Goal: Task Accomplishment & Management: Complete application form

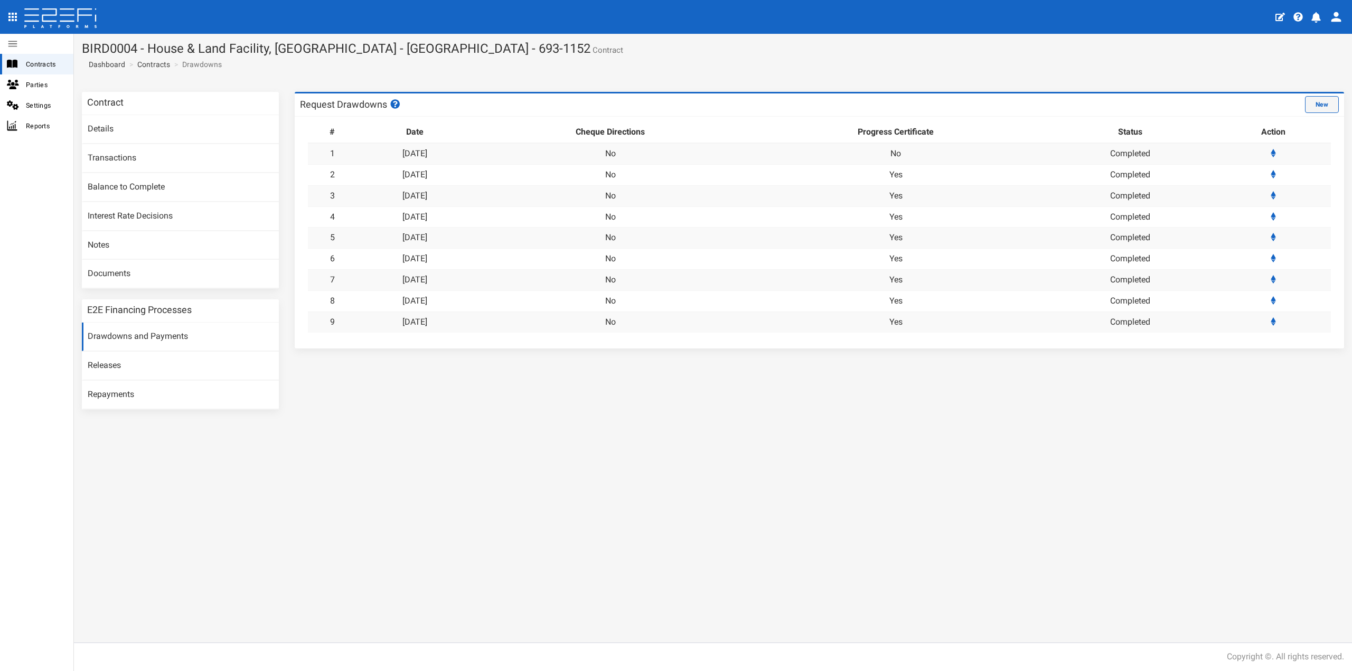
click at [1334, 106] on button "New" at bounding box center [1322, 104] width 34 height 17
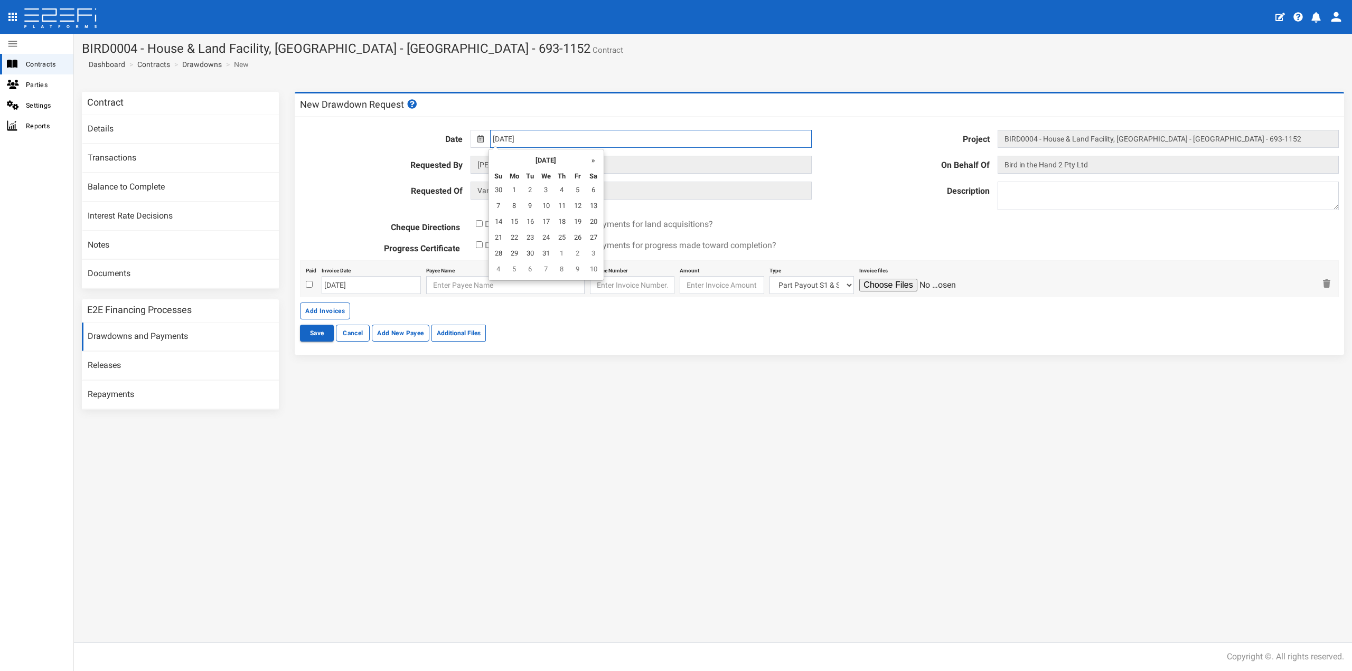
click at [563, 141] on input "[DATE]" at bounding box center [650, 139] width 321 height 18
click at [593, 156] on th "»" at bounding box center [594, 160] width 16 height 16
click at [593, 156] on th "»" at bounding box center [596, 160] width 16 height 16
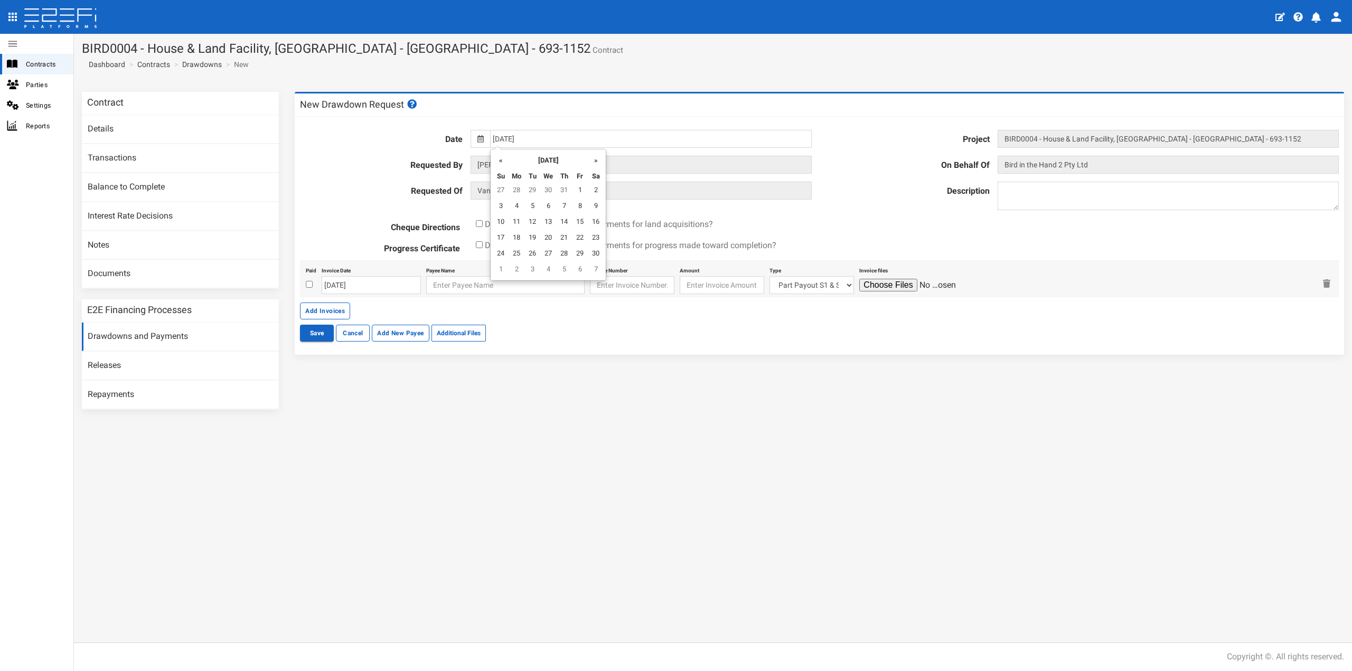
click at [593, 156] on th "»" at bounding box center [596, 160] width 16 height 16
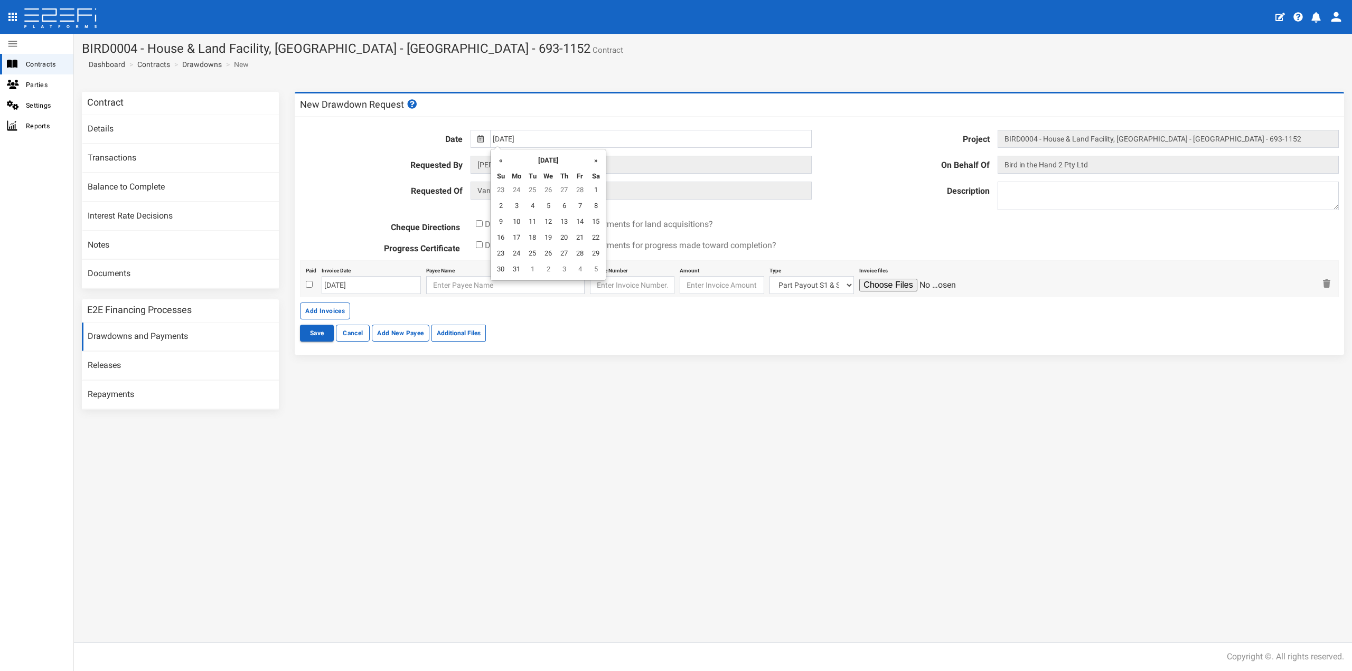
click at [593, 156] on th "»" at bounding box center [596, 160] width 16 height 16
click at [593, 160] on th "»" at bounding box center [596, 160] width 16 height 16
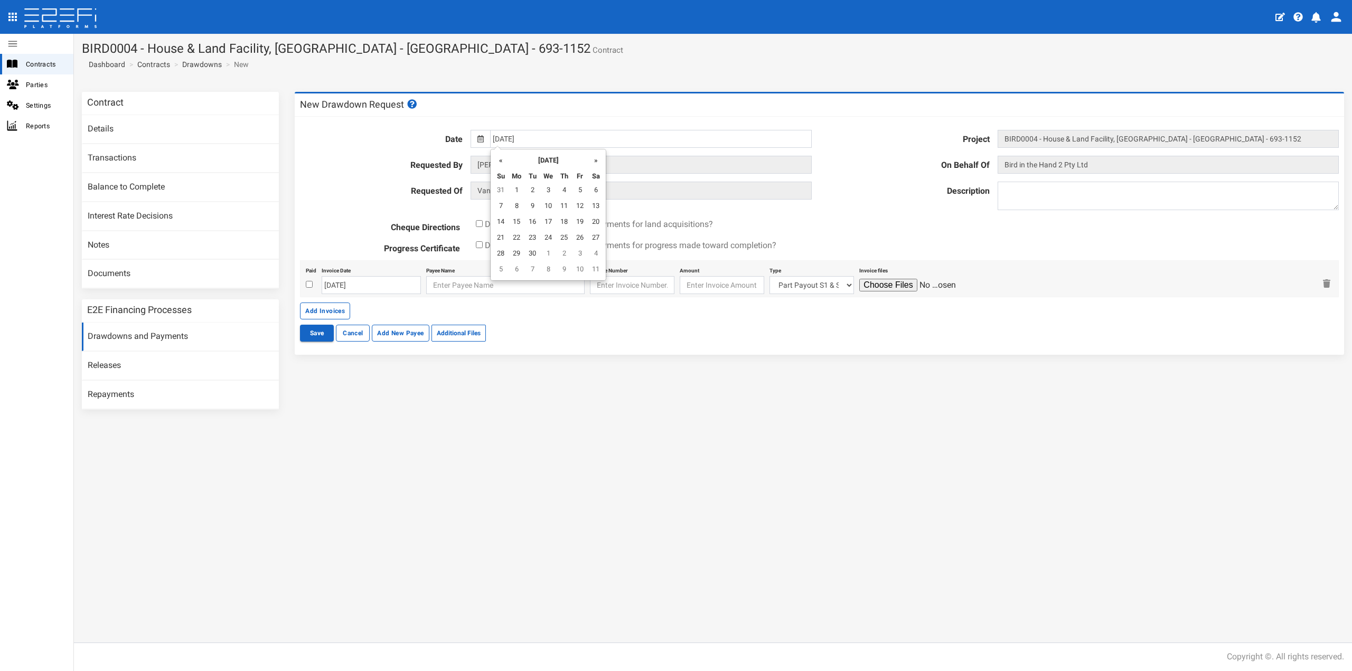
click at [593, 160] on th "»" at bounding box center [596, 160] width 16 height 16
click at [534, 188] on td "30" at bounding box center [533, 191] width 16 height 16
type input "[DATE]"
click at [1085, 202] on textarea at bounding box center [1168, 196] width 341 height 29
type textarea "Drawdown 10"
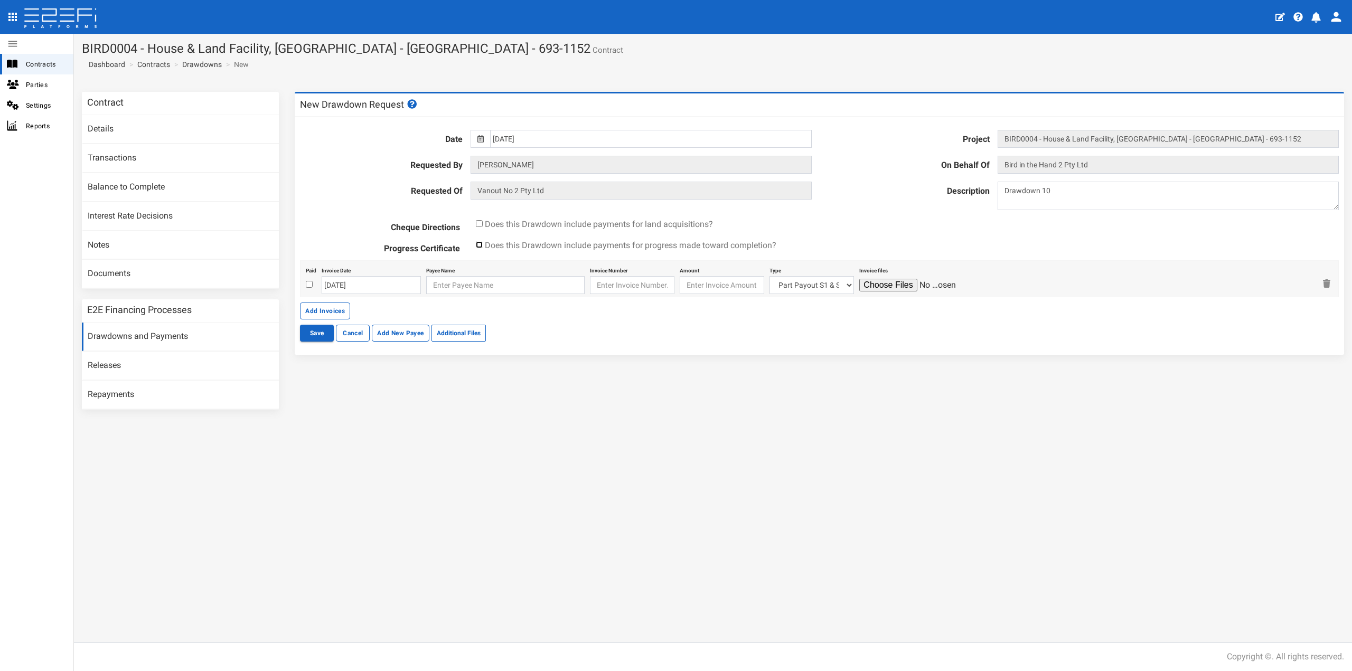
click at [482, 247] on input "checkbox" at bounding box center [479, 244] width 7 height 7
checkbox input "true"
click at [583, 352] on div "Date 30-09-2025 Project BIRD0004 - House & Land Facility, Port Macquarie - VANT…" at bounding box center [820, 236] width 1050 height 238
click at [311, 285] on input "checkbox" at bounding box center [309, 284] width 7 height 7
checkbox input "true"
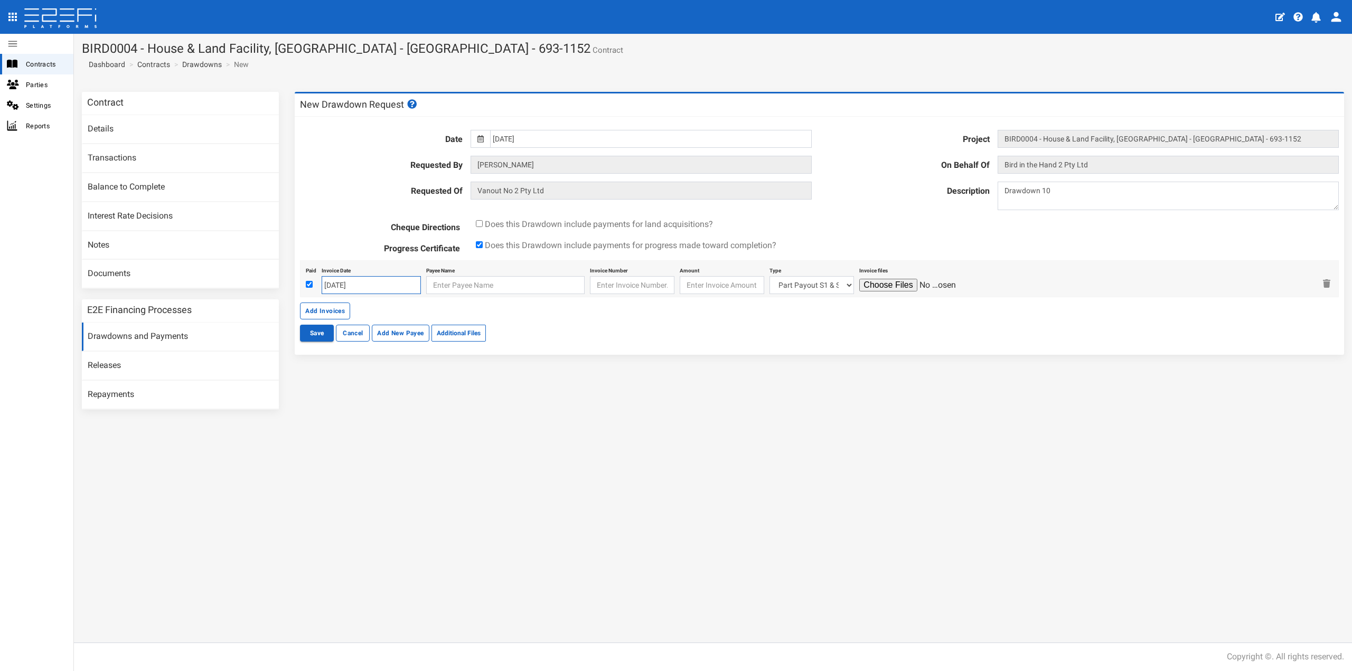
click at [375, 289] on input "[DATE]" at bounding box center [371, 285] width 99 height 18
drag, startPoint x: 377, startPoint y: 367, endPoint x: 392, endPoint y: 355, distance: 19.6
click at [377, 367] on td "17" at bounding box center [379, 369] width 16 height 16
type input "17-09-2025"
click at [473, 290] on input "text" at bounding box center [505, 285] width 158 height 18
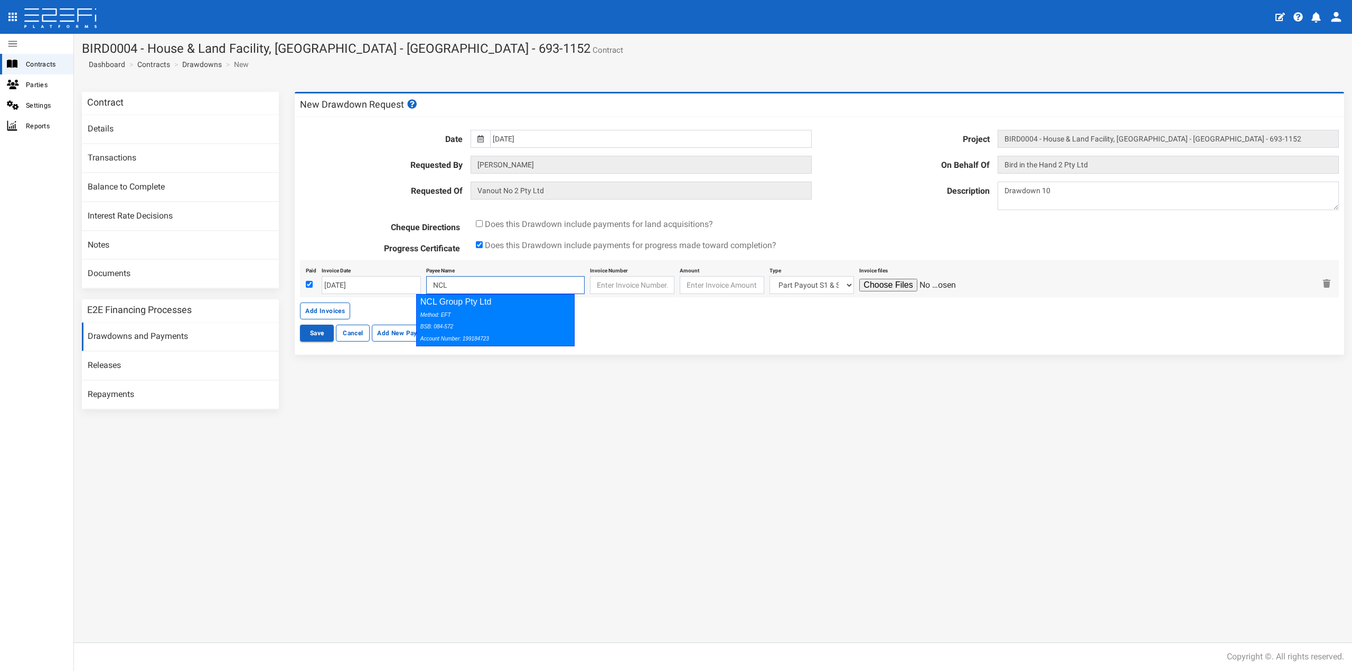
click at [483, 316] on div "Method: EFT BSB: 084-572 Account Number: 199184723" at bounding box center [494, 327] width 146 height 36
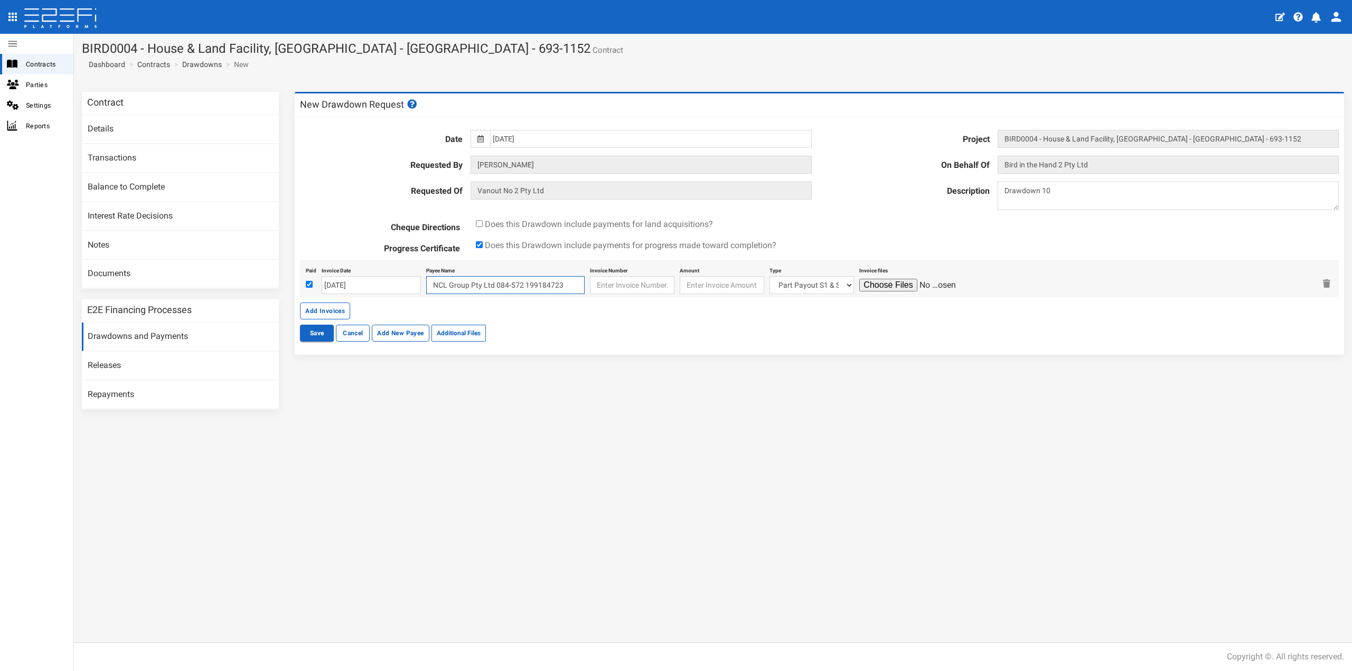
type input "NCL Group Pty Ltd 084-572 199184723"
click at [613, 284] on input "text" at bounding box center [632, 285] width 85 height 18
click at [613, 285] on input "text" at bounding box center [632, 285] width 85 height 18
paste input "FRAME-24072"
type input "FRAME-24072"
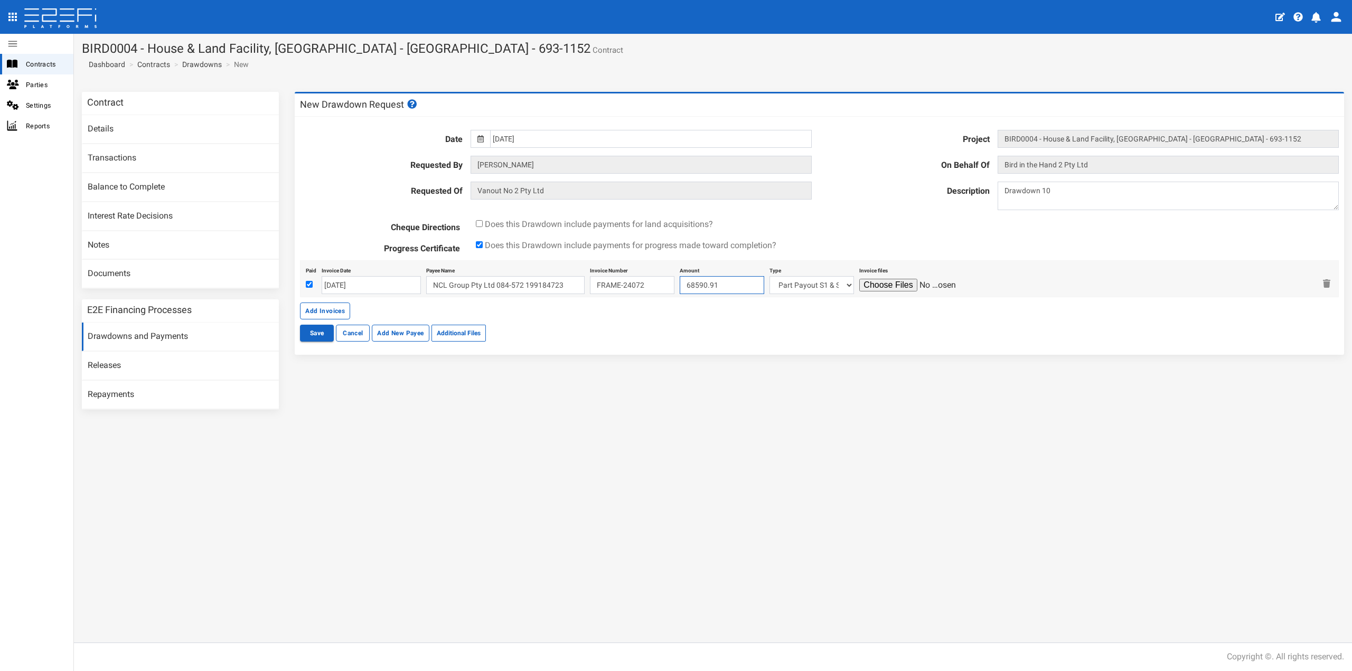
type input "68590.91"
click at [788, 289] on select "Part Payout S1 & S2 Lot 215 Lot 222 Lot 227 Lot 105 Lot 106 Lot 115 Lot 117 Lot…" at bounding box center [812, 285] width 85 height 18
select select "Lot 204~89~CIVIL WORKS"
click at [770, 276] on select "Part Payout S1 & S2 Lot 215 Lot 222 Lot 227 Lot 105 Lot 106 Lot 115 Lot 117 Lot…" at bounding box center [812, 285] width 85 height 18
click at [876, 288] on input "file" at bounding box center [910, 285] width 100 height 13
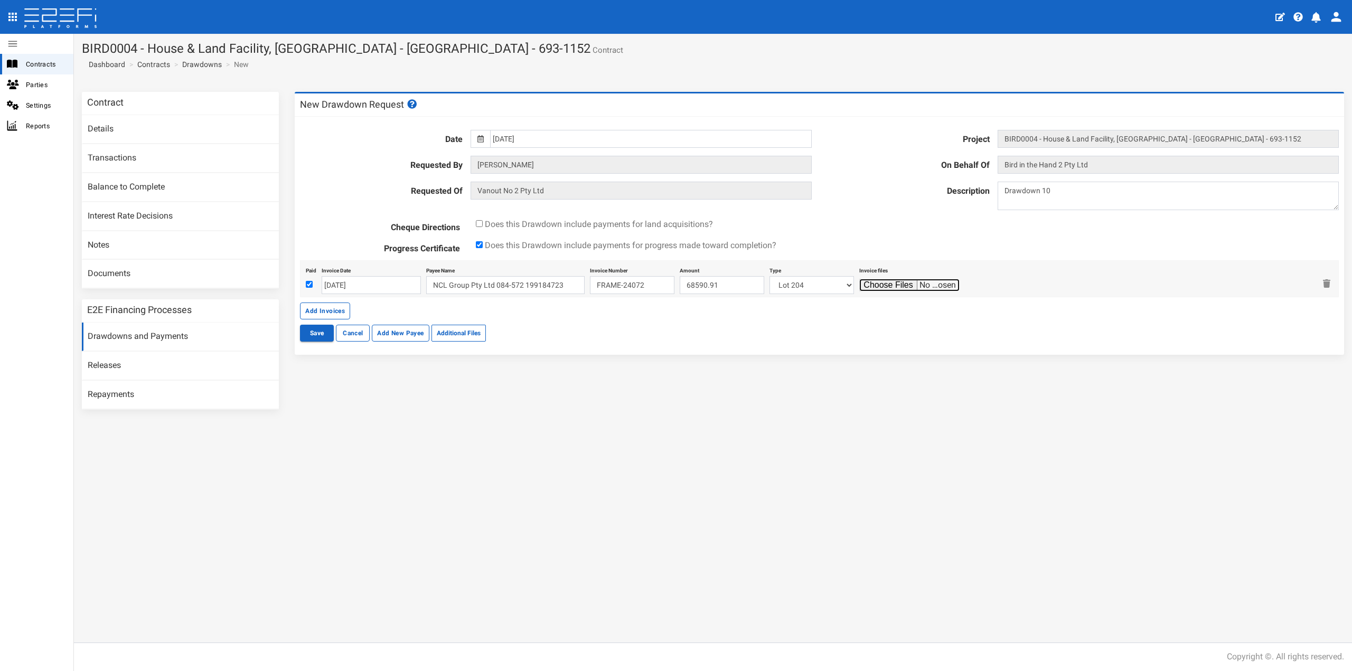
type input "C:\fakepath\N204BRUS (Frame Invoice Lot 204 - 17.9.25) 20250917120557262.pdf"
click at [324, 310] on button "Add Invoices" at bounding box center [325, 311] width 50 height 17
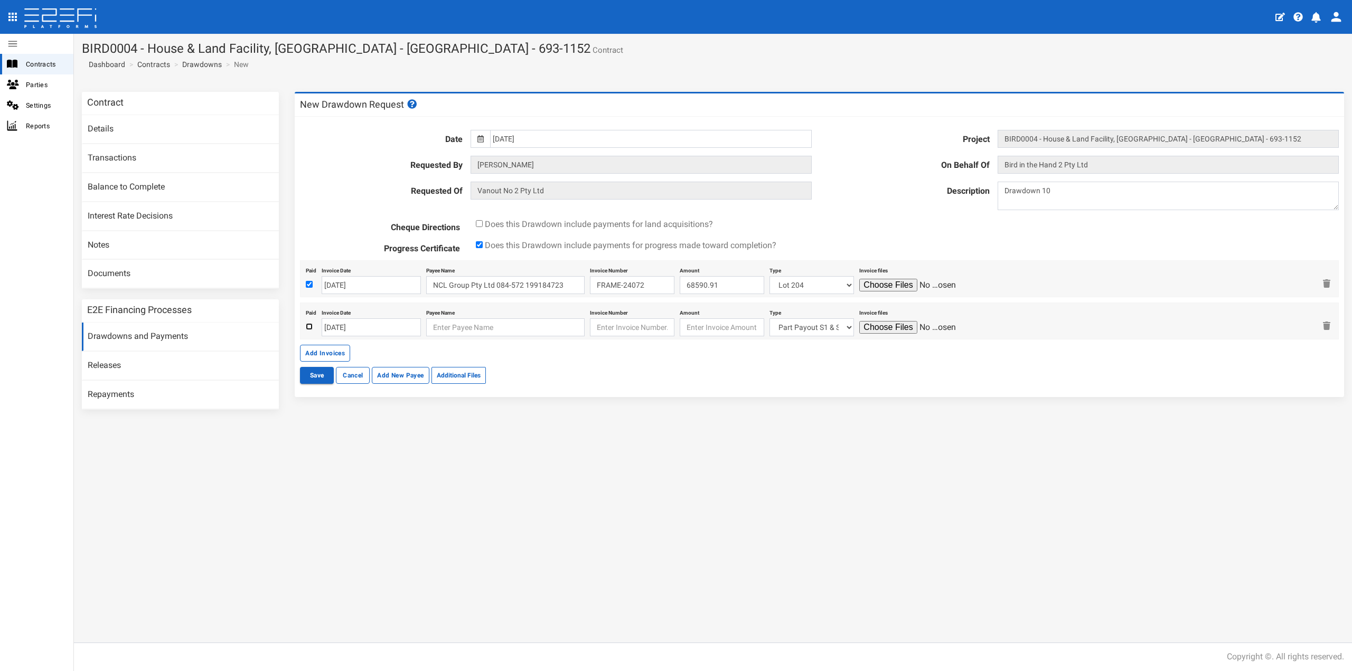
click at [307, 329] on input "checkbox" at bounding box center [309, 326] width 7 height 7
checkbox input "true"
click at [360, 329] on input "[DATE]" at bounding box center [371, 328] width 99 height 18
click at [389, 396] on td "11" at bounding box center [395, 396] width 16 height 16
type input "[DATE]"
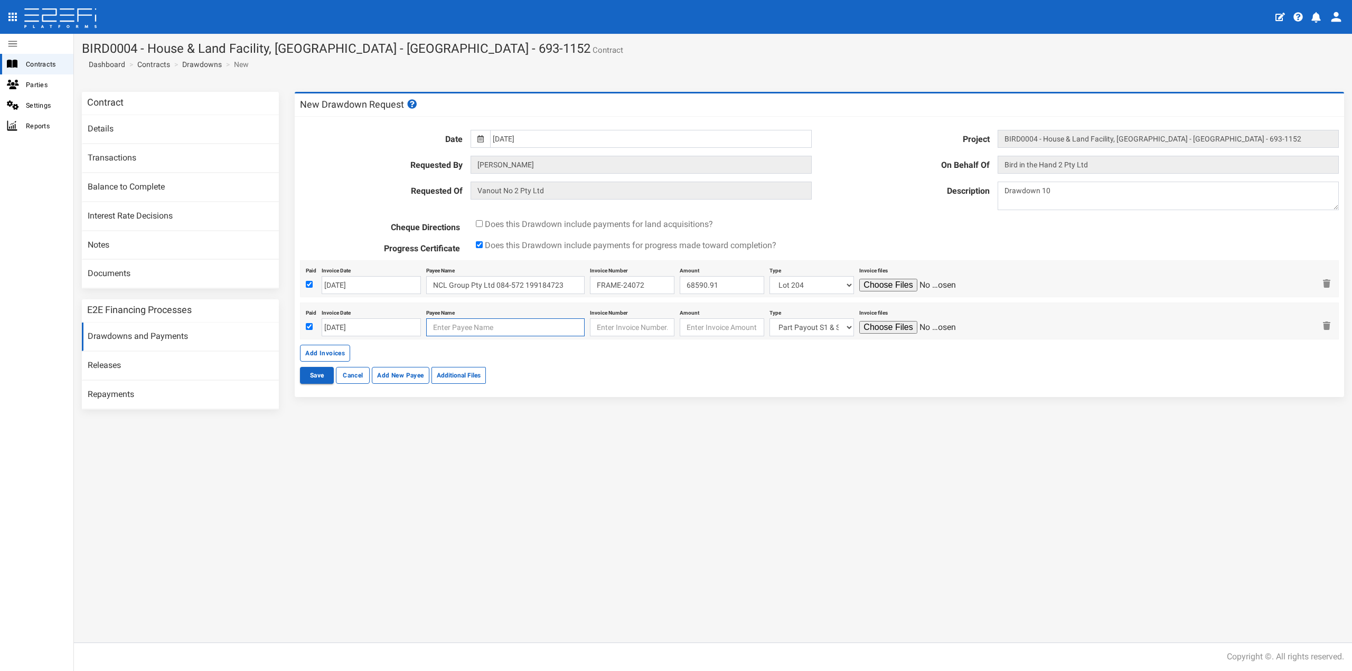
click at [446, 333] on input "text" at bounding box center [505, 328] width 158 height 18
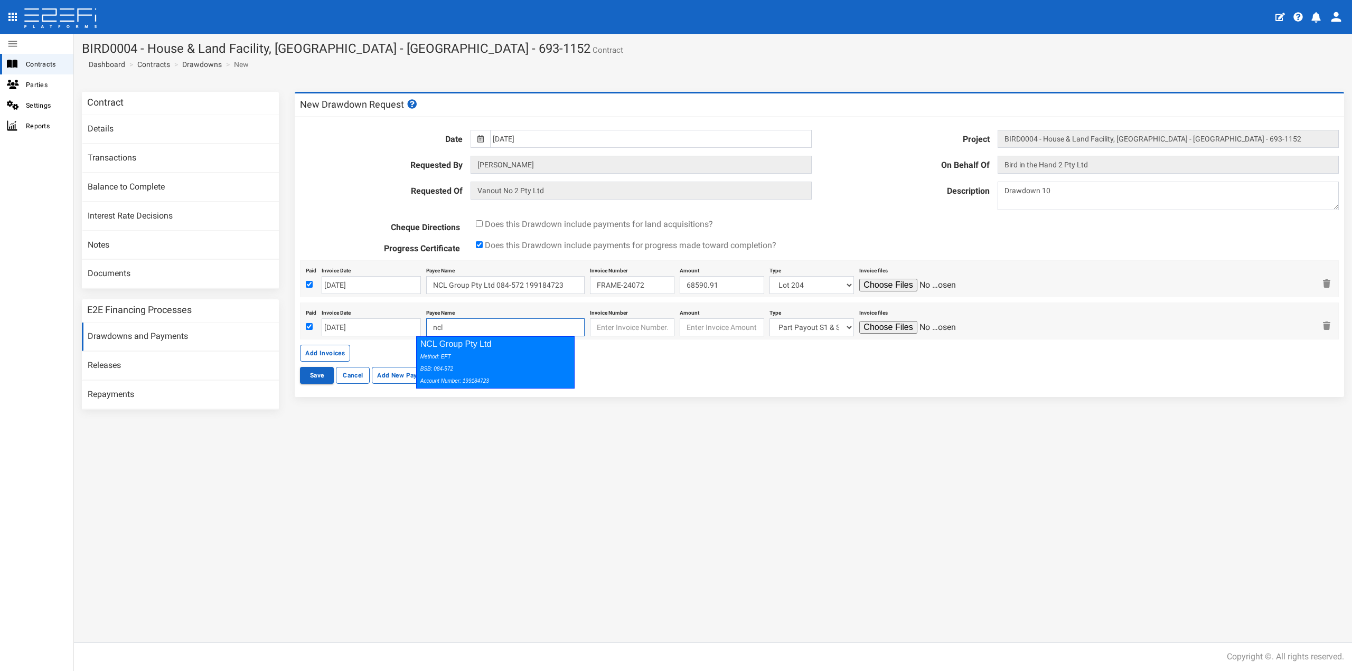
click at [457, 357] on div "Method: EFT BSB: 084-572 Account Number: 199184723" at bounding box center [494, 368] width 146 height 36
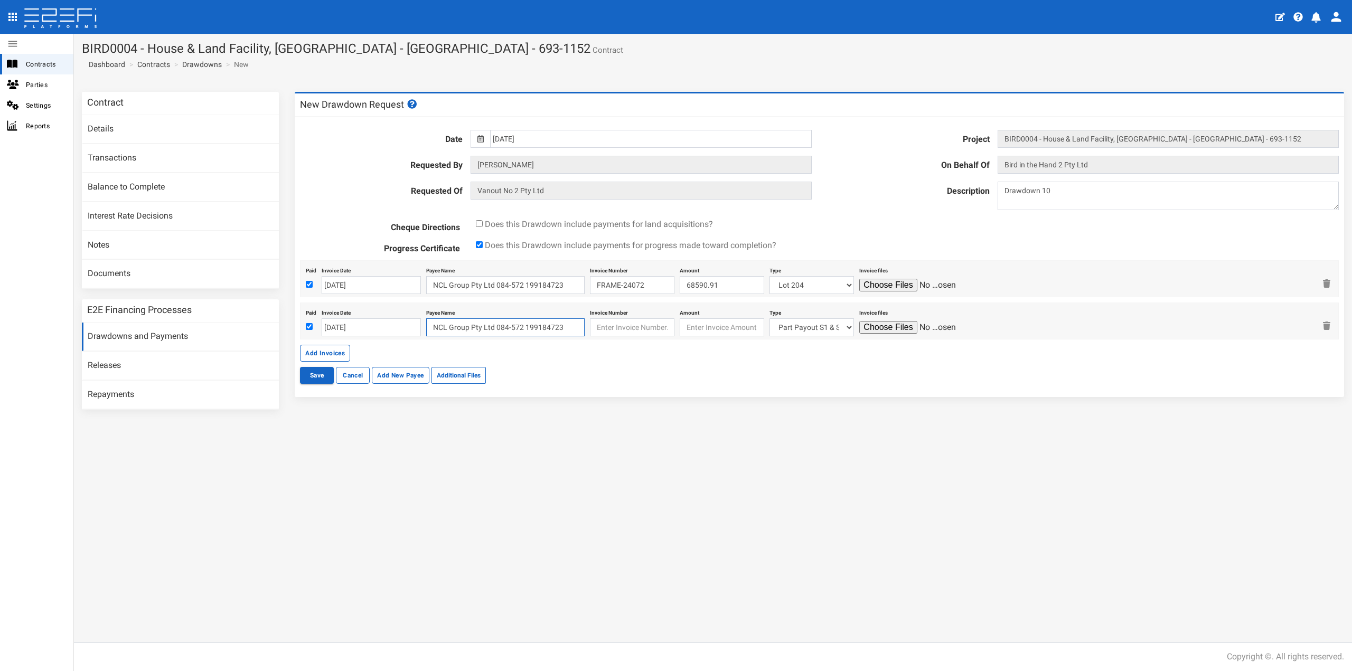
type input "NCL Group Pty Ltd 084-572 199184723"
click at [628, 326] on input "text" at bounding box center [632, 328] width 85 height 18
click at [594, 329] on input "text" at bounding box center [632, 328] width 85 height 18
paste input "FRAME-24058"
type input "FRAME-24058"
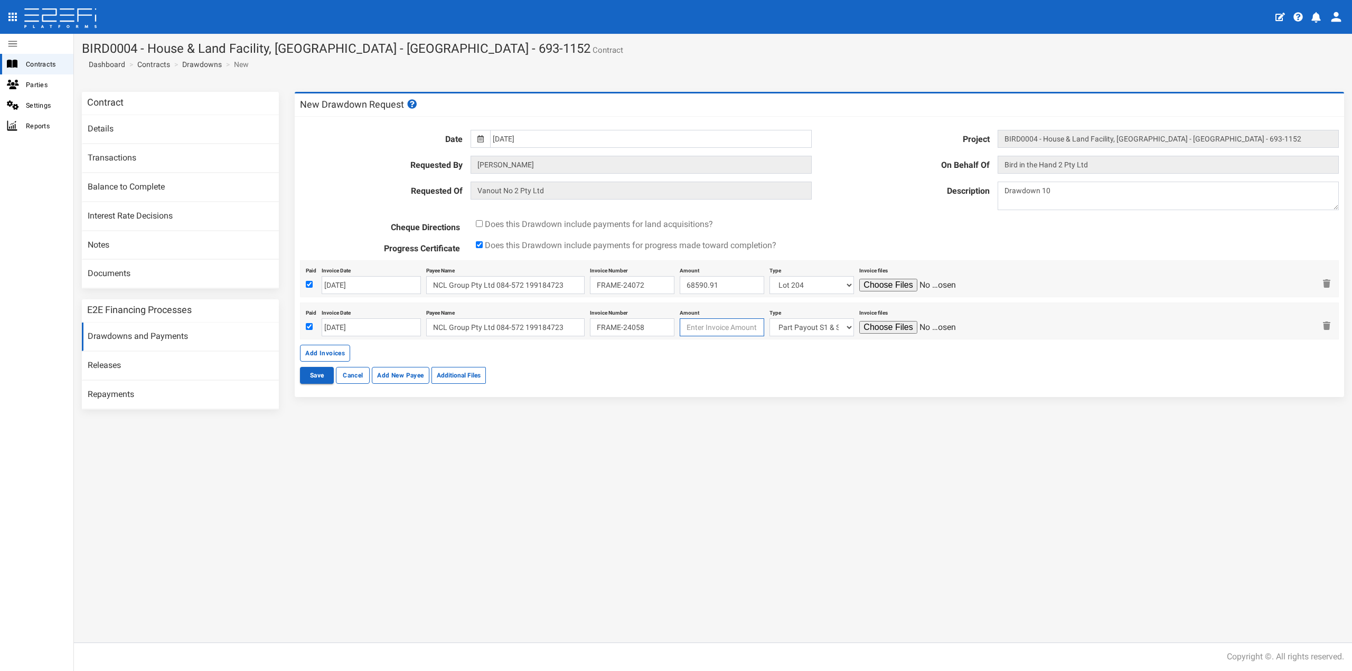
type input "2"
type input "68563.64"
click at [805, 328] on select "Part Payout S1 & S2 Lot 215 Lot 222 Lot 227 Lot 105 Lot 106 Lot 115 Lot 117 Lot…" at bounding box center [812, 328] width 85 height 18
select select "Lot 224~93~CIVIL WORKS"
click at [770, 319] on select "Part Payout S1 & S2 Lot 215 Lot 222 Lot 227 Lot 105 Lot 106 Lot 115 Lot 117 Lot…" at bounding box center [812, 328] width 85 height 18
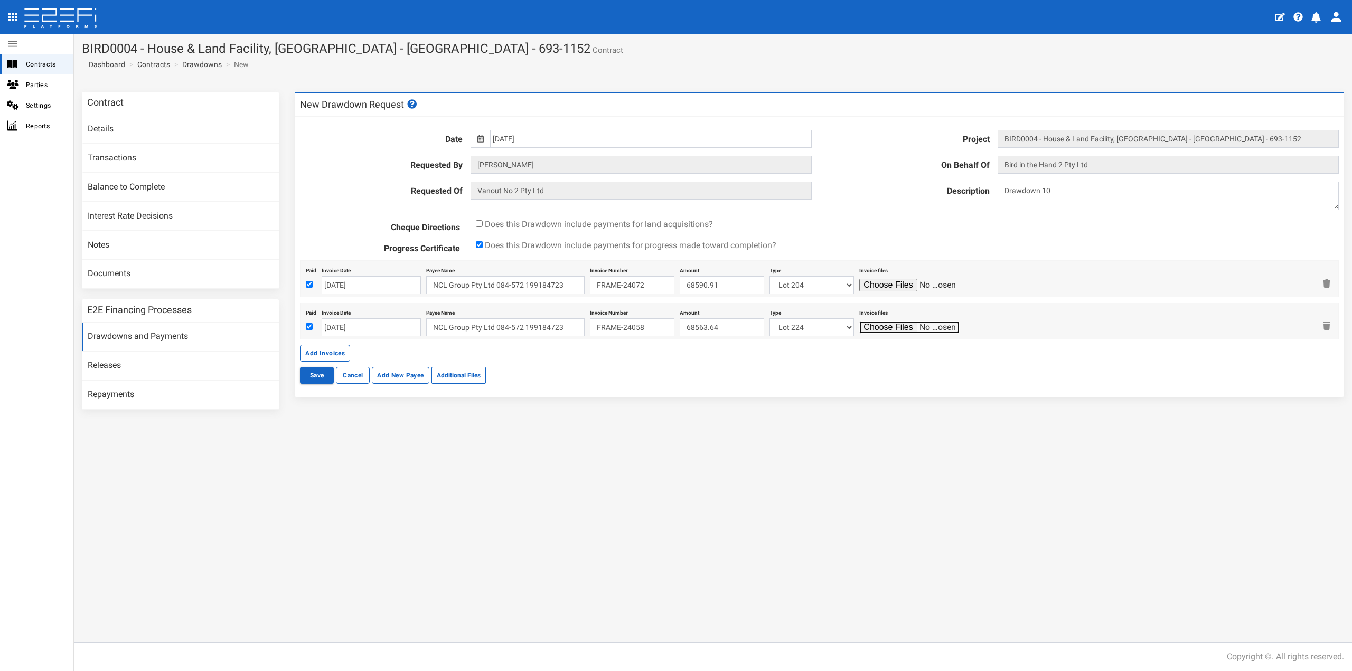
click at [884, 327] on input "file" at bounding box center [910, 327] width 100 height 13
type input "C:\fakepath\N224PERS (Frame Invoice Lot 224 - 11.9.25) 20250911140555058.pdf"
click at [314, 372] on button "Save" at bounding box center [317, 375] width 34 height 17
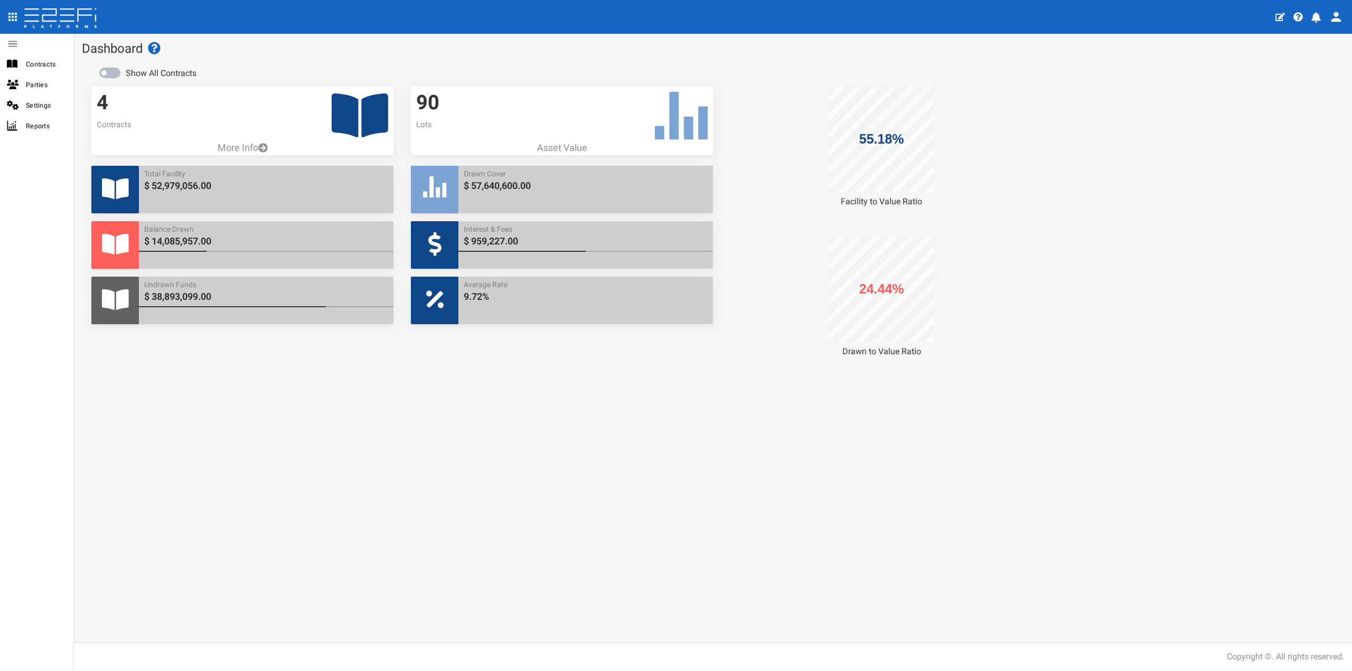
click at [367, 113] on icon at bounding box center [360, 116] width 57 height 44
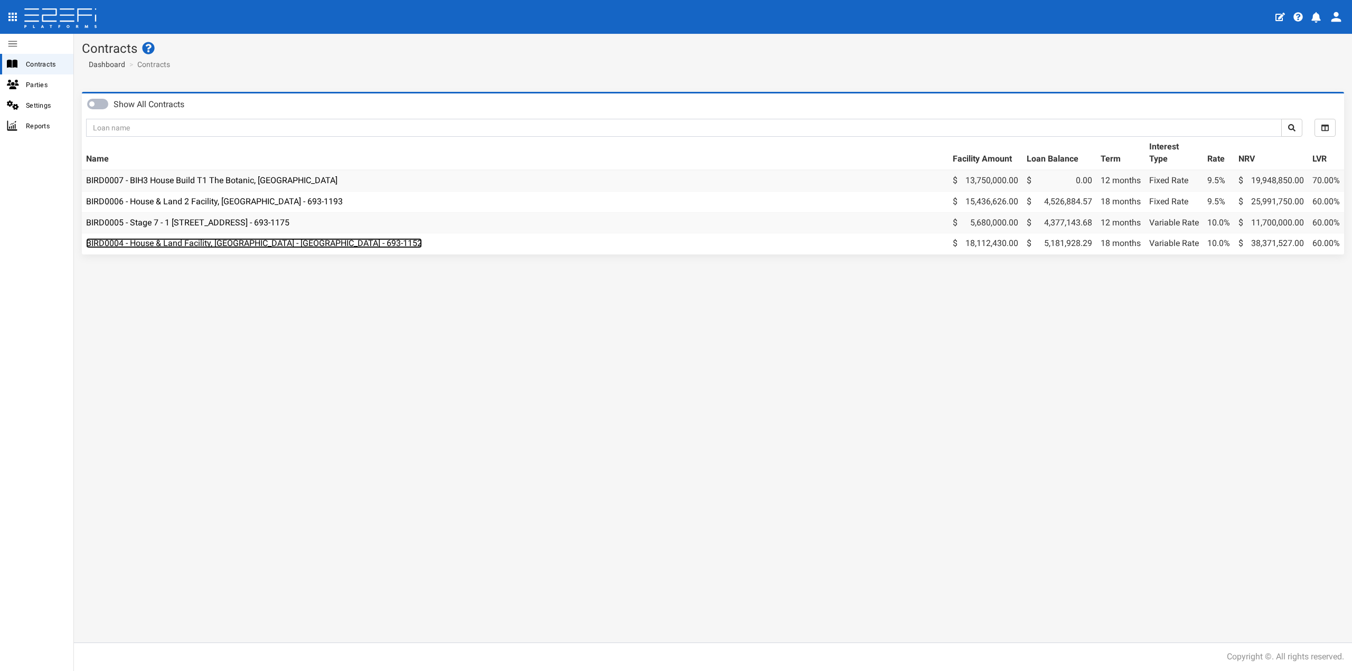
click at [249, 244] on link "BIRD0004 - House & Land Facility, [GEOGRAPHIC_DATA] - [GEOGRAPHIC_DATA] - 693-1…" at bounding box center [254, 243] width 336 height 10
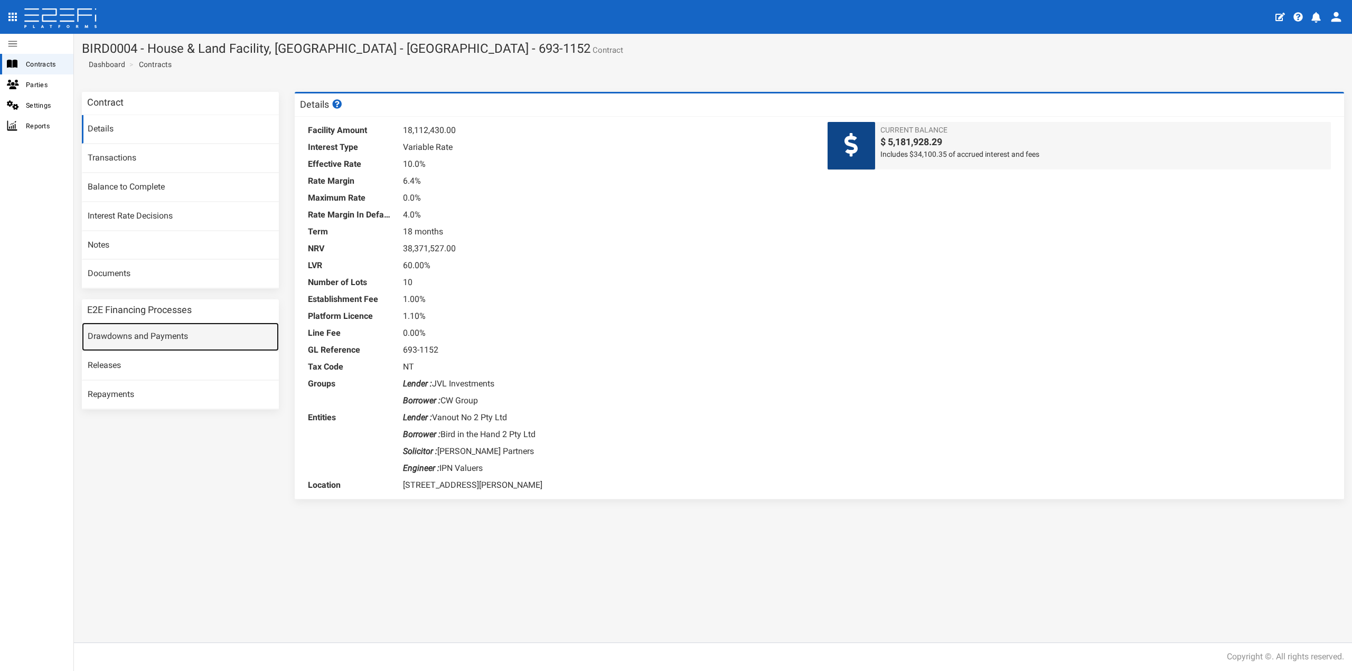
click at [181, 333] on link "Drawdowns and Payments" at bounding box center [180, 337] width 197 height 29
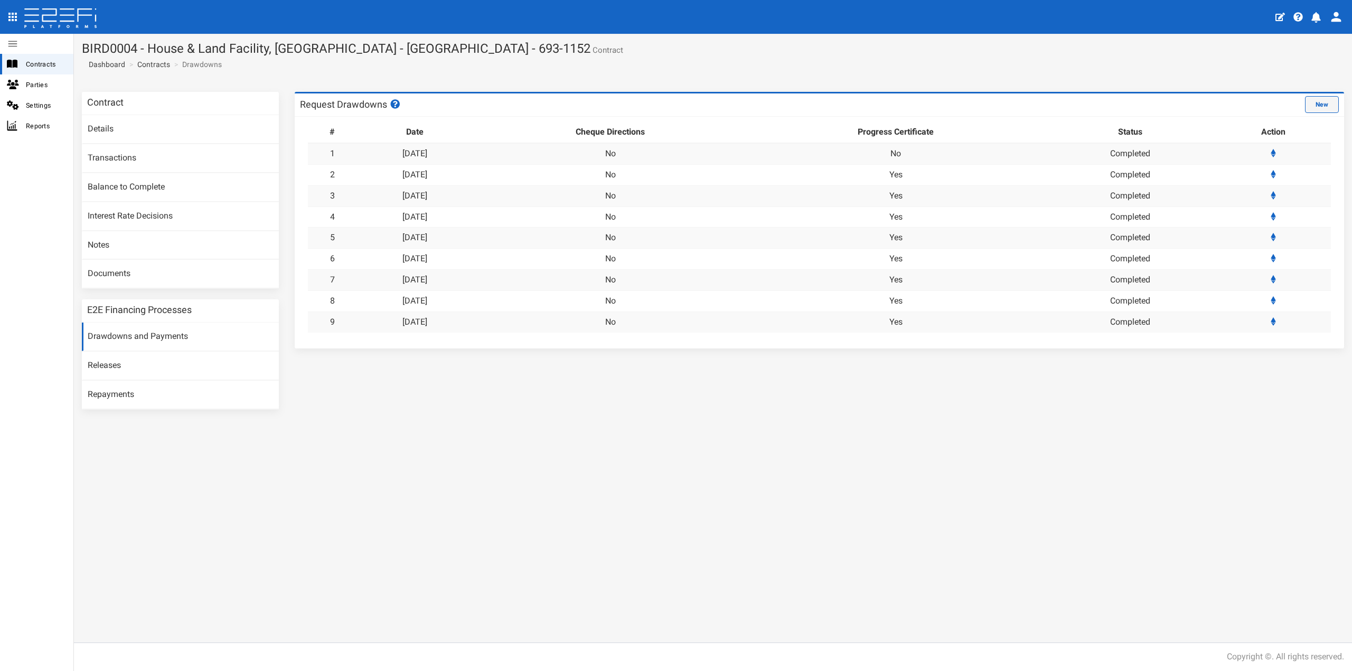
click at [1324, 106] on button "New" at bounding box center [1322, 104] width 34 height 17
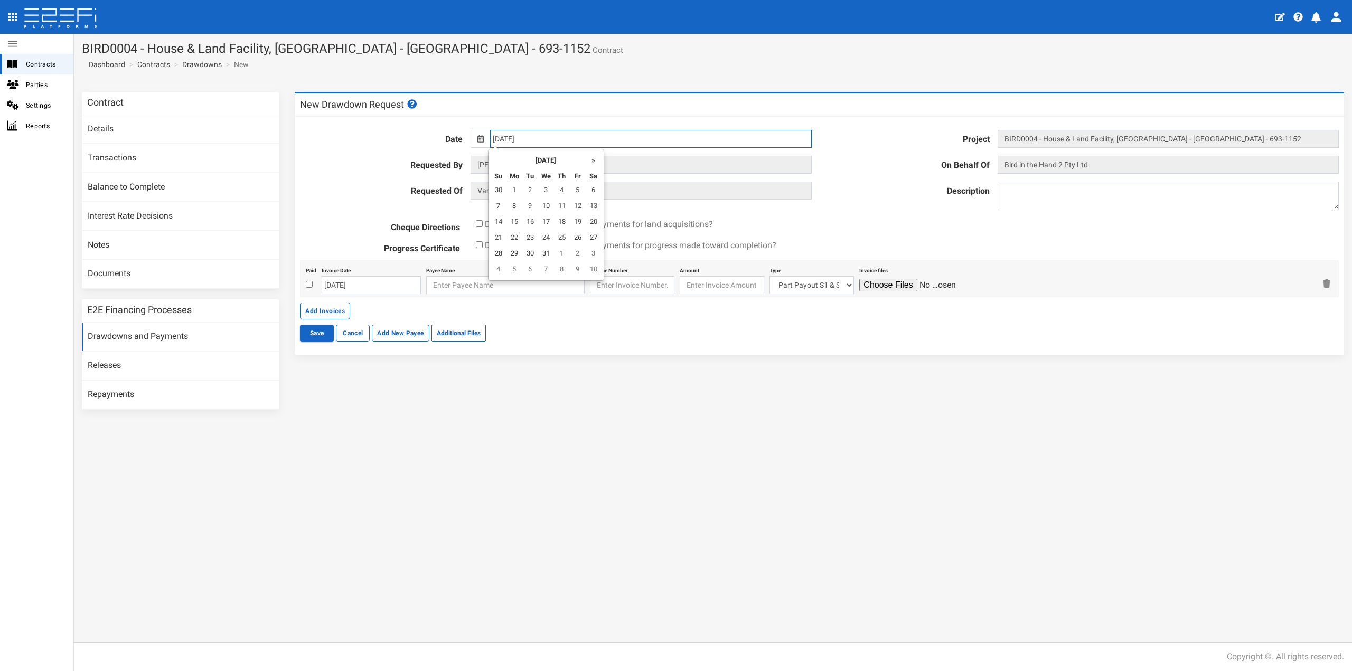
click at [520, 137] on input "[DATE]" at bounding box center [650, 139] width 321 height 18
click at [589, 165] on th "»" at bounding box center [594, 160] width 16 height 16
click at [589, 165] on th "»" at bounding box center [596, 160] width 16 height 16
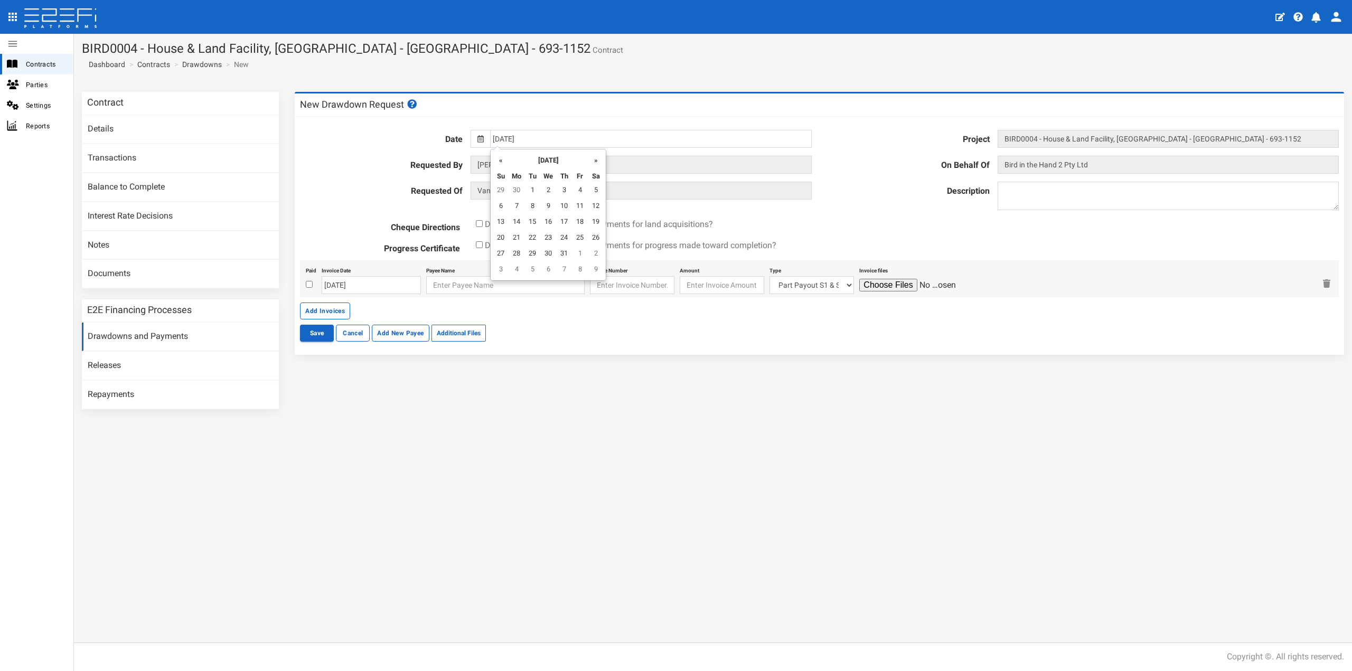
click at [589, 165] on th "»" at bounding box center [596, 160] width 16 height 16
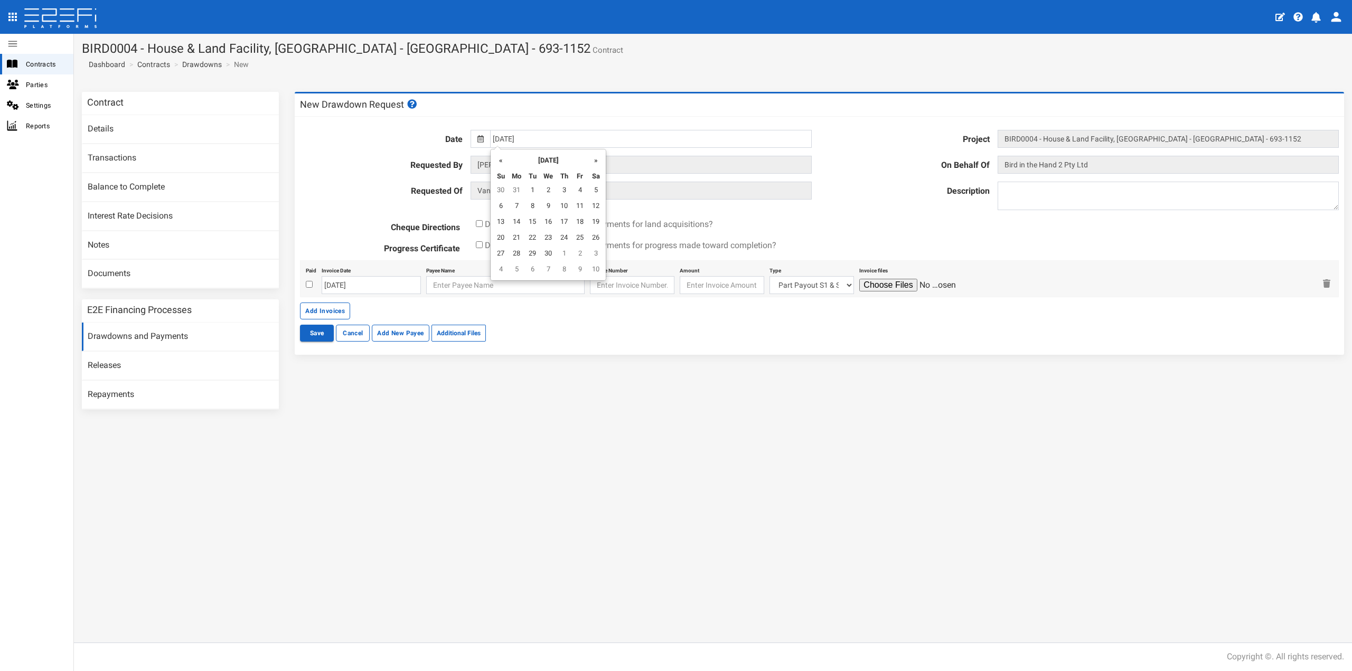
click at [589, 165] on th "»" at bounding box center [596, 160] width 16 height 16
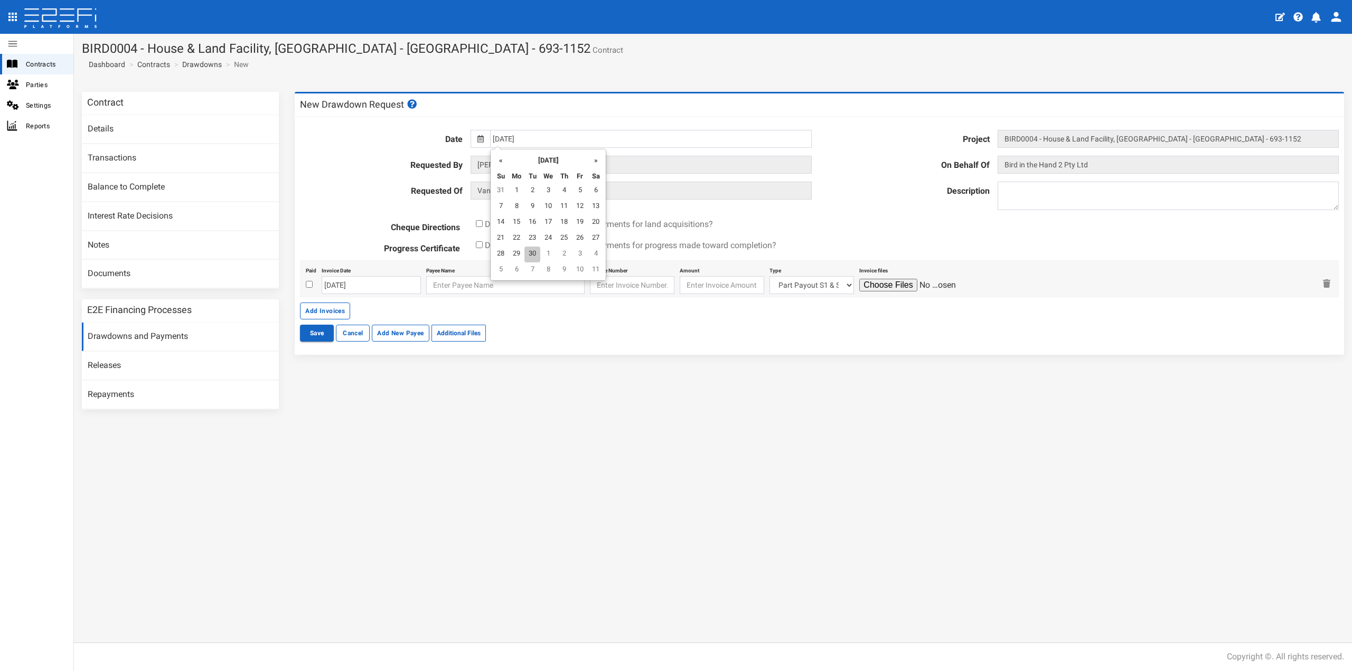
click at [533, 255] on td "30" at bounding box center [533, 255] width 16 height 16
type input "[DATE]"
click at [478, 243] on input "checkbox" at bounding box center [479, 244] width 7 height 7
checkbox input "true"
click at [1060, 186] on textarea at bounding box center [1168, 196] width 341 height 29
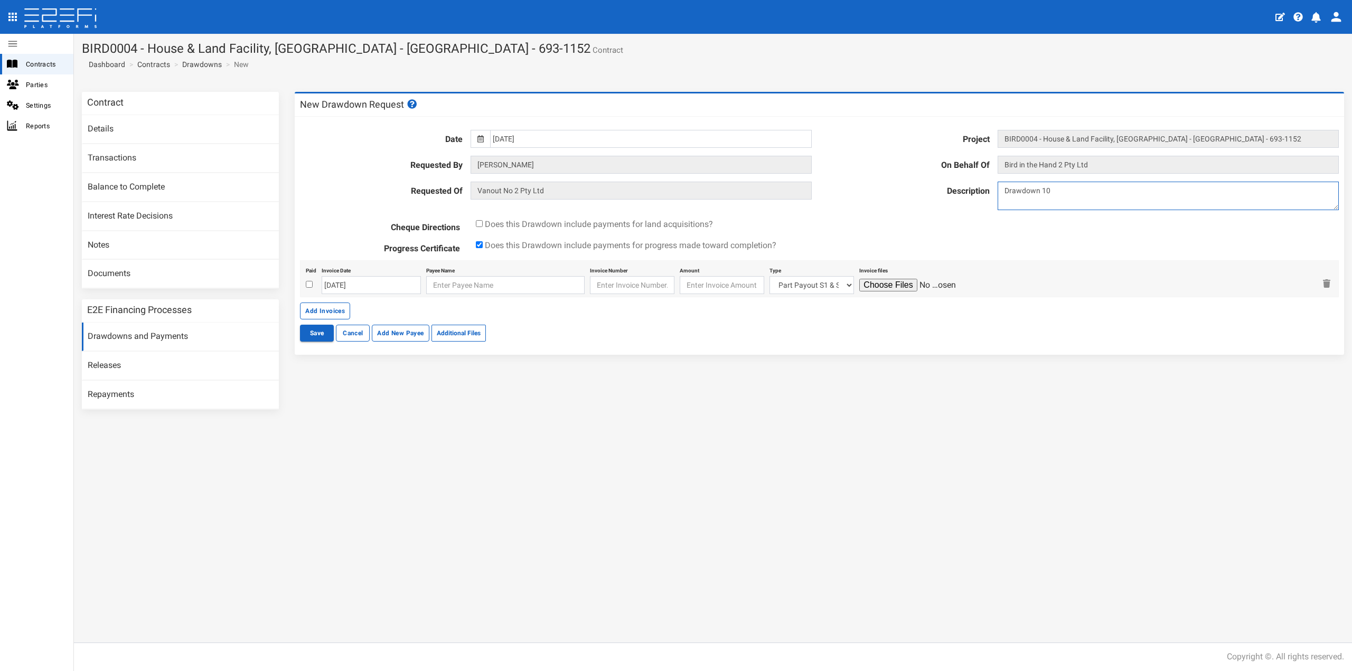
type textarea "Drawdown 10"
click at [308, 283] on input "checkbox" at bounding box center [309, 284] width 7 height 7
checkbox input "true"
click at [370, 287] on input "[DATE]" at bounding box center [371, 285] width 99 height 18
click at [394, 350] on td "11" at bounding box center [395, 354] width 16 height 16
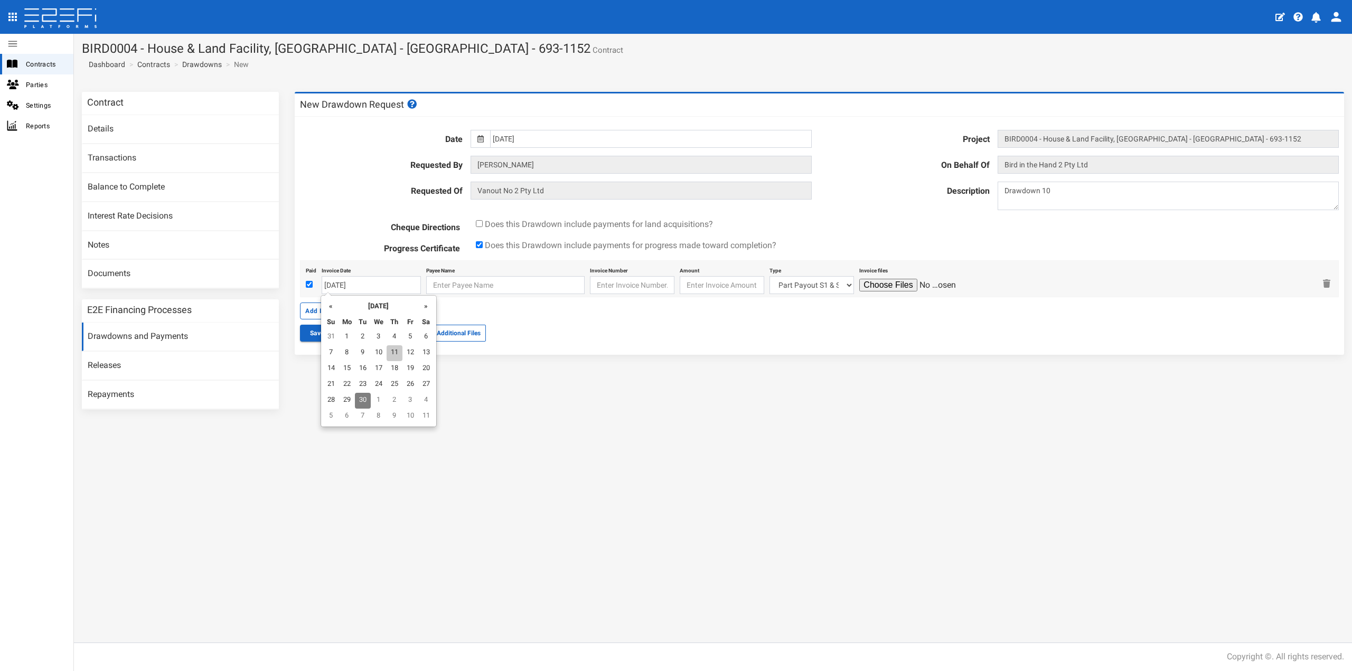
type input "11-09-2025"
click at [447, 288] on input "text" at bounding box center [505, 285] width 158 height 18
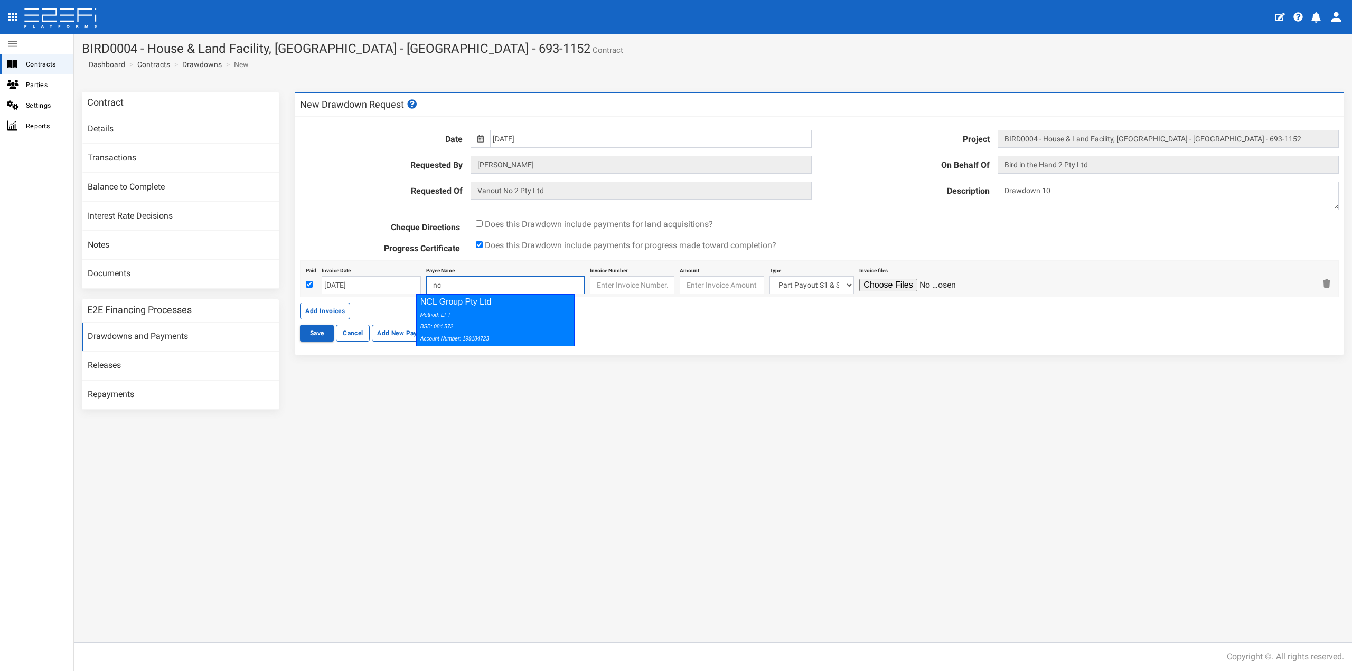
click at [452, 308] on div "NCL Group Pty Ltd Method: EFT BSB: 084-572 Account Number: 199184723" at bounding box center [495, 320] width 158 height 52
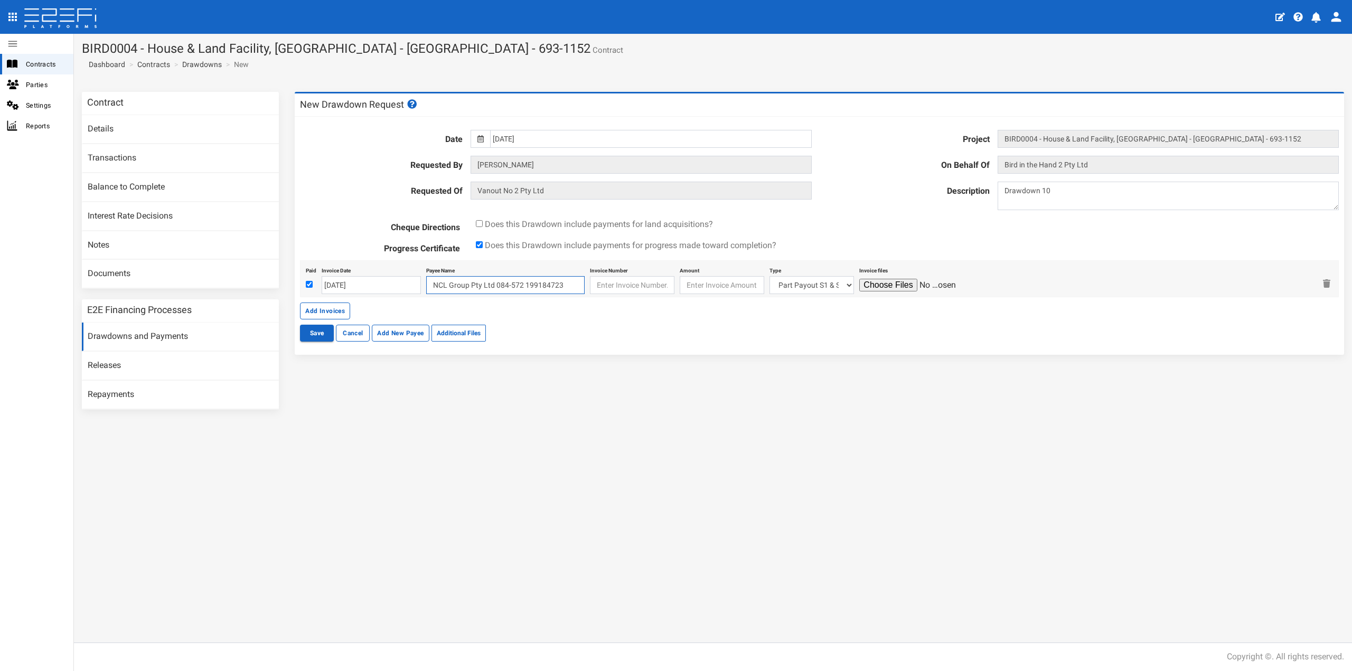
type input "NCL Group Pty Ltd 084-572 199184723"
click at [590, 276] on input "text" at bounding box center [632, 285] width 85 height 18
paste input "FRAME-24058"
type input "FRAME-24058"
click at [697, 288] on input "number" at bounding box center [722, 285] width 85 height 18
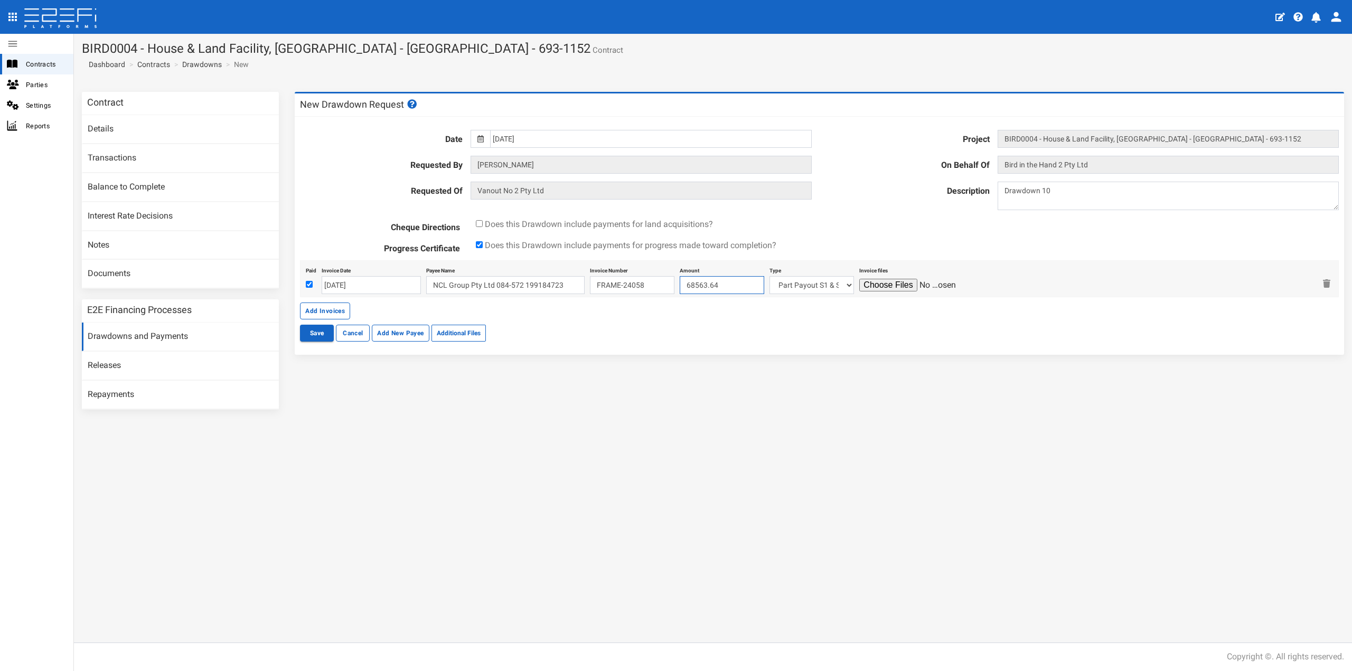
type input "68563.64"
click at [780, 285] on select "Part Payout S1 & S2 Lot 215 Lot 222 Lot 227 Lot 105 Lot 106 Lot 115 Lot 117 Lot…" at bounding box center [812, 285] width 85 height 18
select select "Lot 224~93~CIVIL WORKS"
click at [770, 276] on select "Part Payout S1 & S2 Lot 215 Lot 222 Lot 227 Lot 105 Lot 106 Lot 115 Lot 117 Lot…" at bounding box center [812, 285] width 85 height 18
click at [884, 290] on input "file" at bounding box center [910, 285] width 100 height 13
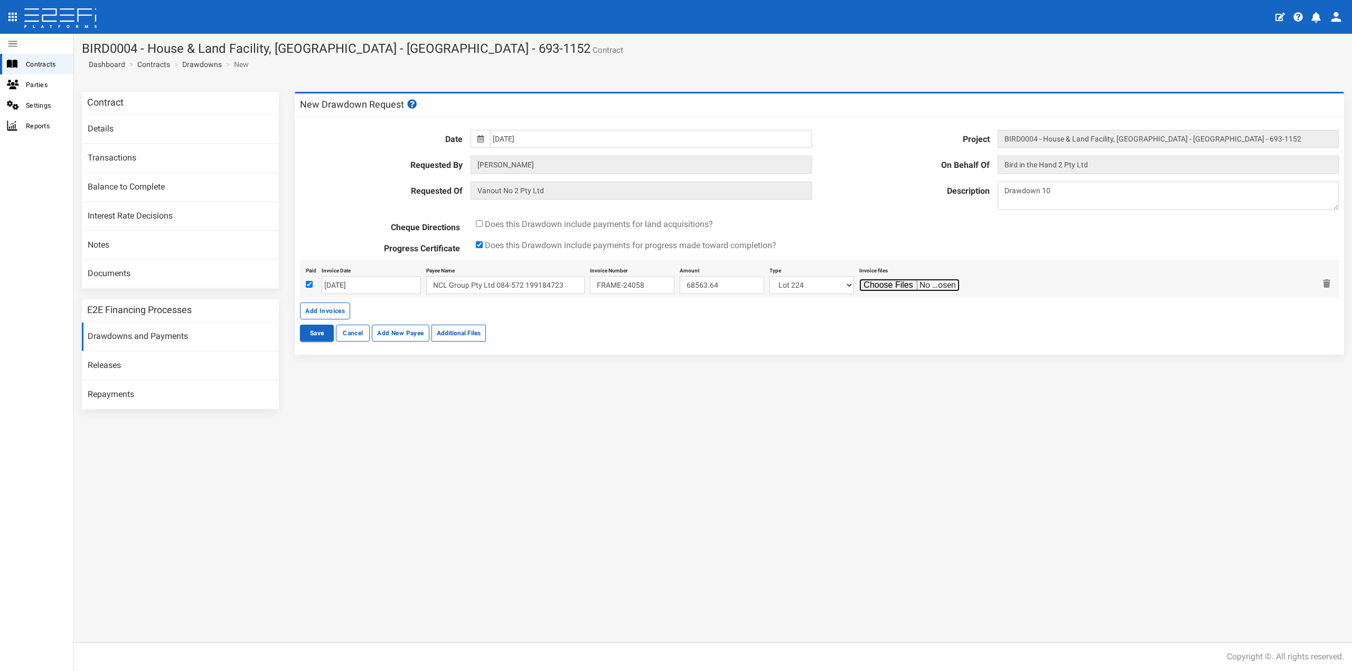
type input "C:\fakepath\N224PERS (Frame Invoice Lot 224 - 11.9.25) 20250911140555058.pdf"
click at [304, 332] on button "Save" at bounding box center [317, 333] width 34 height 17
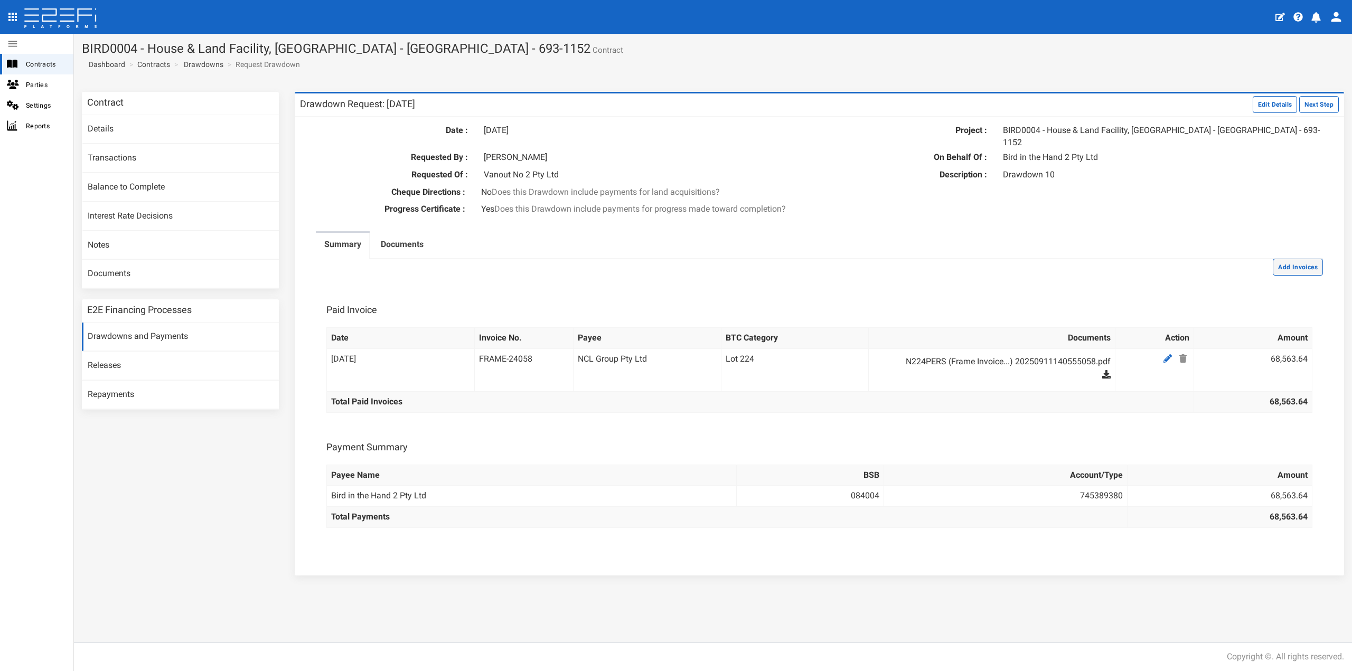
click at [1301, 259] on button "Add Invoices" at bounding box center [1298, 267] width 50 height 17
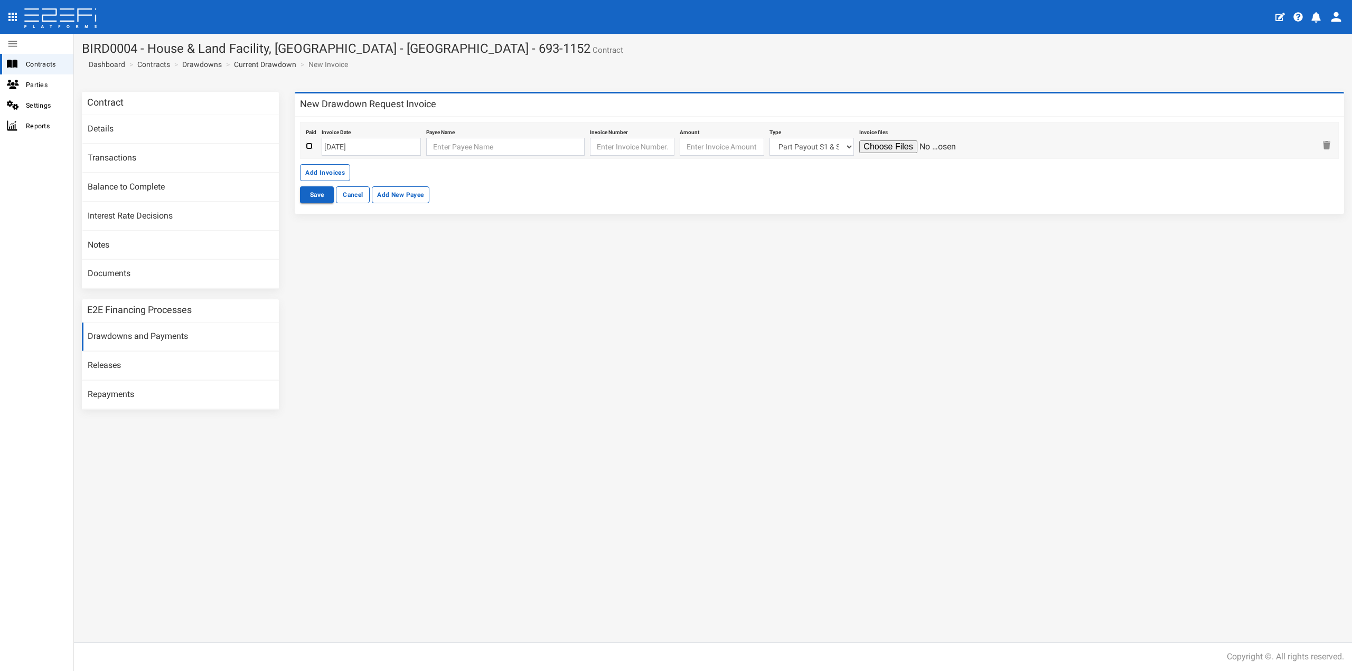
click at [308, 146] on input "checkbox" at bounding box center [309, 146] width 7 height 7
checkbox input "true"
click at [352, 146] on input "[DATE]" at bounding box center [371, 147] width 99 height 18
click at [380, 228] on td "17" at bounding box center [379, 231] width 16 height 16
type input "[DATE]"
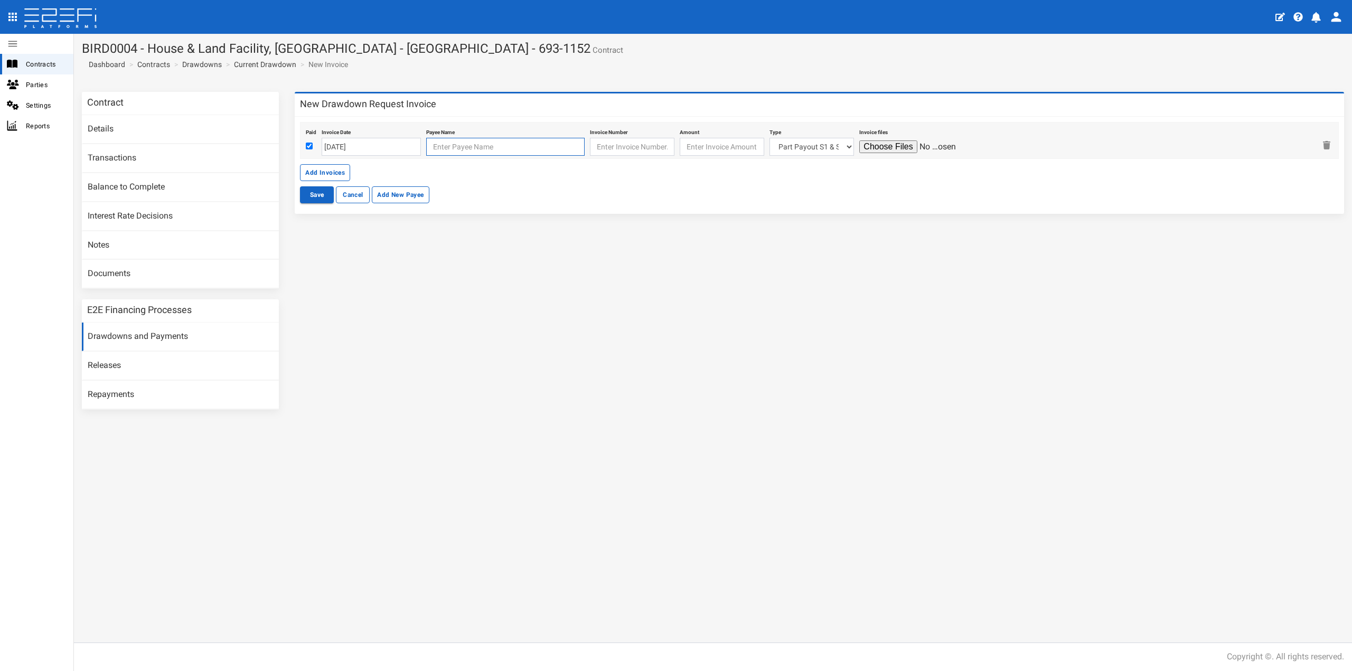
click at [446, 144] on input "text" at bounding box center [505, 147] width 158 height 18
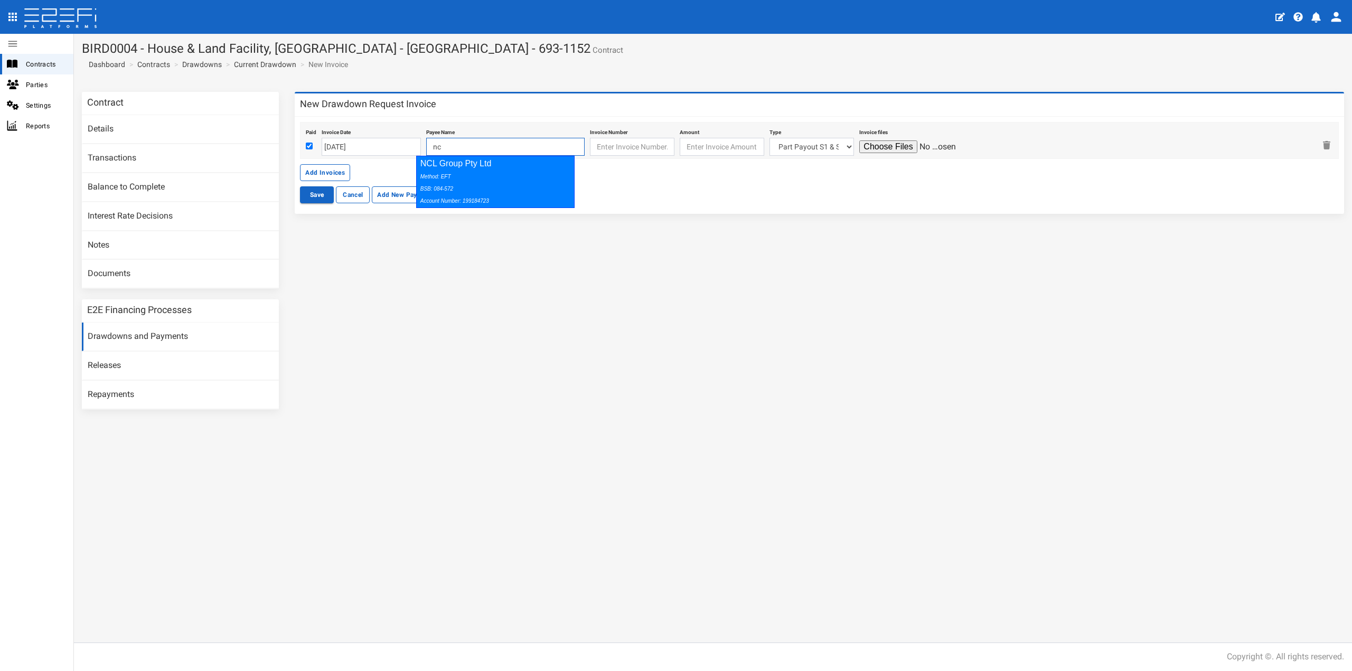
click at [442, 179] on icon "Method: EFT BSB: 084-572 Account Number: 199184723" at bounding box center [455, 189] width 69 height 30
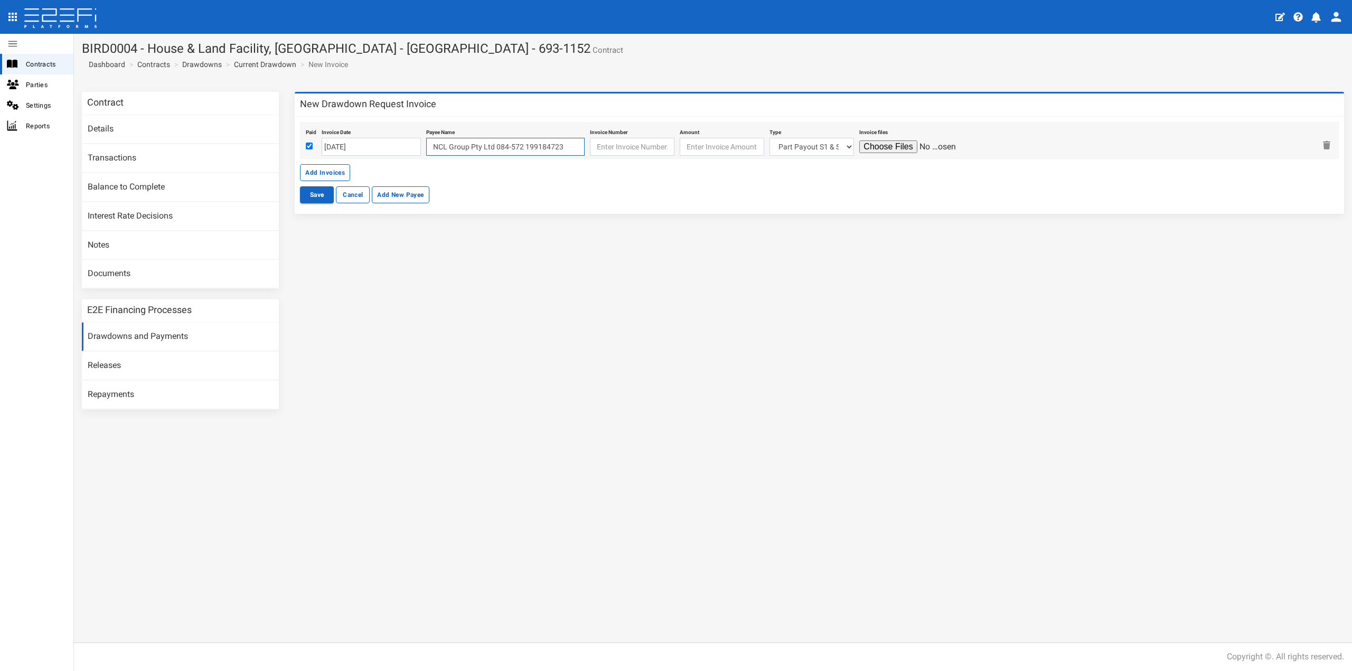
type input "NCL Group Pty Ltd 084-572 199184723"
click at [611, 143] on input "text" at bounding box center [632, 147] width 85 height 18
paste input "FRAME-24072"
type input "FRAME-24072"
click at [710, 147] on input "number" at bounding box center [722, 147] width 85 height 18
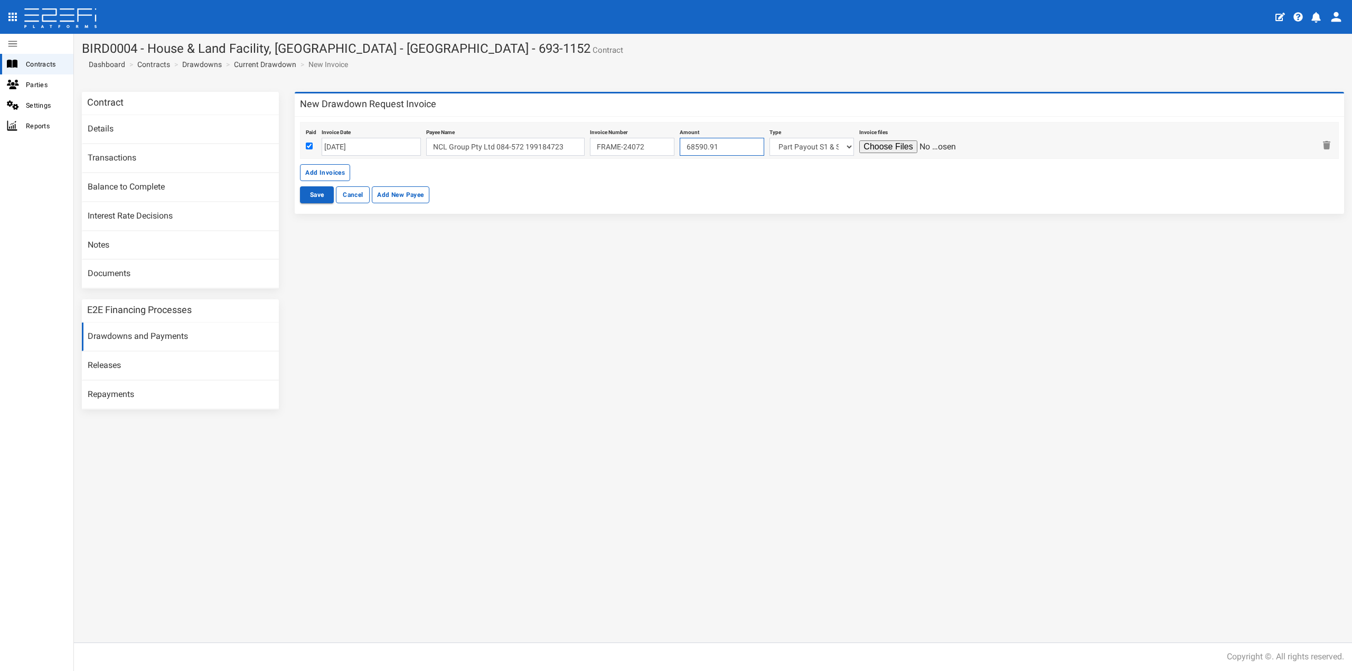
type input "68590.91"
click at [774, 149] on select "Part Payout S1 & S2 Lot 215 Lot 222 Lot 227 Lot 105 Lot 106 Lot 115 Lot 117 Lot…" at bounding box center [812, 147] width 85 height 18
select select "Lot 204~89~CIVIL WORKS"
click at [770, 138] on select "Part Payout S1 & S2 Lot 215 Lot 222 Lot 227 Lot 105 Lot 106 Lot 115 Lot 117 Lot…" at bounding box center [812, 147] width 85 height 18
click at [881, 143] on input "file" at bounding box center [910, 147] width 100 height 13
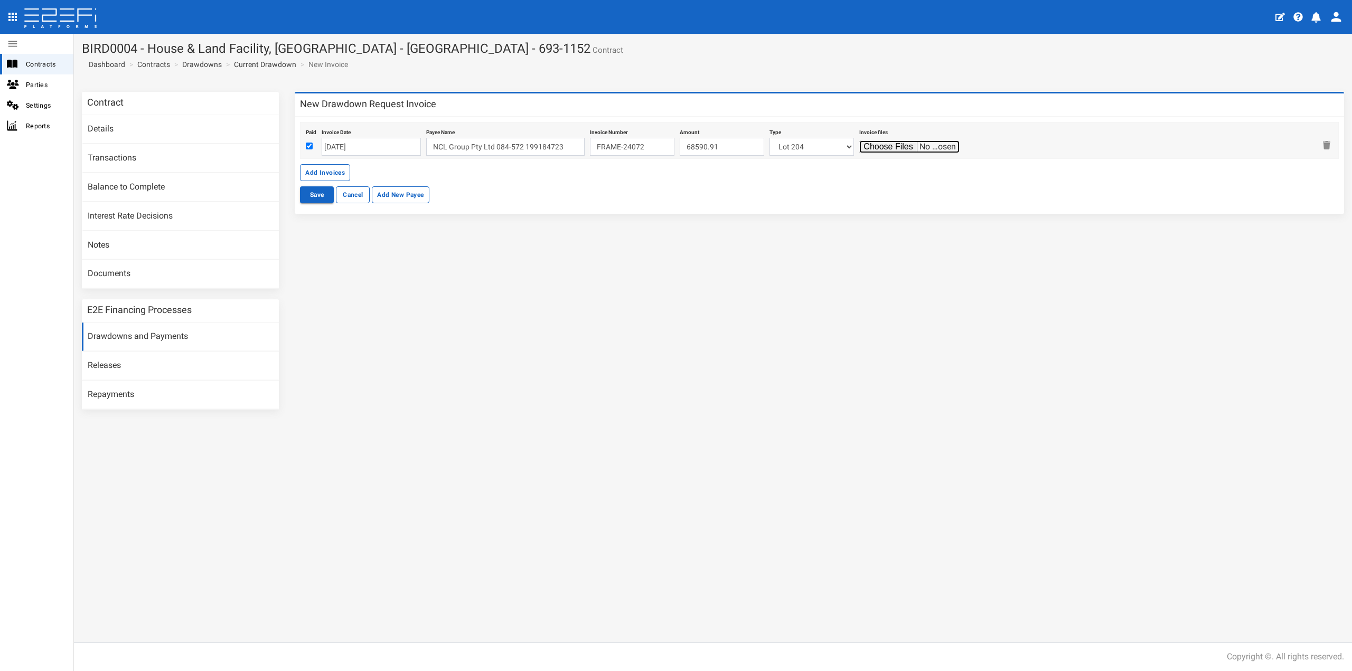
type input "C:\fakepath\N204BRUS (Frame Invoice Lot 204 - [DATE]) 20250917120557262.pdf"
click at [316, 195] on button "Save" at bounding box center [317, 194] width 34 height 17
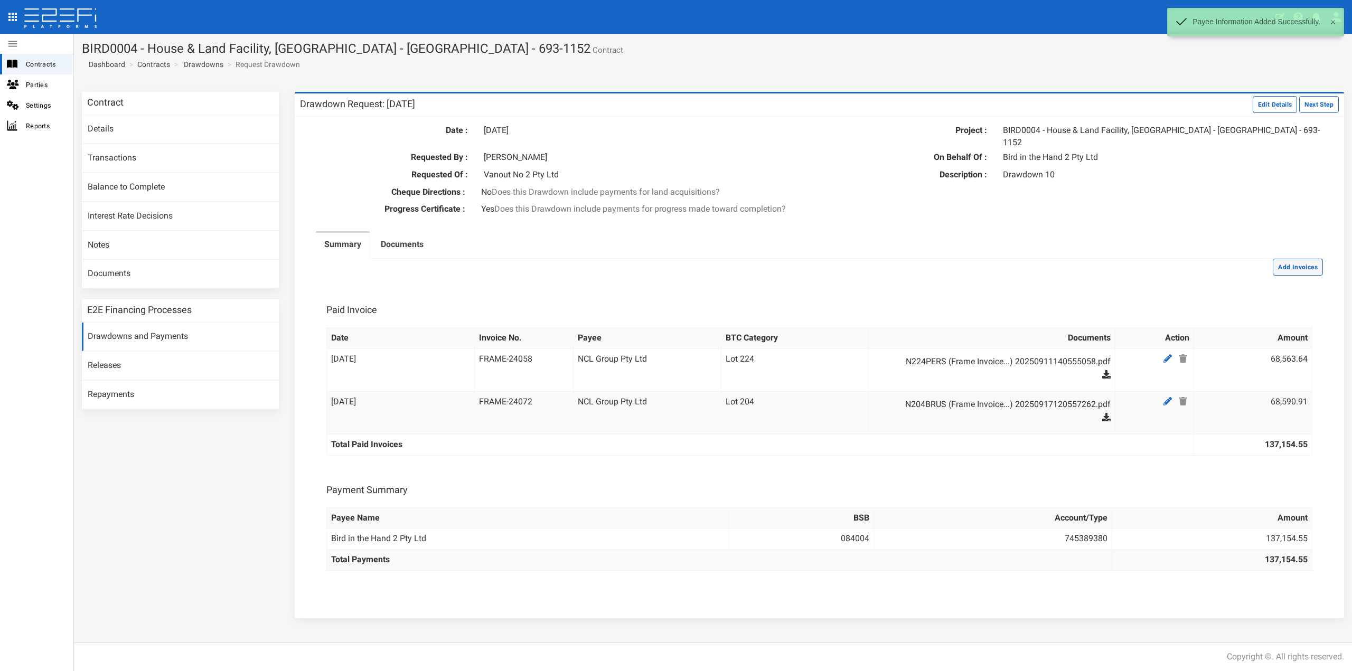
click at [1285, 259] on button "Add Invoices" at bounding box center [1298, 267] width 50 height 17
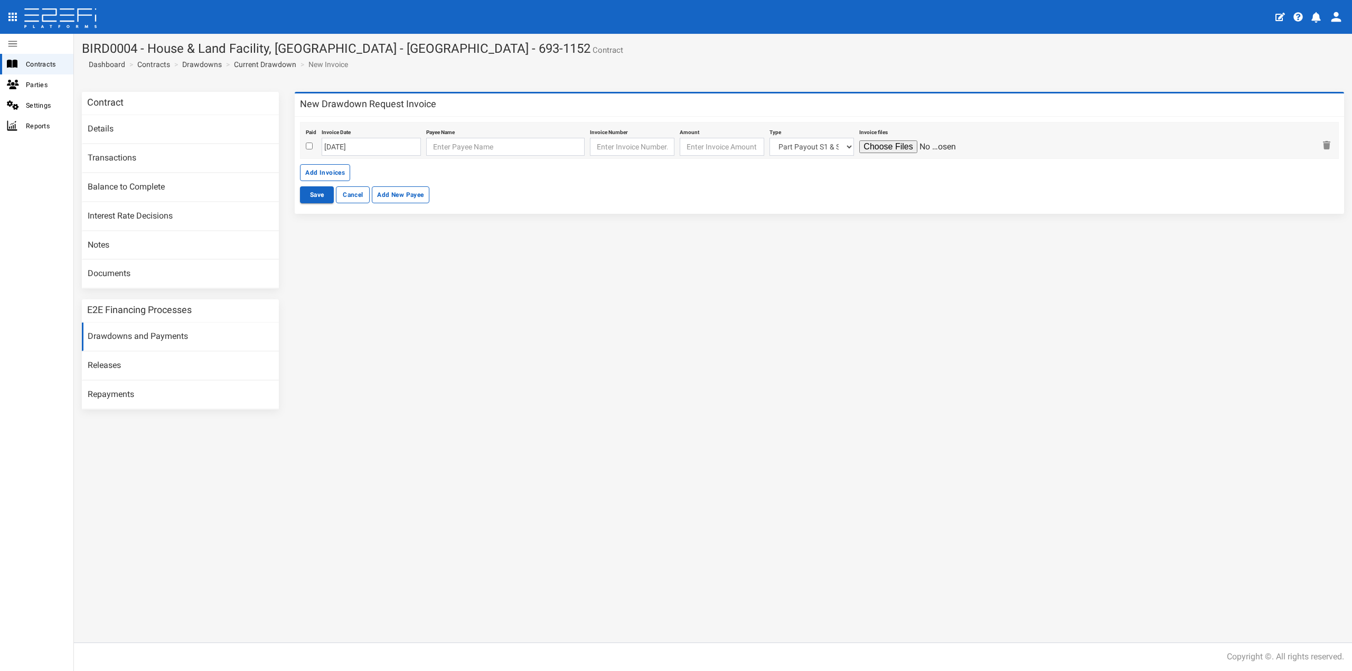
click at [305, 145] on div "Paid Invoice Date [DATE] Payee Name Invoice Number Amount Type Part Payout S1 &…" at bounding box center [819, 140] width 1039 height 37
click at [307, 148] on input "checkbox" at bounding box center [309, 146] width 7 height 7
checkbox input "true"
click at [351, 147] on input "[DATE]" at bounding box center [371, 147] width 99 height 18
click at [391, 225] on td "18" at bounding box center [395, 231] width 16 height 16
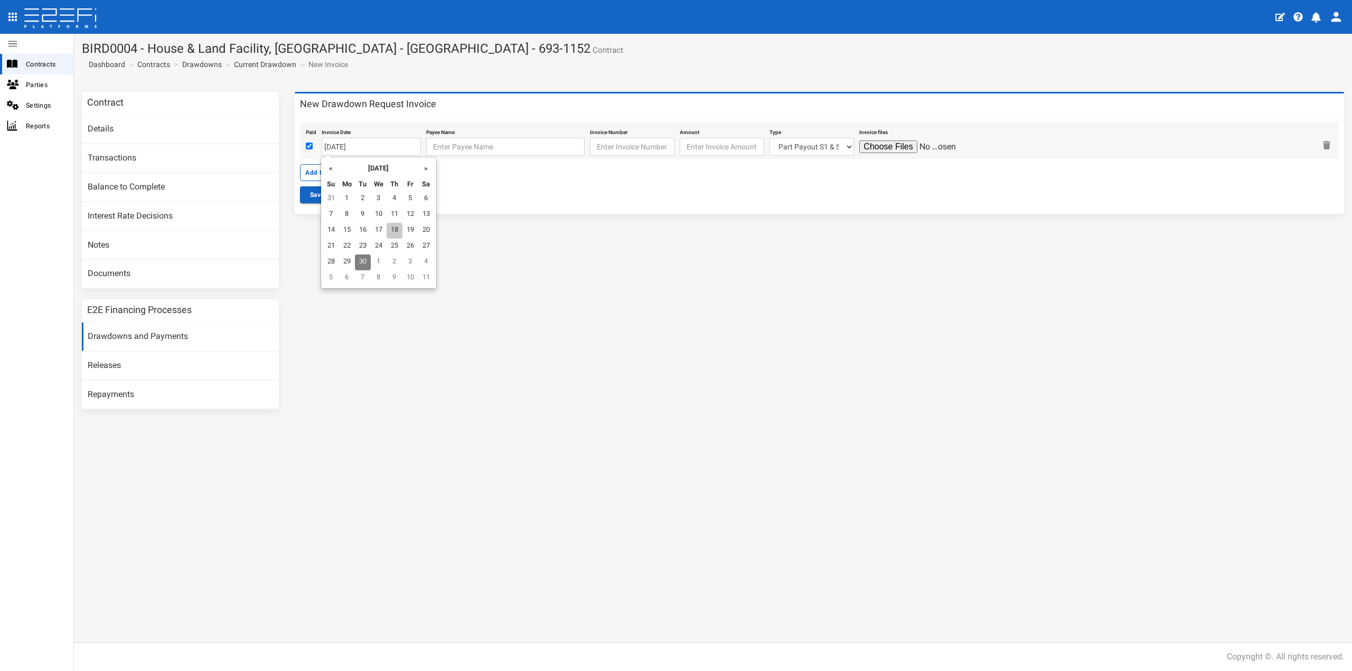
type input "[DATE]"
click at [444, 146] on input "text" at bounding box center [505, 147] width 158 height 18
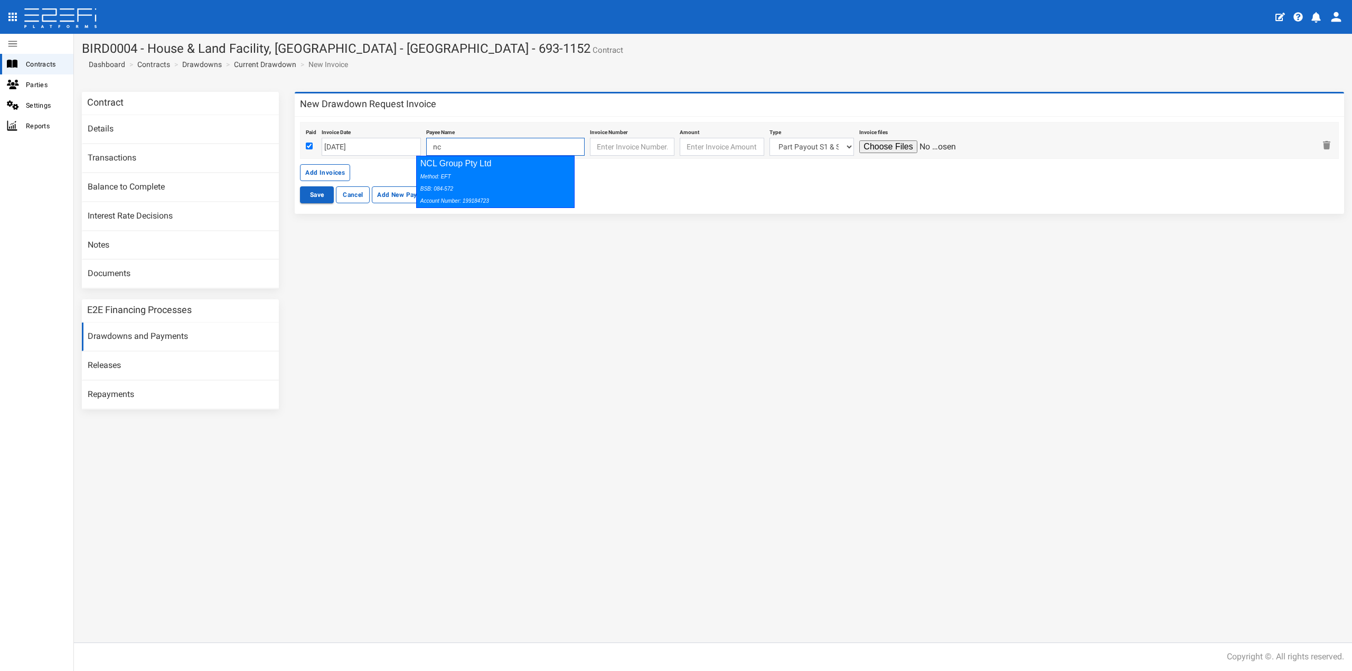
click at [443, 180] on div "Method: EFT BSB: 084-572 Account Number: 199184723" at bounding box center [494, 188] width 146 height 36
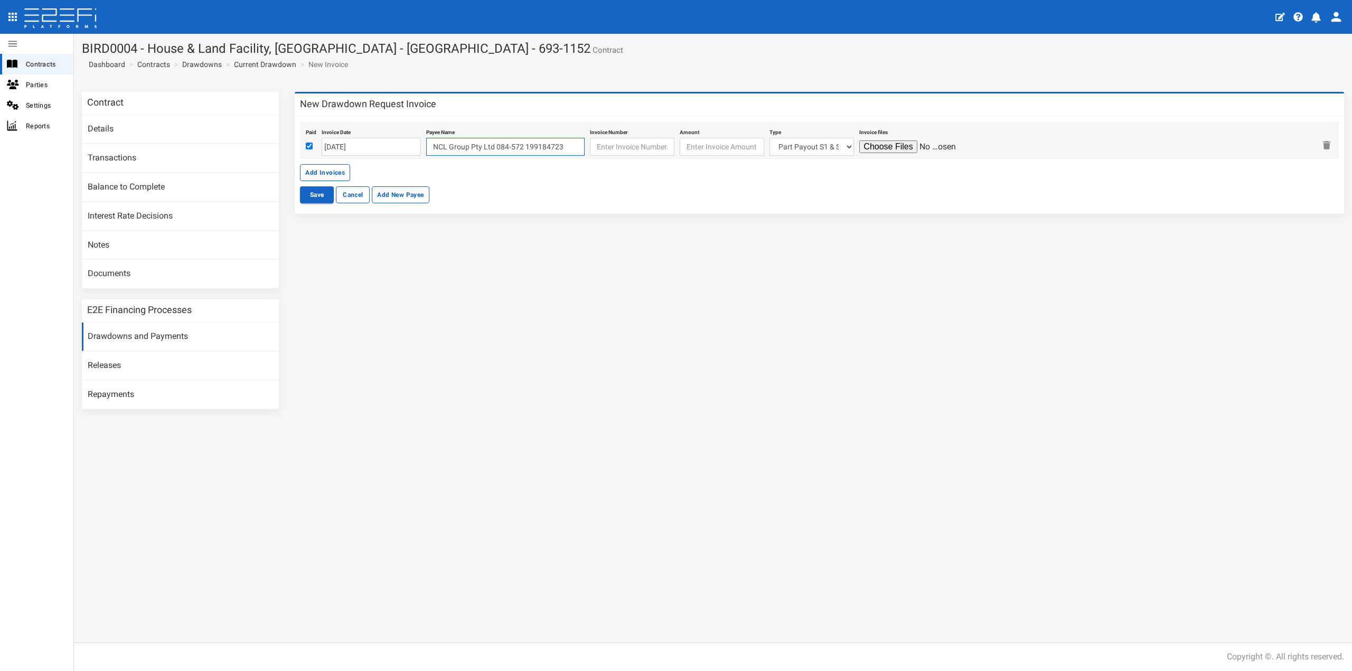
type input "NCL Group Pty Ltd 084-572 199184723"
click at [614, 151] on input "text" at bounding box center [632, 147] width 85 height 18
drag, startPoint x: 596, startPoint y: 150, endPoint x: 607, endPoint y: 151, distance: 10.7
click at [596, 150] on input "text" at bounding box center [632, 147] width 85 height 18
paste input "BASE-24074"
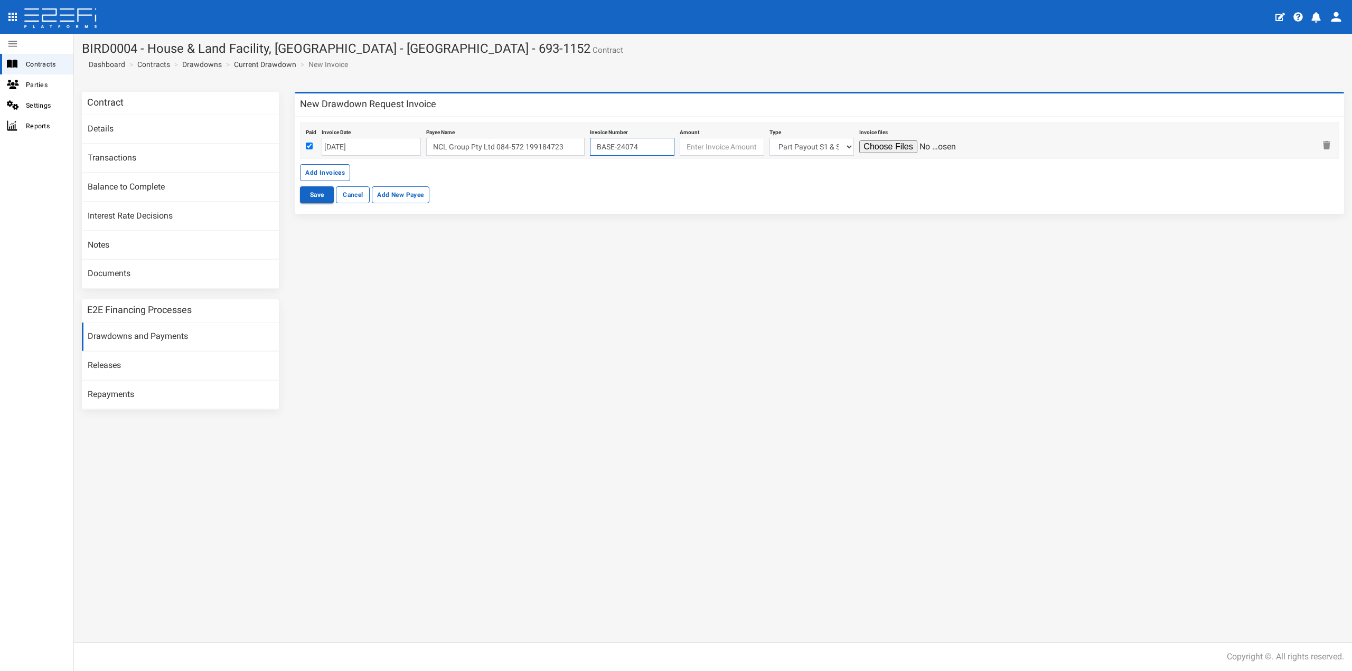
type input "BASE-24074"
click at [683, 150] on input "number" at bounding box center [722, 147] width 85 height 18
type input "45709.09"
click at [780, 150] on select "Part Payout S1 & S2 Lot 215 Lot 222 Lot 227 Lot 105 Lot 106 Lot 115 Lot 117 Lot…" at bounding box center [812, 147] width 85 height 18
select select "Lot 303~83~CIVIL WORKS"
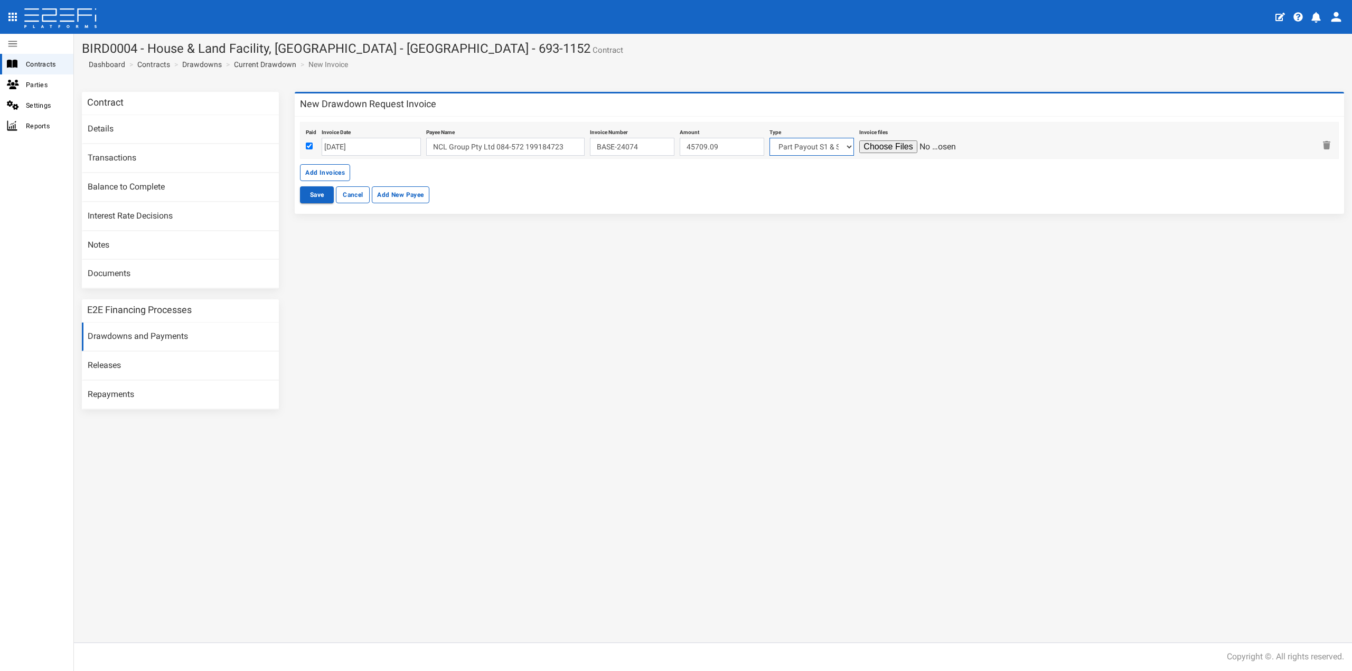
click at [770, 138] on select "Part Payout S1 & S2 Lot 215 Lot 222 Lot 227 Lot 105 Lot 106 Lot 115 Lot 117 Lot…" at bounding box center [812, 147] width 85 height 18
click at [889, 147] on input "file" at bounding box center [910, 147] width 100 height 13
click at [883, 145] on input "file" at bounding box center [910, 147] width 100 height 13
type input "C:\fakepath\N303RIBE (Base Invoice Lot 303 - 18.9.25) 20250918105025409.pdf"
click at [332, 193] on button "Save" at bounding box center [317, 194] width 34 height 17
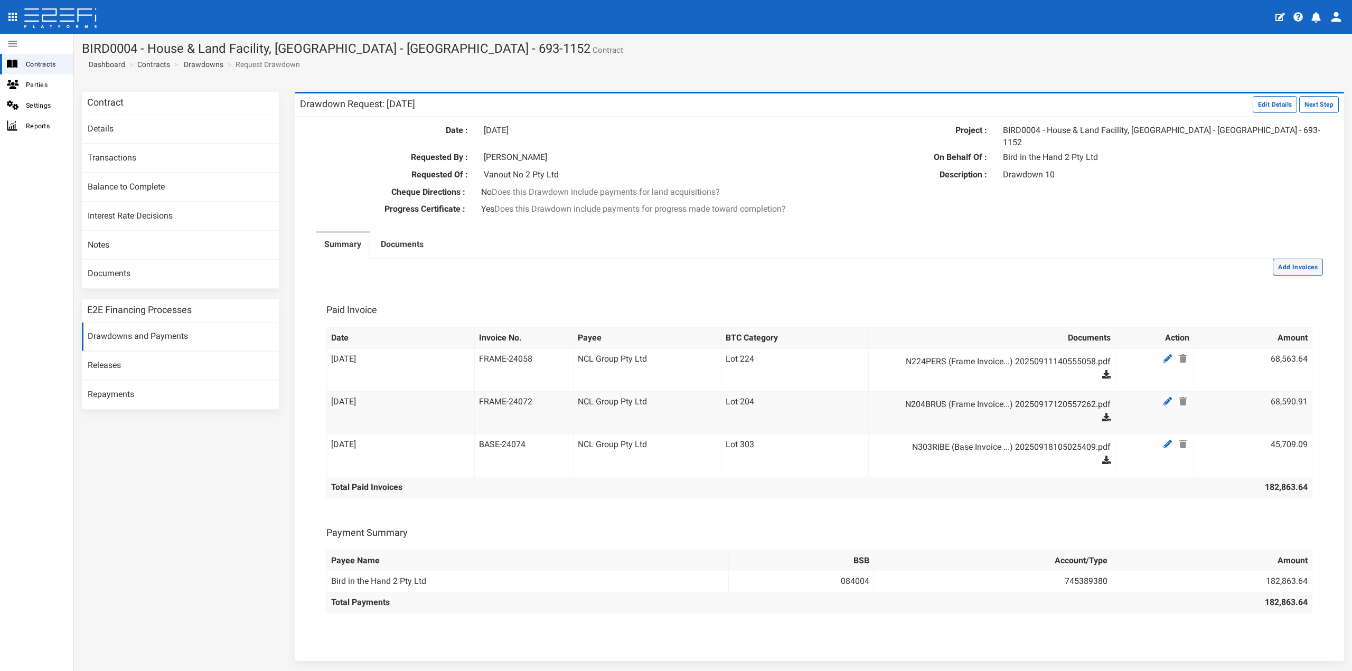
click at [1287, 259] on button "Add Invoices" at bounding box center [1298, 267] width 50 height 17
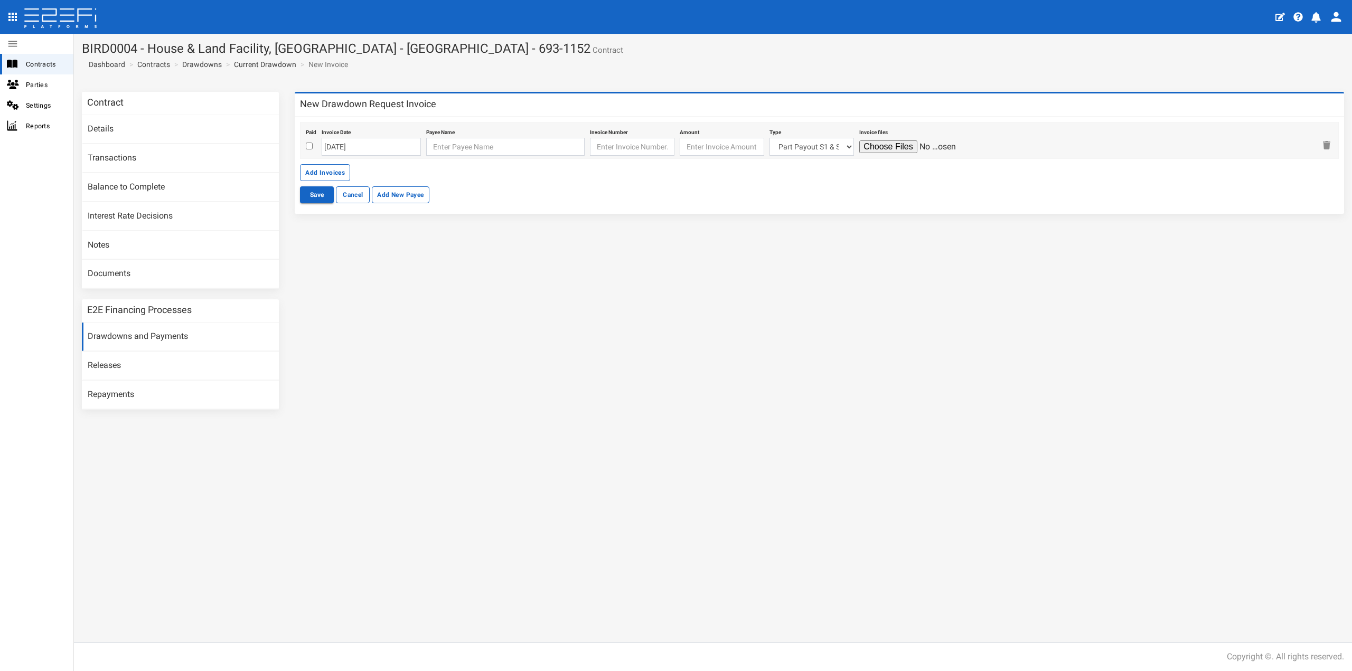
click at [315, 144] on div at bounding box center [311, 147] width 11 height 13
click at [307, 146] on input "checkbox" at bounding box center [309, 146] width 7 height 7
checkbox input "true"
click at [369, 148] on input "[DATE]" at bounding box center [371, 147] width 99 height 18
click at [374, 247] on td "24" at bounding box center [379, 247] width 16 height 16
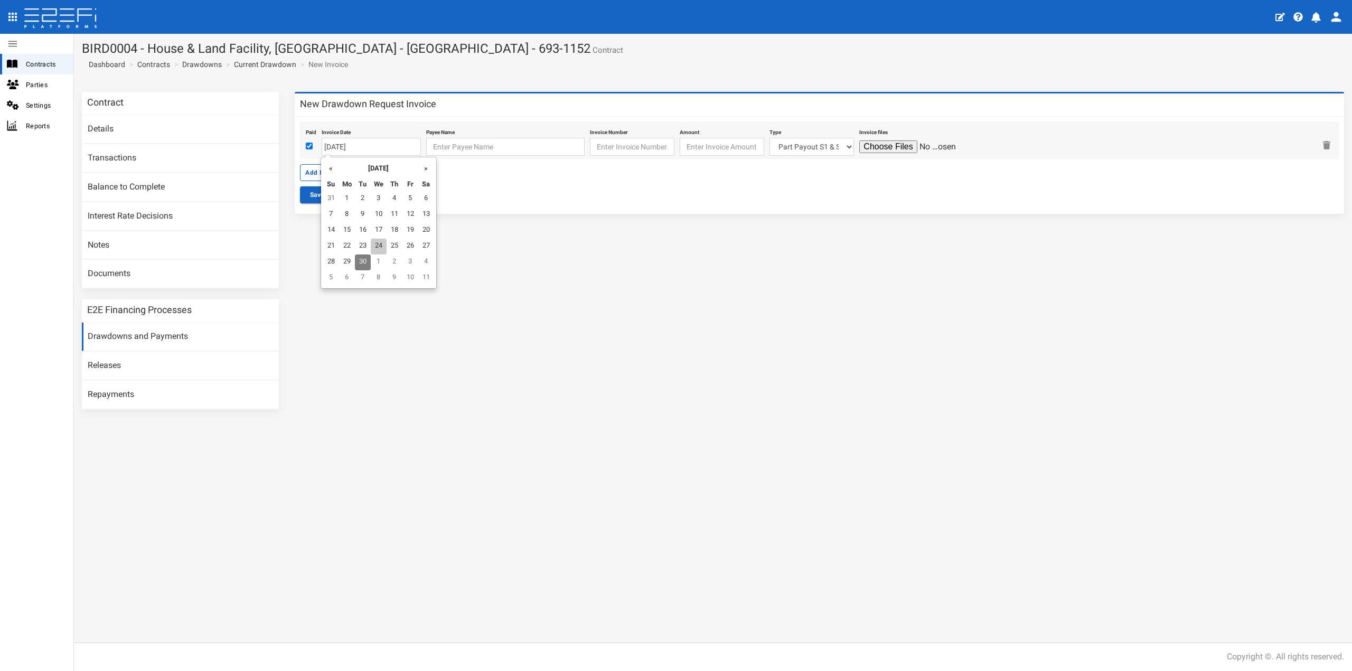
type input "[DATE]"
click at [438, 148] on input "text" at bounding box center [505, 147] width 158 height 18
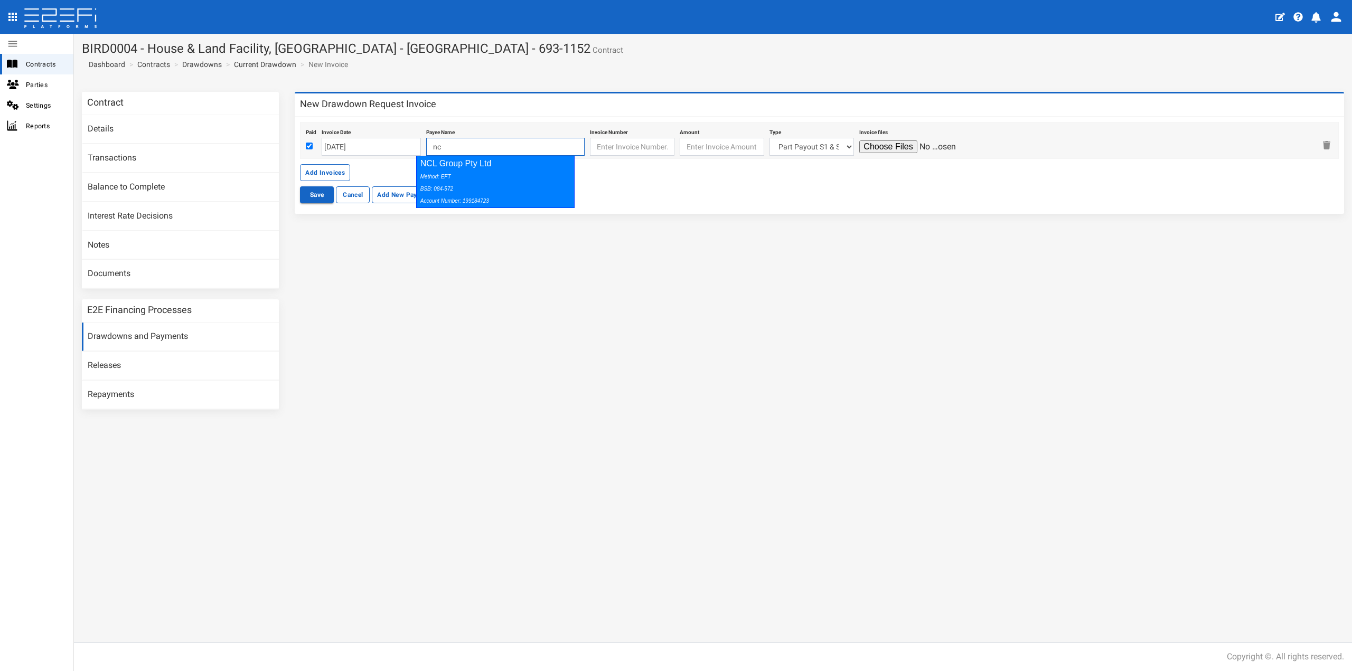
click at [446, 171] on div "Method: EFT BSB: 084-572 Account Number: 199184723" at bounding box center [494, 188] width 146 height 36
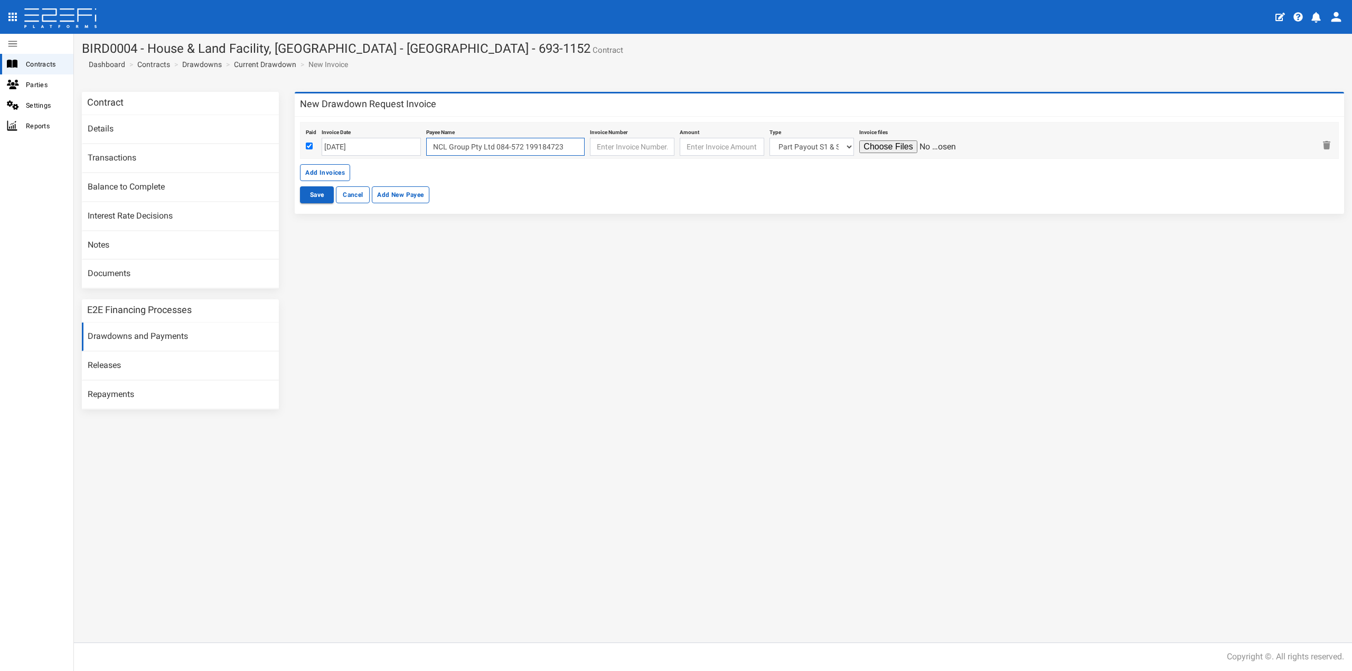
type input "NCL Group Pty Ltd 084-572 199184723"
click at [617, 147] on input "text" at bounding box center [632, 147] width 85 height 18
click at [638, 151] on input "text" at bounding box center [632, 147] width 85 height 18
paste input "BASE-24083"
type input "BASE-24083"
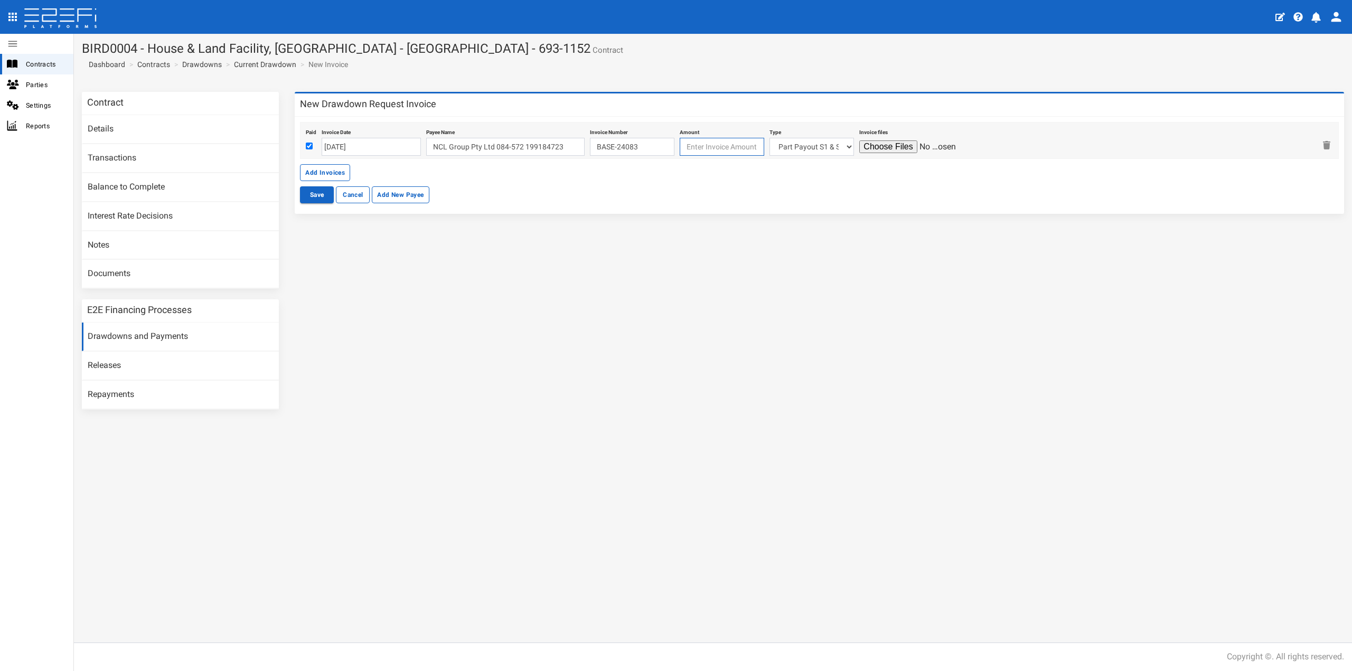
click at [720, 151] on input "number" at bounding box center [722, 147] width 85 height 18
type input "47163.64"
click at [792, 147] on select "Part Payout S1 & S2 Lot 215 Lot 222 Lot 227 Lot 105 Lot 106 Lot 115 Lot 117 Lot…" at bounding box center [812, 147] width 85 height 18
select select "Lot 311~84~CIVIL WORKS"
click at [770, 138] on select "Part Payout S1 & S2 Lot 215 Lot 222 Lot 227 Lot 105 Lot 106 Lot 115 Lot 117 Lot…" at bounding box center [812, 147] width 85 height 18
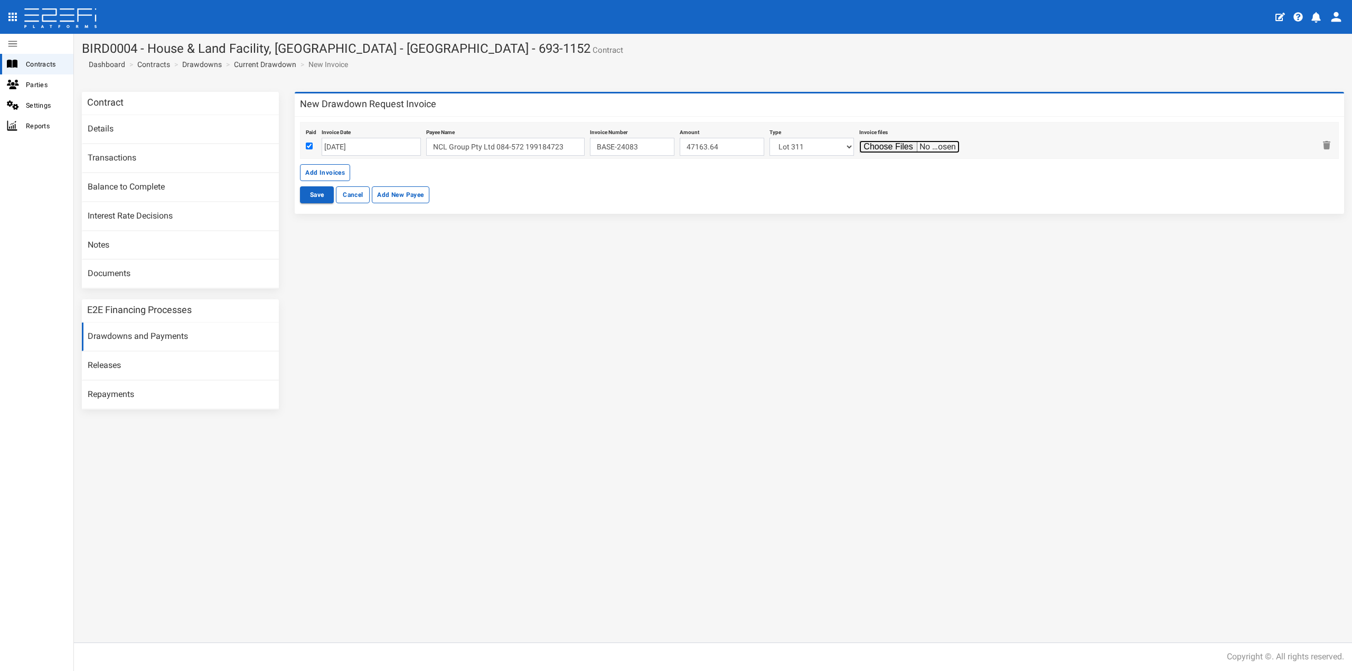
click at [876, 145] on input "file" at bounding box center [910, 147] width 100 height 13
type input "C:\fakepath\N311RIBE (Base Invoice Lot 311 - 24.9.25) 20250923161037043.pdf"
click at [309, 193] on button "Save" at bounding box center [317, 194] width 34 height 17
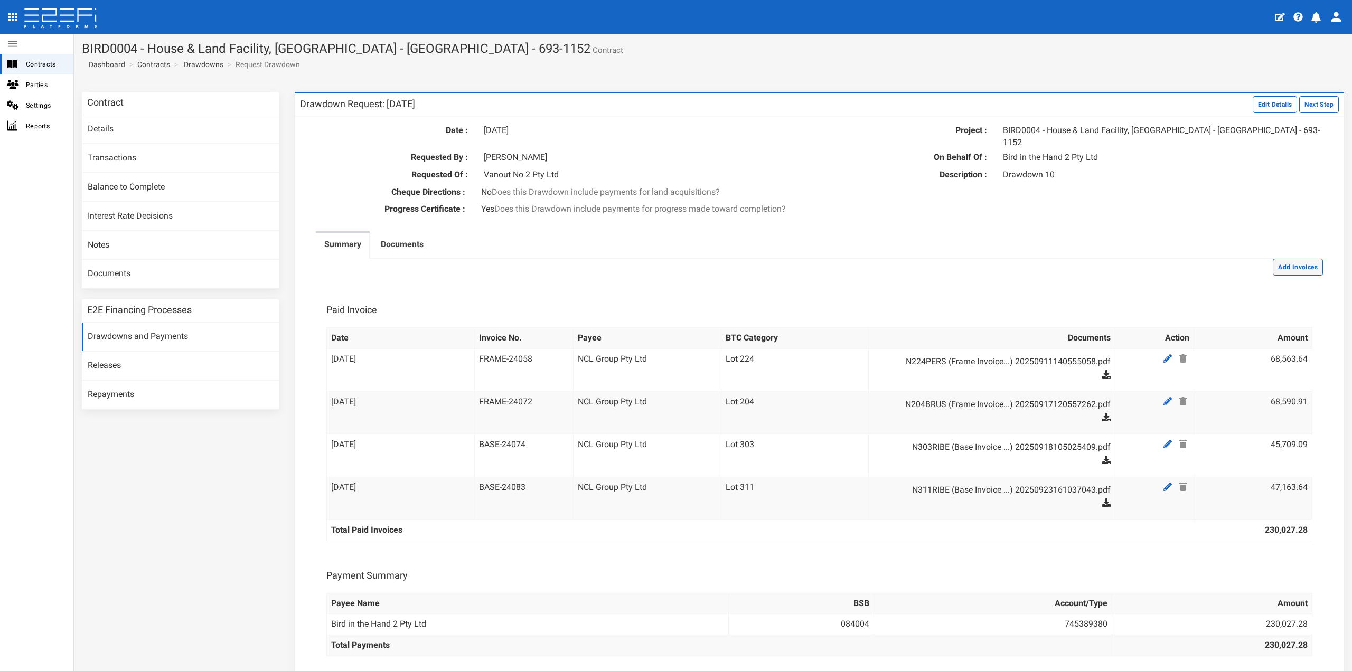
click at [1300, 259] on button "Add Invoices" at bounding box center [1298, 267] width 50 height 17
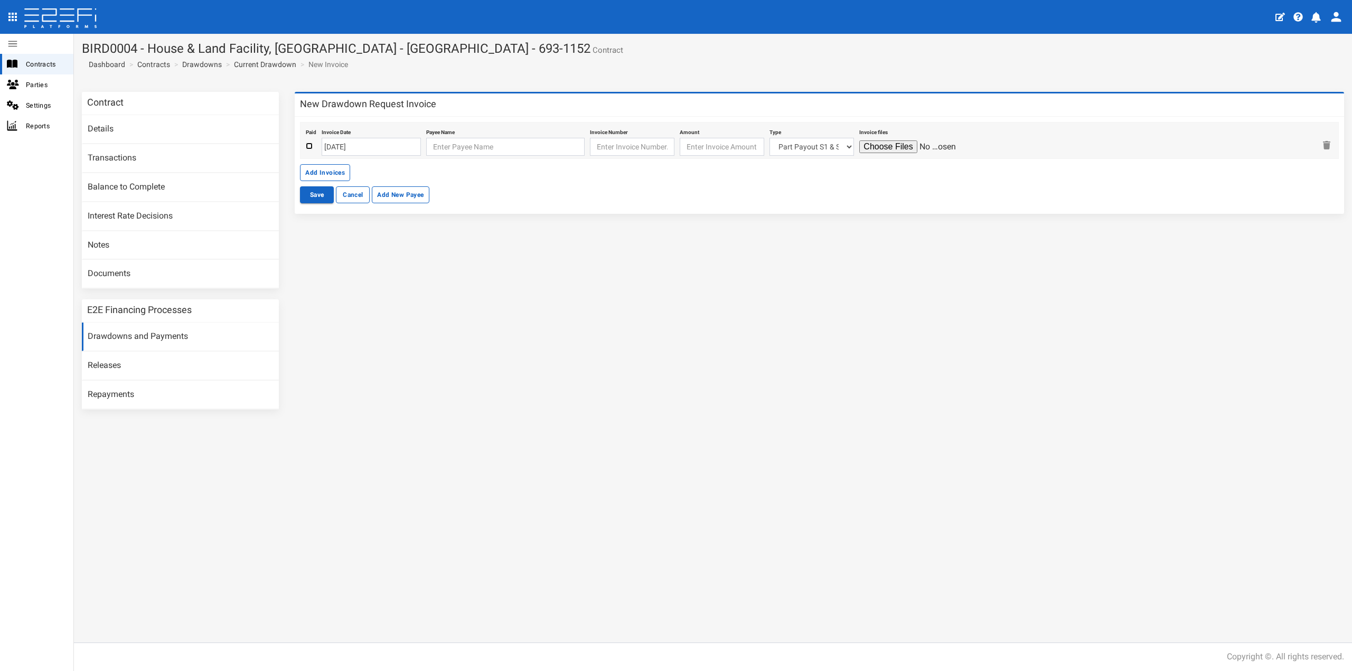
click at [309, 146] on input "checkbox" at bounding box center [309, 146] width 7 height 7
checkbox input "true"
click at [466, 149] on input "text" at bounding box center [505, 147] width 158 height 18
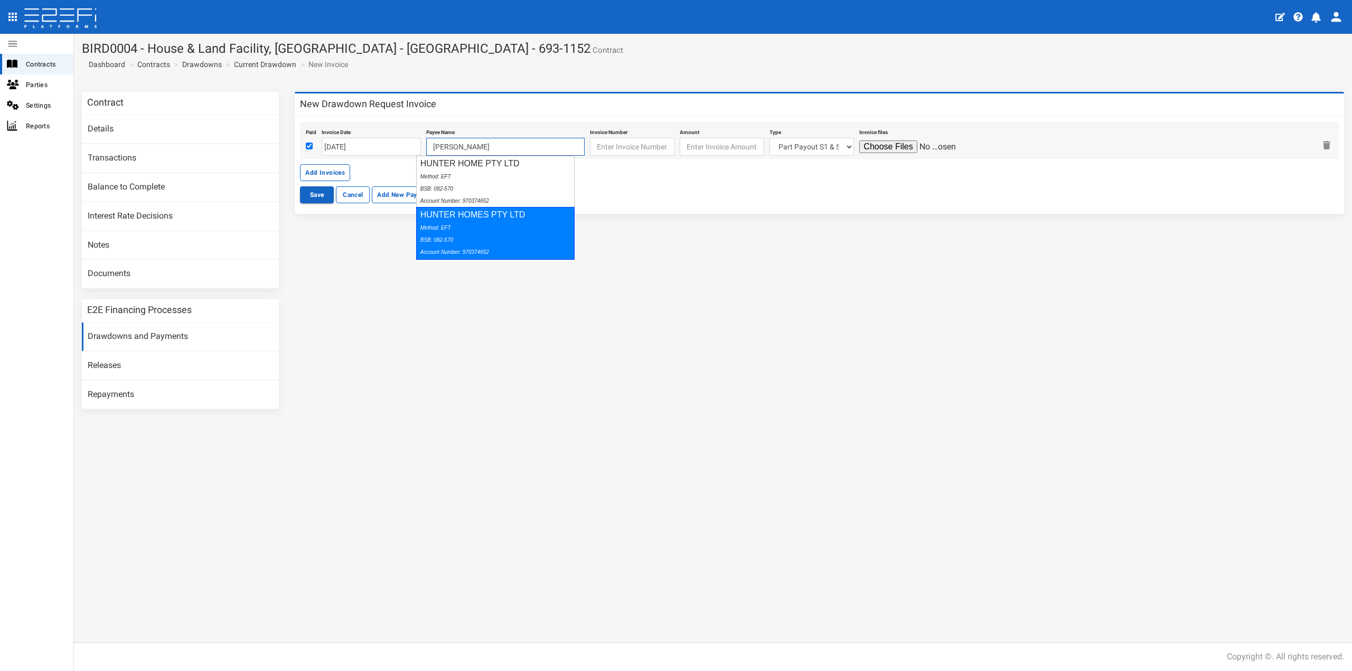
click at [480, 213] on div "HUNTER HOMES PTY LTD Method: EFT BSB: 082-570 Account Number: 970374652" at bounding box center [495, 233] width 158 height 52
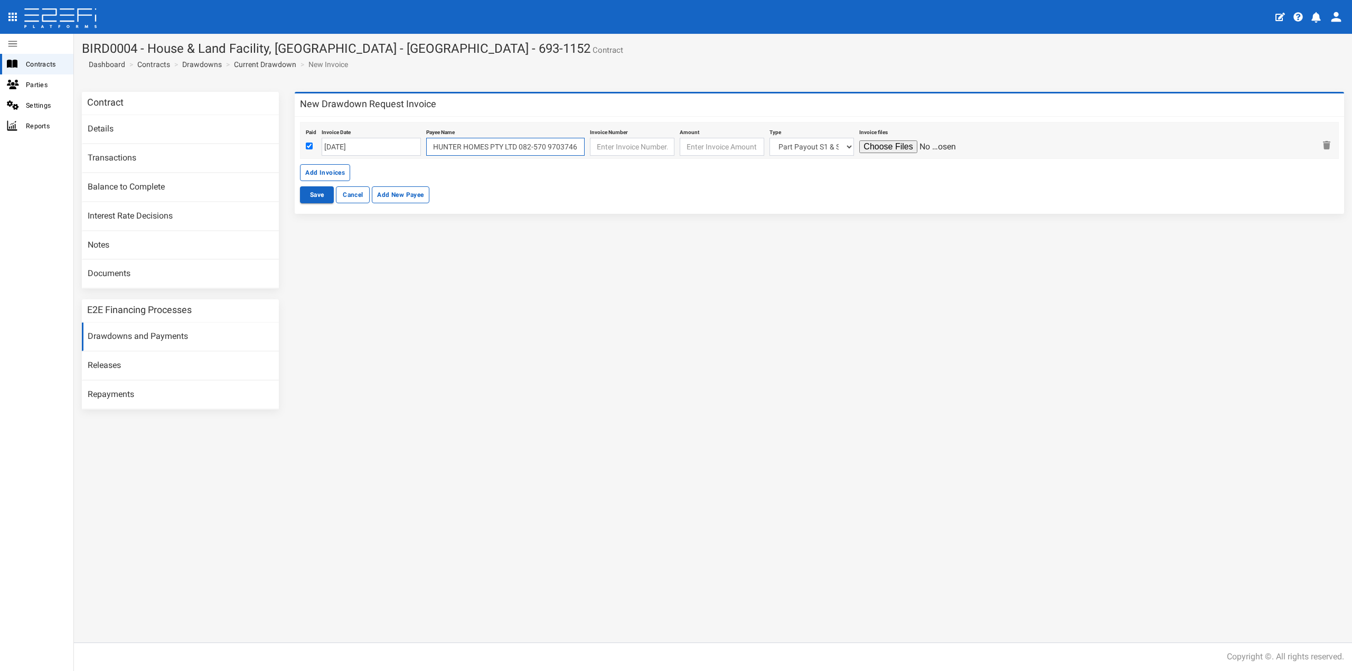
type input "HUNTER HOMES PTY LTD 082-570 970374652"
click at [612, 147] on input "text" at bounding box center [632, 147] width 85 height 18
click at [596, 151] on input "text" at bounding box center [632, 147] width 85 height 18
paste input "4742 - Stage 1 - Lot 136"
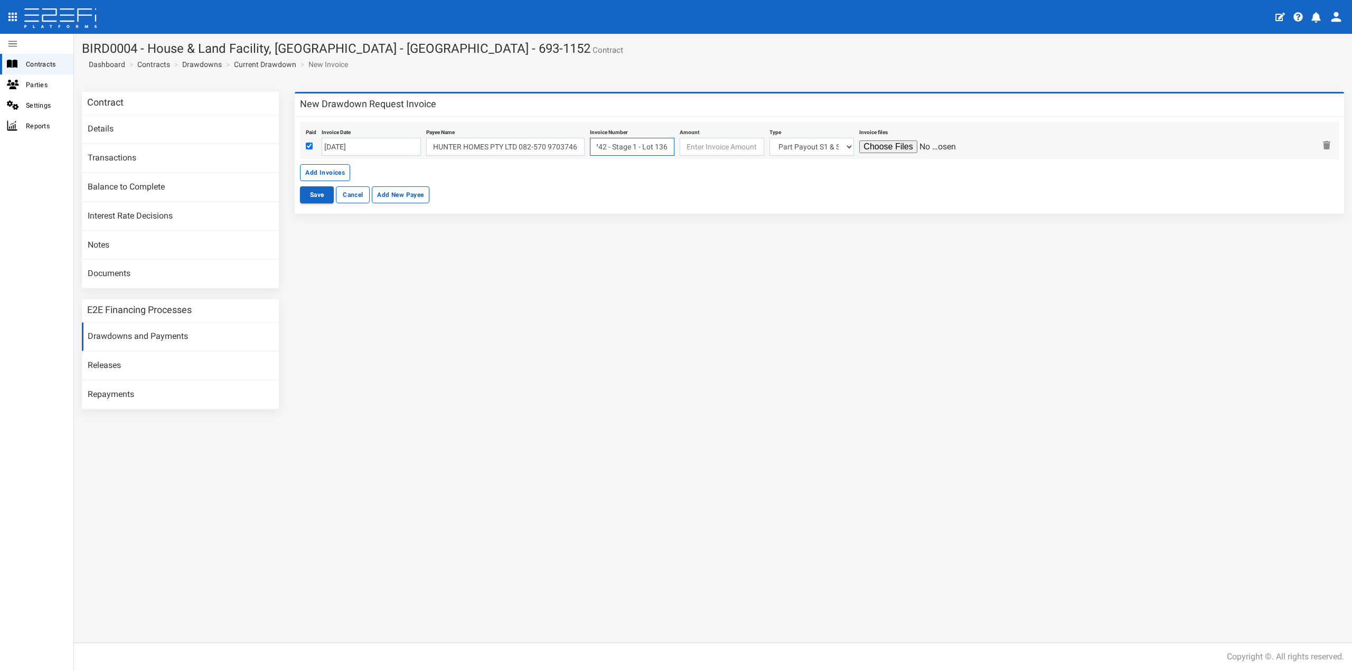
type input "4742 - Stage 1 - Lot 136"
click at [698, 151] on input "number" at bounding box center [722, 147] width 85 height 18
type input "69673.91"
click at [805, 146] on select "Part Payout S1 & S2 Lot 215 Lot 222 Lot 227 Lot 105 Lot 106 Lot 115 Lot 117 Lot…" at bounding box center [812, 147] width 85 height 18
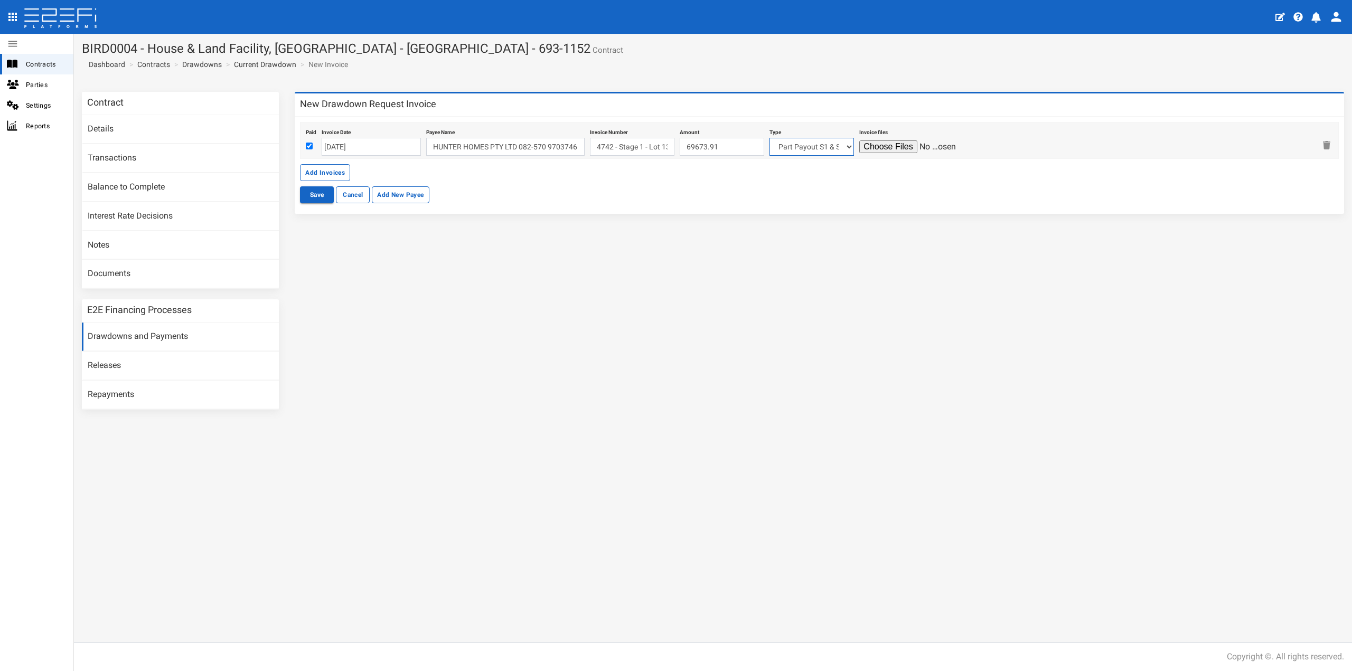
select select "Lot 136~85~CIVIL WORKS"
click at [770, 138] on select "Part Payout S1 & S2 Lot 215 Lot 222 Lot 227 Lot 105 Lot 106 Lot 115 Lot 117 Lot…" at bounding box center [812, 147] width 85 height 18
click at [886, 145] on input "file" at bounding box center [910, 147] width 100 height 13
type input "C:\fakepath\Please Sign_ Tax Invoice - Claim 4742 - Stage 1 - Lot 136 - Signed.…"
click at [353, 152] on input "[DATE]" at bounding box center [371, 147] width 99 height 18
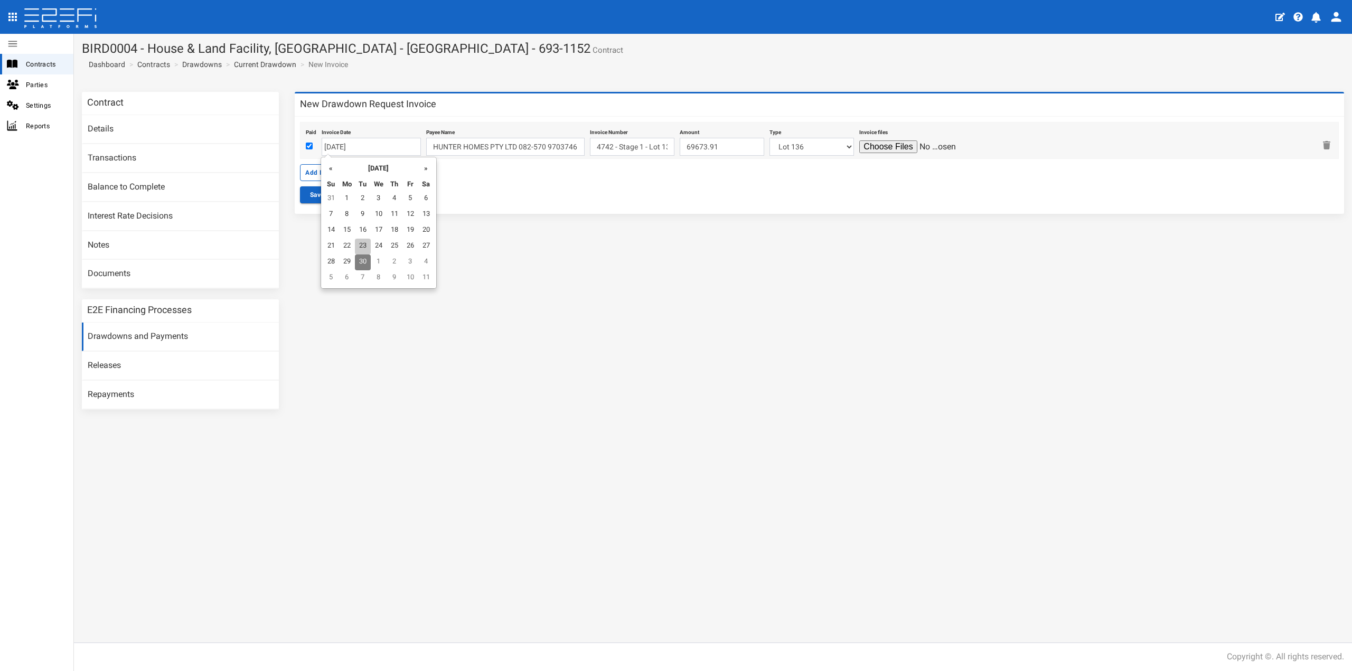
click at [362, 245] on td "23" at bounding box center [363, 247] width 16 height 16
type input "[DATE]"
click at [316, 197] on button "Save" at bounding box center [317, 194] width 34 height 17
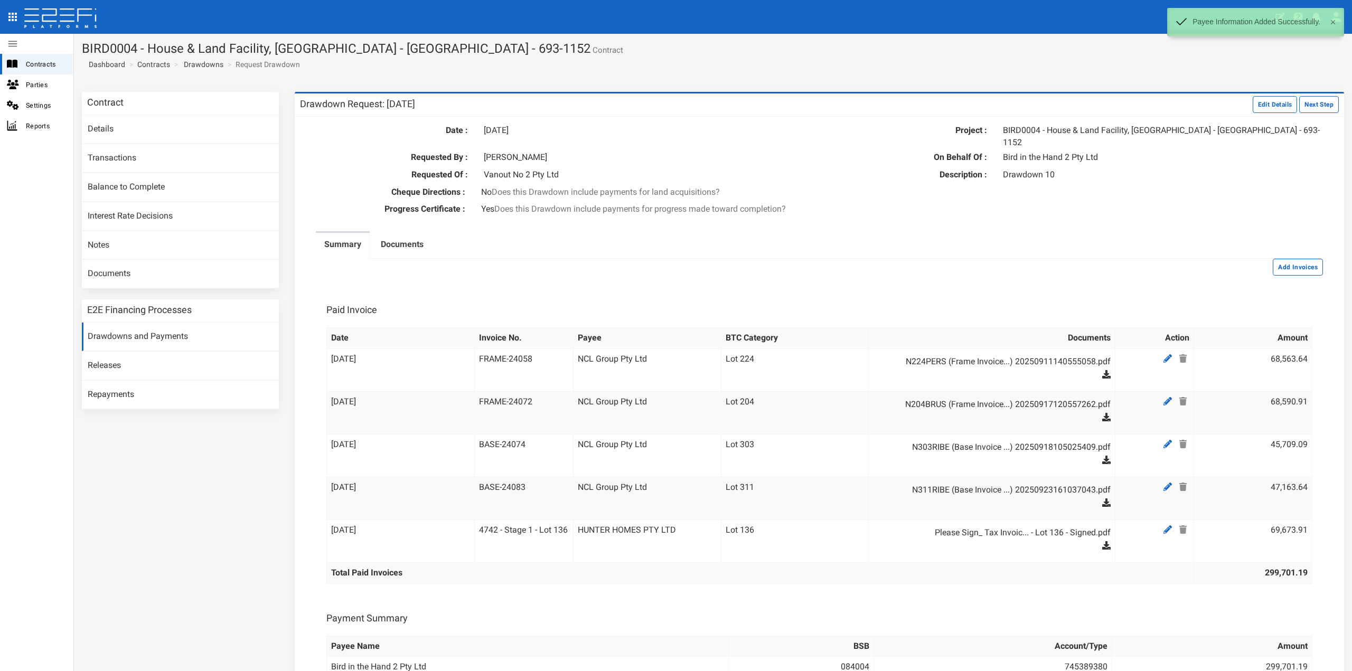
scroll to position [53, 0]
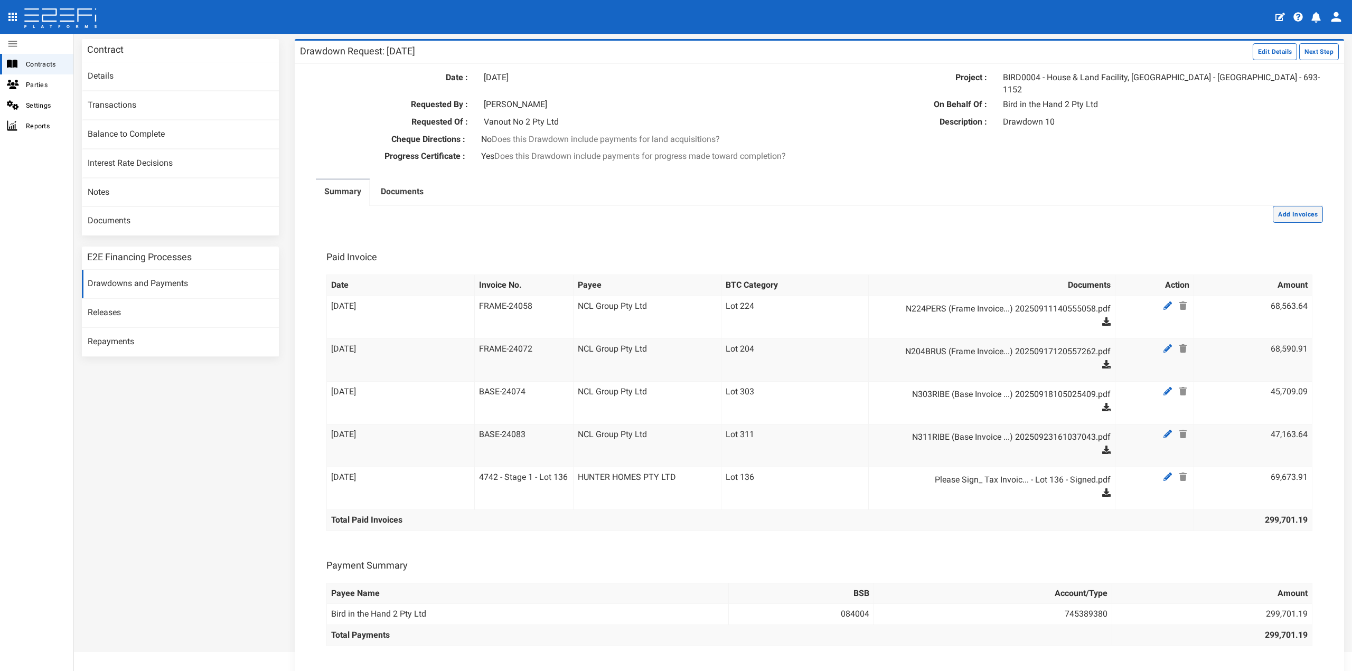
click at [1296, 208] on button "Add Invoices" at bounding box center [1298, 214] width 50 height 17
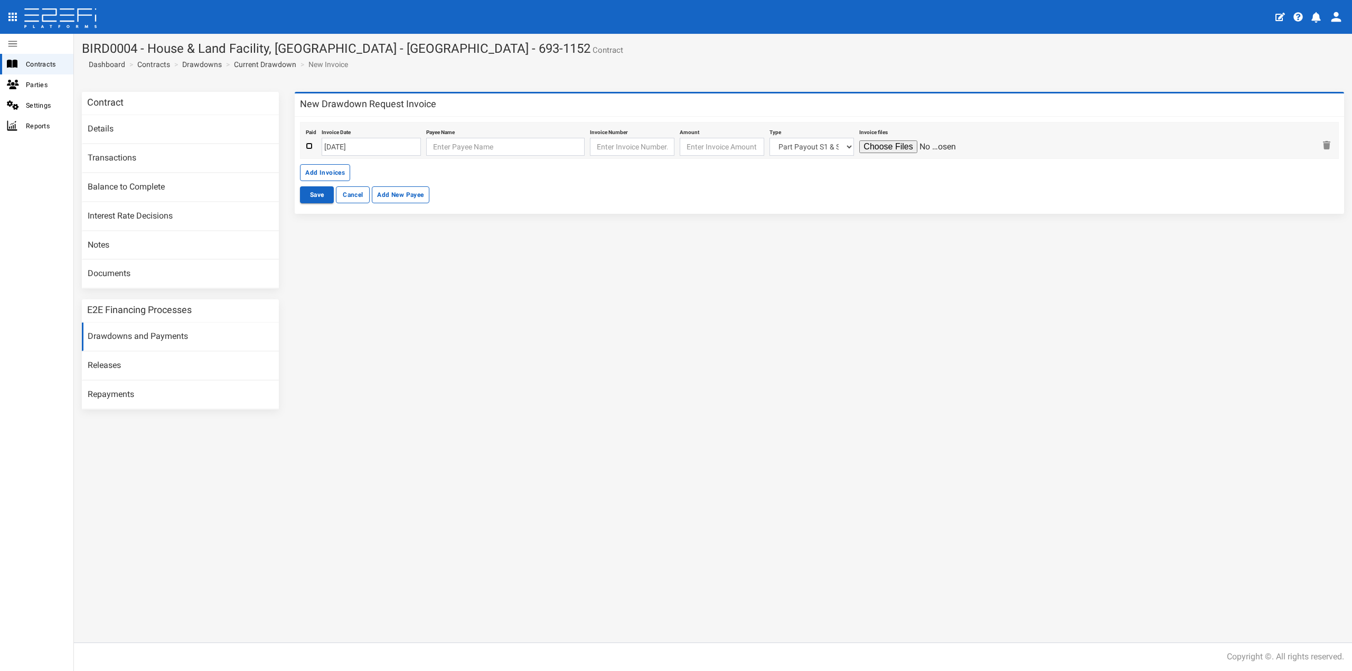
click at [309, 147] on input "checkbox" at bounding box center [309, 146] width 7 height 7
checkbox input "true"
click at [371, 152] on input "[DATE]" at bounding box center [371, 147] width 99 height 18
click at [348, 277] on td "6" at bounding box center [347, 278] width 16 height 16
type input "[DATE]"
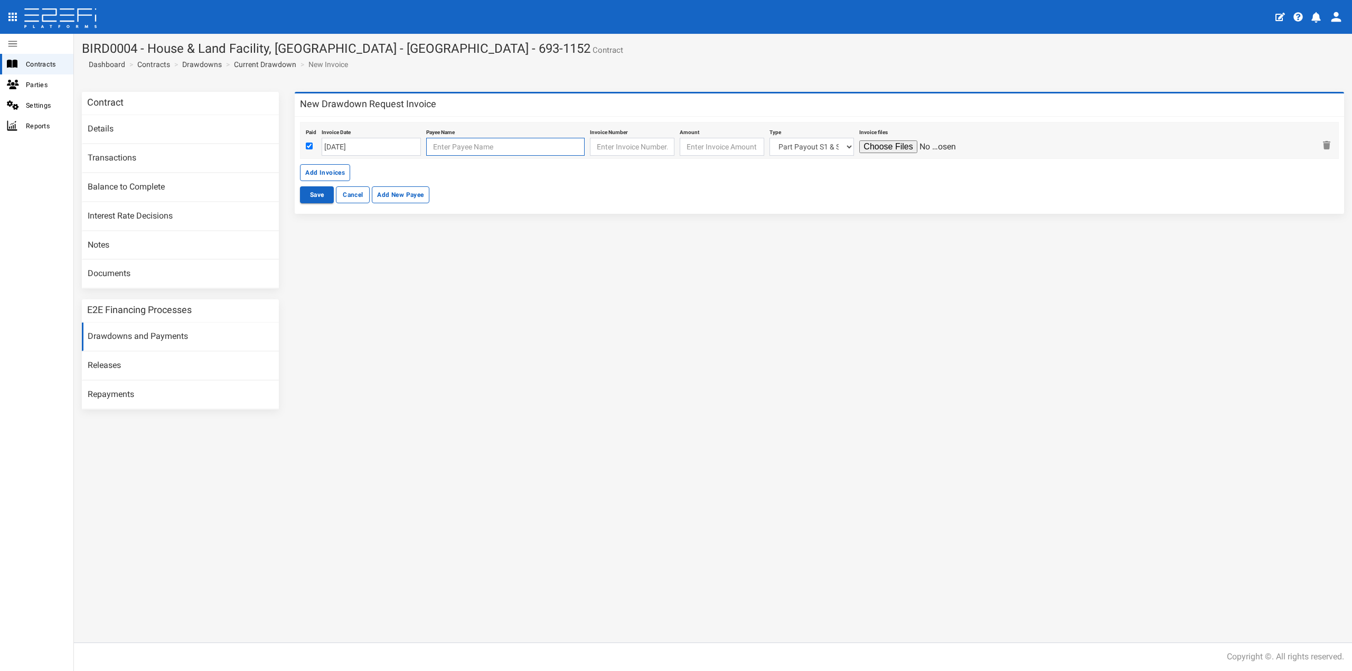
click at [461, 148] on input "text" at bounding box center [505, 147] width 158 height 18
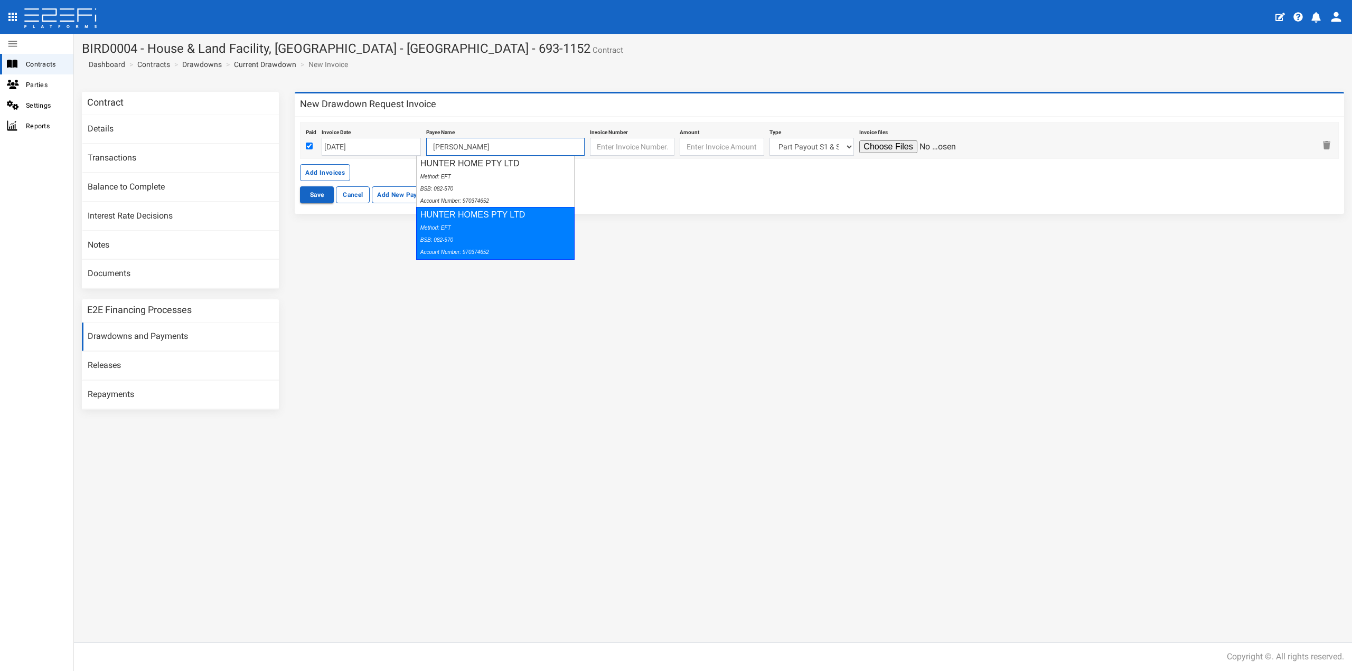
click at [479, 218] on div "HUNTER HOMES PTY LTD Method: EFT BSB: 082-570 Account Number: 970374652" at bounding box center [495, 233] width 158 height 52
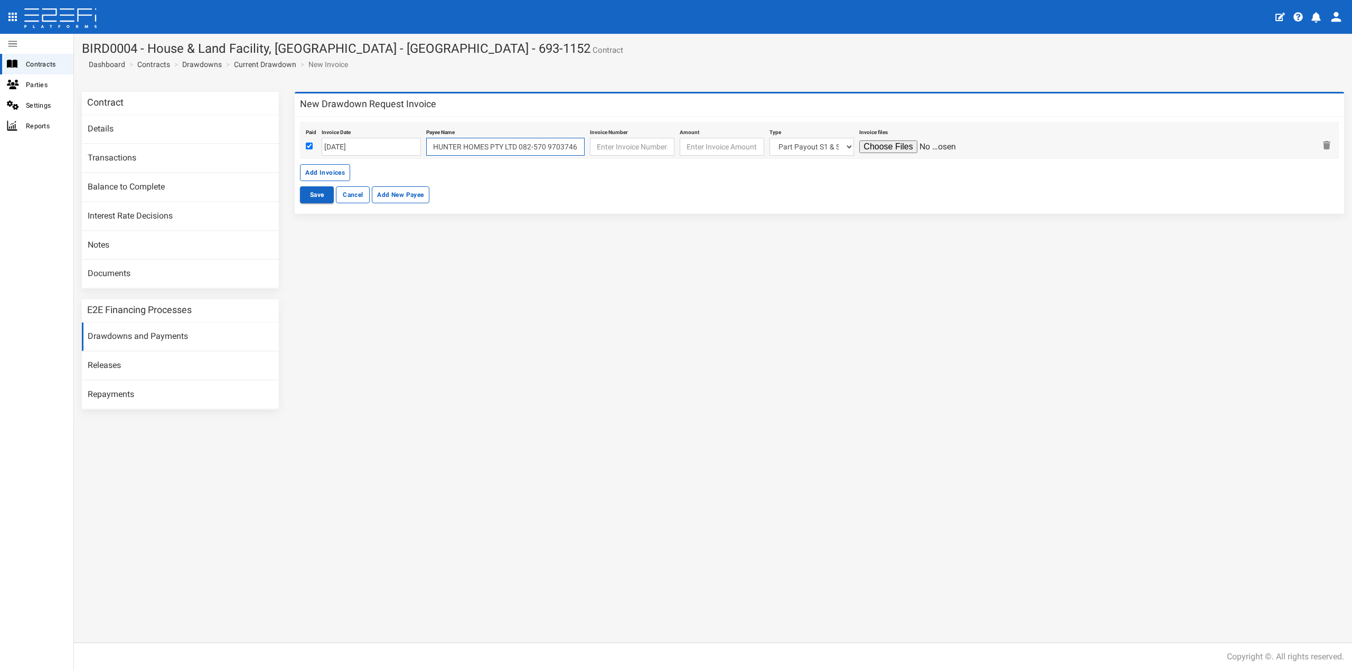
type input "HUNTER HOMES PTY LTD 082-570 970374652"
click at [625, 149] on input "text" at bounding box center [632, 147] width 85 height 18
paste input "4772 - Stage 2"
type input "4772 - Stage 2"
click at [685, 148] on input "number" at bounding box center [722, 147] width 85 height 18
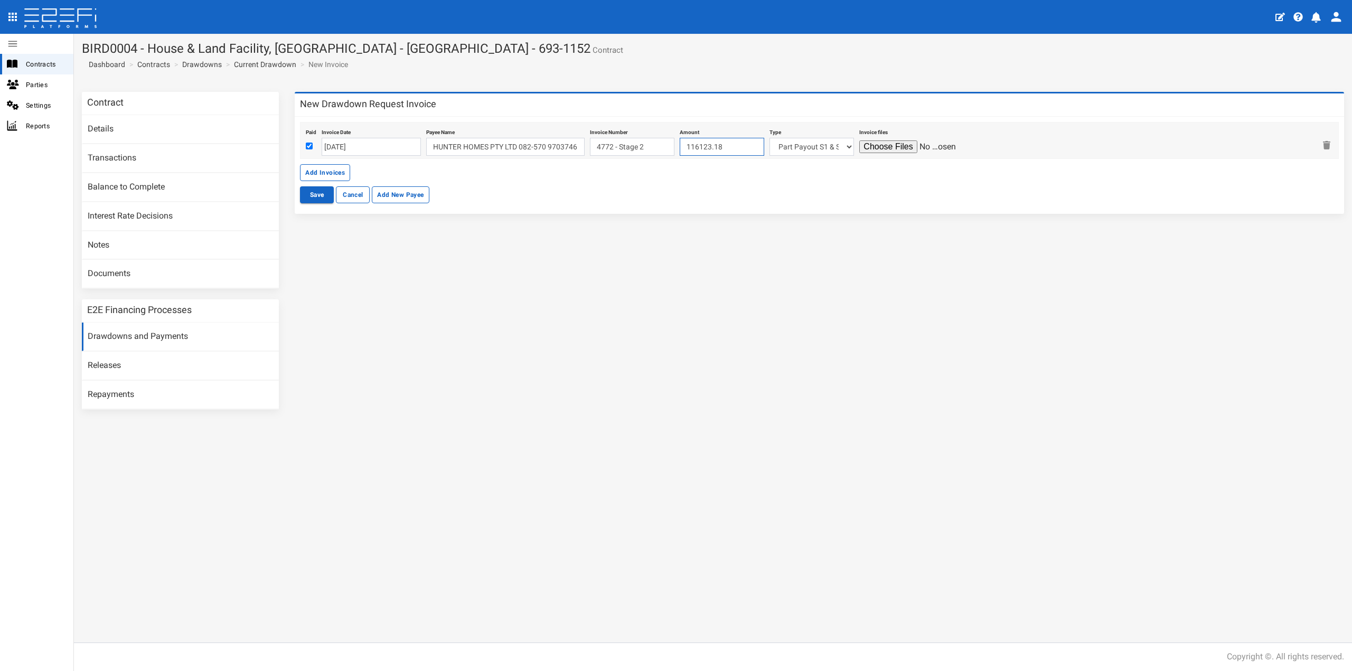
type input "116123.18"
click at [789, 149] on select "Part Payout S1 & S2 Lot 215 Lot 222 Lot 227 Lot 105 Lot 106 Lot 115 Lot 117 Lot…" at bounding box center [812, 147] width 85 height 18
select select "Lot 136~85~CIVIL WORKS"
click at [770, 138] on select "Part Payout S1 & S2 Lot 215 Lot 222 Lot 227 Lot 105 Lot 106 Lot 115 Lot 117 Lot…" at bounding box center [812, 147] width 85 height 18
click at [884, 143] on input "file" at bounding box center [910, 147] width 100 height 13
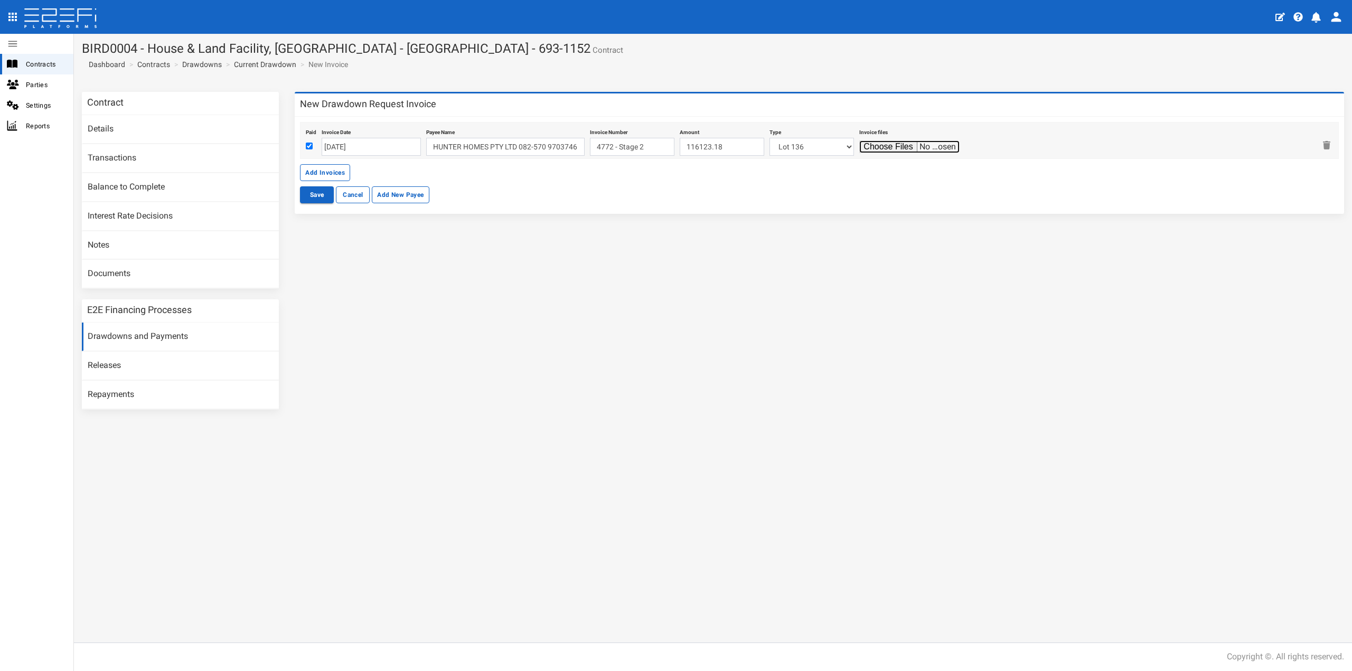
type input "C:\fakepath\Please Sign_ Tax Invoice - Claim 4772 - Stage 2 - Signed.pdf"
click at [310, 196] on button "Save" at bounding box center [317, 194] width 34 height 17
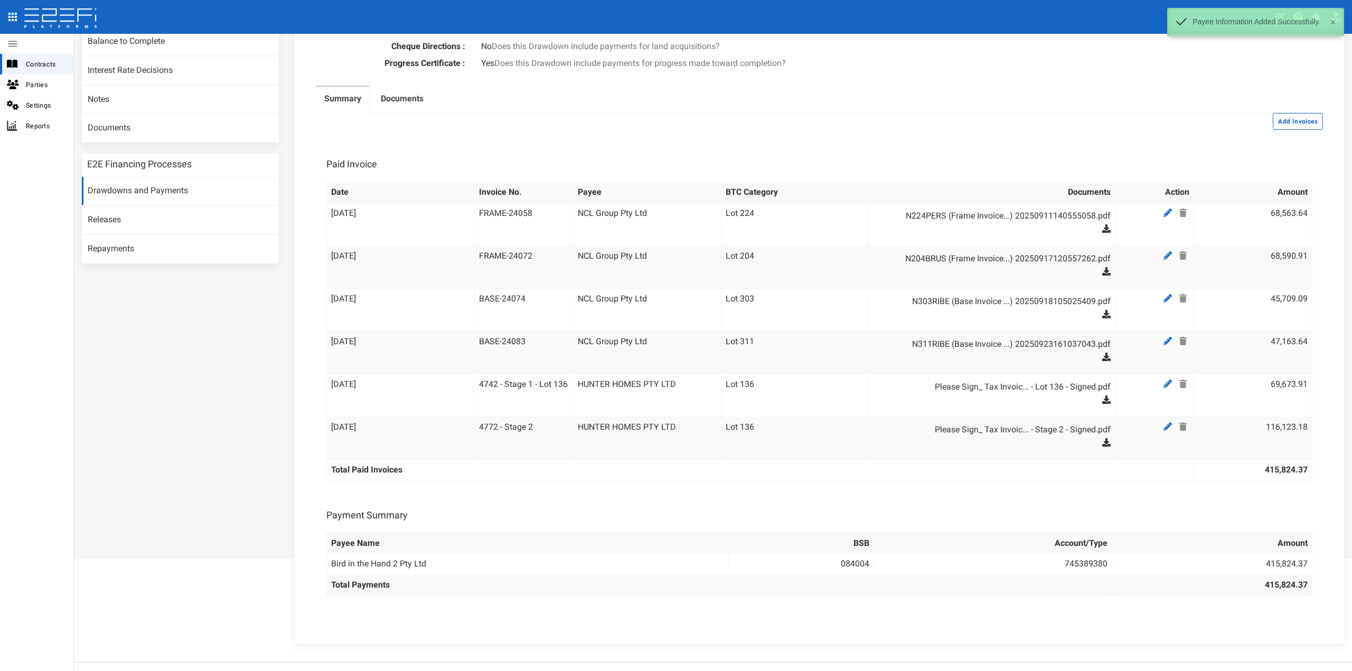
scroll to position [156, 0]
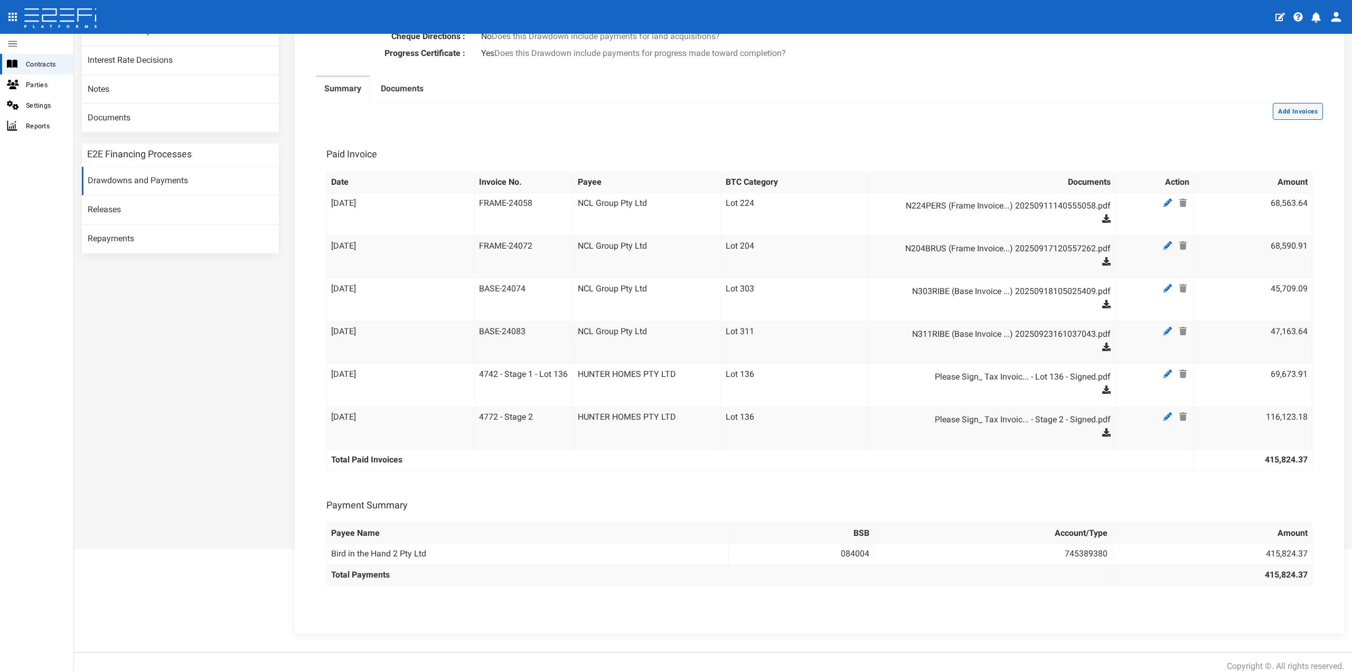
click at [1286, 103] on button "Add Invoices" at bounding box center [1298, 111] width 50 height 17
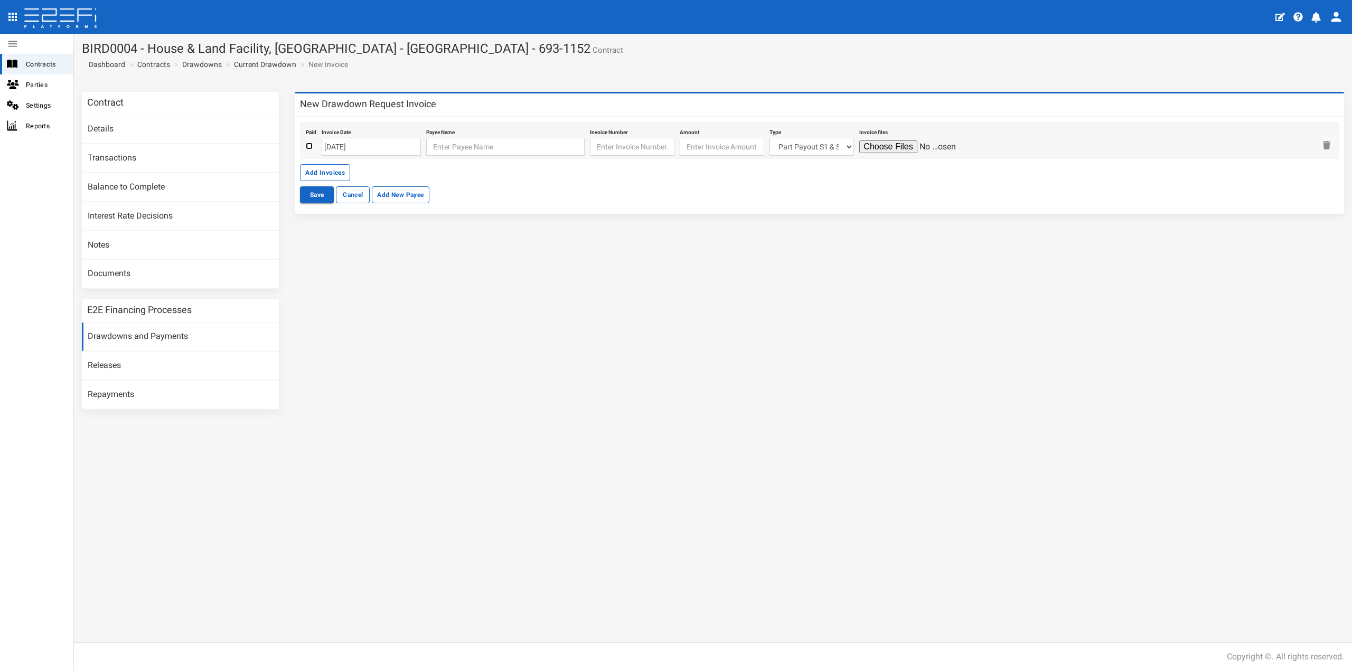
click at [308, 148] on input "checkbox" at bounding box center [309, 146] width 7 height 7
checkbox input "true"
click at [371, 148] on input "[DATE]" at bounding box center [371, 147] width 99 height 18
click at [362, 228] on td "16" at bounding box center [363, 231] width 16 height 16
type input "[DATE]"
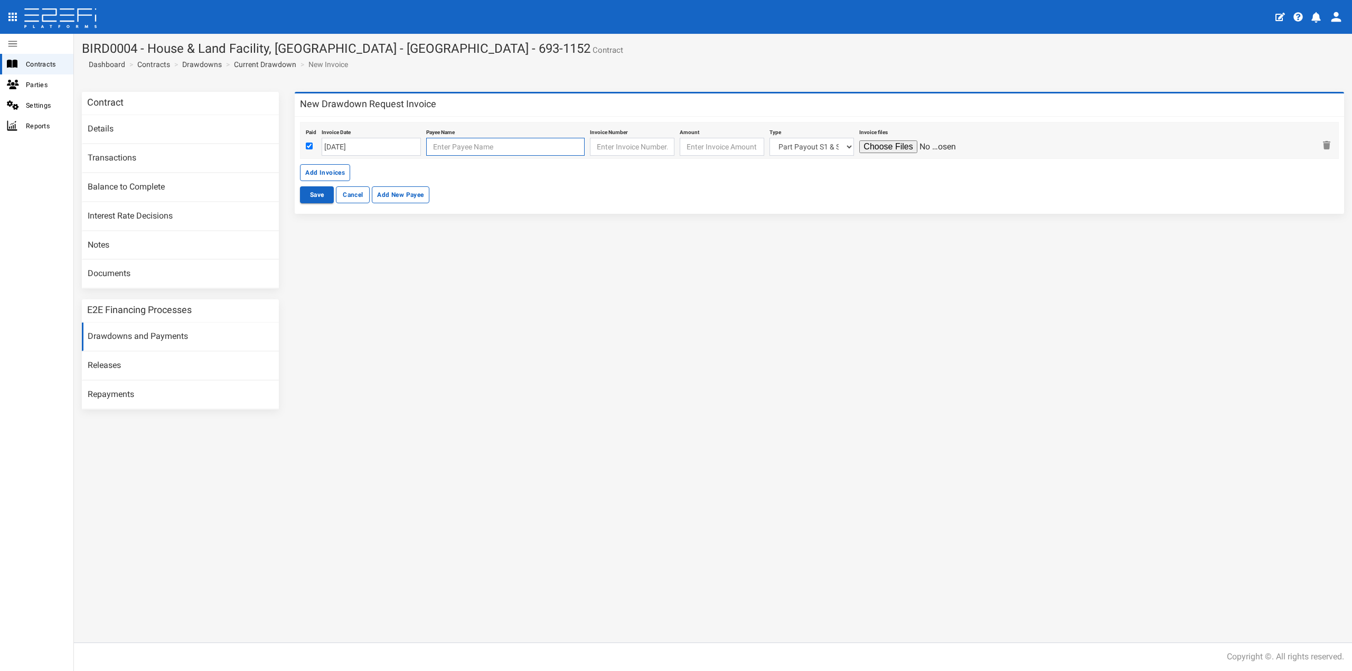
click at [445, 151] on input "text" at bounding box center [505, 147] width 158 height 18
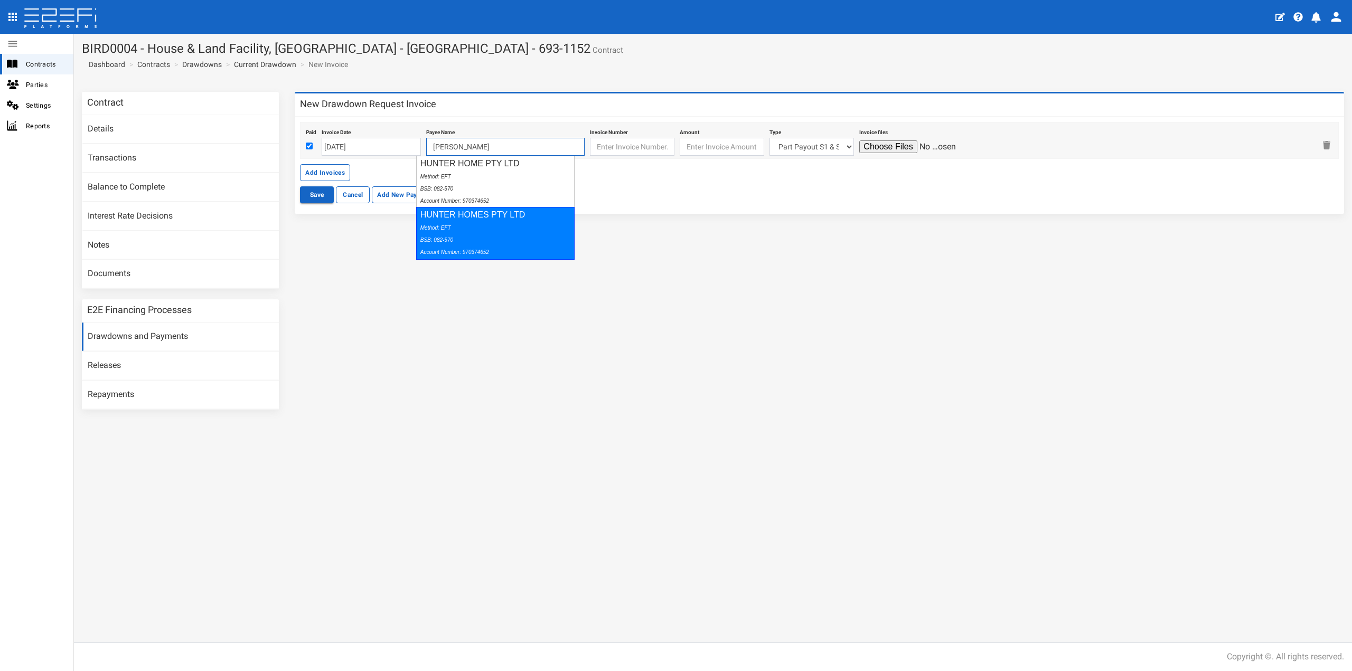
click at [452, 221] on div "HUNTER HOMES PTY LTD Method: EFT BSB: 082-570 Account Number: 970374652" at bounding box center [495, 233] width 158 height 52
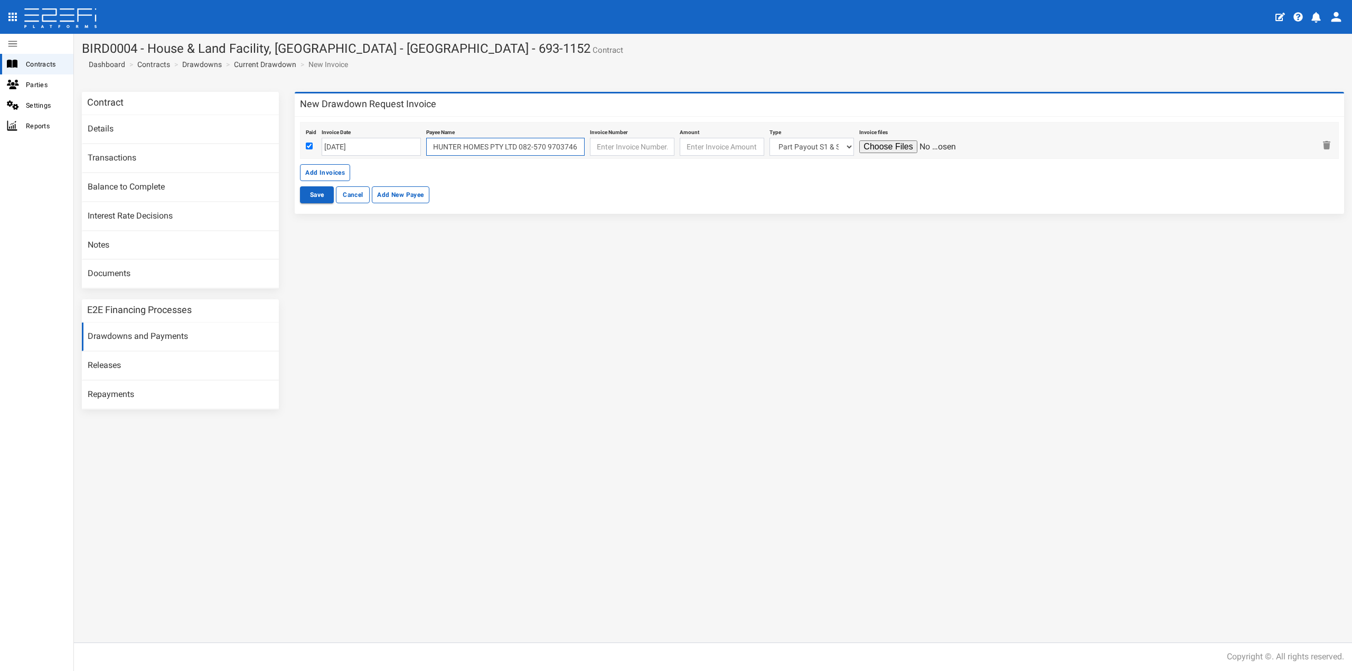
type input "HUNTER HOMES PTY LTD 082-570 970374652"
click at [608, 143] on input "text" at bounding box center [632, 147] width 85 height 18
paste input "4737 - Deposit"
type input "4737 - Deposit"
click at [695, 149] on input "number" at bounding box center [722, 147] width 85 height 18
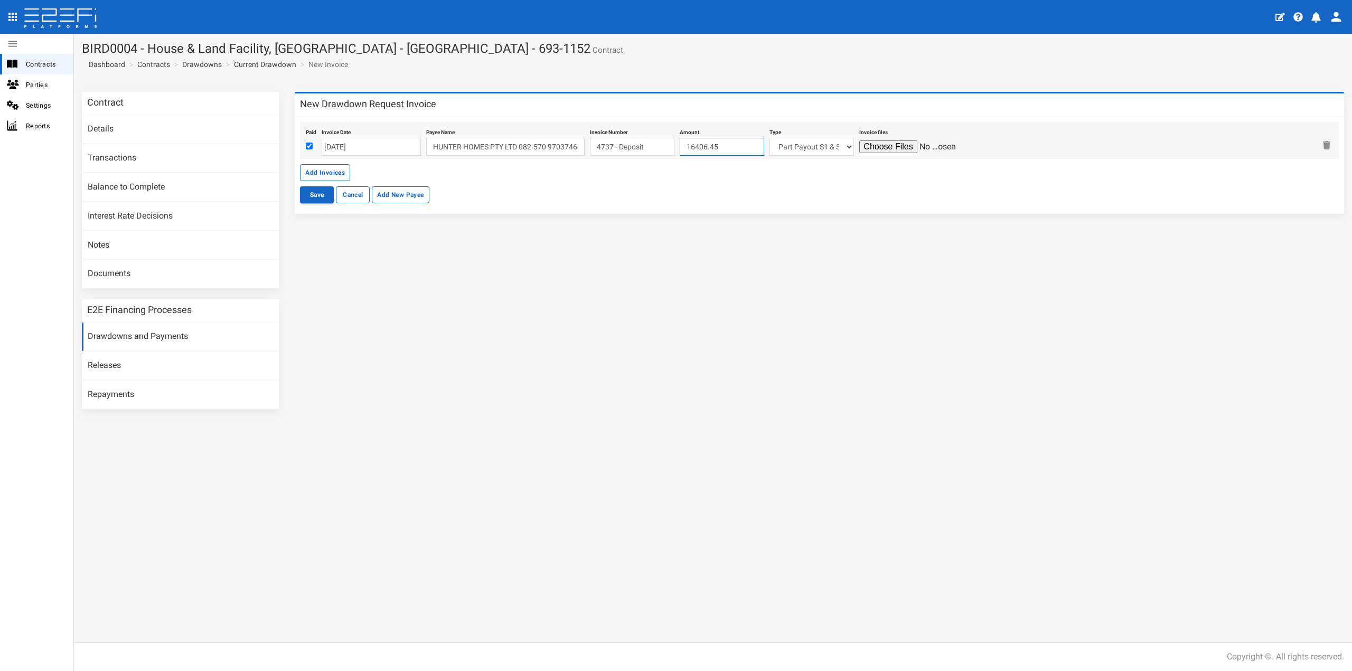
type input "16406.45"
click at [770, 145] on select "Part Payout S1 & S2 Lot 215 Lot 222 Lot 227 Lot 105 Lot 106 Lot 115 Lot 117 Lot…" at bounding box center [812, 147] width 85 height 18
select select "Lot 136~85~CIVIL WORKS"
click at [770, 138] on select "Part Payout S1 & S2 Lot 215 Lot 222 Lot 227 Lot 105 Lot 106 Lot 115 Lot 117 Lot…" at bounding box center [812, 147] width 85 height 18
click at [871, 145] on input "file" at bounding box center [910, 147] width 100 height 13
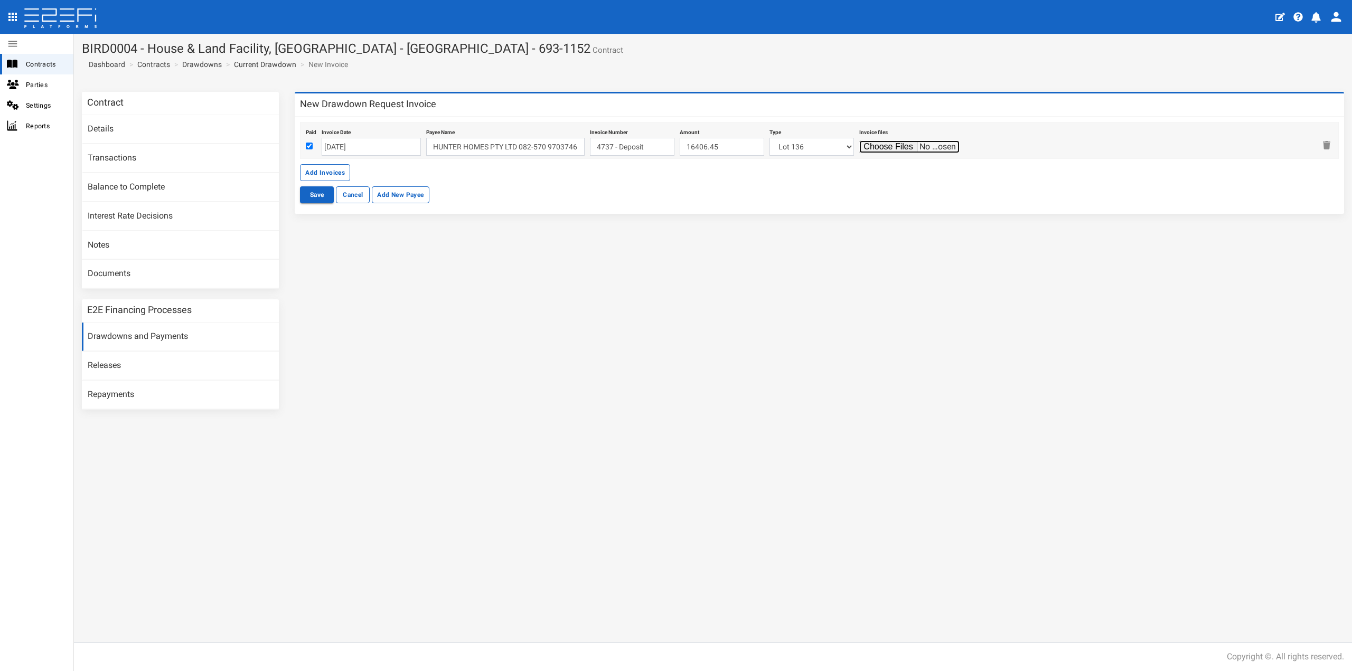
type input "C:\fakepath\Tax Invoice - Claim - 4737 - Deposit.pdf"
click at [320, 188] on button "Save" at bounding box center [317, 194] width 34 height 17
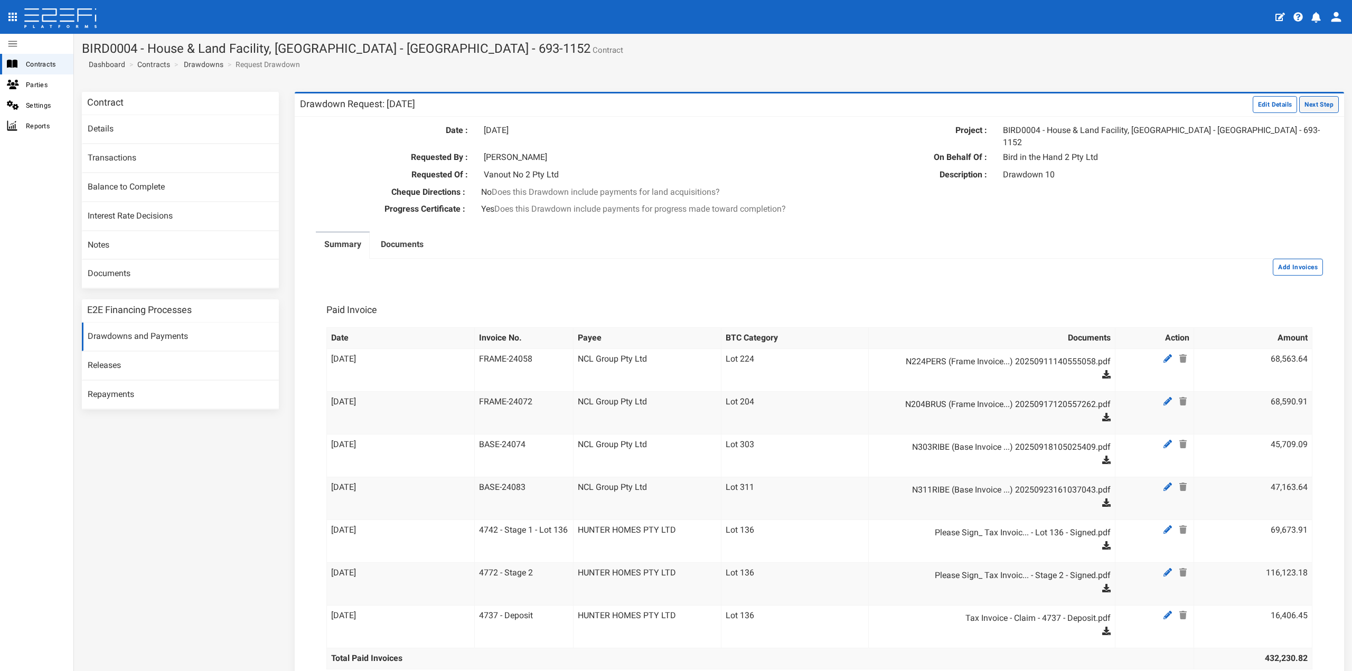
click at [1300, 104] on button "Next Step" at bounding box center [1320, 104] width 40 height 17
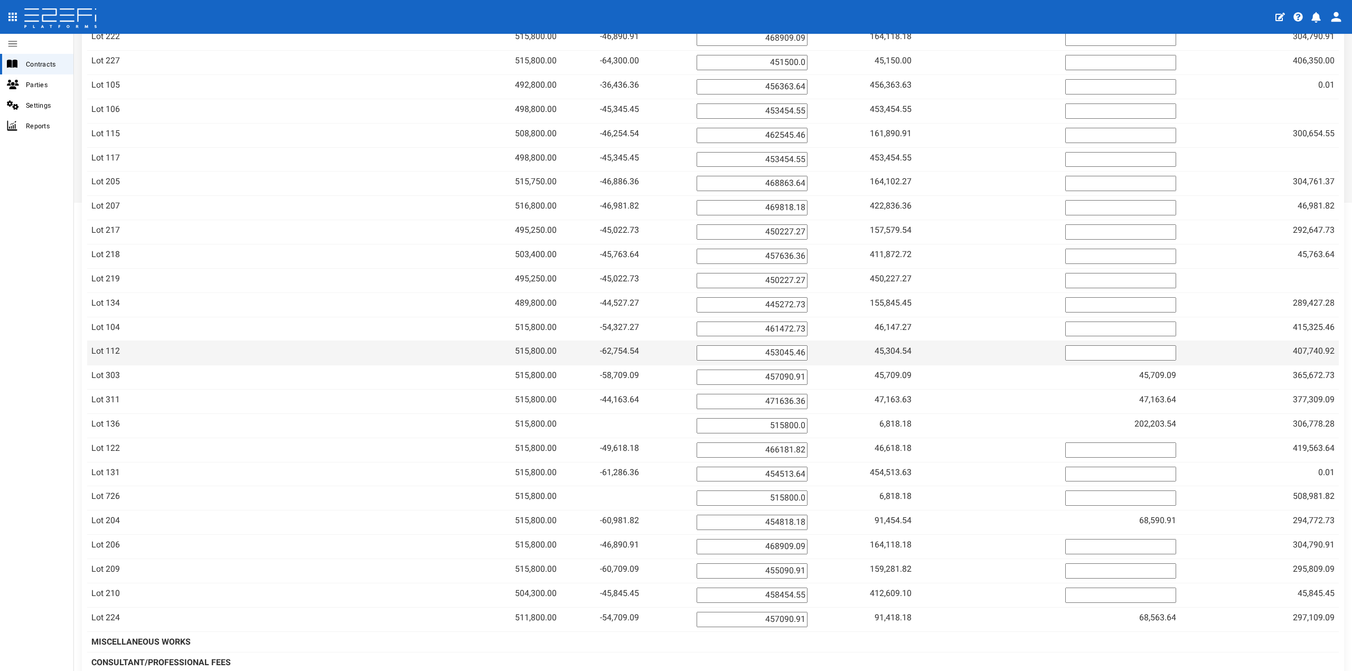
scroll to position [475, 0]
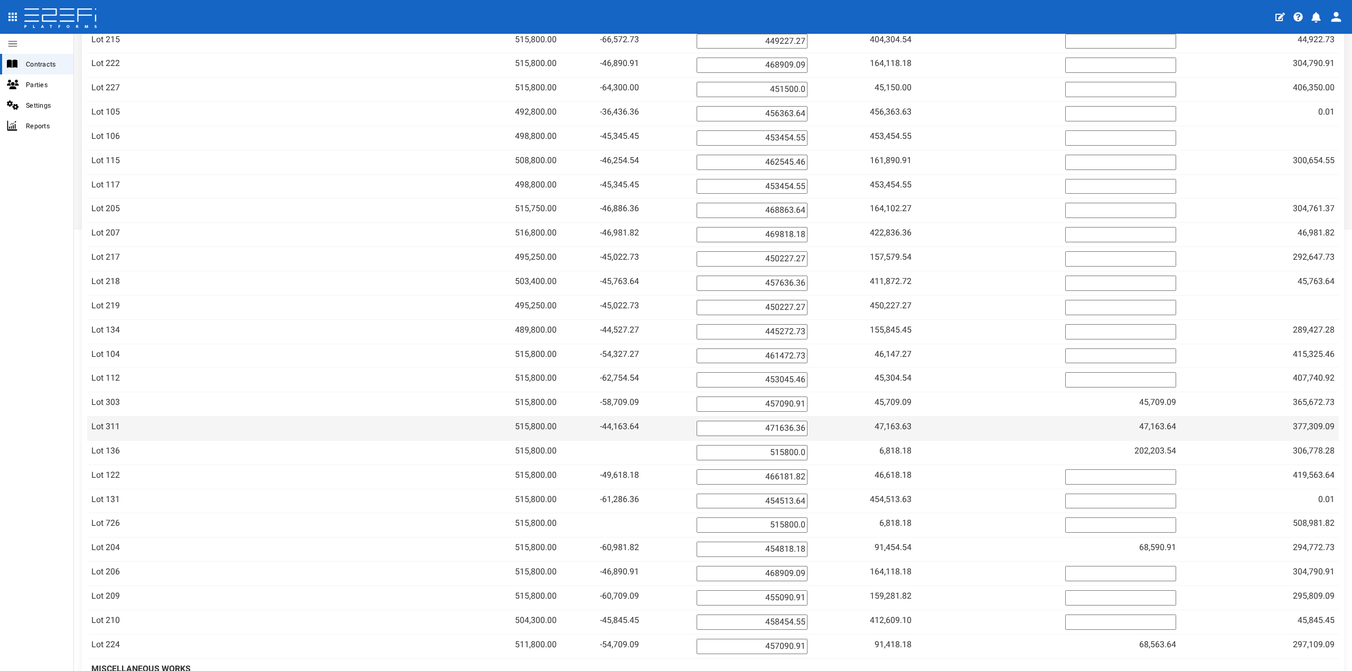
click at [912, 426] on span "47,163.63" at bounding box center [893, 427] width 37 height 10
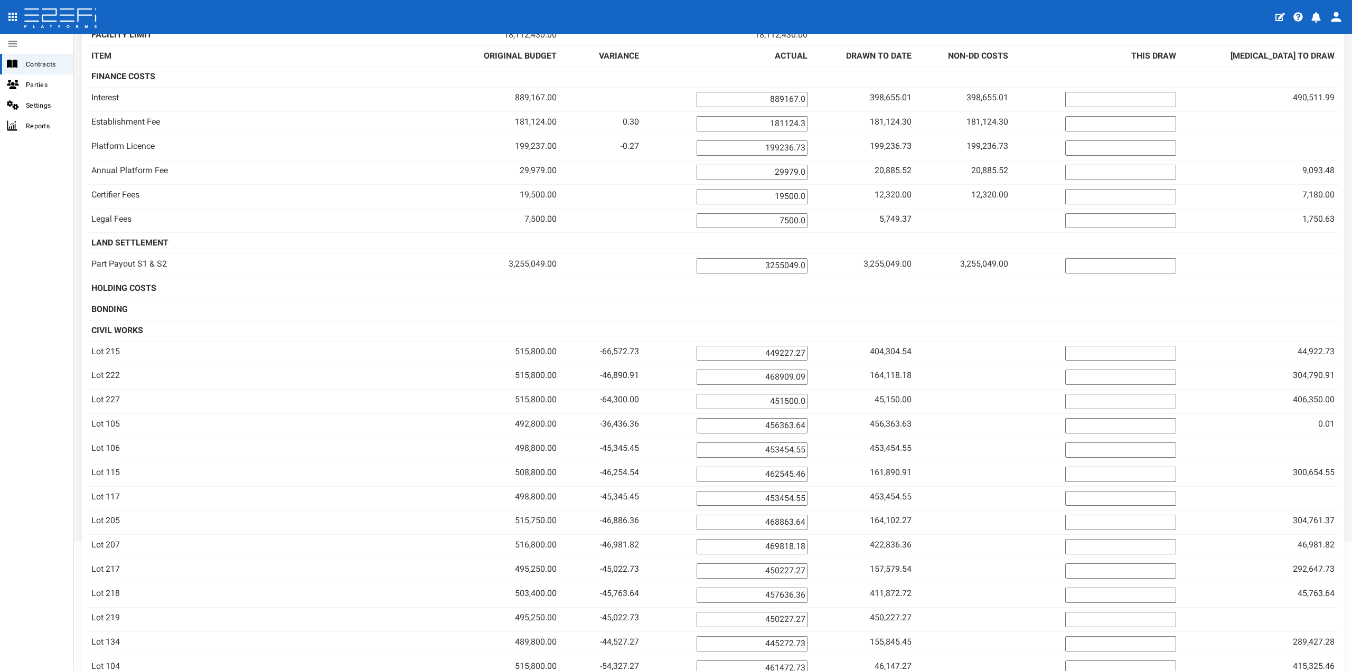
scroll to position [0, 0]
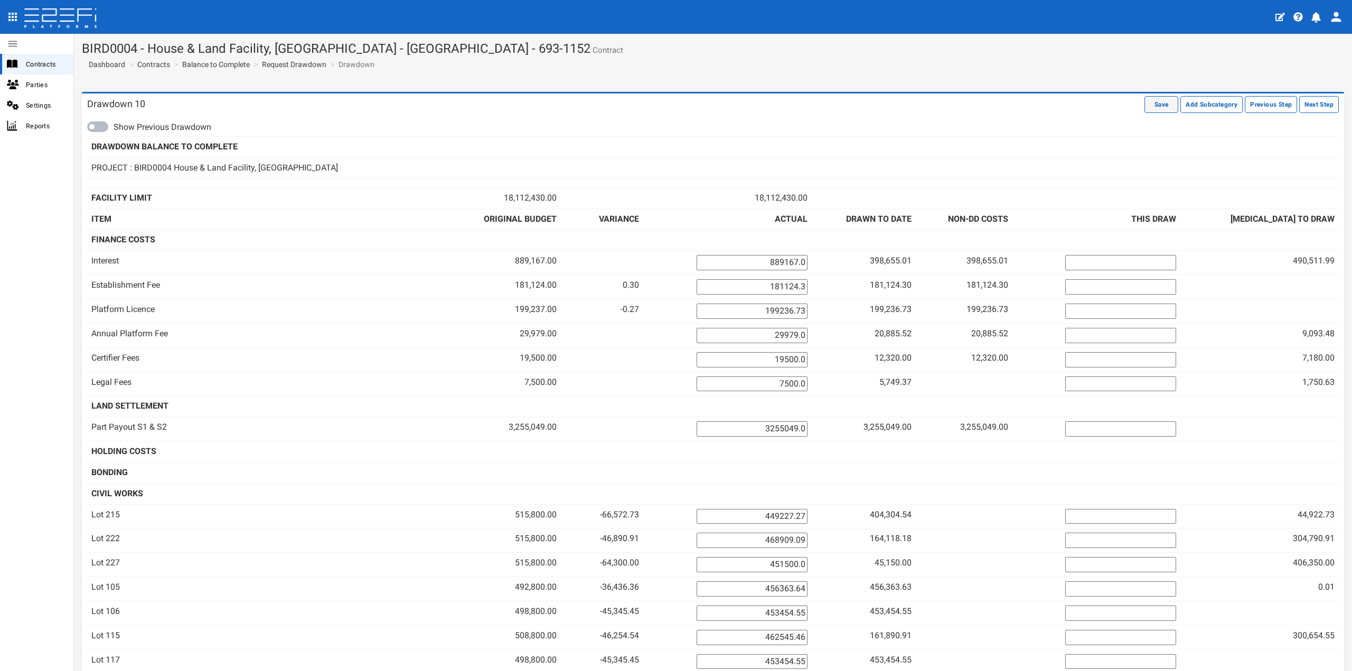
click at [1152, 99] on button "Save" at bounding box center [1162, 104] width 34 height 17
click at [288, 64] on link "Request Drawdown" at bounding box center [294, 64] width 64 height 11
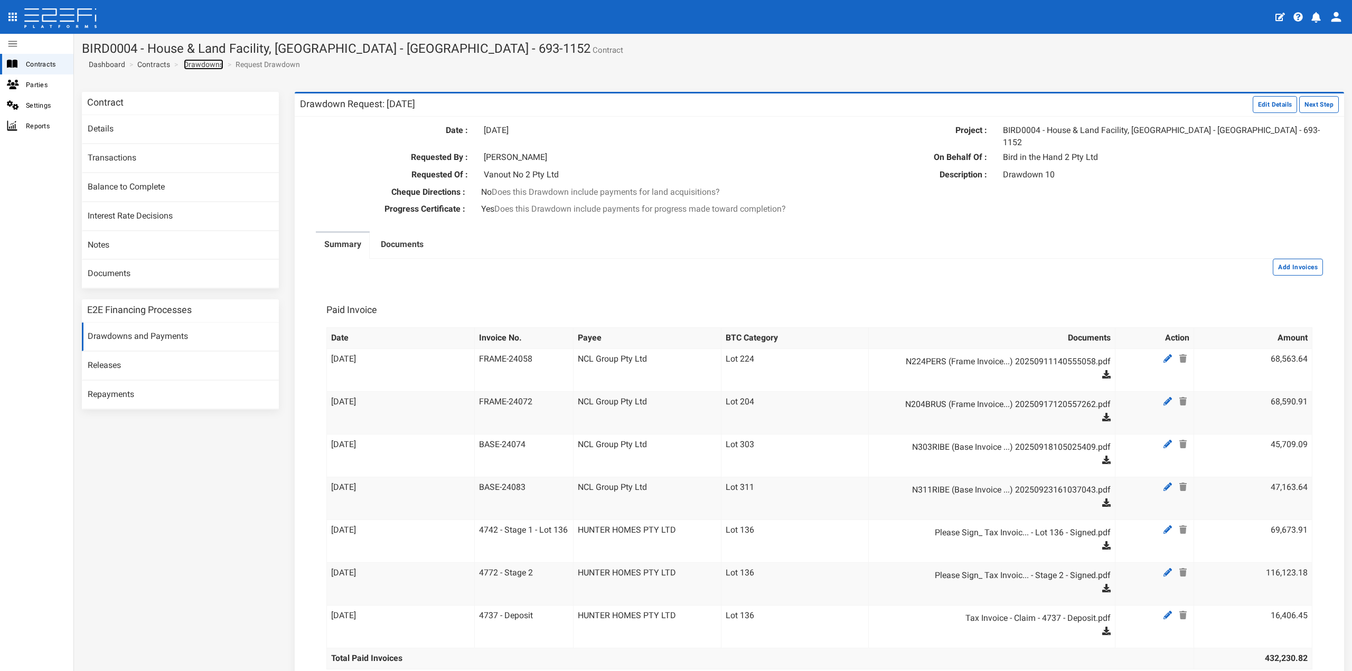
click at [214, 66] on link "Drawdowns" at bounding box center [204, 64] width 40 height 11
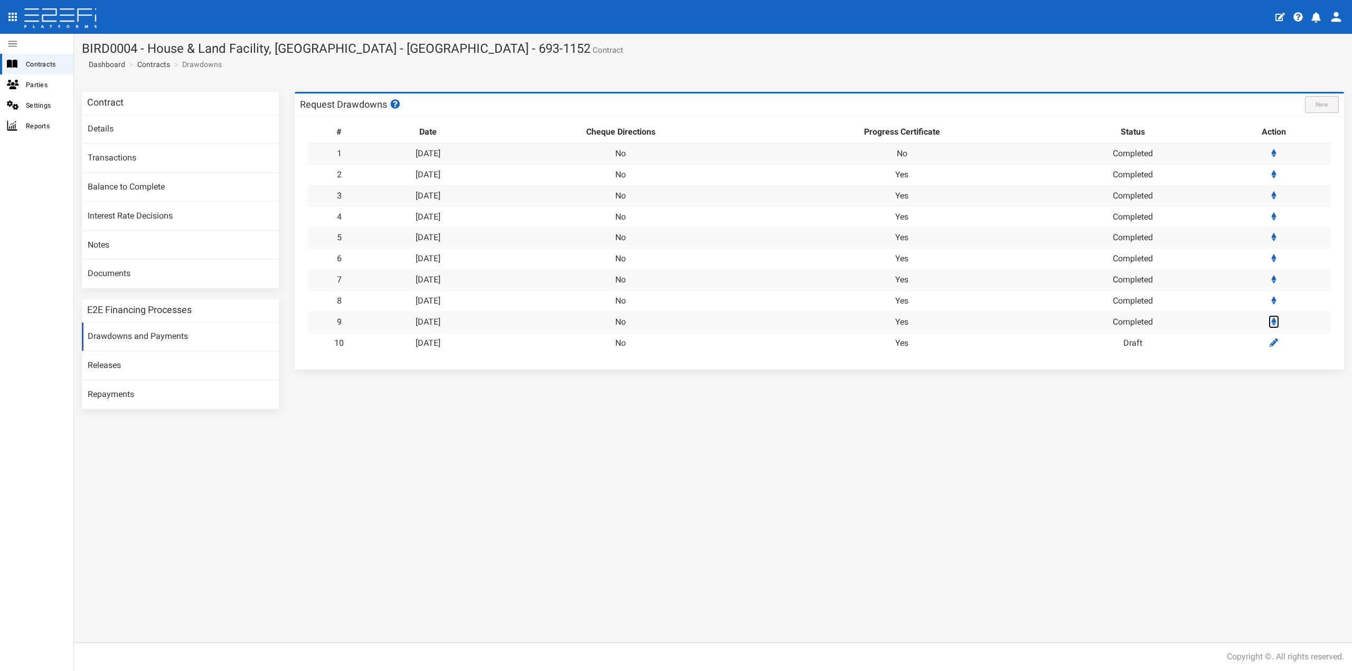
click at [1280, 321] on link at bounding box center [1274, 321] width 11 height 13
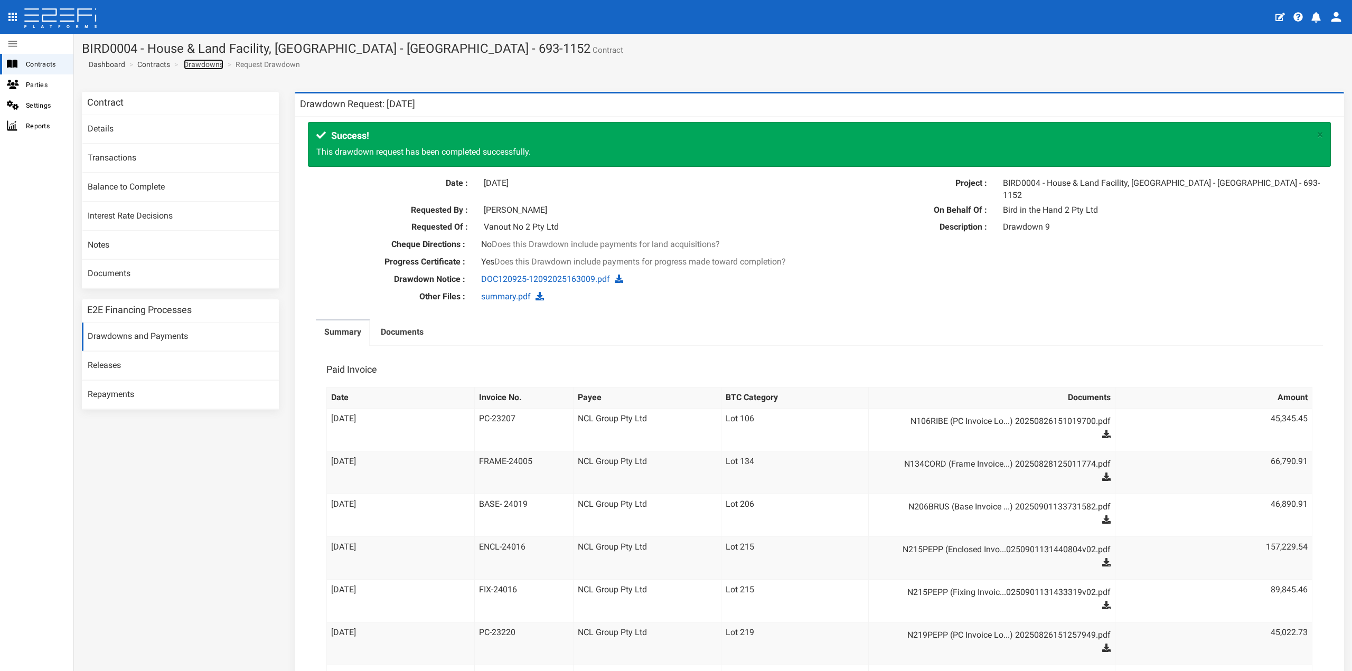
click at [192, 64] on link "Drawdowns" at bounding box center [204, 64] width 40 height 11
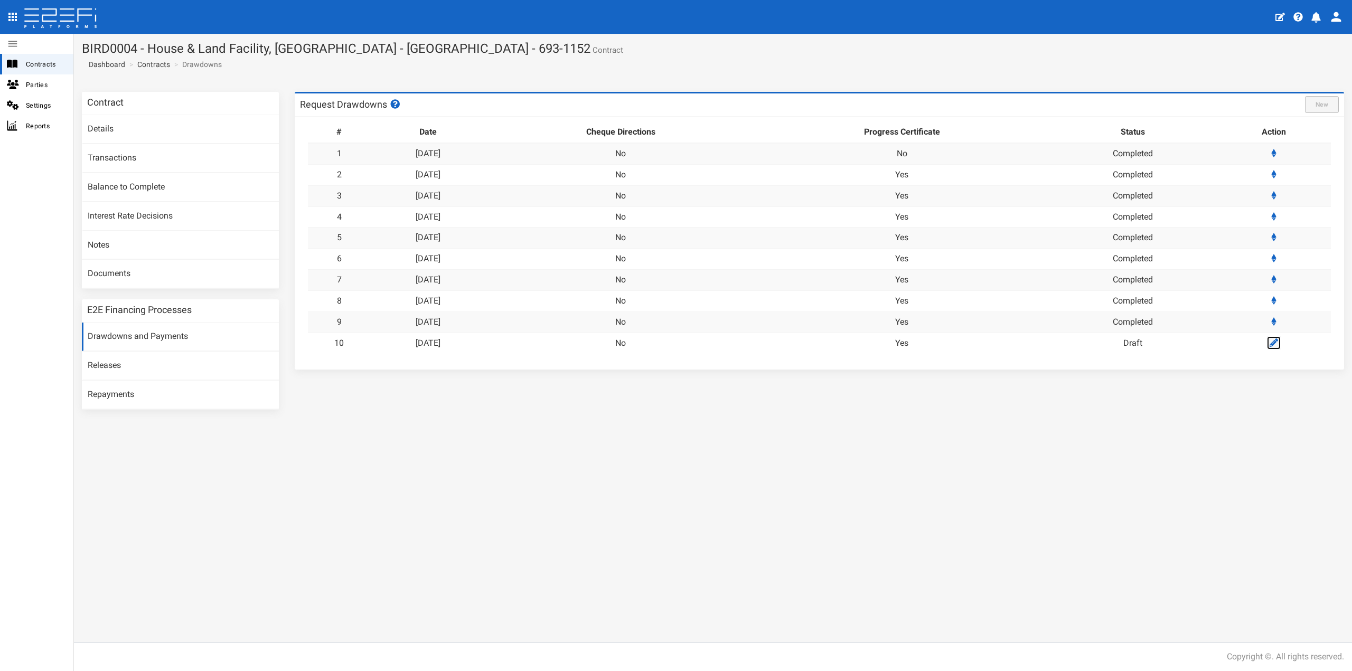
click at [1275, 343] on icon at bounding box center [1274, 343] width 8 height 8
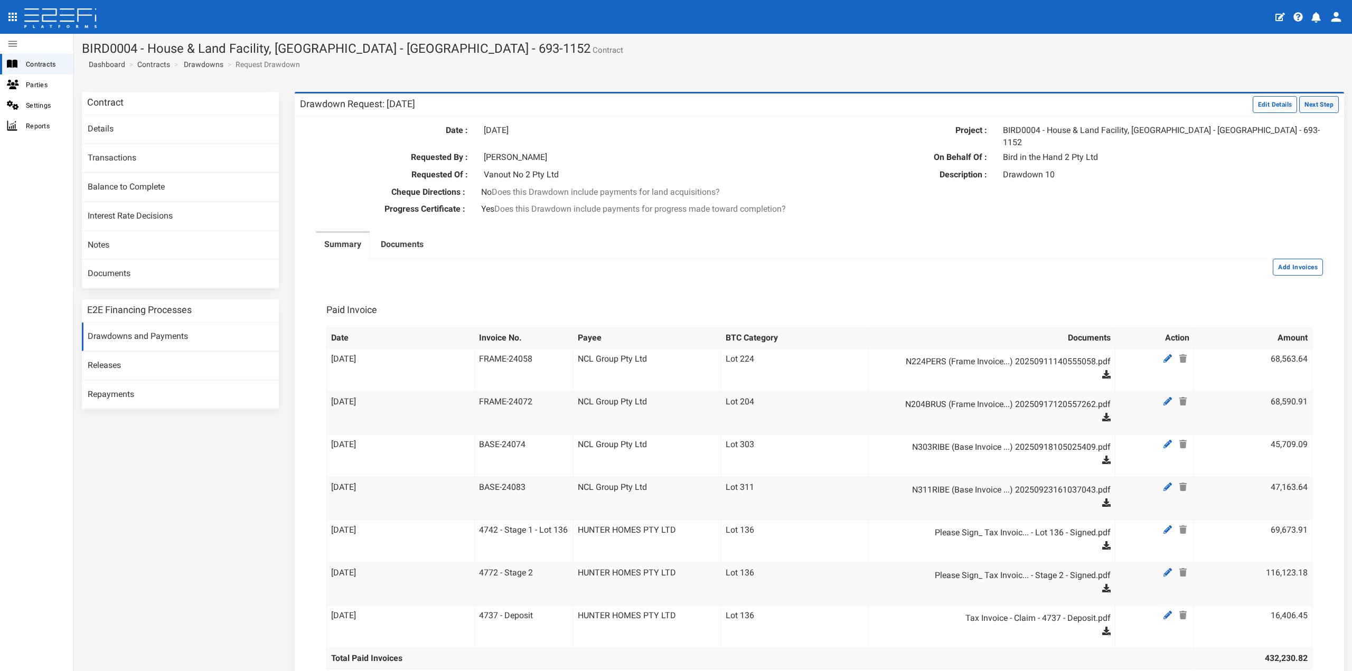
click at [1311, 104] on button "Next Step" at bounding box center [1320, 104] width 40 height 17
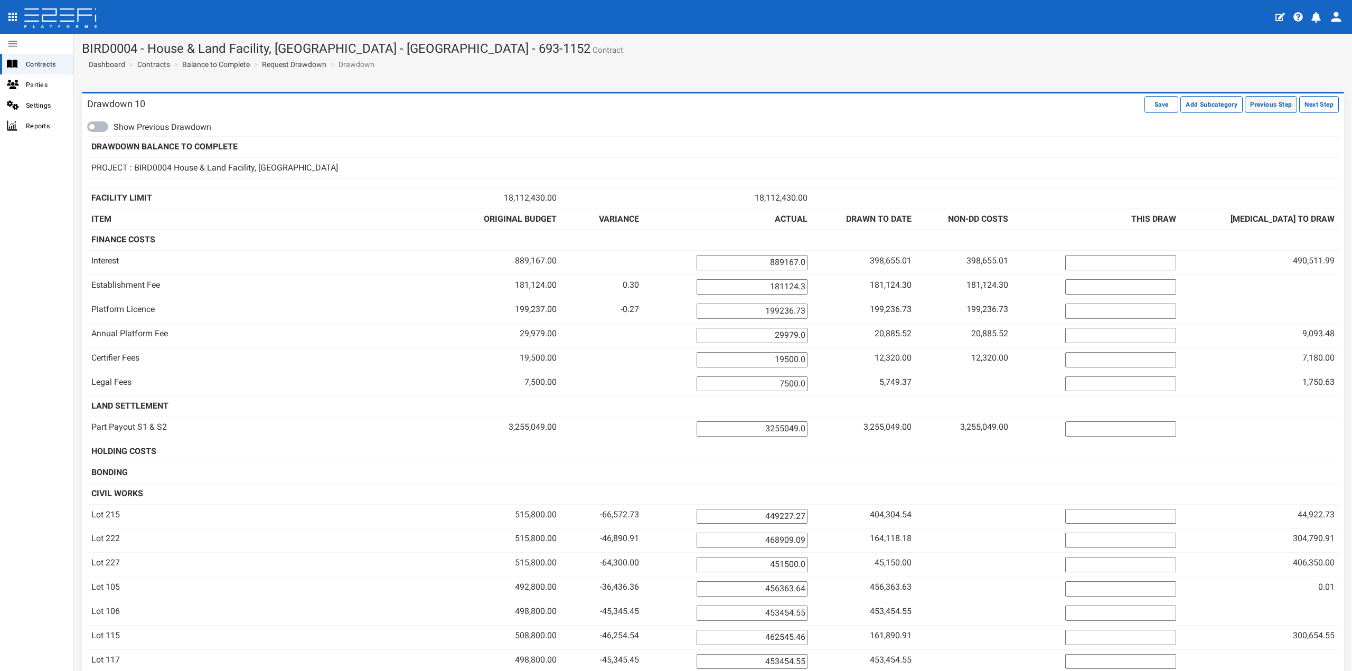
click at [1267, 109] on button "Previous Step" at bounding box center [1271, 104] width 52 height 17
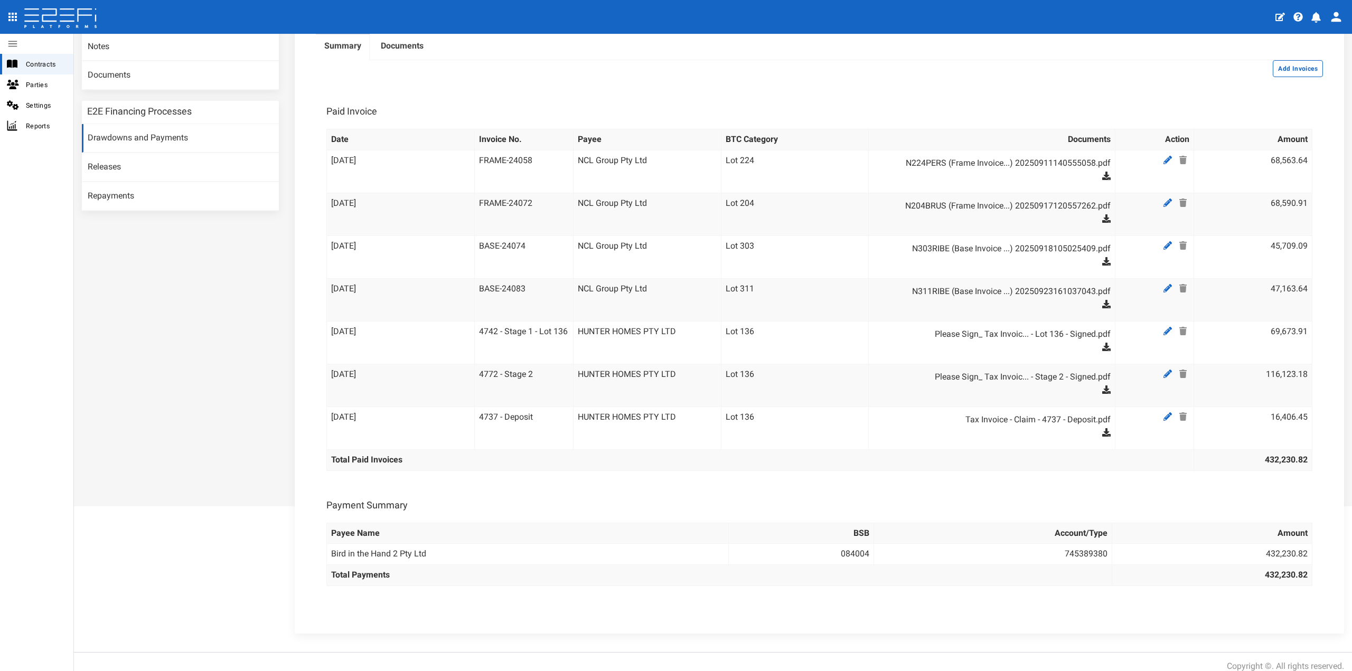
scroll to position [146, 0]
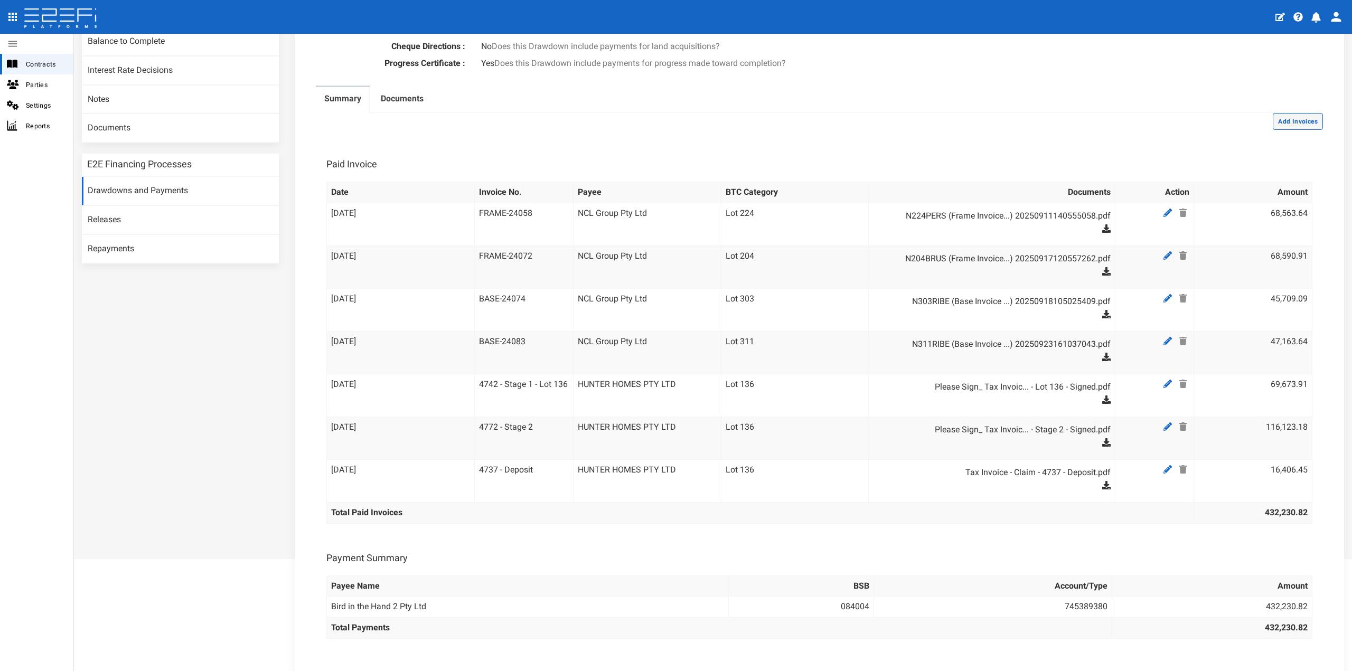
click at [1294, 114] on button "Add Invoices" at bounding box center [1298, 121] width 50 height 17
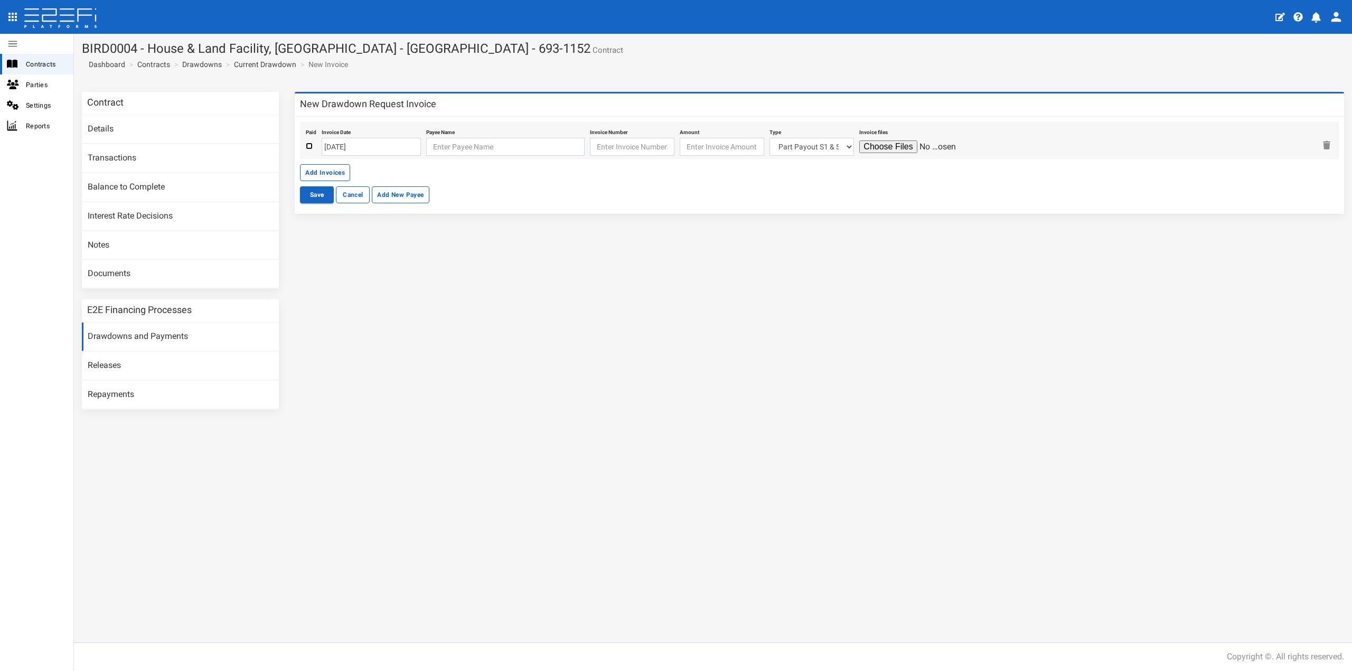
click at [306, 146] on input "checkbox" at bounding box center [309, 146] width 7 height 7
checkbox input "true"
click at [344, 144] on input "[DATE]" at bounding box center [371, 147] width 99 height 18
click at [350, 257] on td "29" at bounding box center [347, 263] width 16 height 16
type input "[DATE]"
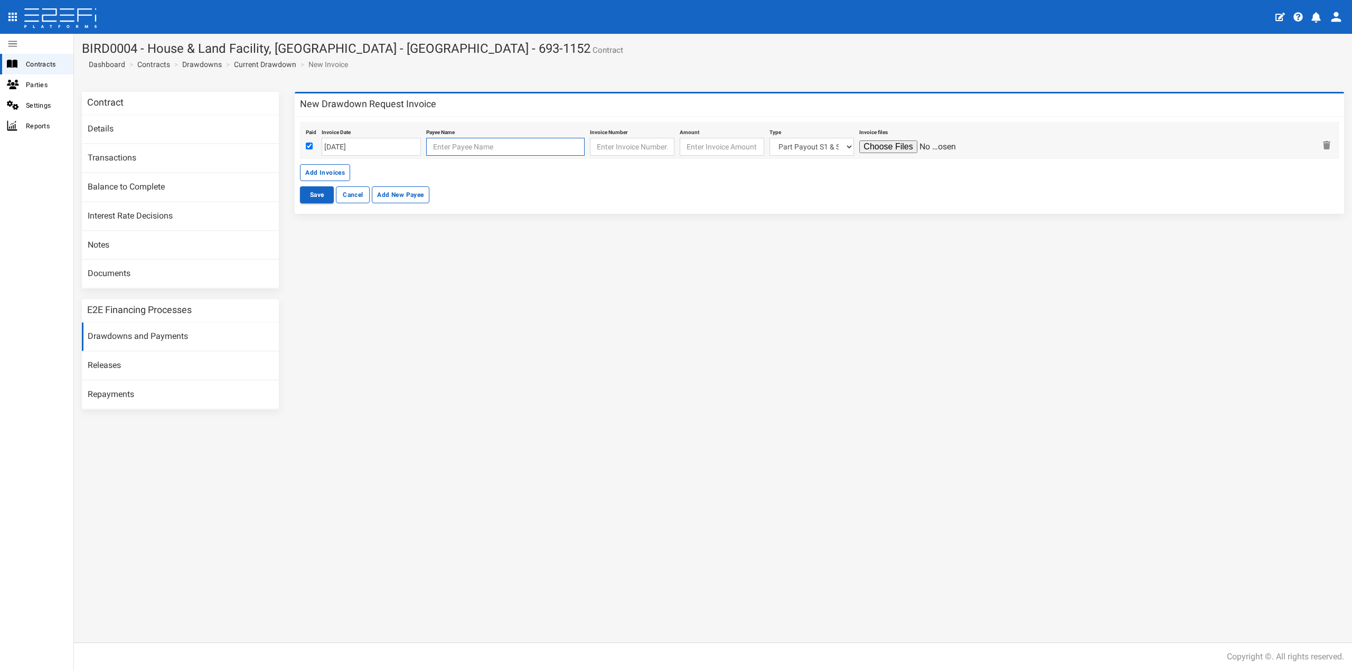
click at [430, 147] on input "text" at bounding box center [505, 147] width 158 height 18
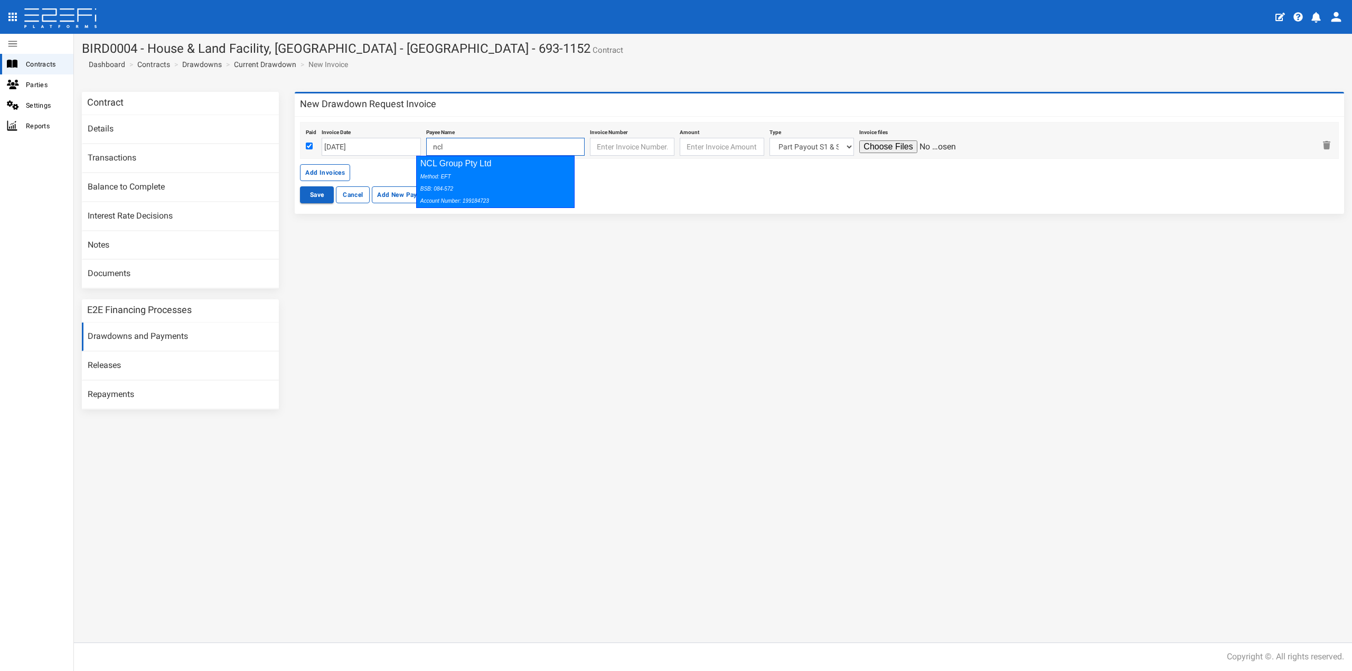
click at [473, 187] on div "Method: EFT BSB: 084-572 Account Number: 199184723" at bounding box center [494, 188] width 146 height 36
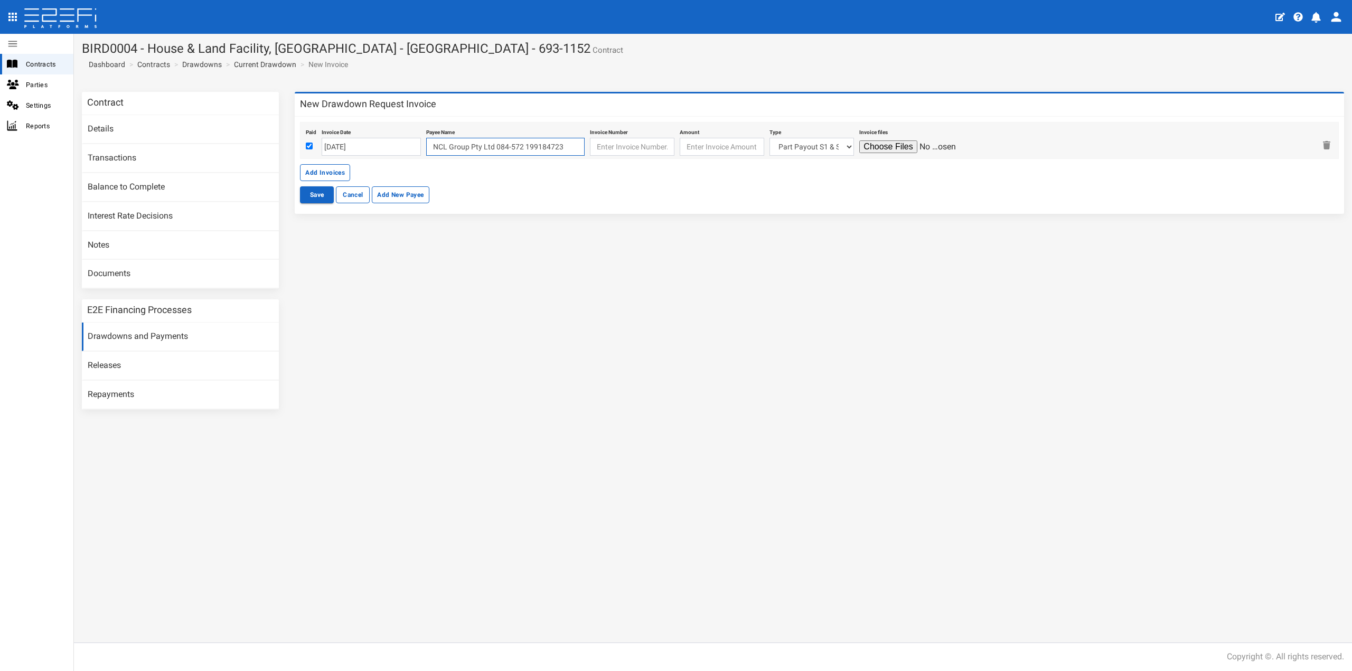
type input "NCL Group Pty Ltd 084-572 199184723"
click at [611, 153] on input "text" at bounding box center [632, 147] width 85 height 18
paste input "BASE-24056"
type input "BASE-24056"
type input "45304.55"
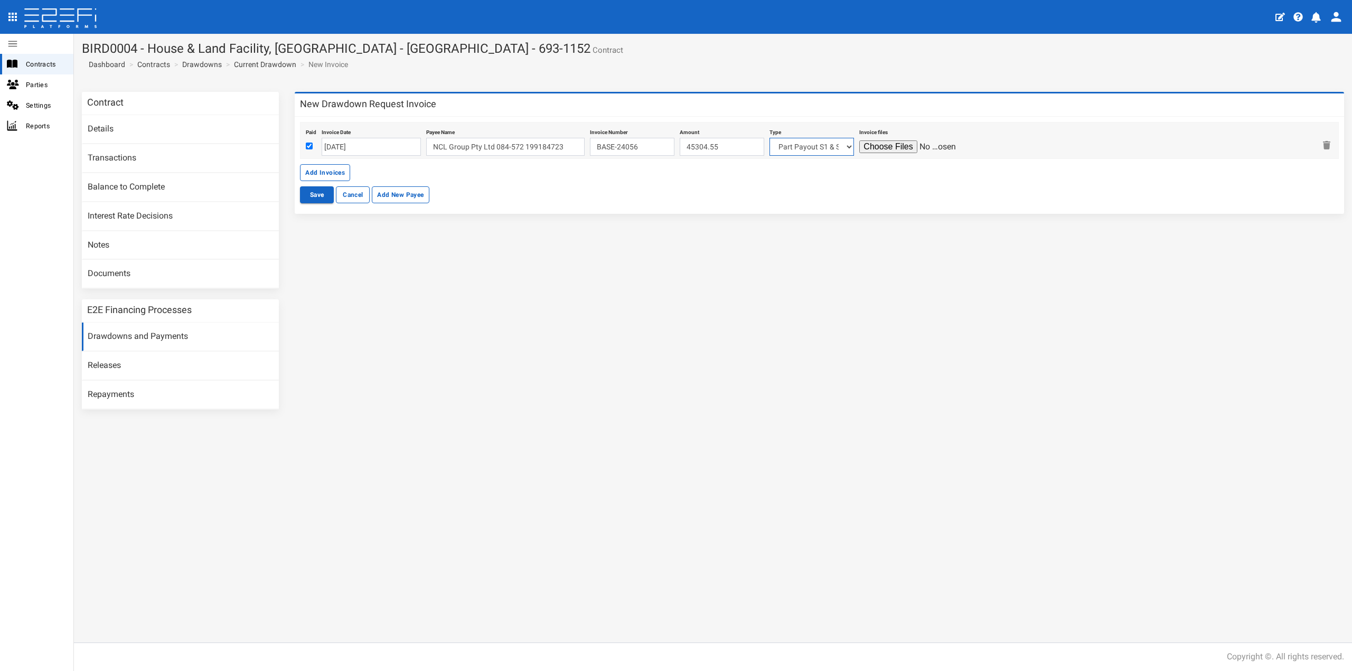
click at [801, 148] on select "Part Payout S1 & S2 Lot 215 Lot 222 Lot 227 Lot 105 Lot 106 Lot 115 Lot 117 Lot…" at bounding box center [812, 147] width 85 height 18
select select "Lot 112~82~CIVIL WORKS"
click at [770, 138] on select "Part Payout S1 & S2 Lot 215 Lot 222 Lot 227 Lot 105 Lot 106 Lot 115 Lot 117 Lot…" at bounding box center [812, 147] width 85 height 18
click at [895, 143] on input "file" at bounding box center [910, 147] width 100 height 13
type input "C:\fakepath\N112RIBE (Base Invoice Lot 112 - 29.9.25) 20250929100357546.pdf"
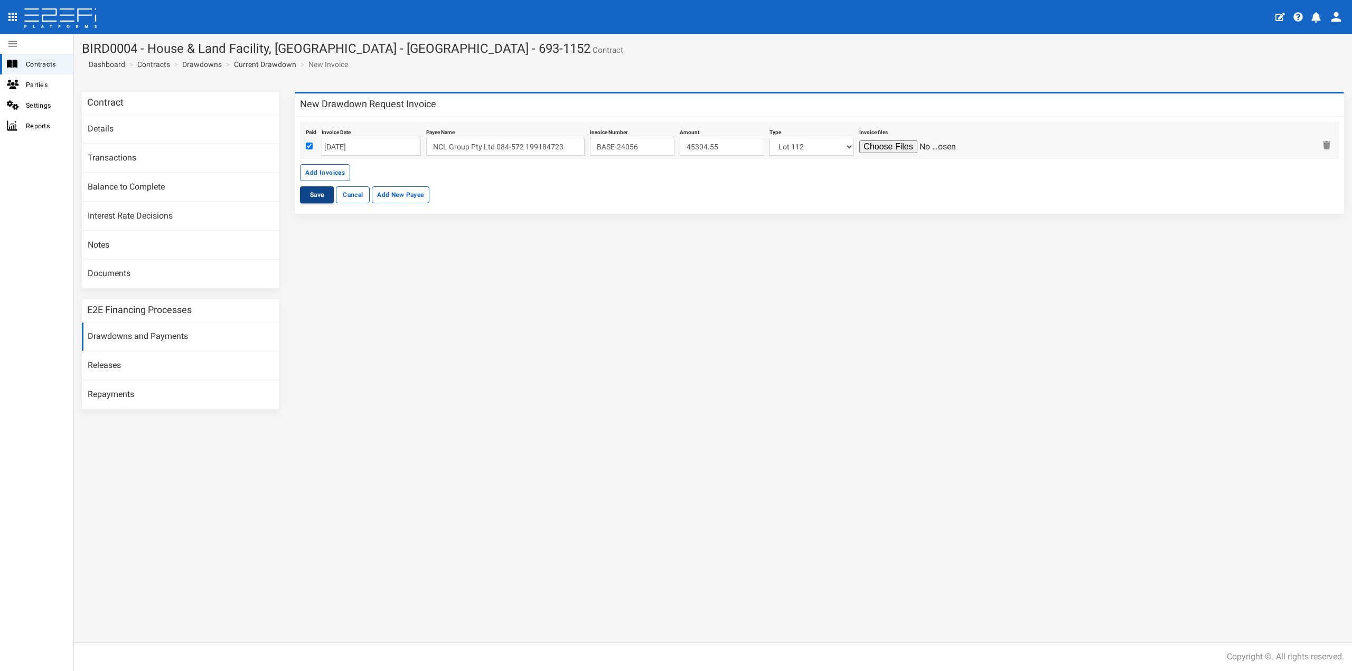
click at [319, 196] on button "Save" at bounding box center [317, 194] width 34 height 17
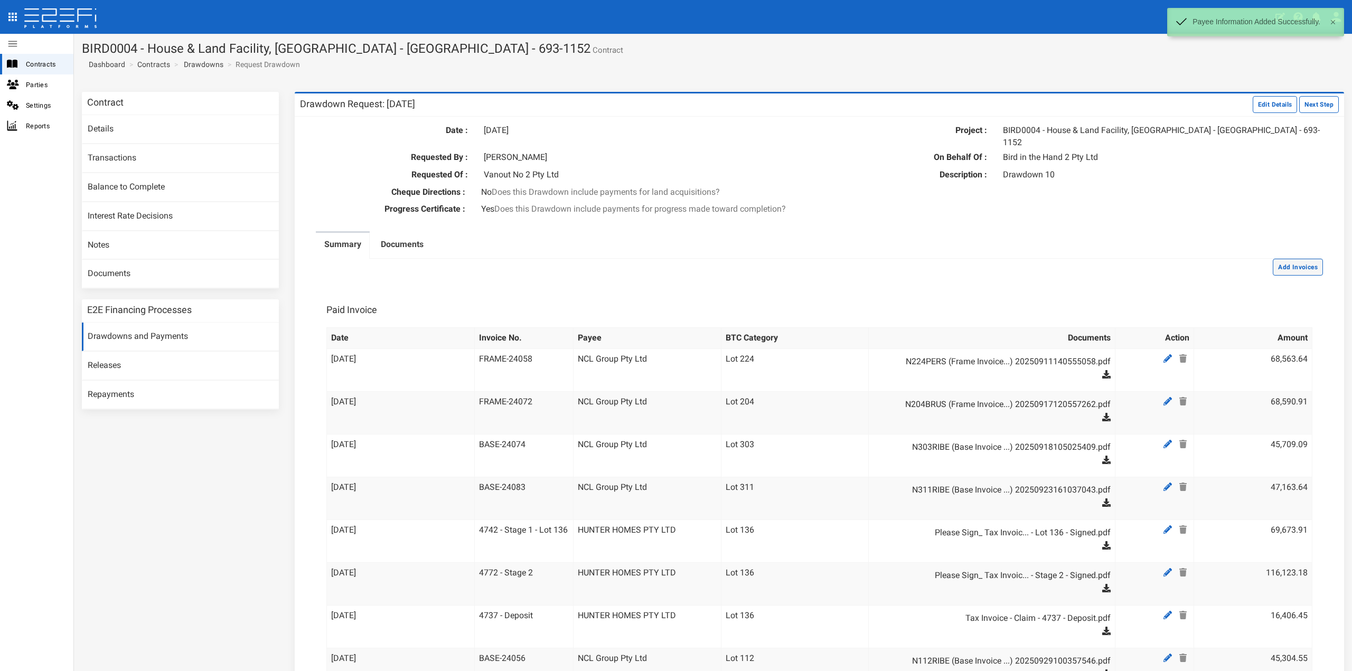
click at [1294, 259] on button "Add Invoices" at bounding box center [1298, 267] width 50 height 17
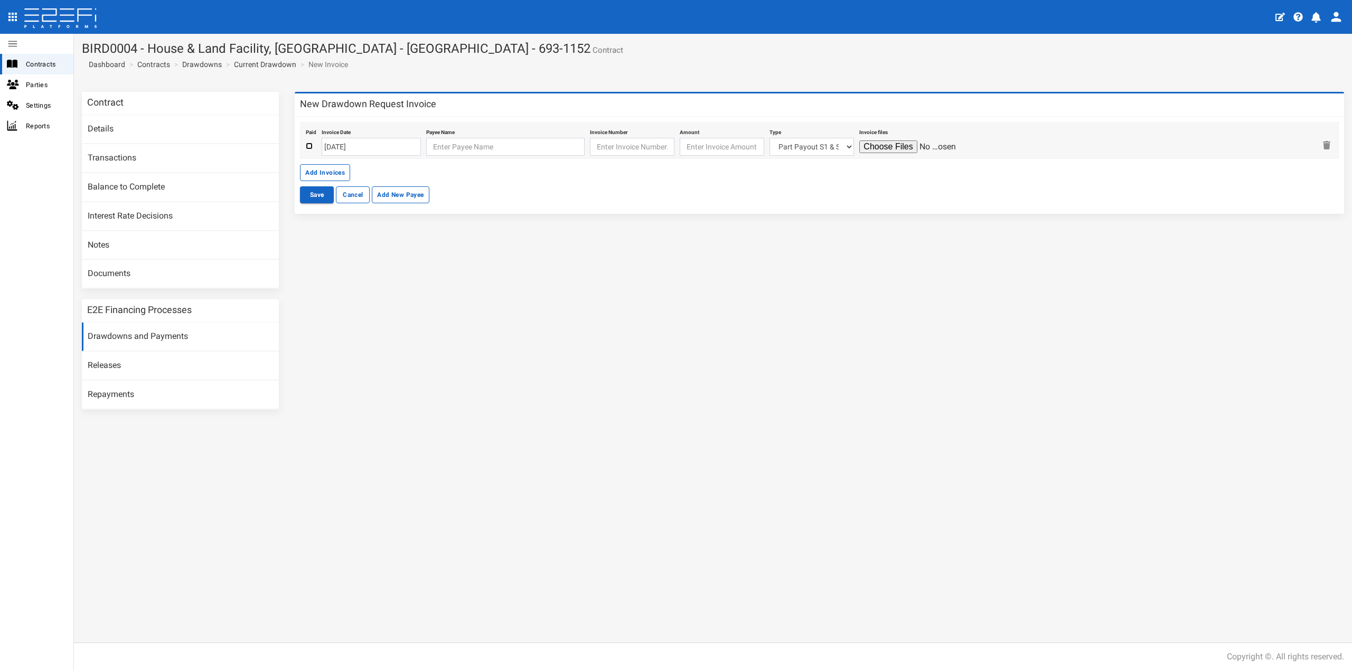
click at [309, 147] on input "checkbox" at bounding box center [309, 146] width 7 height 7
checkbox input "true"
click at [460, 149] on input "text" at bounding box center [505, 147] width 158 height 18
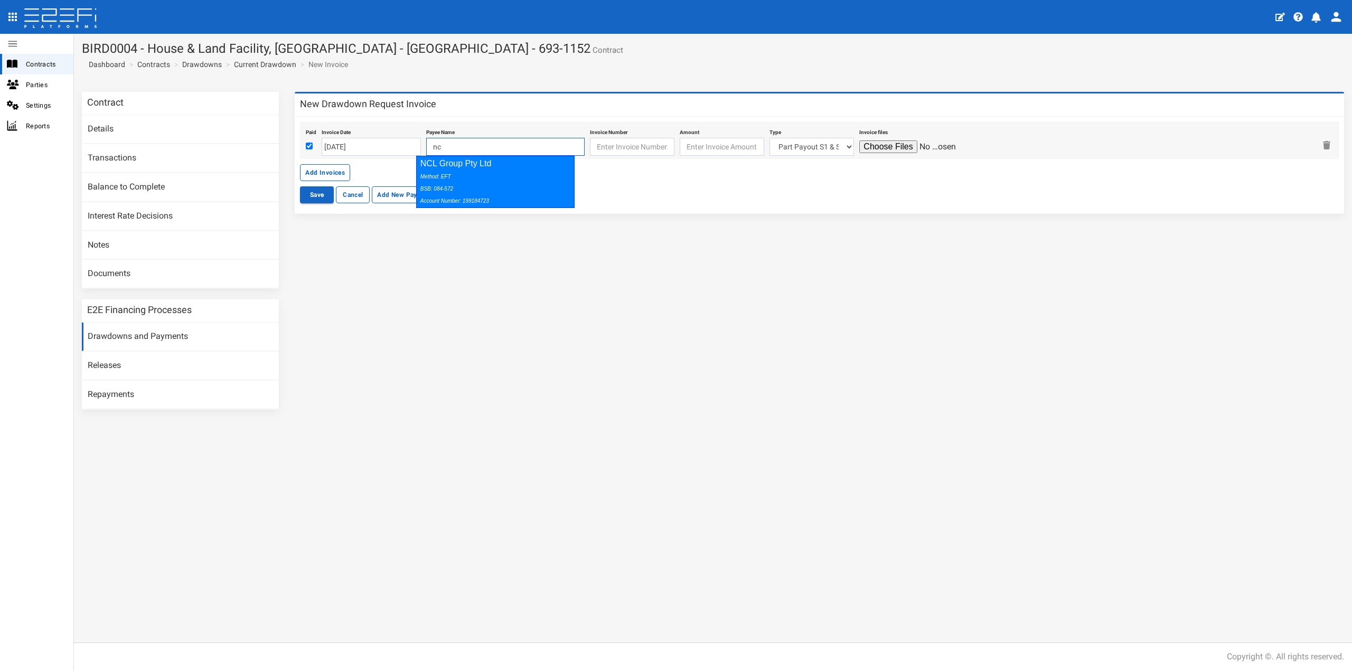
click at [462, 178] on div "Method: EFT BSB: 084-572 Account Number: 199184723" at bounding box center [494, 188] width 146 height 36
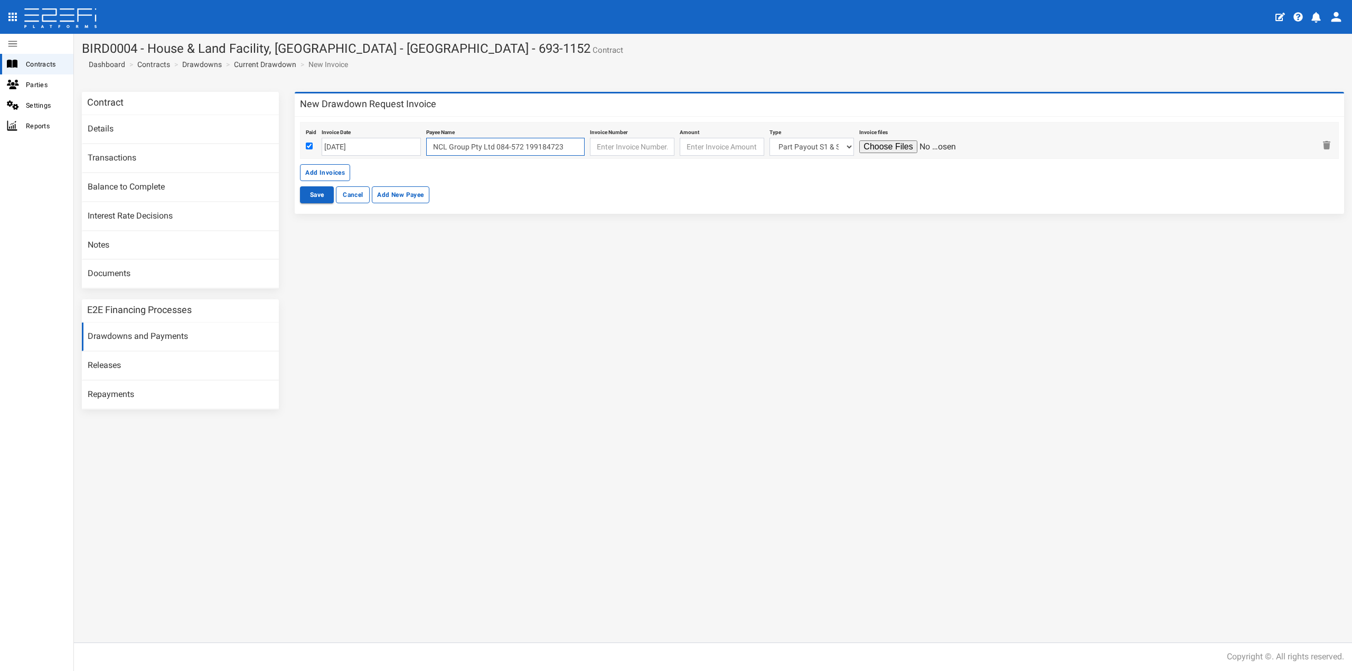
type input "NCL Group Pty Ltd 084-572 199184723"
click at [607, 146] on input "text" at bounding box center [632, 147] width 85 height 18
paste input "BASE-24081"
type input "BASE-24081"
click at [373, 153] on input "[DATE]" at bounding box center [371, 147] width 99 height 18
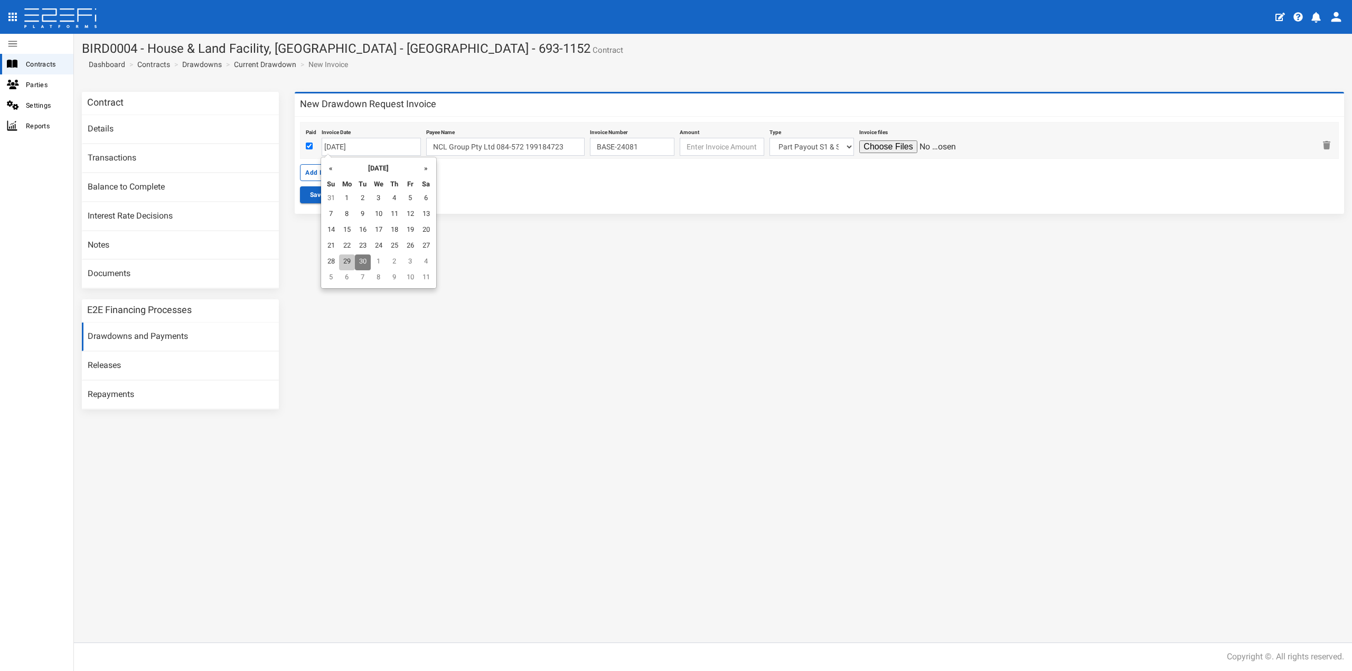
click at [349, 258] on td "29" at bounding box center [347, 263] width 16 height 16
type input "[DATE]"
click at [697, 144] on input "number" at bounding box center [722, 147] width 85 height 18
type input "46618.18"
click at [779, 145] on select "Part Payout S1 & S2 Lot 215 Lot 222 Lot 227 Lot 105 Lot 106 Lot 115 Lot 117 Lot…" at bounding box center [812, 147] width 85 height 18
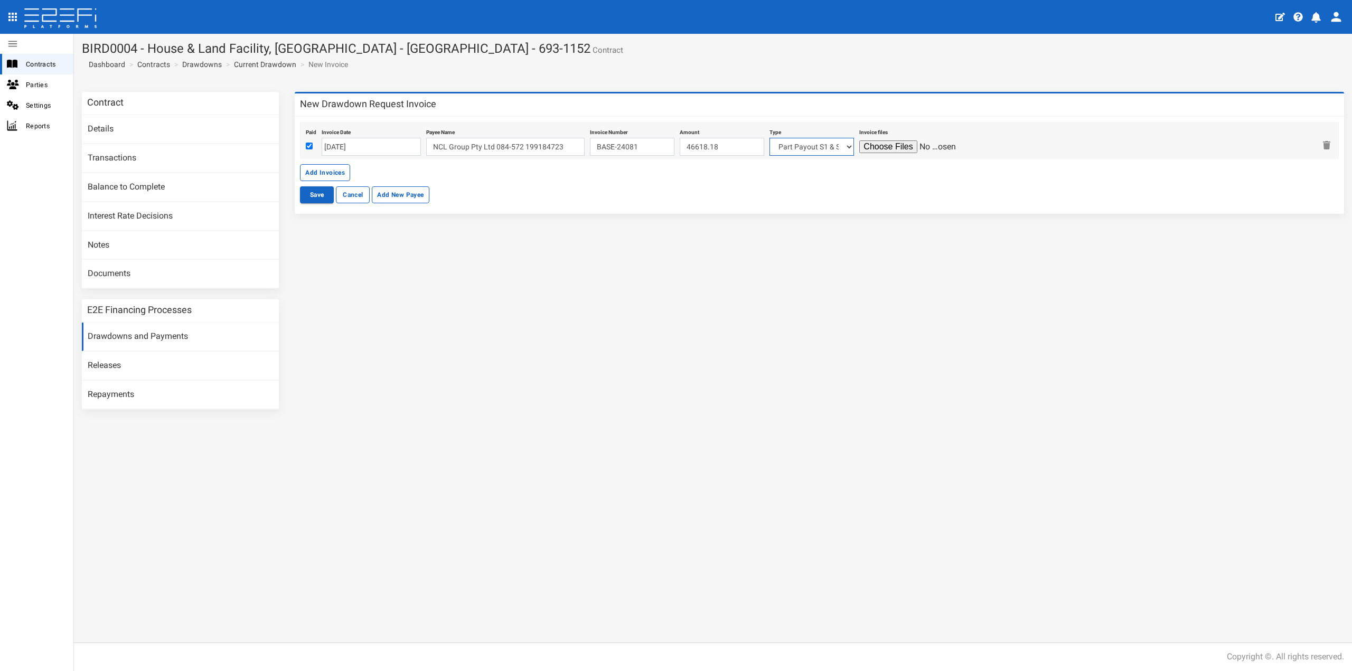
select select "Lot 122~86~CIVIL WORKS"
click at [770, 138] on select "Part Payout S1 & S2 Lot 215 Lot 222 Lot 227 Lot 105 Lot 106 Lot 115 Lot 117 Lot…" at bounding box center [812, 147] width 85 height 18
click at [870, 143] on input "file" at bounding box center [910, 147] width 100 height 13
type input "C:\fakepath\N122ANIS (Base Invoice Lot 122 - 29.9.25) 20250929100636955.pdf"
click at [314, 193] on button "Save" at bounding box center [317, 194] width 34 height 17
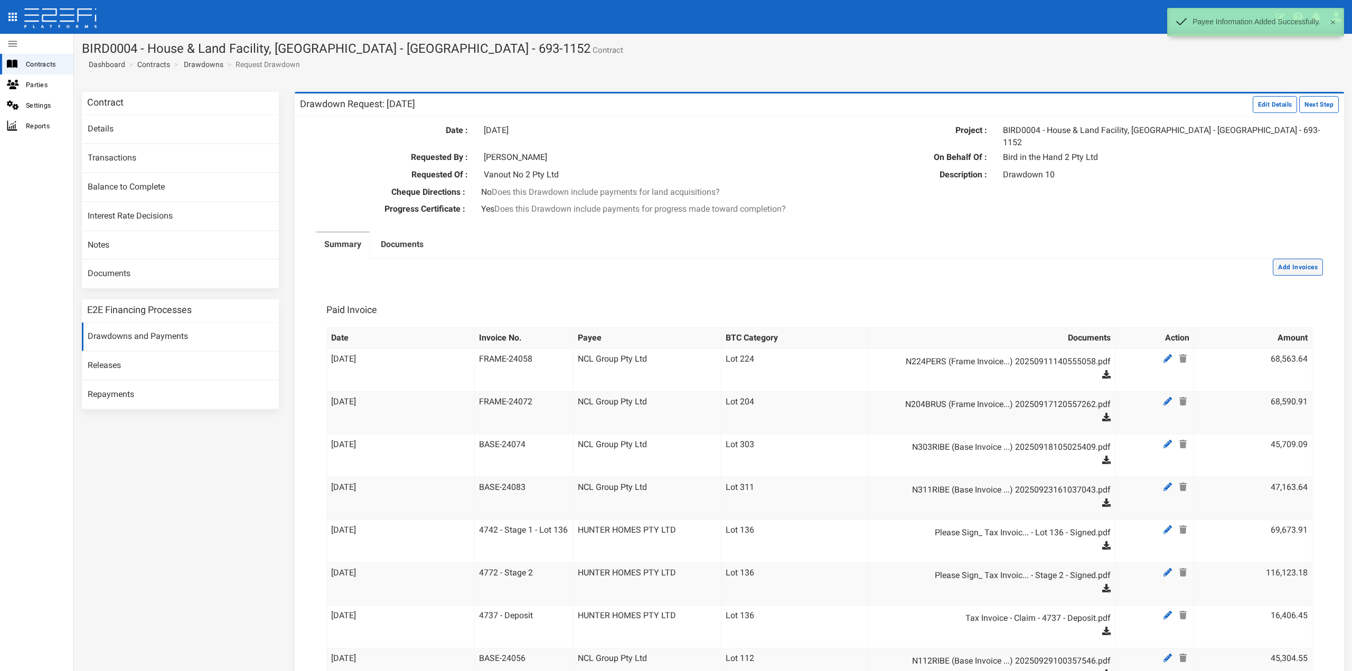
click at [1273, 259] on button "Add Invoices" at bounding box center [1298, 267] width 50 height 17
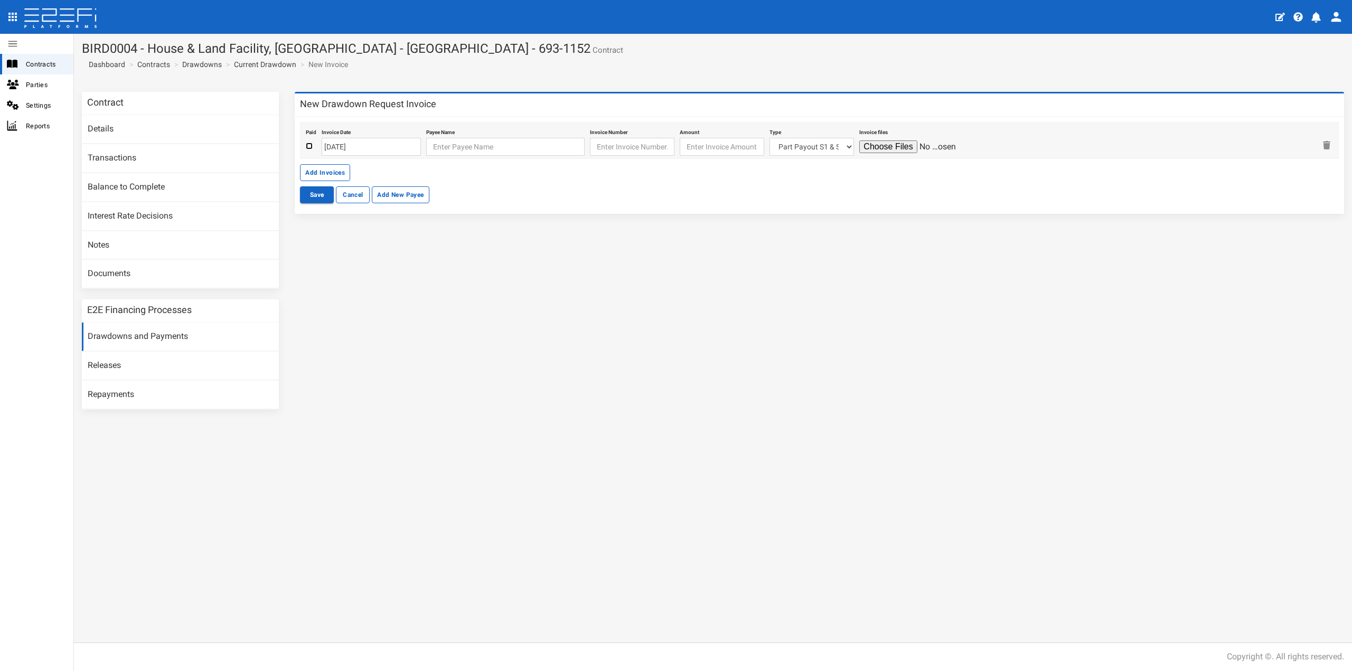
click at [310, 145] on input "checkbox" at bounding box center [309, 146] width 7 height 7
checkbox input "true"
click at [444, 151] on input "text" at bounding box center [505, 147] width 158 height 18
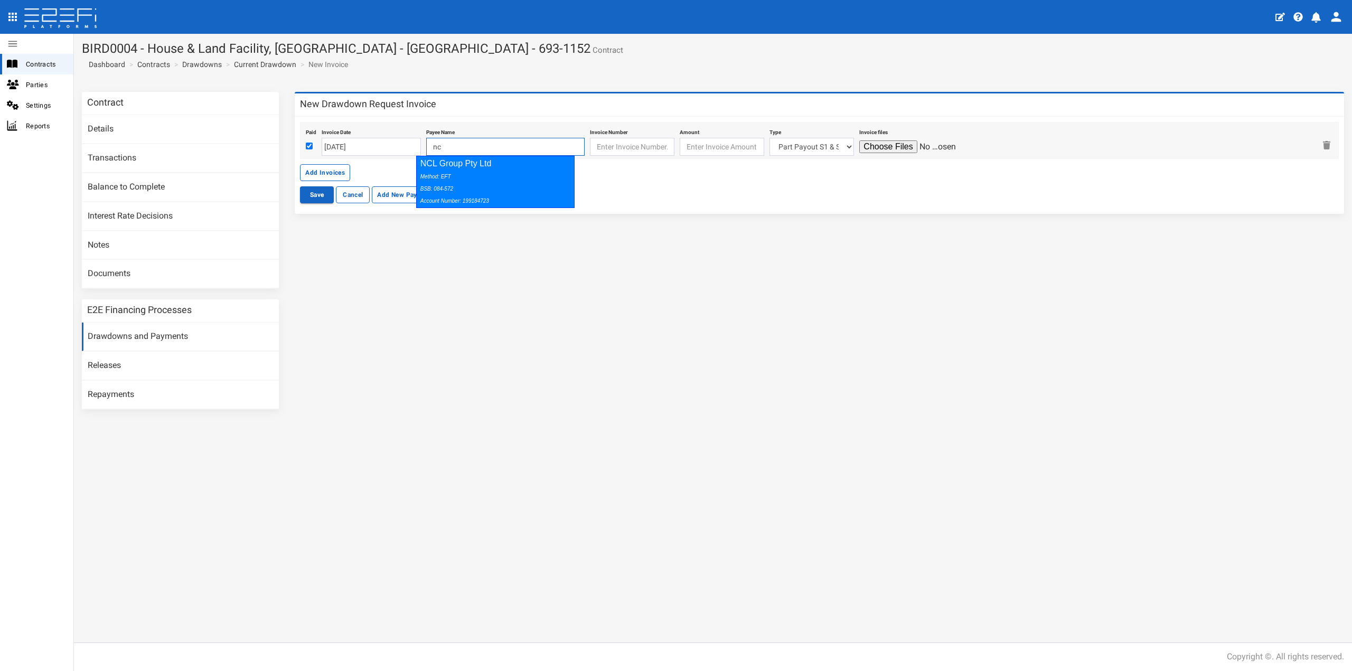
click at [440, 170] on div "NCL Group Pty Ltd Method: EFT BSB: 084-572 Account Number: 199184723" at bounding box center [495, 182] width 158 height 52
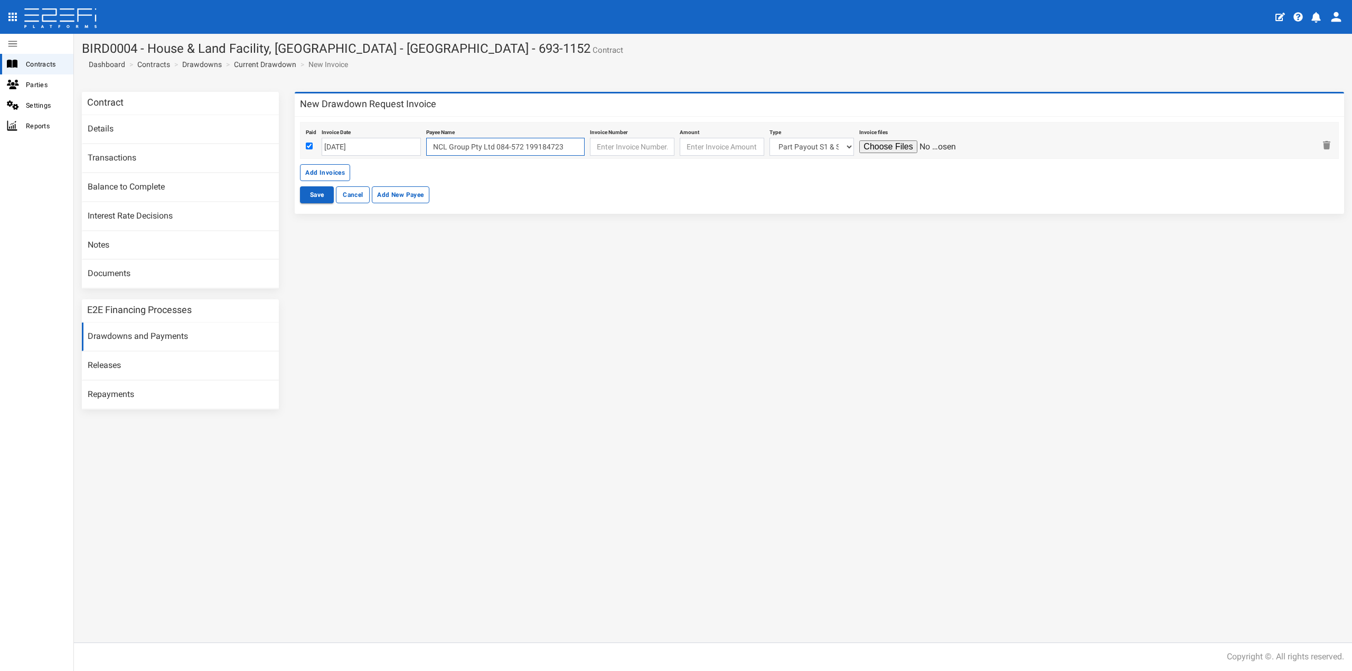
type input "NCL Group Pty Ltd 084-572 199184723"
click at [621, 145] on input "text" at bounding box center [632, 147] width 85 height 18
paste input "FRAME-24083"
type input "FRAME-24083"
click at [703, 149] on input "number" at bounding box center [722, 147] width 85 height 18
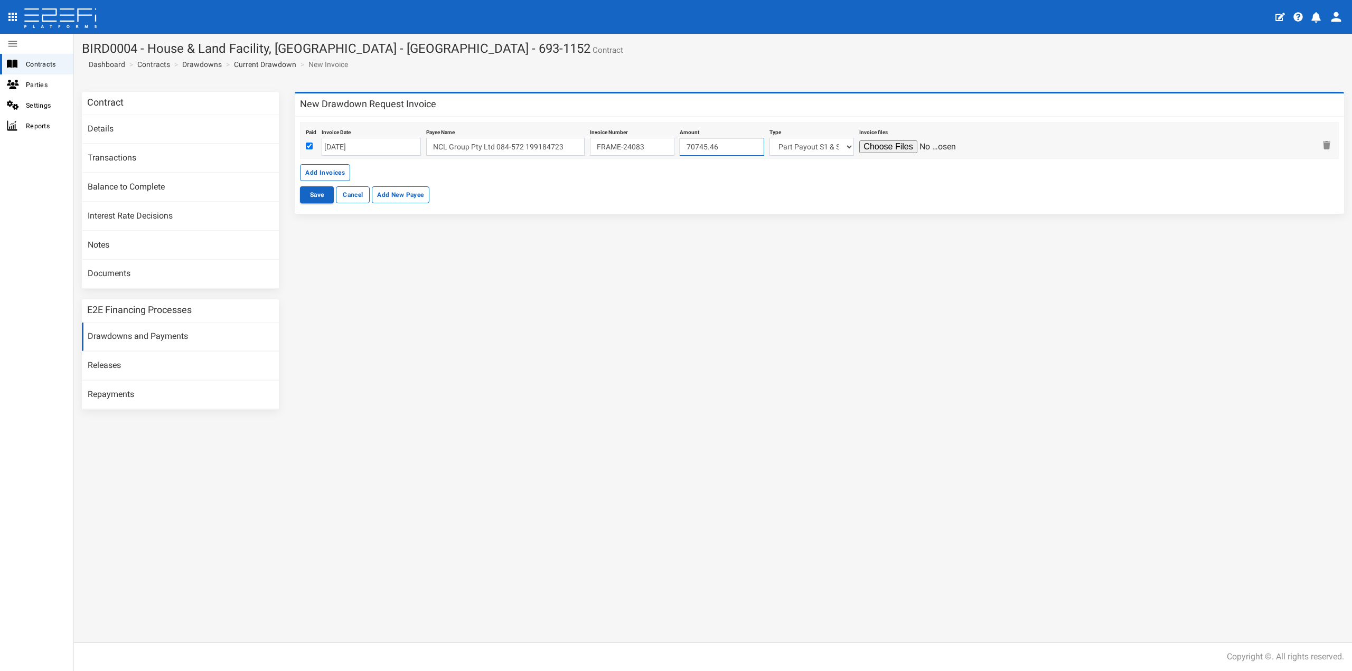
type input "70745.46"
click at [789, 148] on select "Part Payout S1 & S2 Lot 215 Lot 222 Lot 227 Lot 105 Lot 106 Lot 115 Lot 117 Lot…" at bounding box center [812, 147] width 85 height 18
select select "Lot 311~84~CIVIL WORKS"
click at [770, 138] on select "Part Payout S1 & S2 Lot 215 Lot 222 Lot 227 Lot 105 Lot 106 Lot 115 Lot 117 Lot…" at bounding box center [812, 147] width 85 height 18
click at [883, 145] on input "file" at bounding box center [910, 147] width 100 height 13
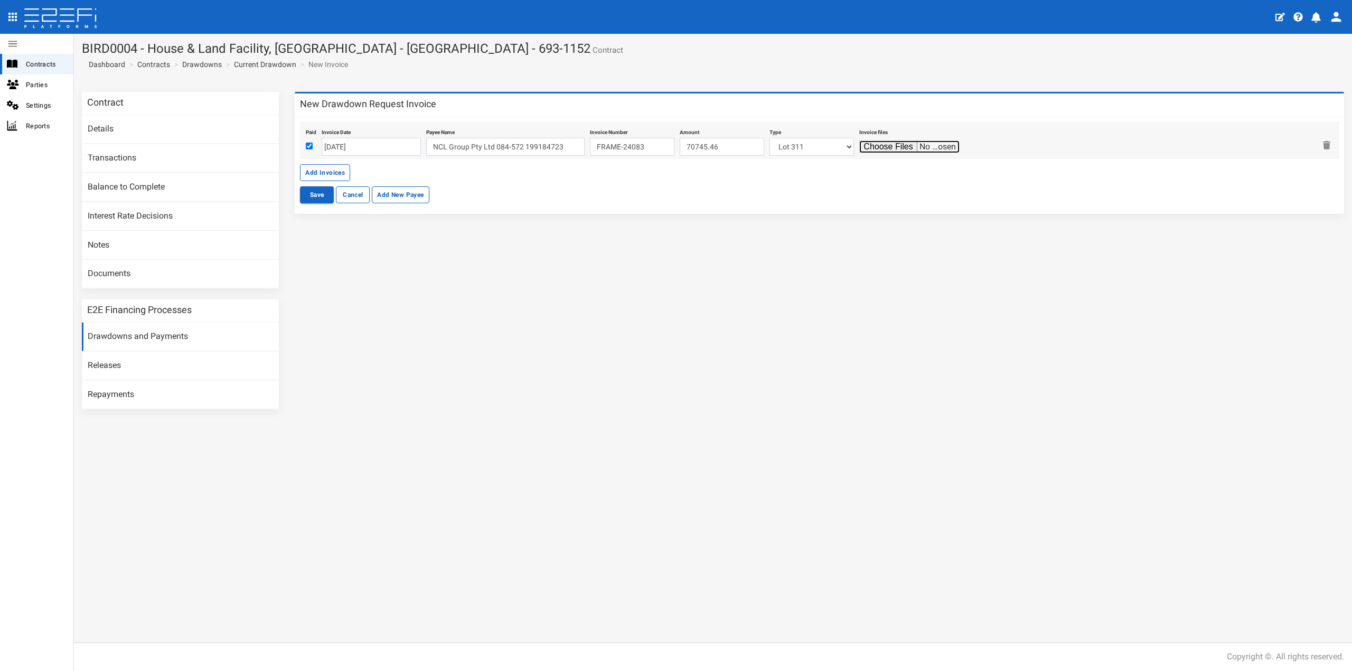
type input "C:\fakepath\N311RIBE (Frame Invoice Lot 311 -30.9.25) 20250930115653704.pdf"
click at [322, 195] on button "Save" at bounding box center [317, 194] width 34 height 17
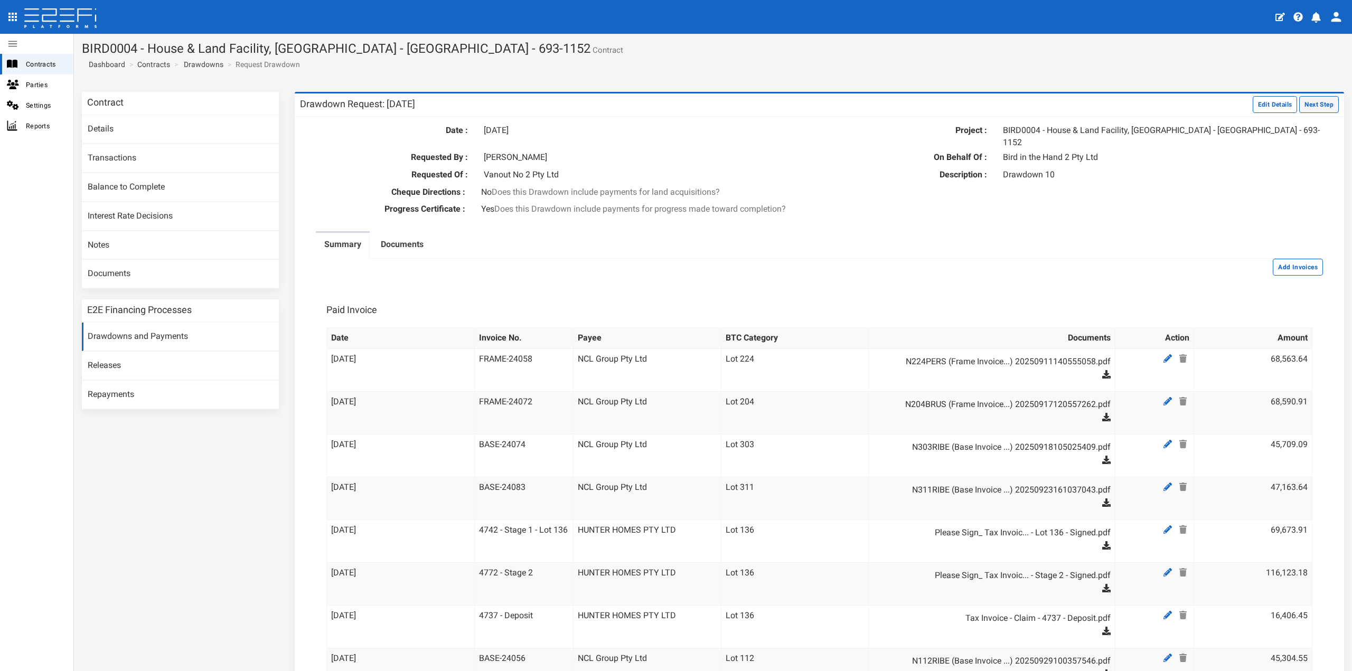
click at [1307, 106] on button "Next Step" at bounding box center [1320, 104] width 40 height 17
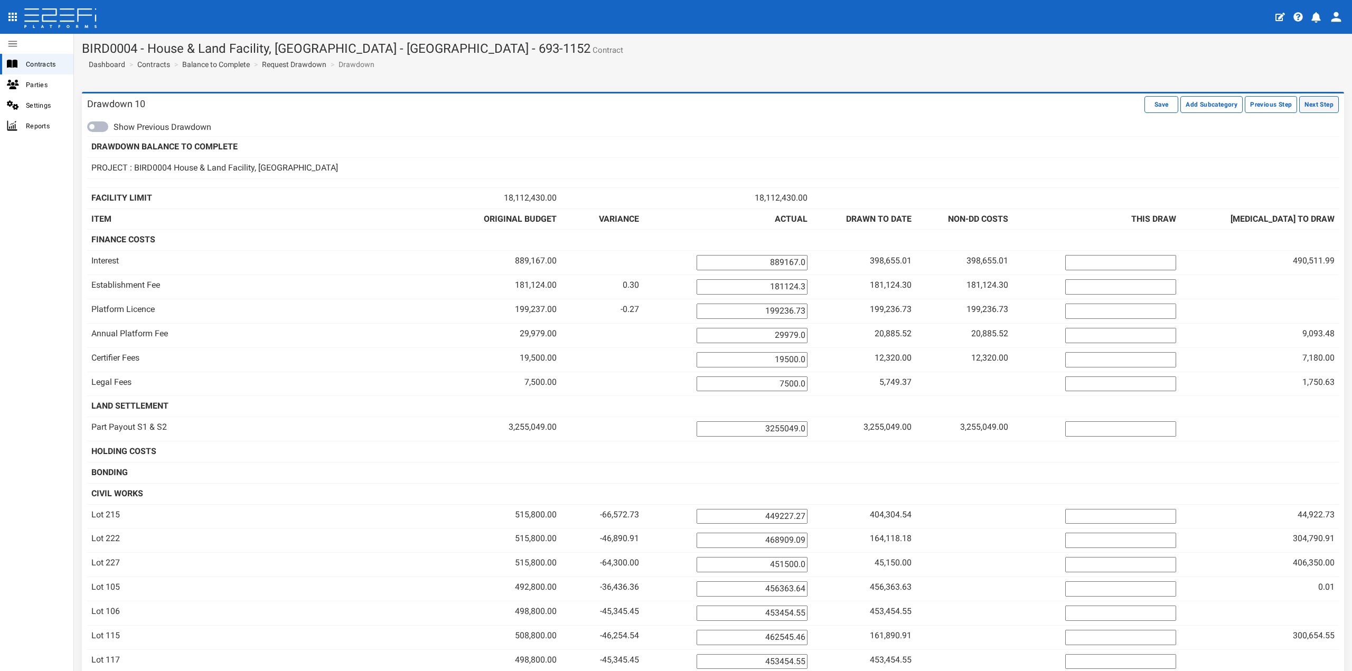
drag, startPoint x: 0, startPoint y: 0, endPoint x: 1307, endPoint y: 106, distance: 1311.3
click at [1307, 106] on button "Next Step" at bounding box center [1320, 104] width 40 height 17
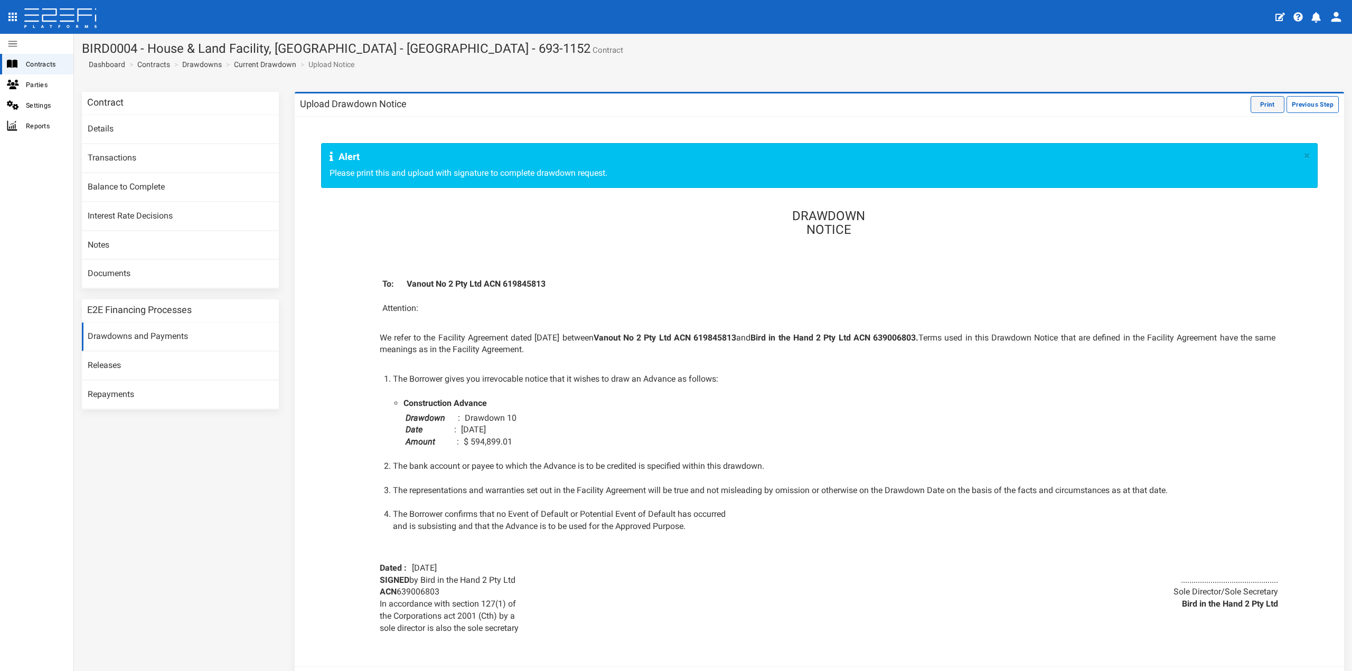
click at [1264, 103] on button "Print" at bounding box center [1268, 104] width 34 height 17
click at [162, 63] on link "Contracts" at bounding box center [153, 64] width 33 height 11
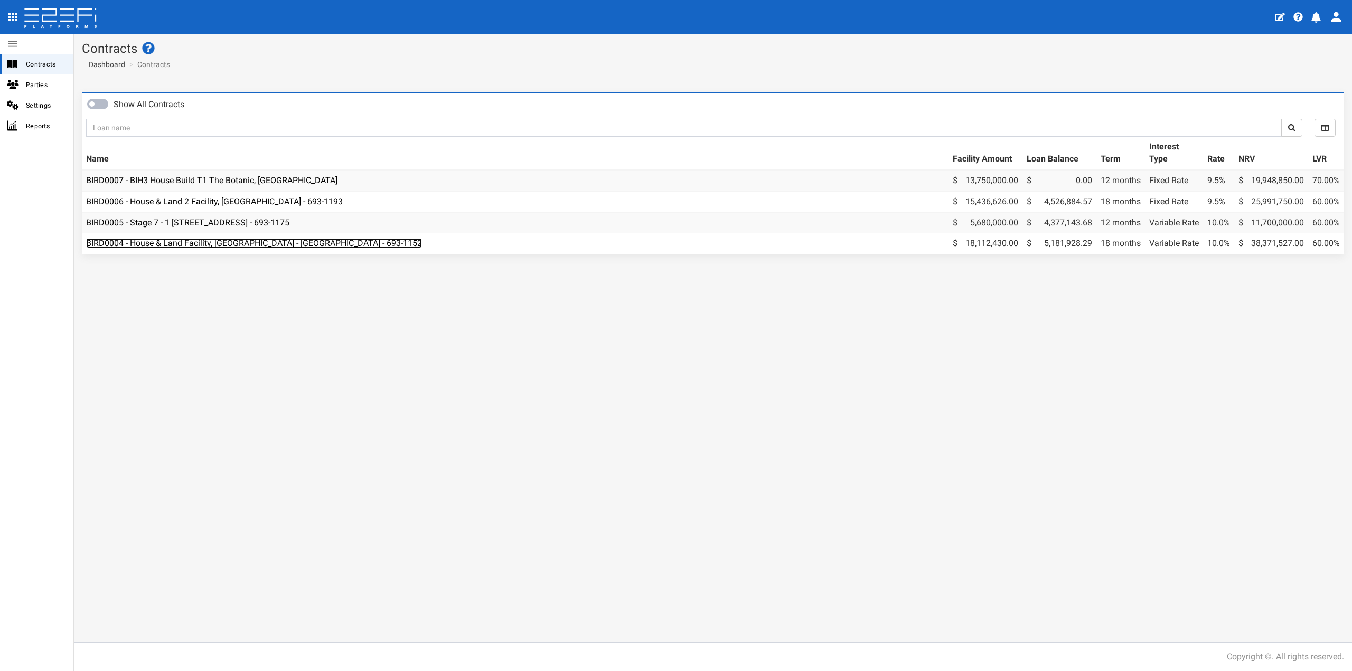
click at [221, 241] on link "BIRD0004 - House & Land Facility, [GEOGRAPHIC_DATA] - [GEOGRAPHIC_DATA] - 693-1…" at bounding box center [254, 243] width 336 height 10
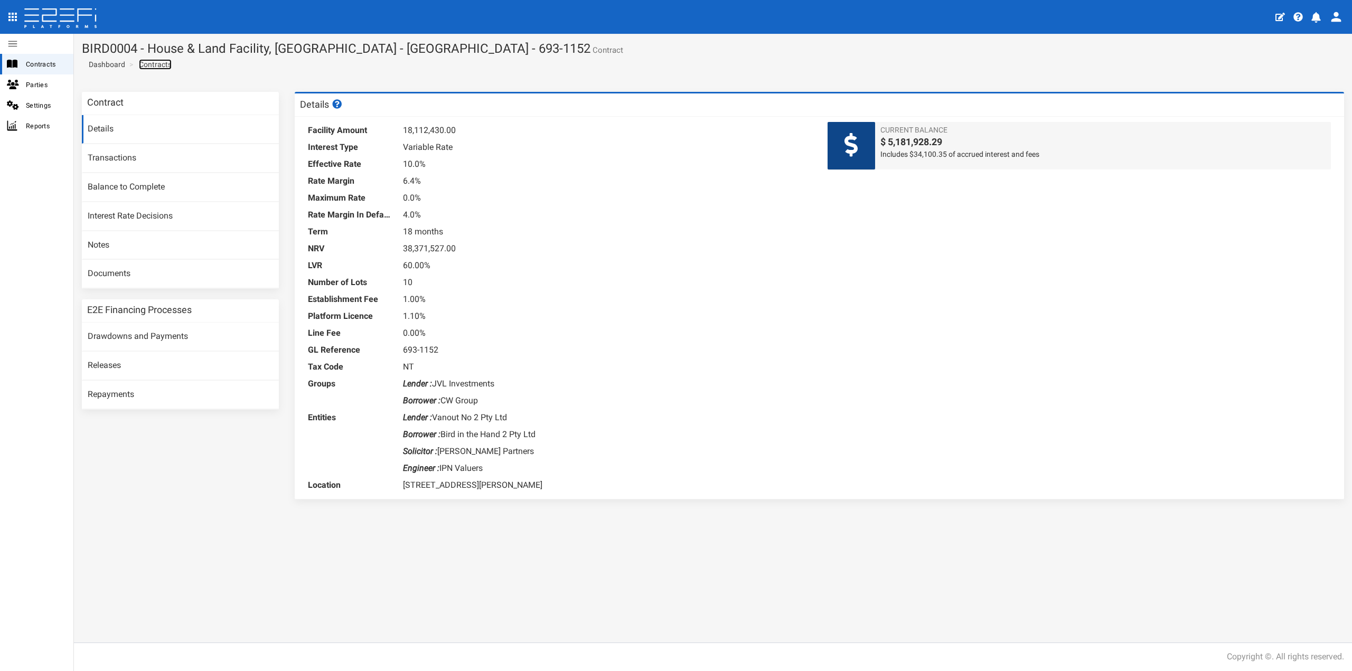
click at [150, 67] on link "Contracts" at bounding box center [155, 64] width 33 height 11
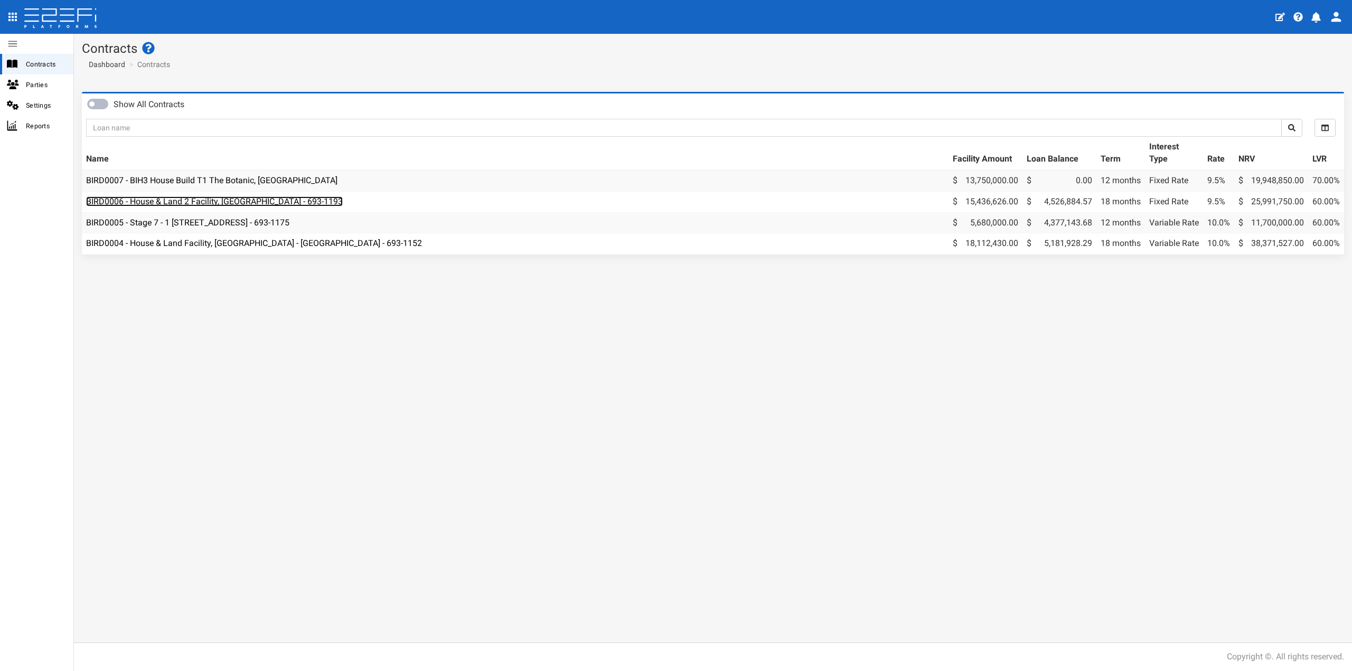
click at [270, 200] on link "BIRD0006 - House & Land 2 Facility, [GEOGRAPHIC_DATA] - 693-1193" at bounding box center [214, 202] width 257 height 10
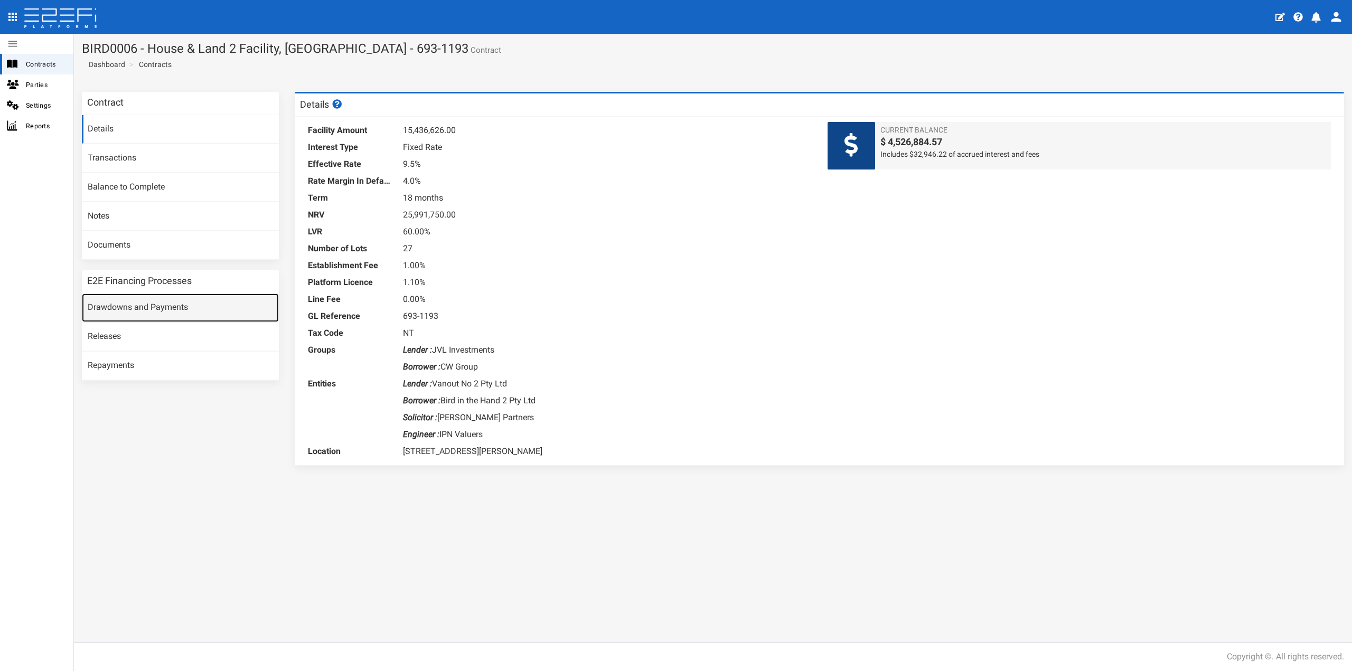
click at [189, 304] on link "Drawdowns and Payments" at bounding box center [180, 308] width 197 height 29
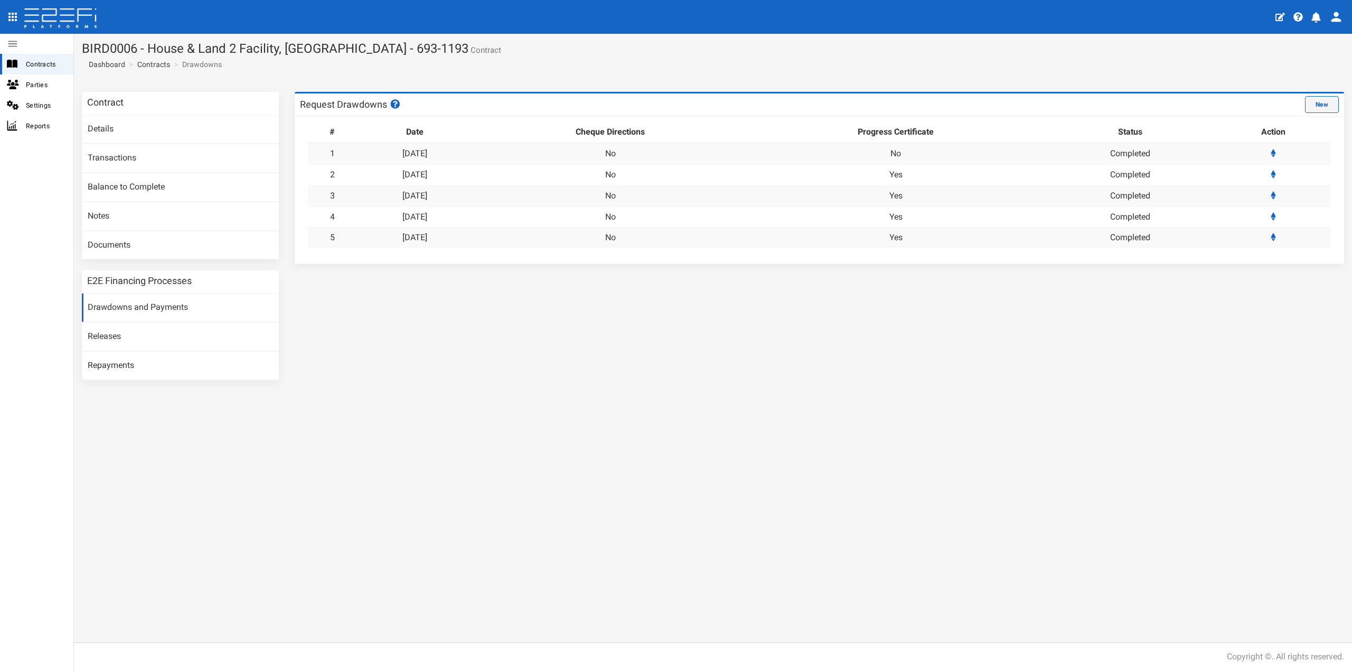
click at [1316, 106] on button "New" at bounding box center [1322, 104] width 34 height 17
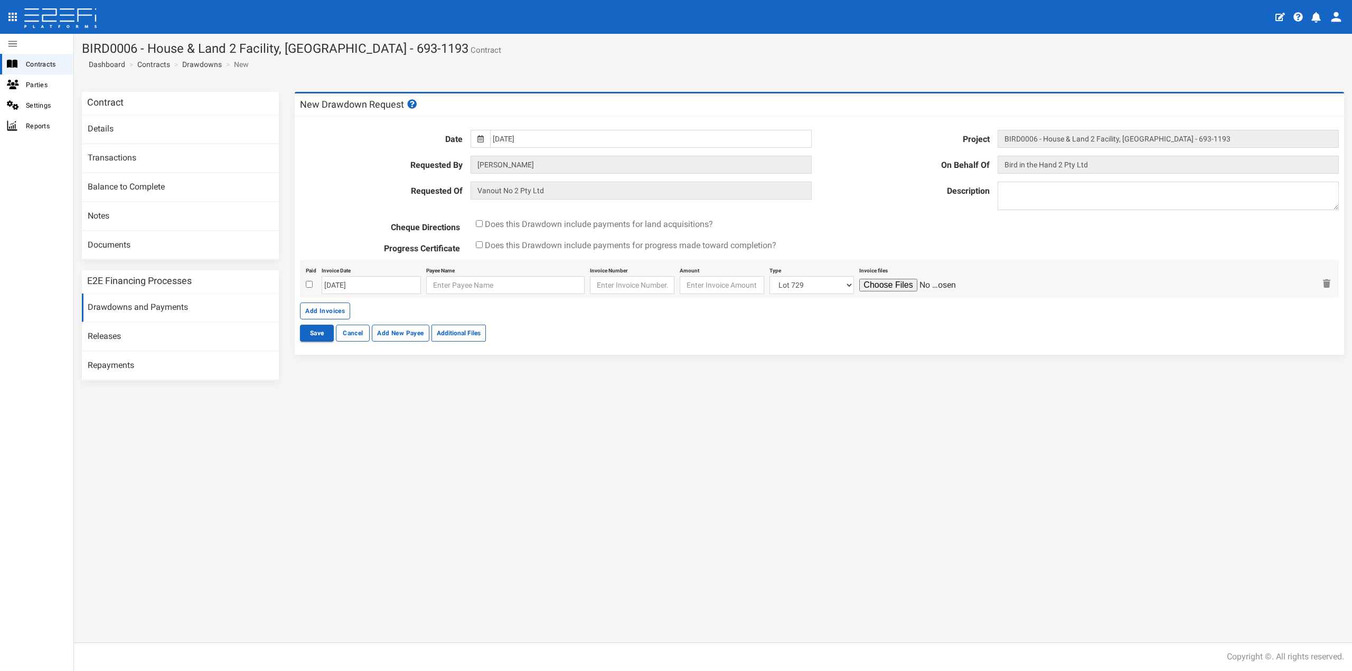
click at [494, 248] on span "Does this Drawdown include payments for progress made toward completion?" at bounding box center [631, 245] width 292 height 10
click at [478, 242] on input "checkbox" at bounding box center [479, 244] width 7 height 7
checkbox input "true"
click at [678, 143] on input "01-07-2025" at bounding box center [650, 139] width 321 height 18
click at [595, 162] on th "»" at bounding box center [594, 160] width 16 height 16
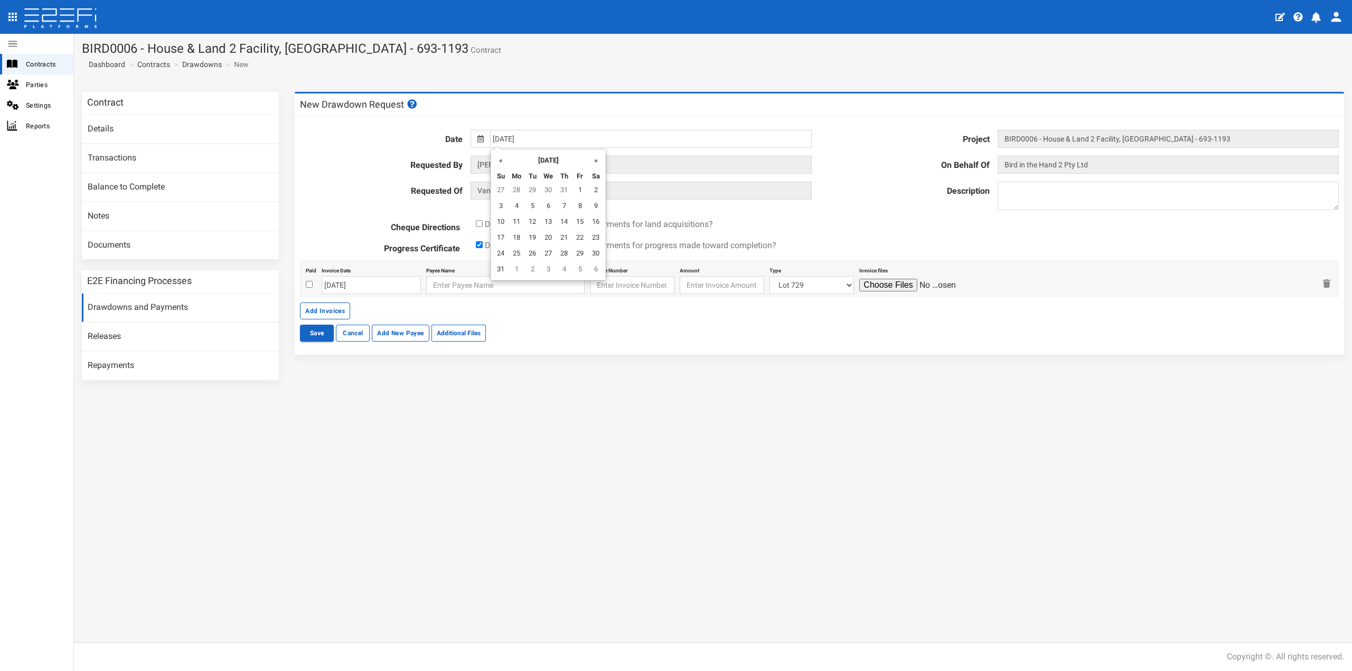
click at [595, 162] on th "»" at bounding box center [596, 160] width 16 height 16
drag, startPoint x: 529, startPoint y: 252, endPoint x: 535, endPoint y: 250, distance: 6.0
click at [530, 252] on td "30" at bounding box center [533, 255] width 16 height 16
type input "[DATE]"
click at [1033, 190] on textarea at bounding box center [1168, 196] width 341 height 29
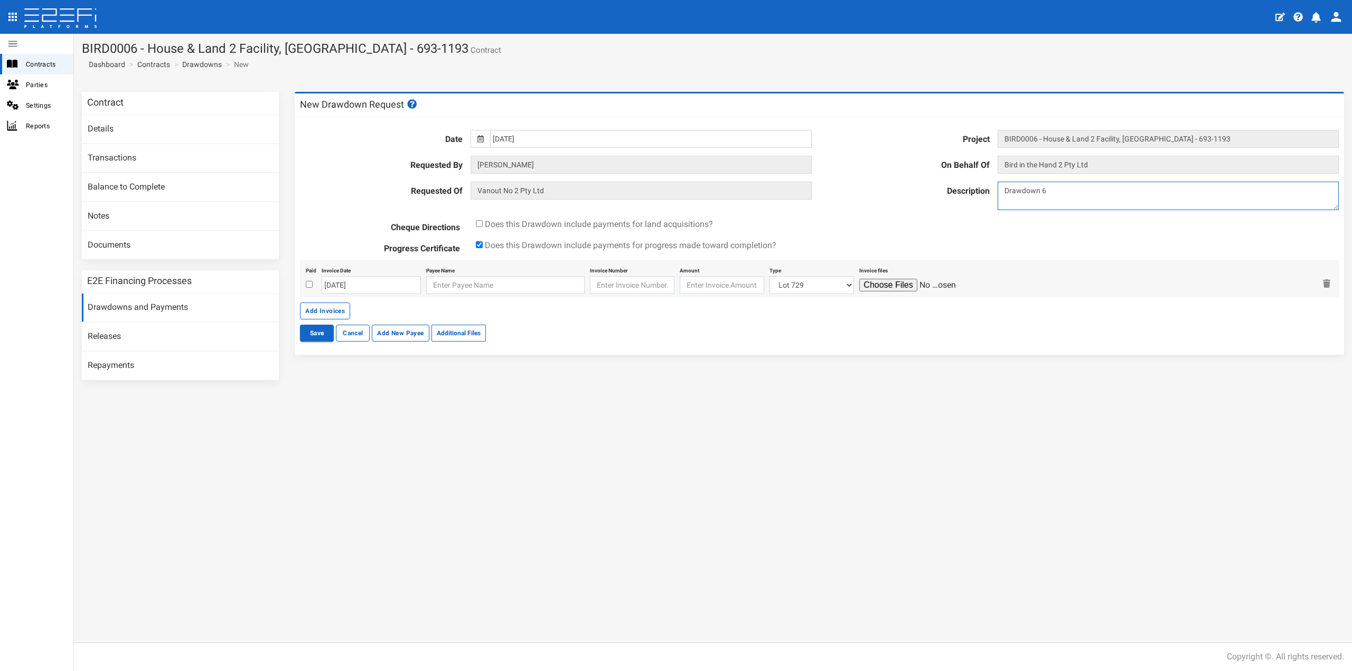
type textarea "Drawdown 6"
click at [308, 283] on input "checkbox" at bounding box center [309, 284] width 7 height 7
checkbox input "true"
click at [351, 289] on input "[DATE]" at bounding box center [371, 285] width 99 height 18
click at [406, 386] on td "26" at bounding box center [411, 385] width 16 height 16
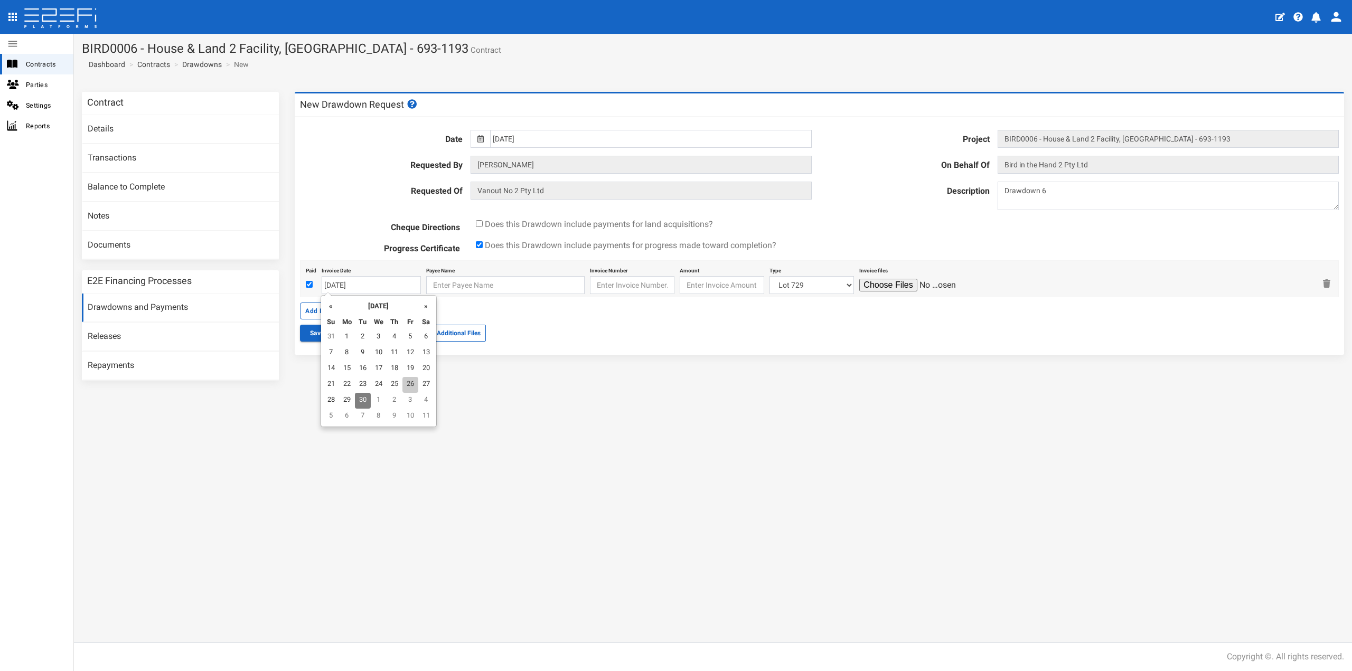
type input "[DATE]"
click at [441, 286] on input "text" at bounding box center [505, 285] width 158 height 18
type input "y"
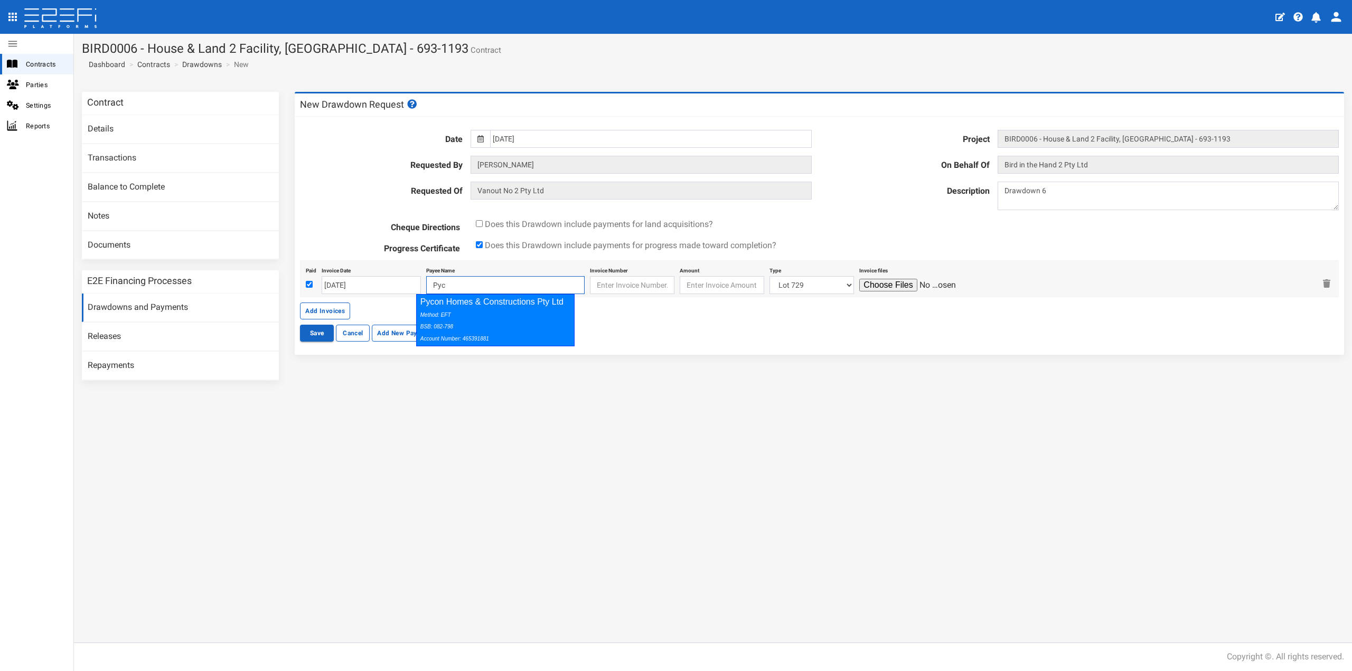
click at [468, 310] on div "Method: EFT BSB: 082-798 Account Number: 465391881" at bounding box center [494, 327] width 146 height 36
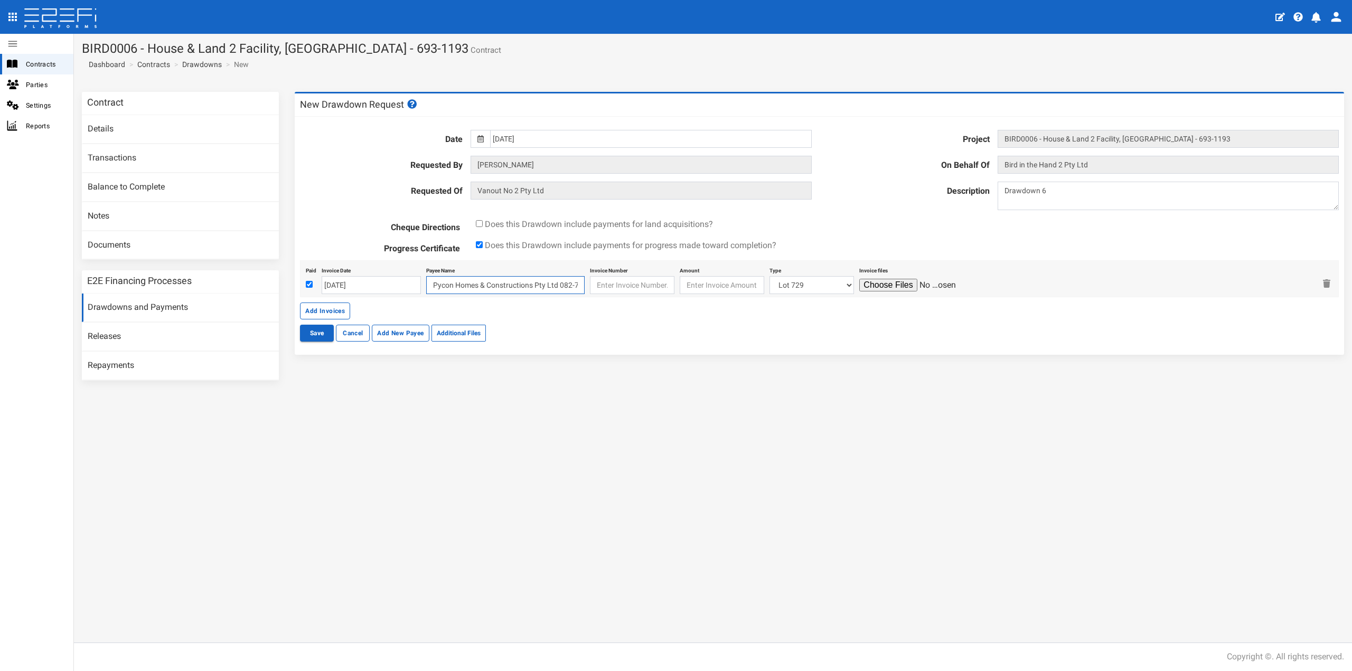
type input "Pycon Homes & Constructions Pty Ltd 082-798 465391881"
click at [628, 287] on input "text" at bounding box center [632, 285] width 85 height 18
type input "5646"
click at [711, 280] on input "number" at bounding box center [722, 285] width 85 height 18
type input "21666.36"
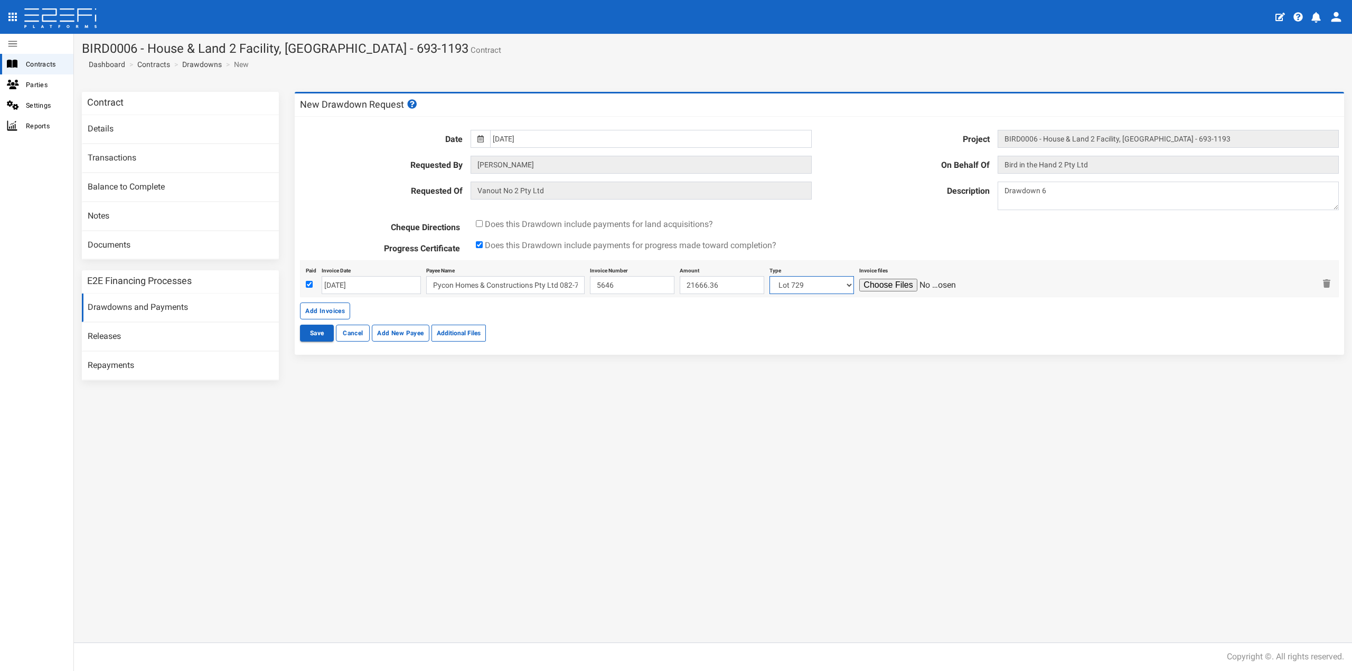
click at [789, 282] on select "Lot 729 Lot 725 Lot 724 Lot 722 Lot 709 Lot 226 Lot 721 Lot 301 Lot 712 Lot 305…" at bounding box center [812, 285] width 85 height 18
select select "Lot 701~94~CIVIL WORKS"
click at [770, 276] on select "Lot 729 Lot 725 Lot 724 Lot 722 Lot 709 Lot 226 Lot 721 Lot 301 Lot 712 Lot 305…" at bounding box center [812, 285] width 85 height 18
click at [873, 280] on input "file" at bounding box center [910, 285] width 100 height 13
type input "C:\fakepath\Invoice 5646.pdf"
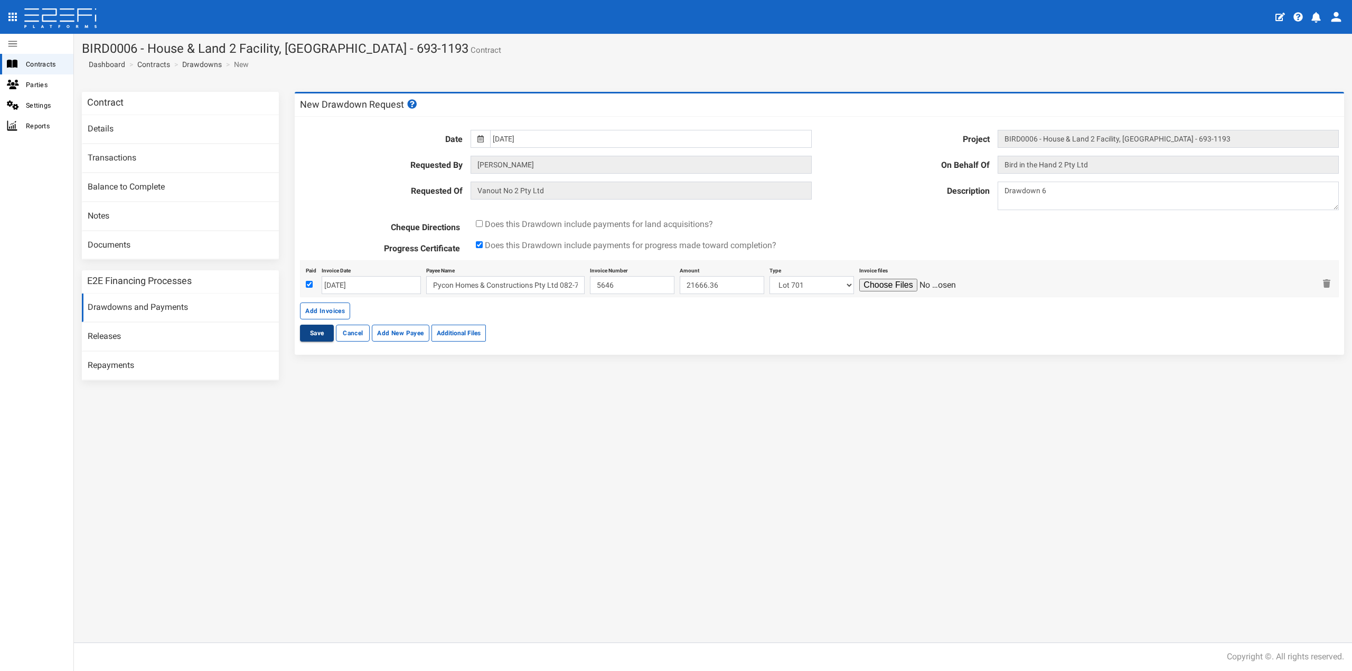
click at [316, 334] on button "Save" at bounding box center [317, 333] width 34 height 17
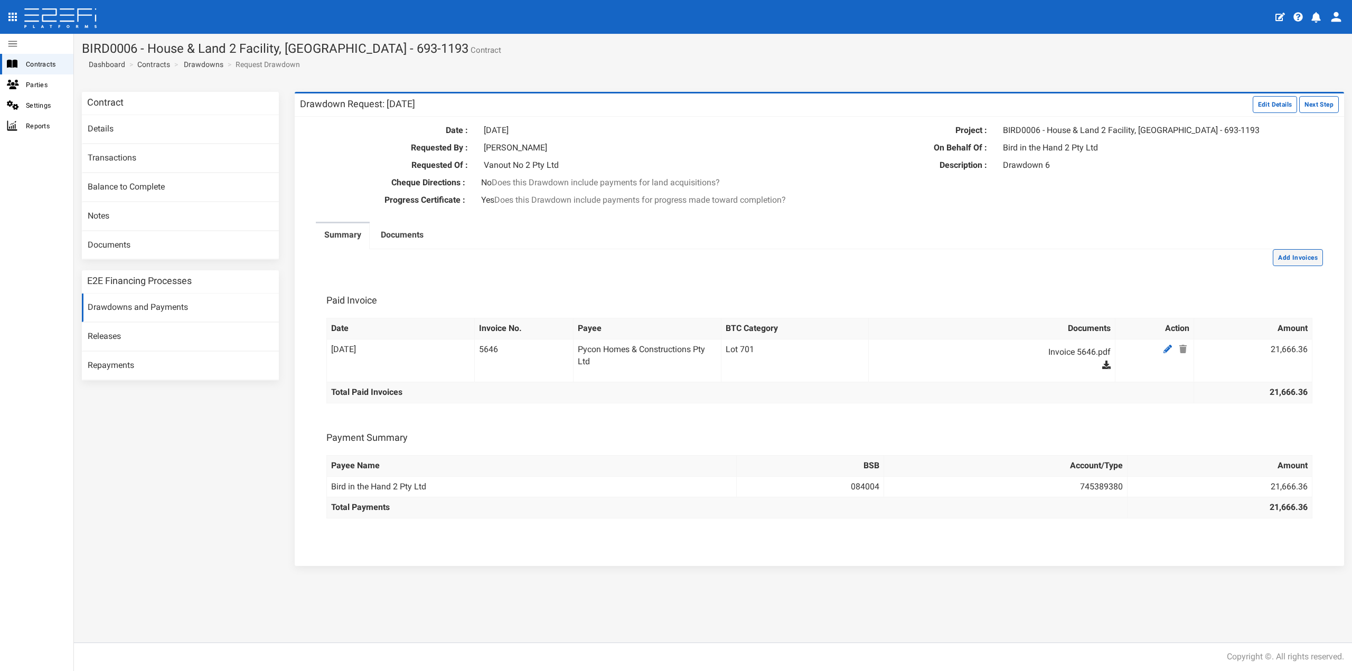
click at [1290, 257] on button "Add Invoices" at bounding box center [1298, 257] width 50 height 17
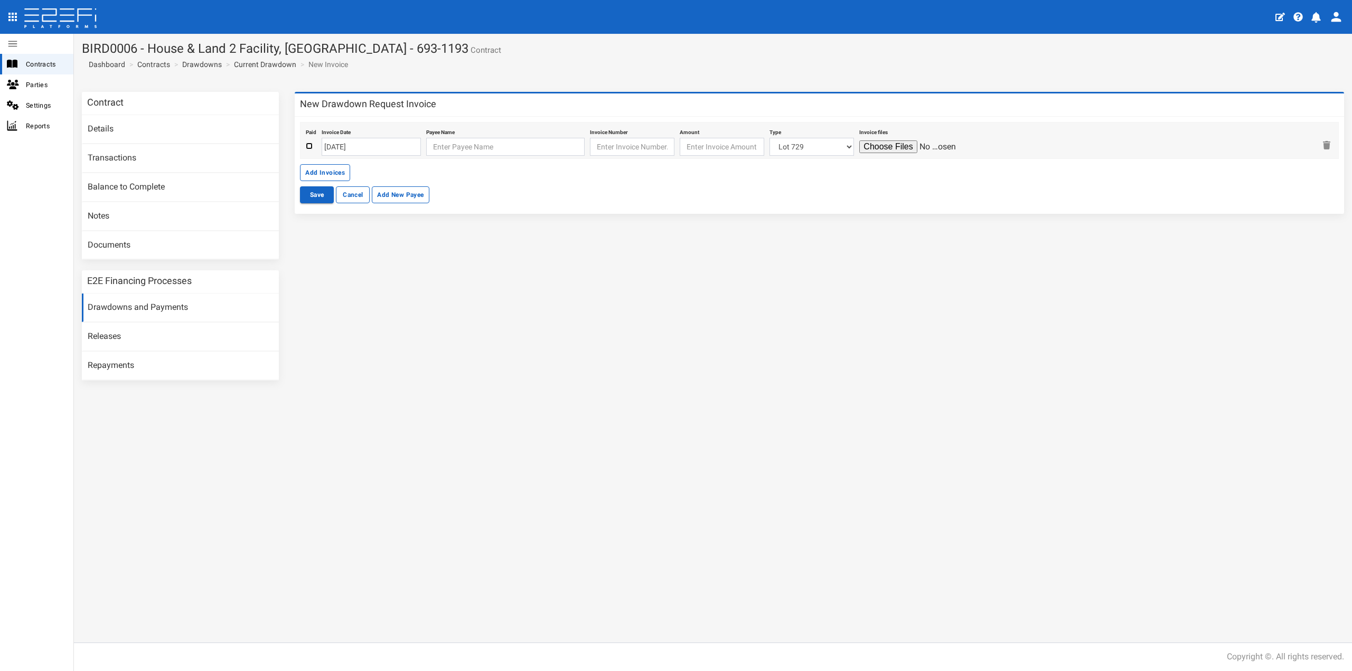
click at [310, 144] on input "checkbox" at bounding box center [309, 146] width 7 height 7
checkbox input "true"
click at [343, 148] on input "[DATE]" at bounding box center [371, 147] width 99 height 18
click at [405, 247] on td "26" at bounding box center [411, 247] width 16 height 16
type input "[DATE]"
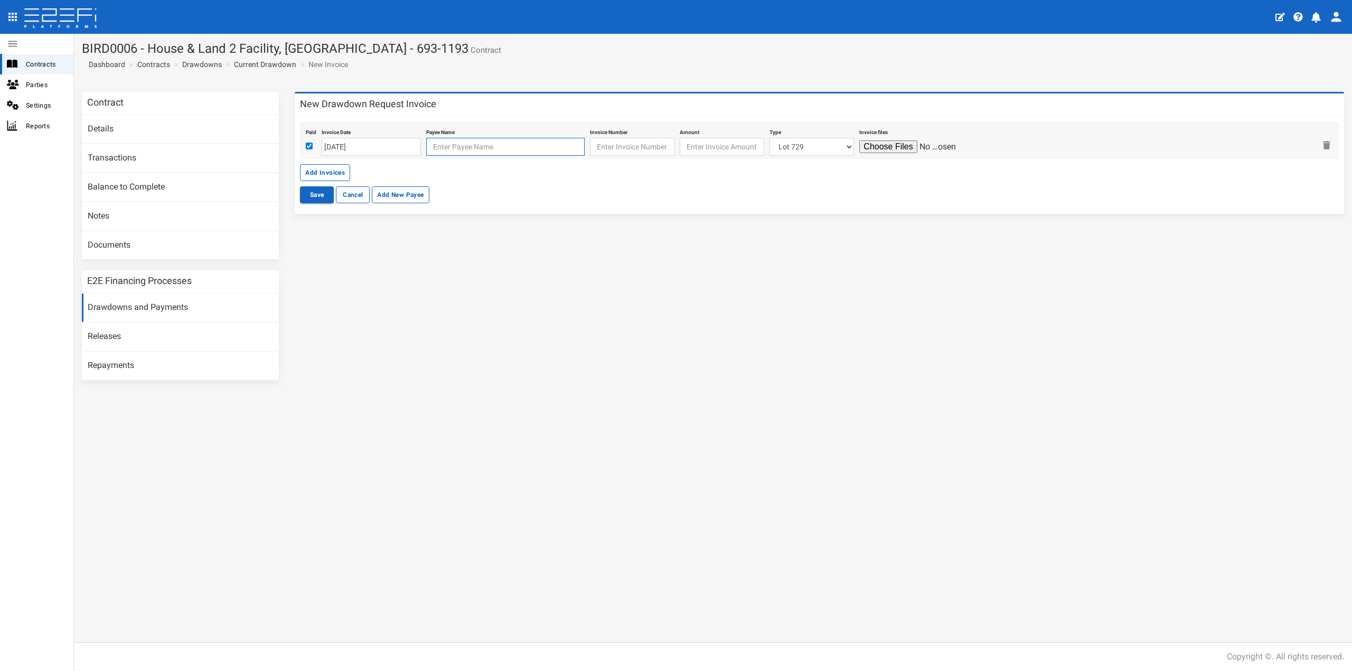
click at [436, 149] on input "text" at bounding box center [505, 147] width 158 height 18
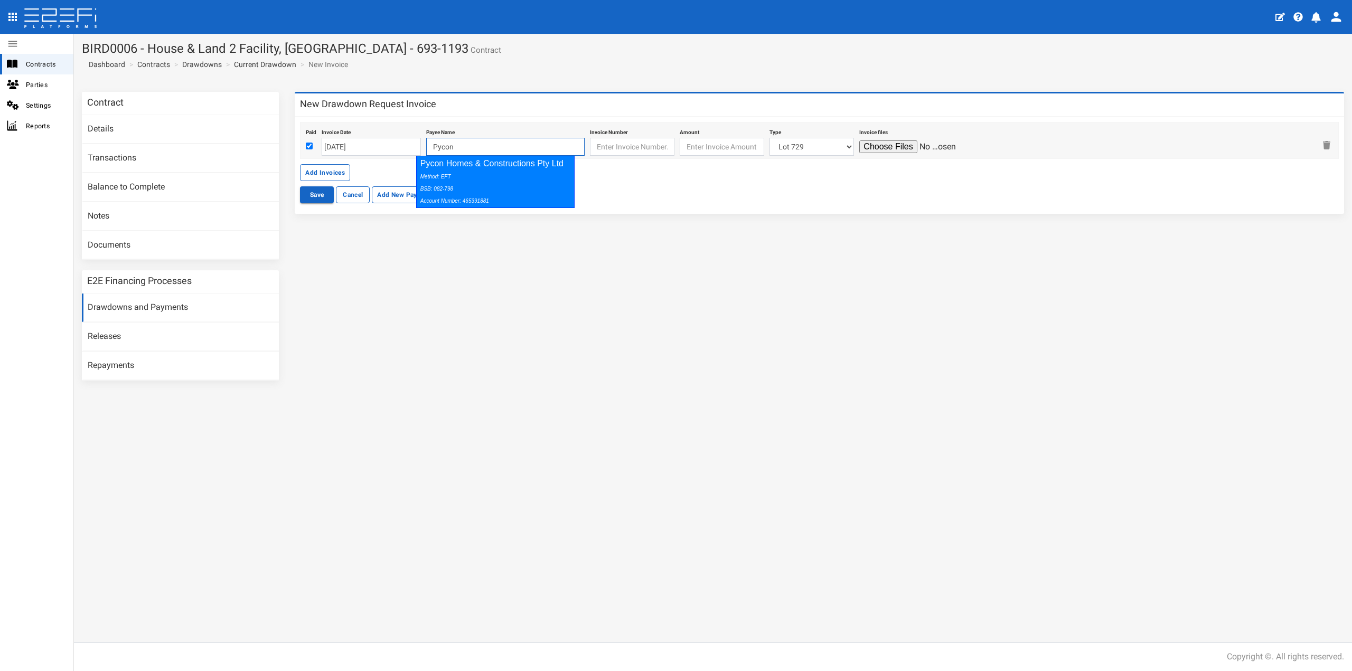
click at [456, 179] on div "Method: EFT BSB: 082-798 Account Number: 465391881" at bounding box center [494, 188] width 146 height 36
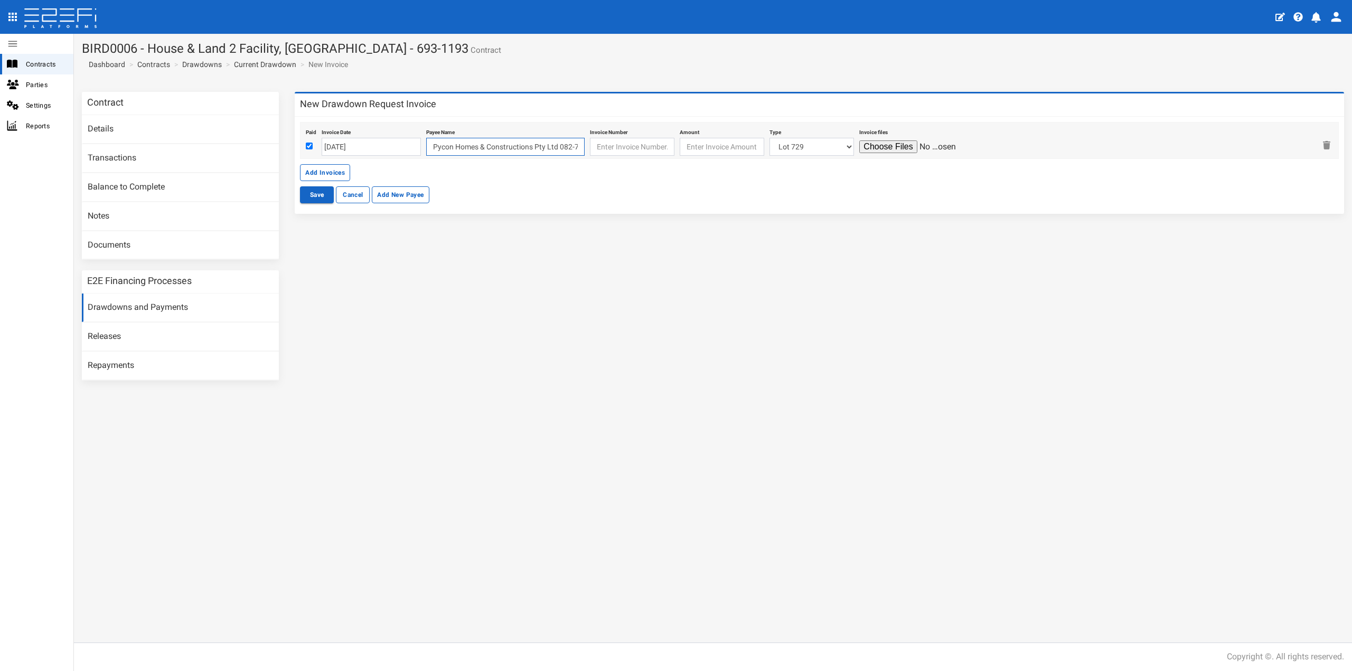
type input "Pycon Homes & Constructions Pty Ltd 082-798 465391881"
click at [605, 138] on input "text" at bounding box center [632, 147] width 85 height 18
type input "5647"
click at [700, 150] on input "number" at bounding box center [722, 147] width 85 height 18
type input "20993.64"
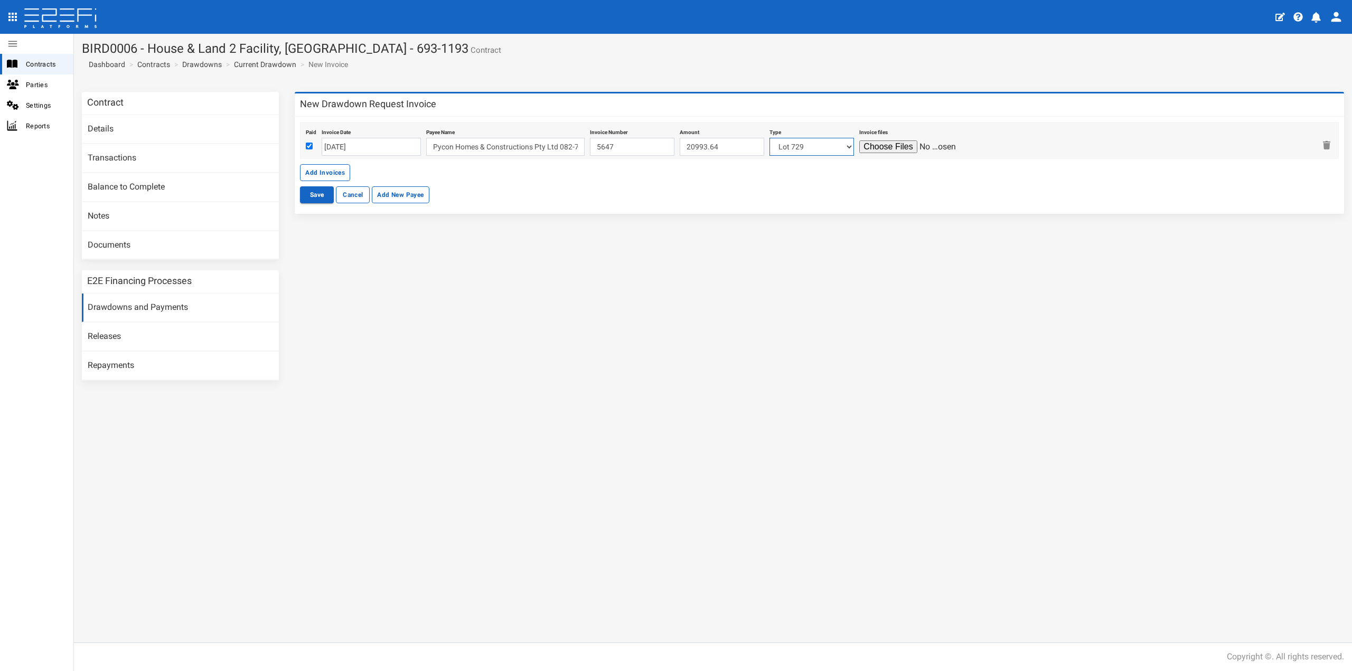
click at [808, 146] on select "Lot 729 Lot 725 Lot 724 Lot 722 Lot 709 Lot 226 Lot 721 Lot 301 Lot 712 Lot 305…" at bounding box center [812, 147] width 85 height 18
select select "Lot 704~91~CIVIL WORKS"
click at [770, 138] on select "Lot 729 Lot 725 Lot 724 Lot 722 Lot 709 Lot 226 Lot 721 Lot 301 Lot 712 Lot 305…" at bounding box center [812, 147] width 85 height 18
click at [875, 144] on input "file" at bounding box center [910, 147] width 100 height 13
type input "C:\fakepath\Invoice 5647.pdf"
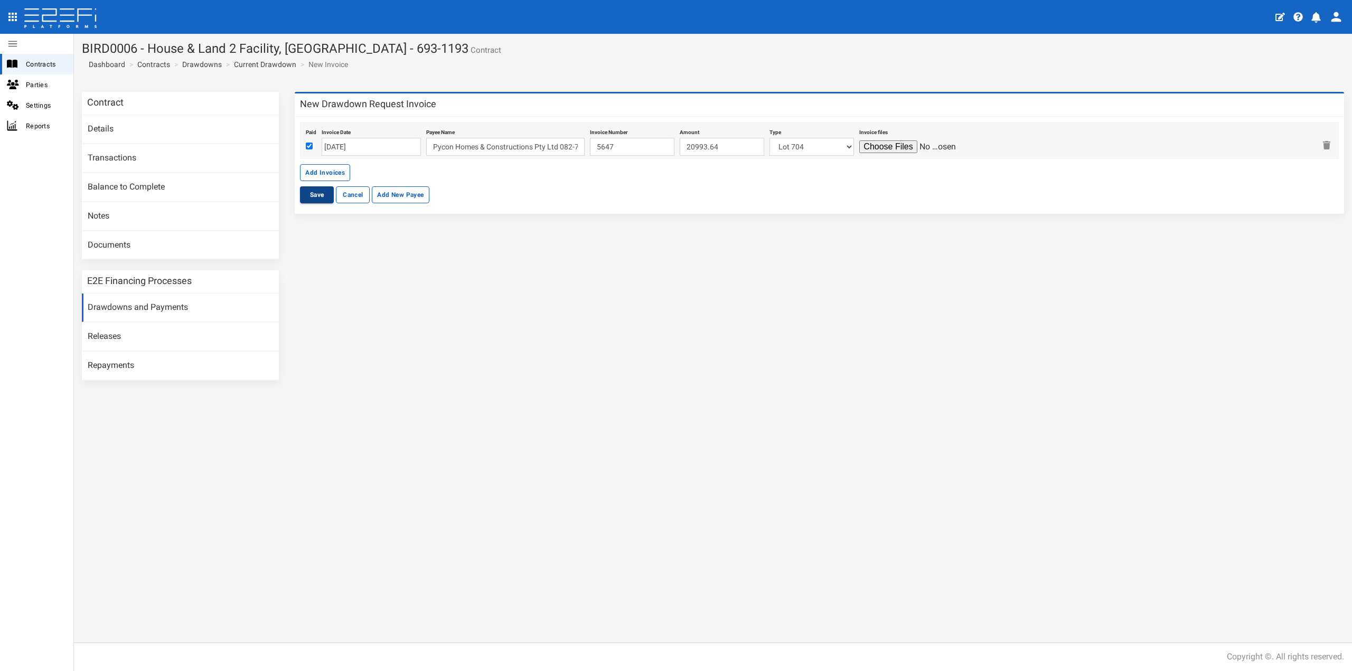
click at [319, 194] on button "Save" at bounding box center [317, 194] width 34 height 17
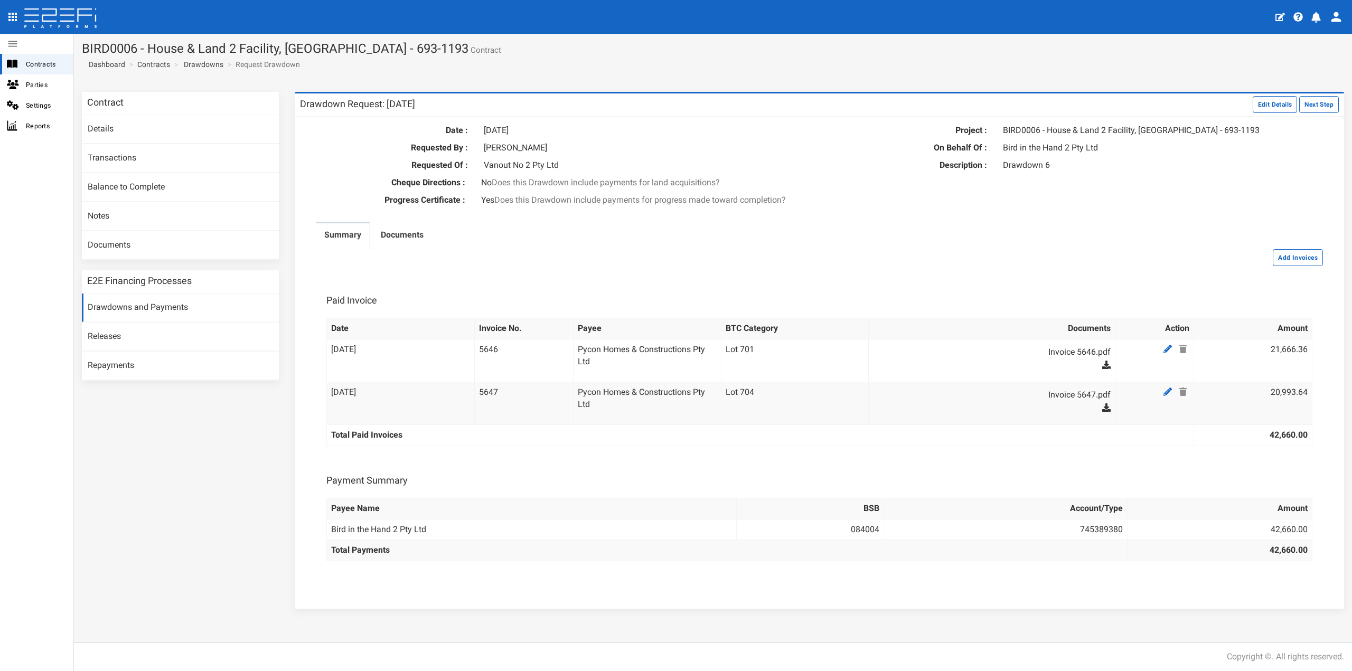
click at [1284, 267] on div "Summary Documents Add Invoices Paid Invoice Date Invoice No. Payee BTC Category…" at bounding box center [819, 407] width 1023 height 371
click at [1293, 255] on button "Add Invoices" at bounding box center [1298, 257] width 50 height 17
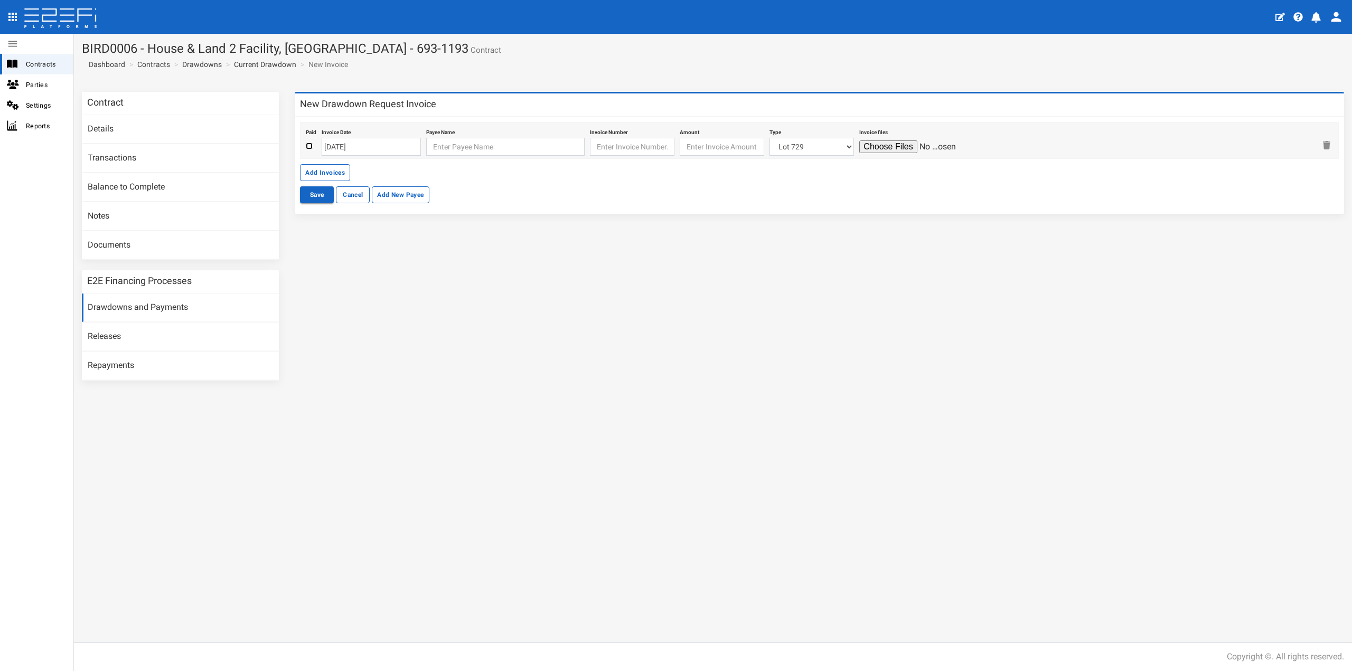
click at [313, 145] on input "checkbox" at bounding box center [309, 146] width 7 height 7
checkbox input "true"
click at [356, 145] on input "[DATE]" at bounding box center [371, 147] width 99 height 18
click at [407, 244] on td "26" at bounding box center [411, 247] width 16 height 16
type input "[DATE]"
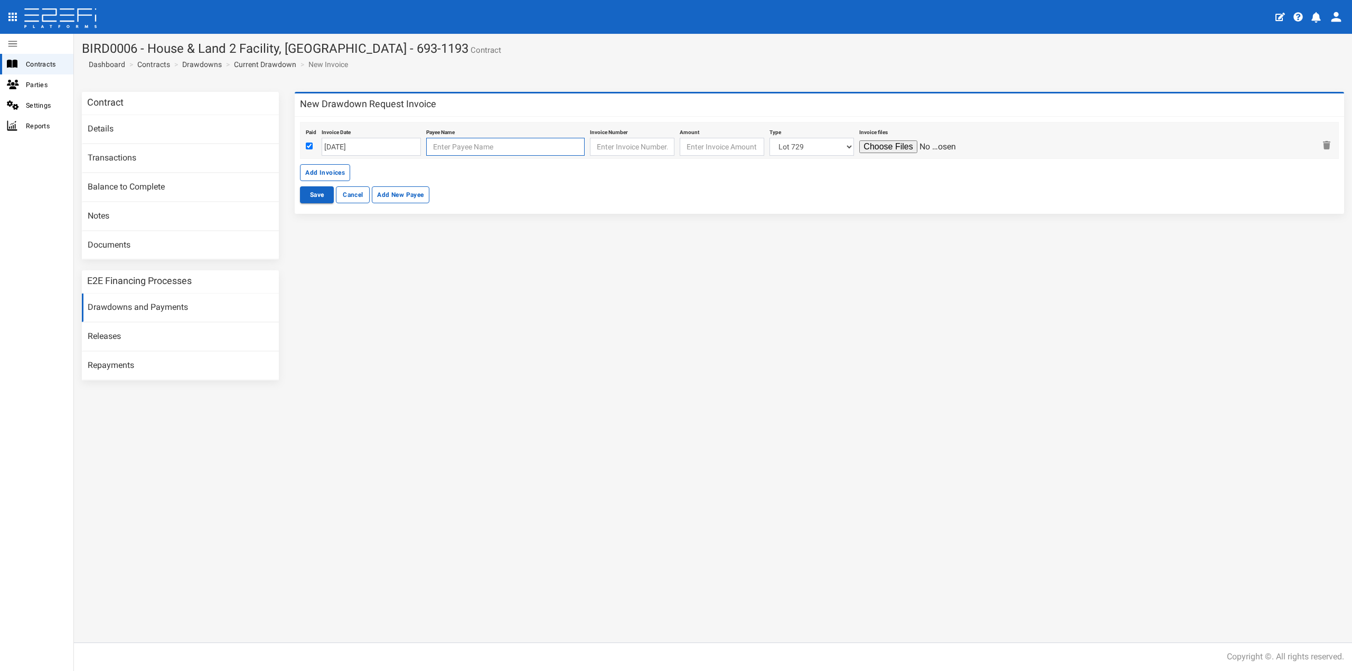
click at [450, 150] on input "text" at bounding box center [505, 147] width 158 height 18
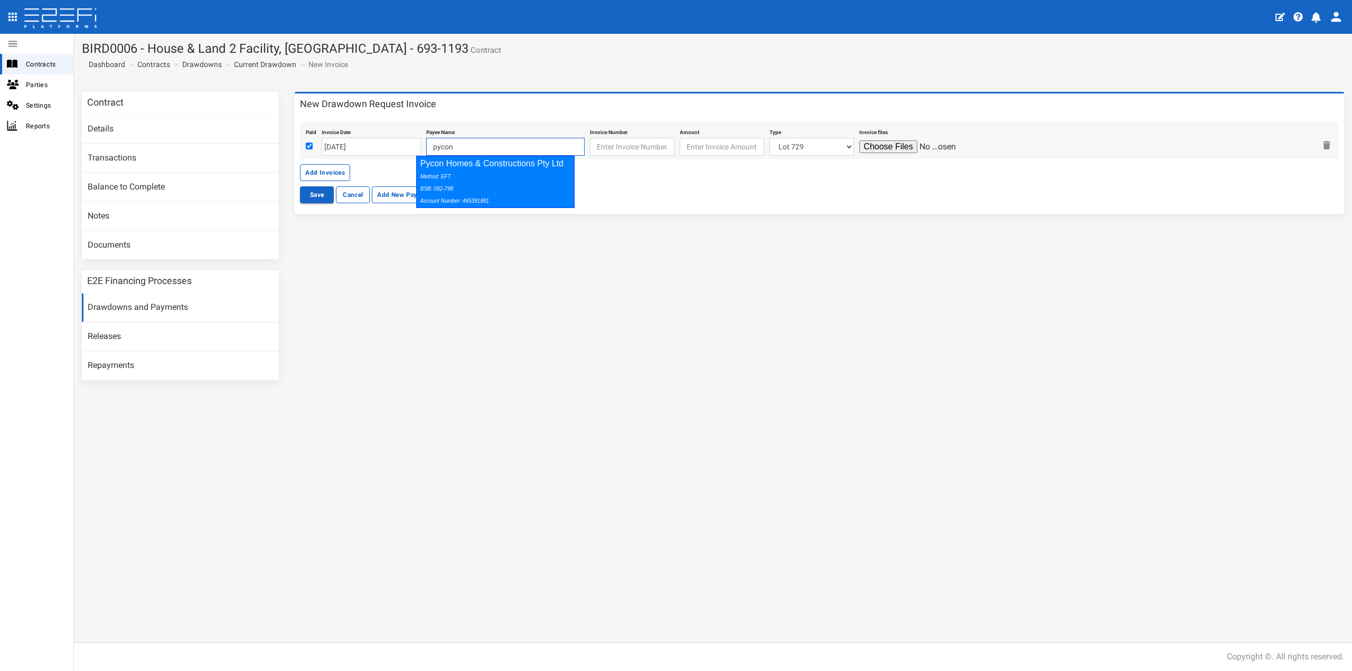
click at [500, 173] on div "Method: EFT BSB: 082-798 Account Number: 465391881" at bounding box center [494, 188] width 146 height 36
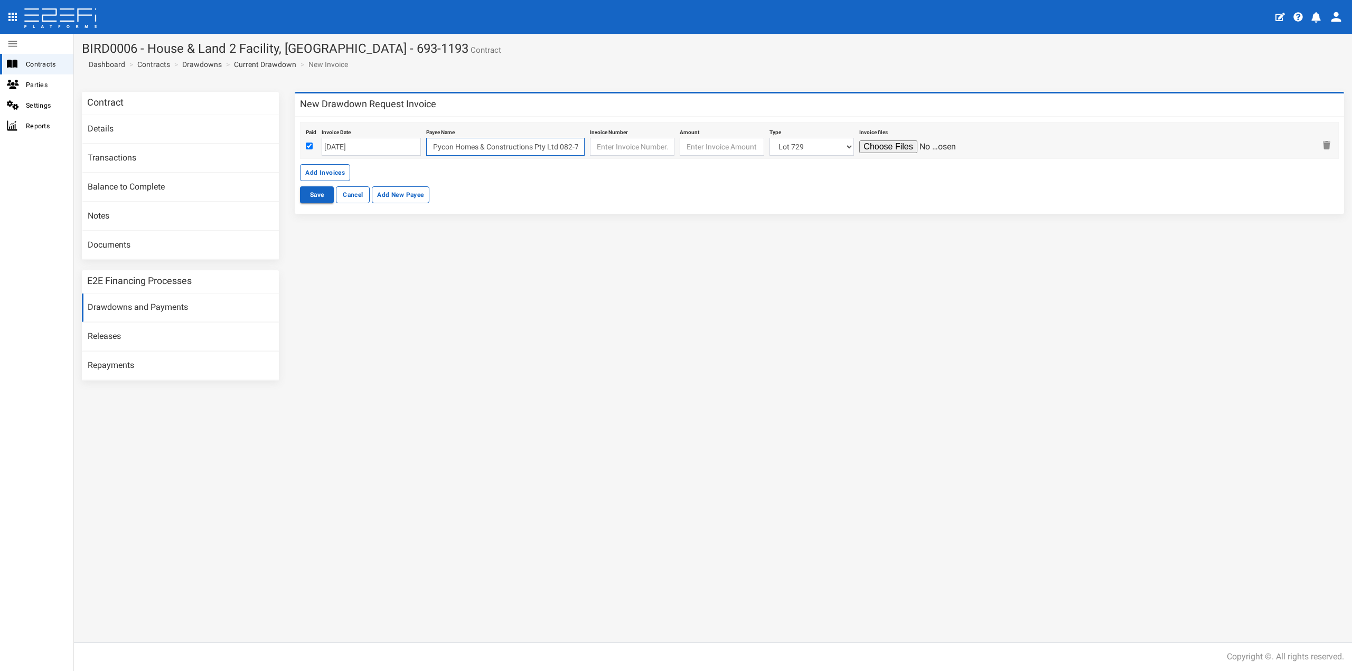
type input "Pycon Homes & Constructions Pty Ltd 082-798 465391881"
click at [620, 141] on input "text" at bounding box center [632, 147] width 85 height 18
type input "5648"
click at [707, 150] on input "number" at bounding box center [722, 147] width 85 height 18
type input "21075.45"
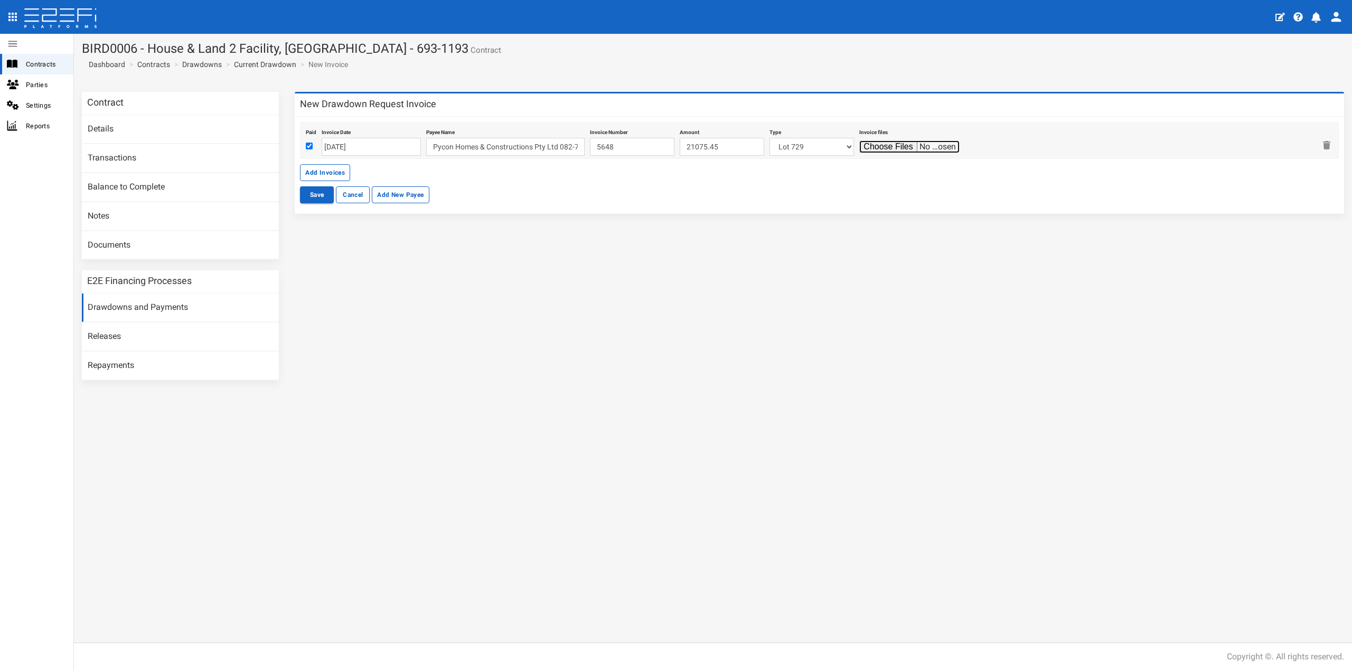
click at [876, 148] on input "file" at bounding box center [910, 147] width 100 height 13
type input "C:\fakepath\Invoice 5648.pdf"
click at [317, 198] on button "Save" at bounding box center [317, 194] width 34 height 17
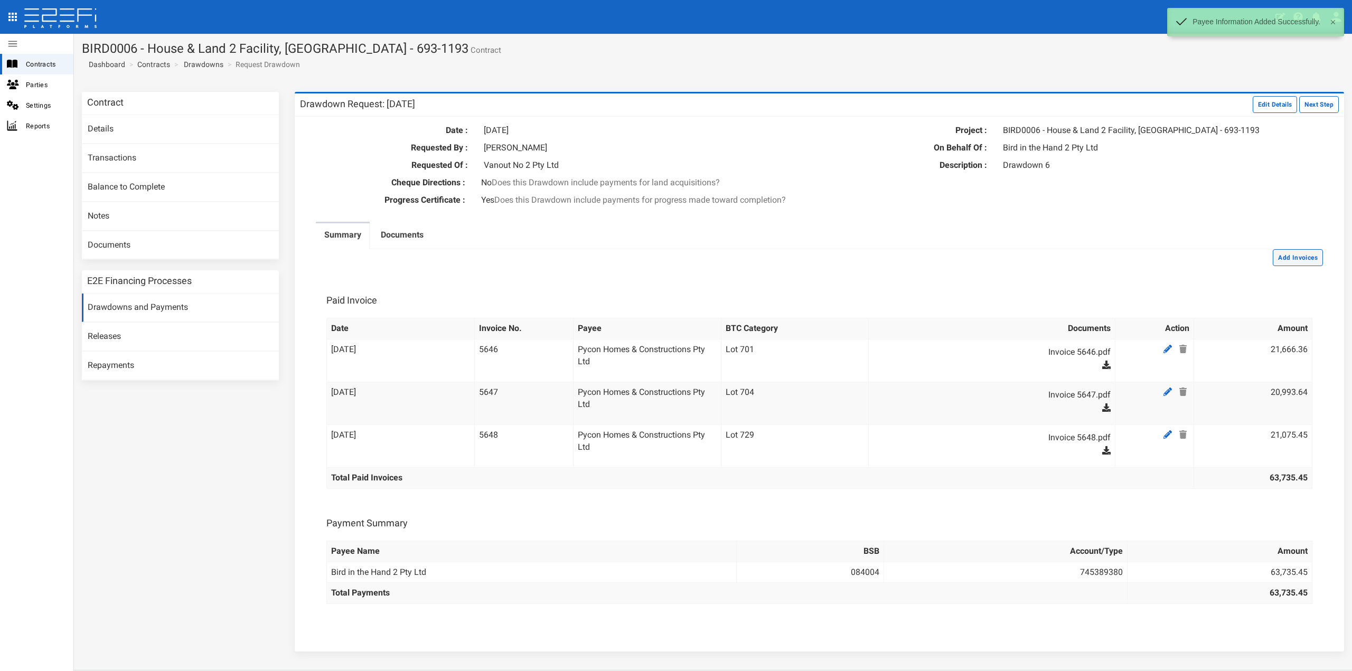
click at [1301, 253] on button "Add Invoices" at bounding box center [1298, 257] width 50 height 17
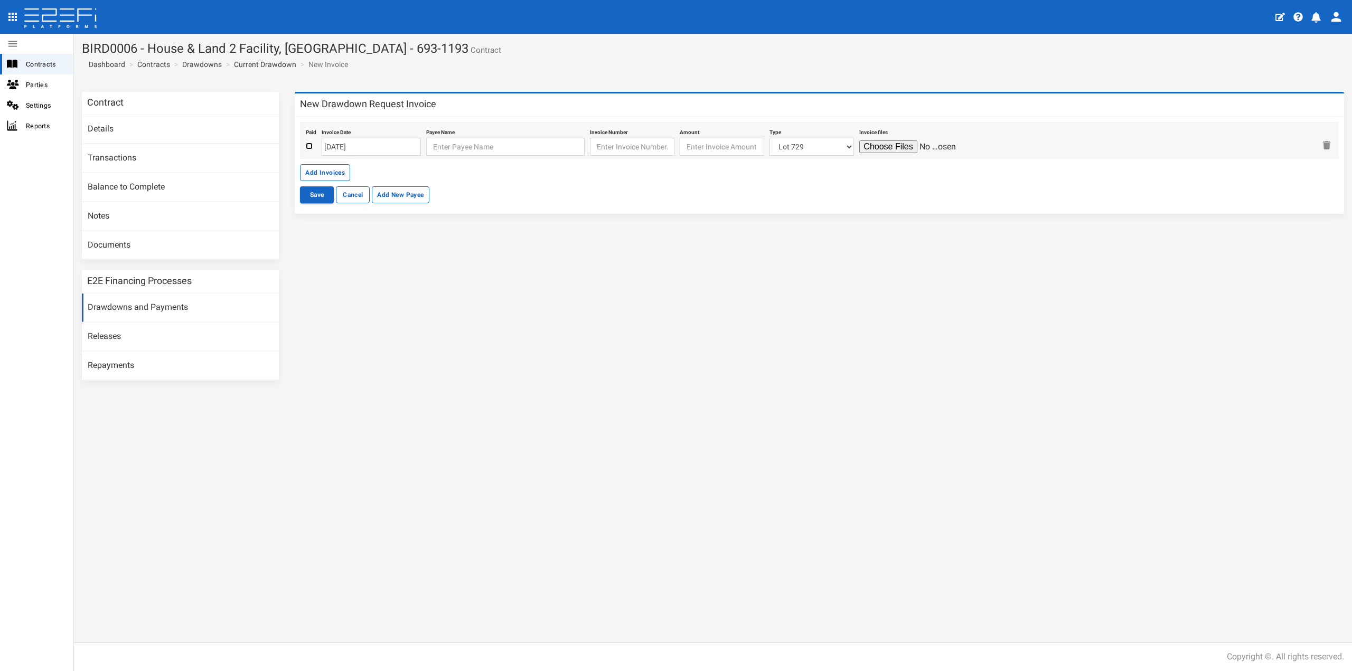
click at [312, 145] on input "checkbox" at bounding box center [309, 146] width 7 height 7
checkbox input "true"
click at [462, 148] on input "text" at bounding box center [505, 147] width 158 height 18
click at [379, 143] on input "[DATE]" at bounding box center [371, 147] width 99 height 18
click at [413, 247] on td "26" at bounding box center [411, 247] width 16 height 16
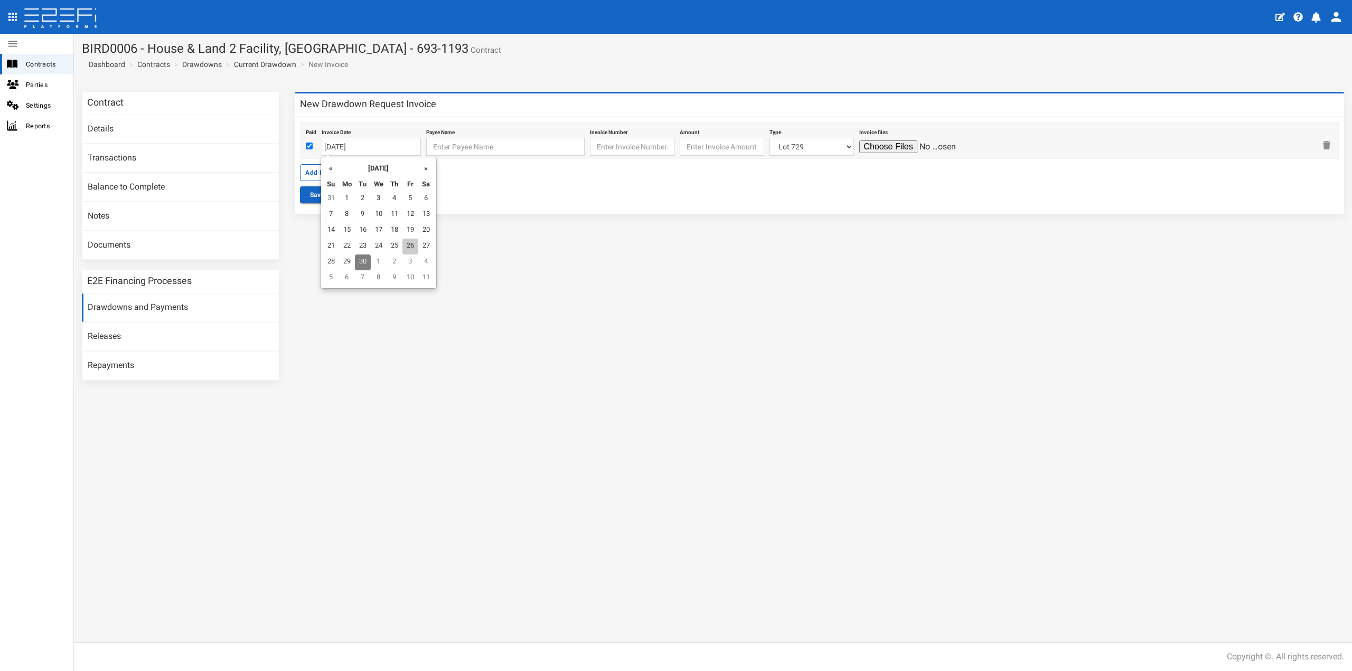
type input "[DATE]"
click at [453, 141] on input "text" at bounding box center [505, 147] width 158 height 18
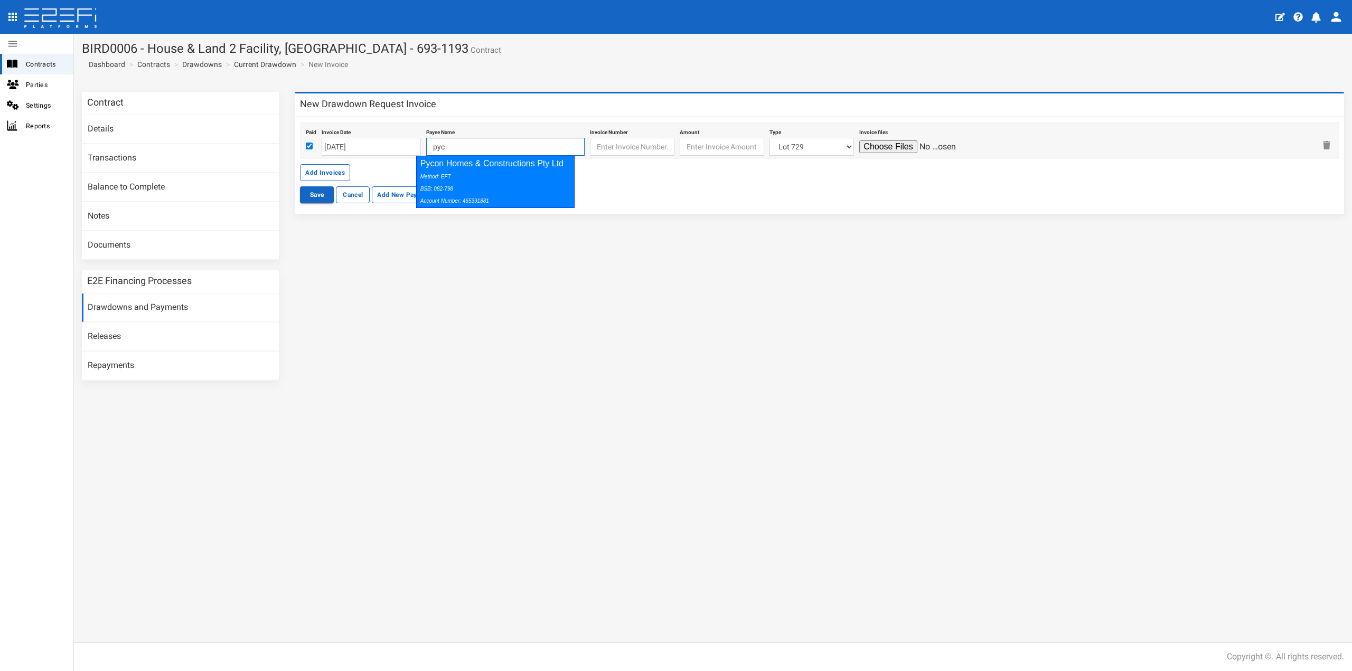
click at [483, 175] on div "Method: EFT BSB: 082-798 Account Number: 465391881" at bounding box center [494, 188] width 146 height 36
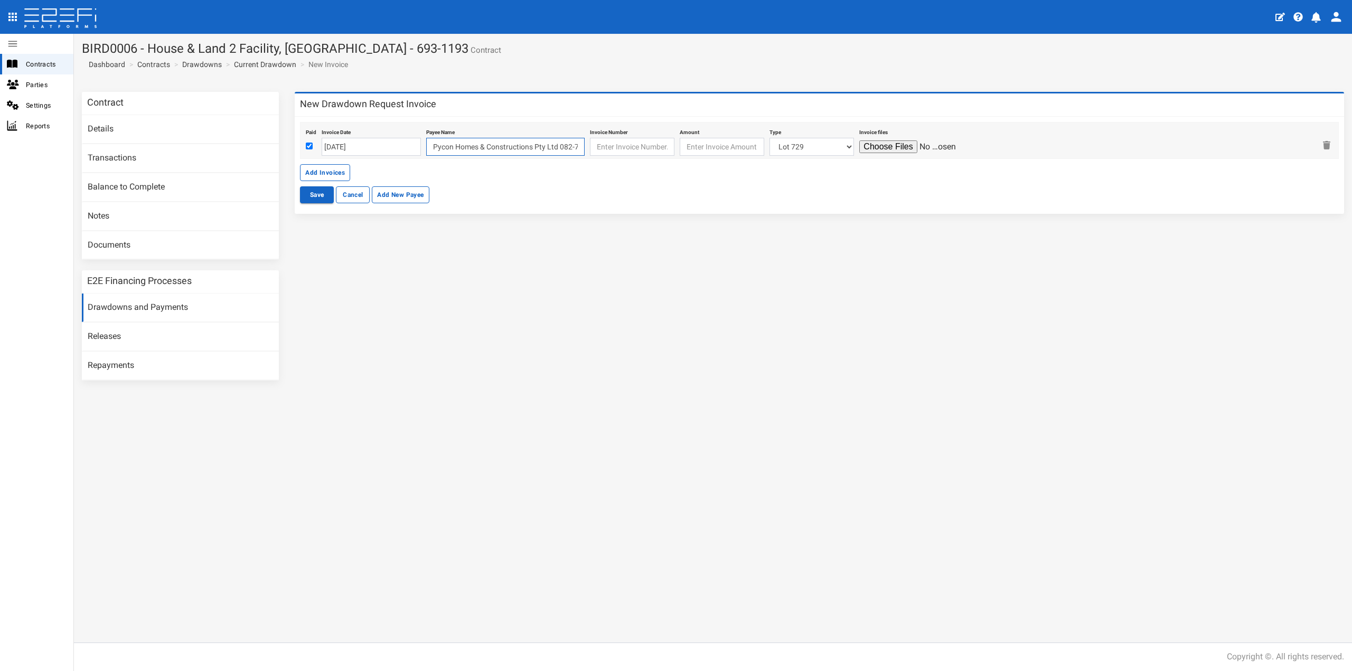
type input "Pycon Homes & Constructions Pty Ltd 082-798 465391881"
click at [617, 150] on input "text" at bounding box center [632, 147] width 85 height 18
type input "5649"
click at [688, 148] on input "number" at bounding box center [722, 147] width 85 height 18
type input "22860.91"
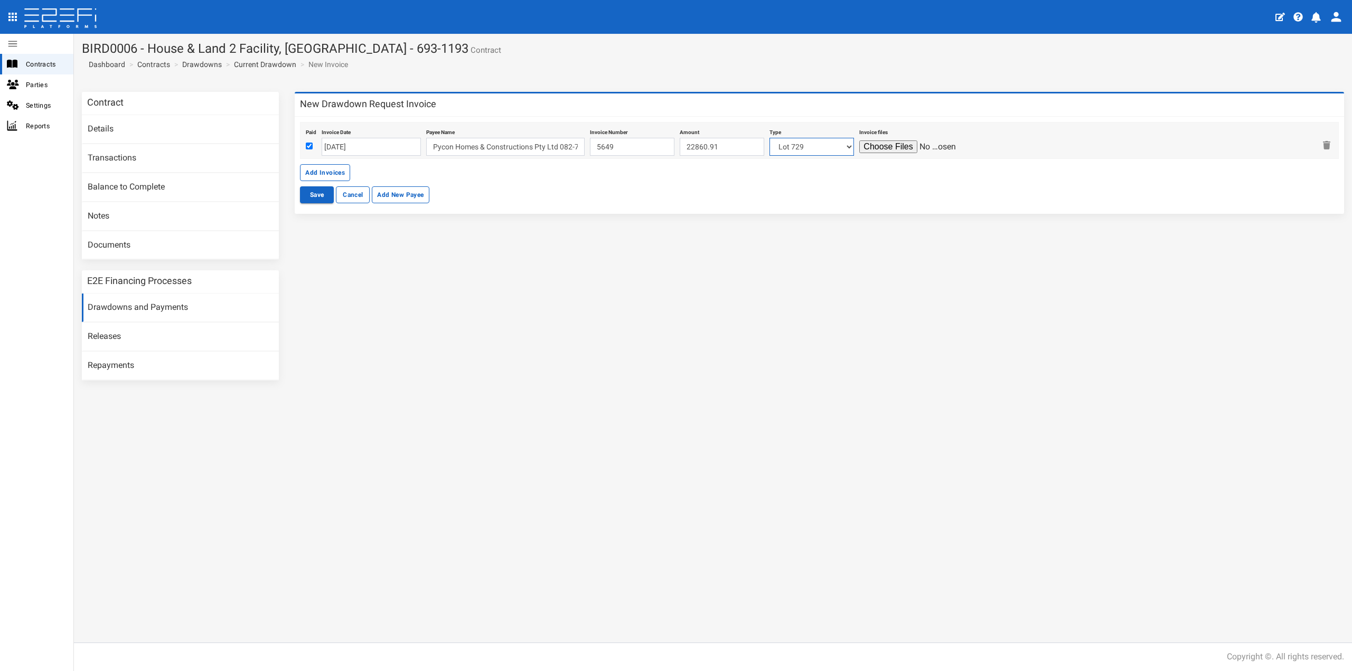
click at [810, 148] on select "Lot 729 Lot 725 Lot 724 Lot 722 Lot 709 Lot 226 Lot 721 Lot 301 Lot 712 Lot 305…" at bounding box center [812, 147] width 85 height 18
select select "Lot 725~72~CIVIL WORKS"
click at [770, 138] on select "Lot 729 Lot 725 Lot 724 Lot 722 Lot 709 Lot 226 Lot 721 Lot 301 Lot 712 Lot 305…" at bounding box center [812, 147] width 85 height 18
click at [860, 147] on input "file" at bounding box center [910, 147] width 100 height 13
type input "C:\fakepath\Invoice 5649.pdf"
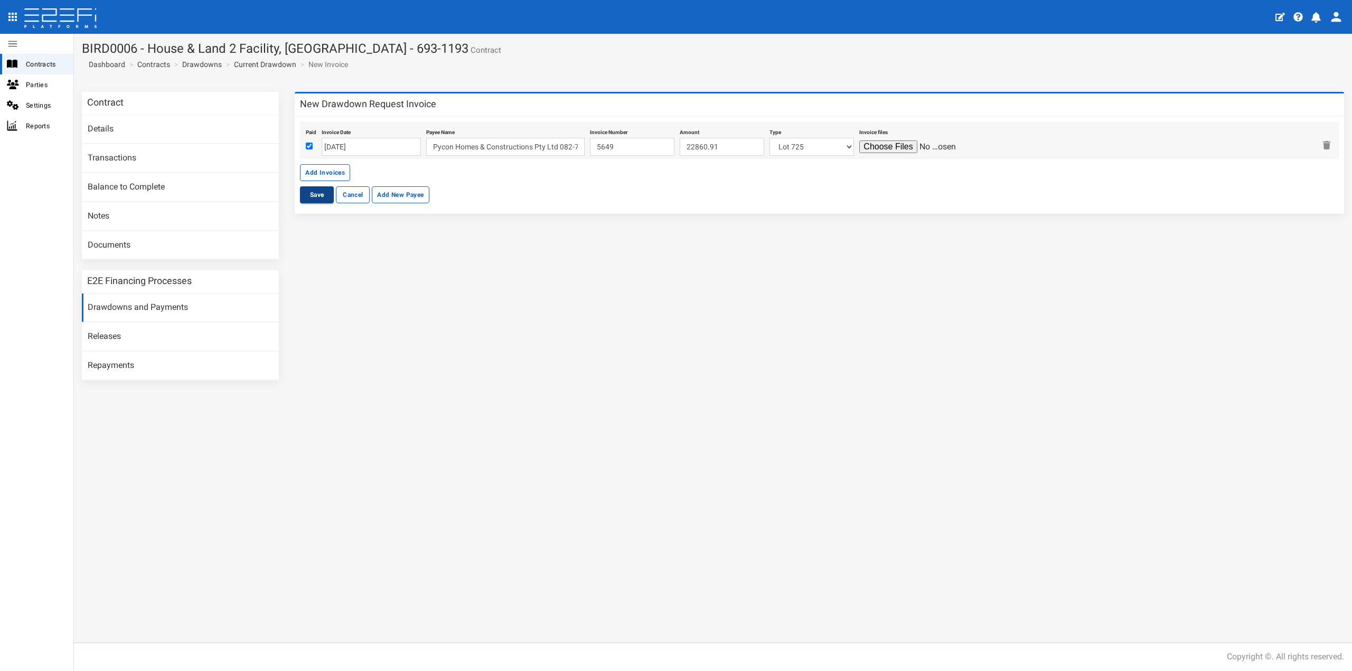
click at [313, 191] on button "Save" at bounding box center [317, 194] width 34 height 17
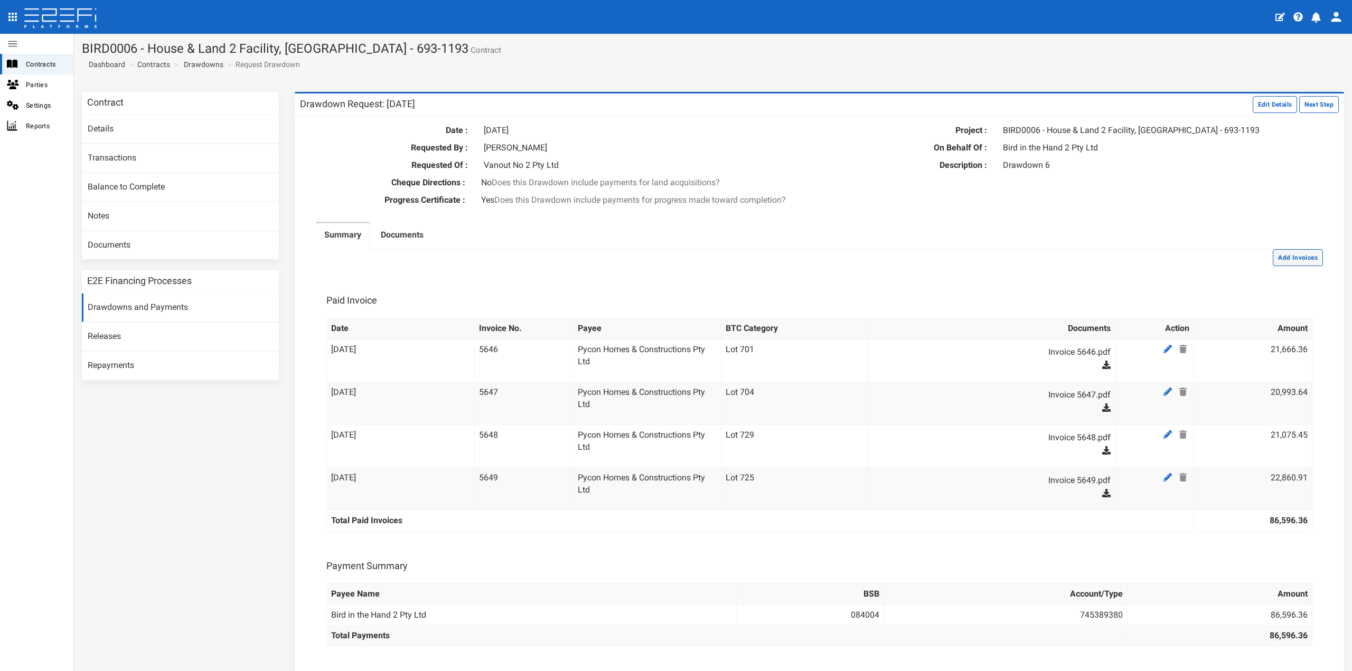
click at [1286, 258] on button "Add Invoices" at bounding box center [1298, 257] width 50 height 17
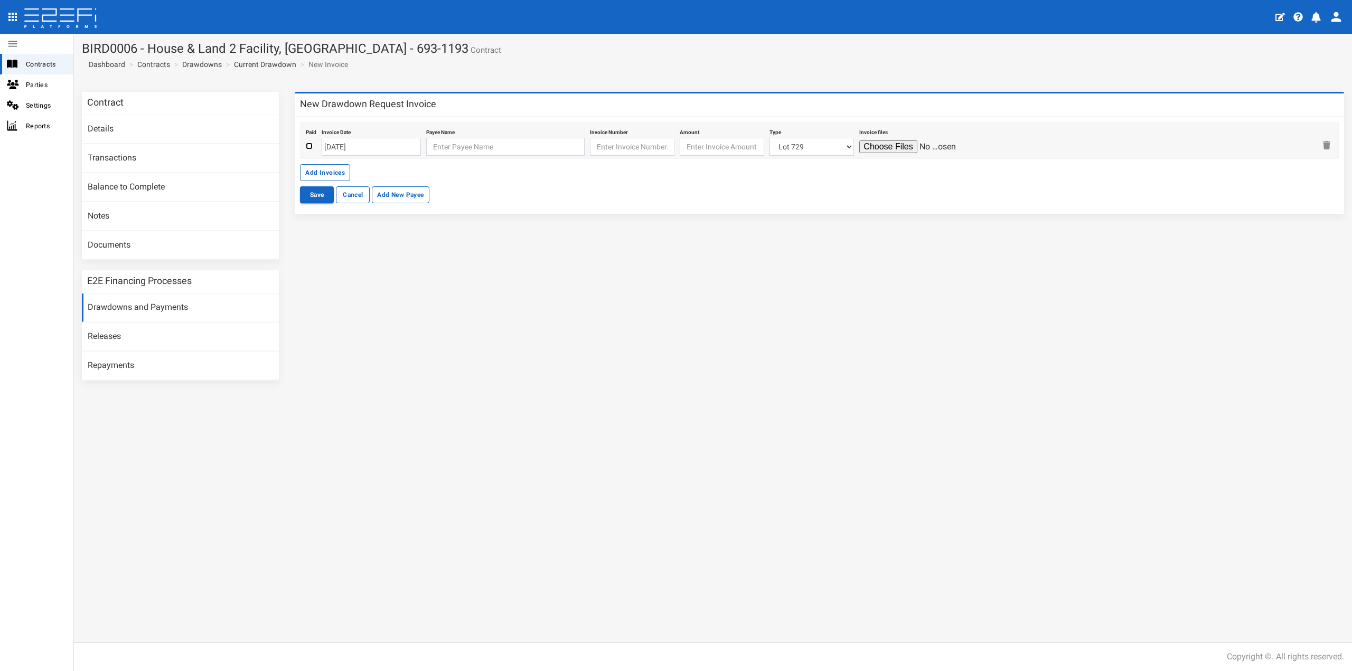
click at [308, 145] on input "checkbox" at bounding box center [309, 146] width 7 height 7
checkbox input "true"
click at [378, 146] on input "[DATE]" at bounding box center [371, 147] width 99 height 18
click at [403, 246] on td "26" at bounding box center [411, 247] width 16 height 16
type input "[DATE]"
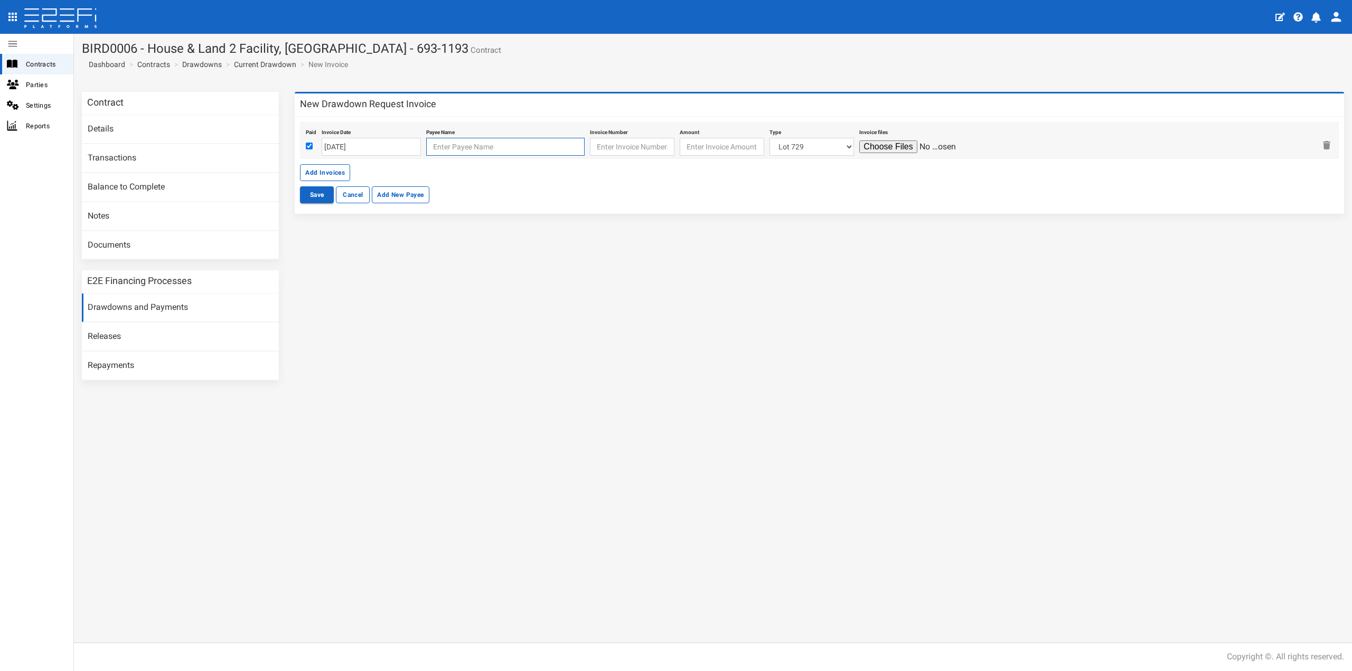
click at [448, 154] on input "text" at bounding box center [505, 147] width 158 height 18
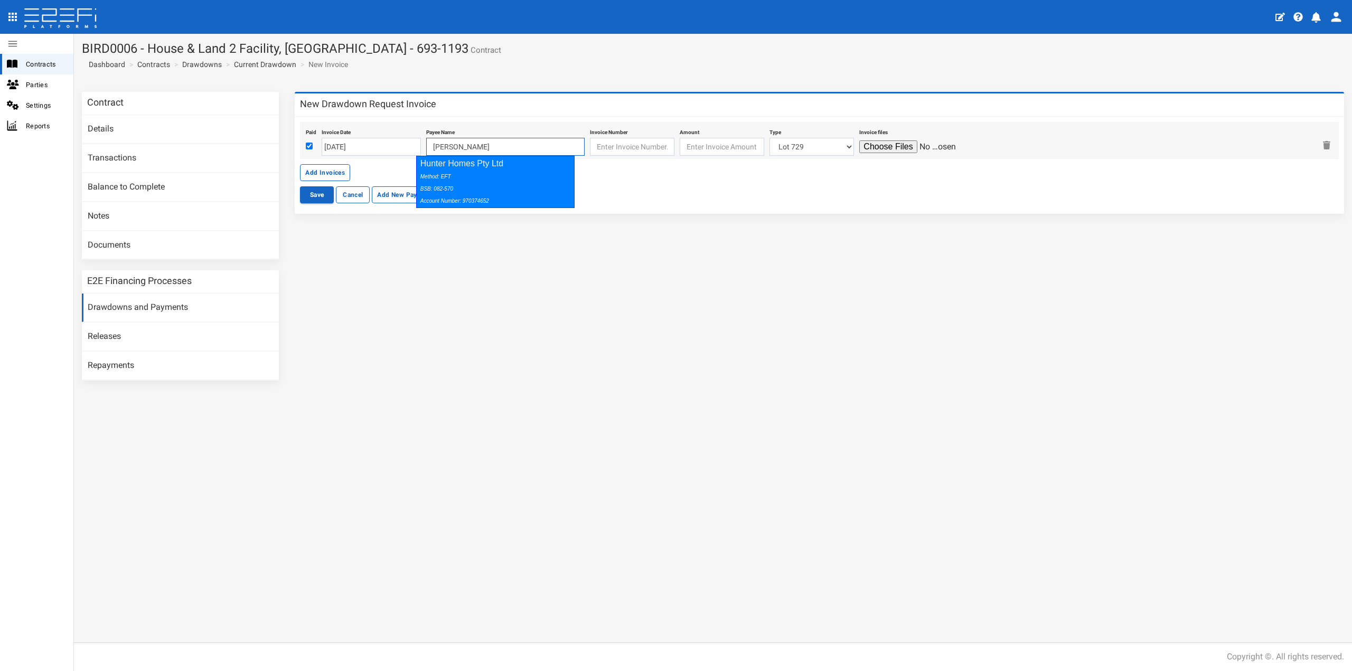
click at [489, 182] on div "Method: EFT BSB: 082-570 Account Number: 970374652" at bounding box center [494, 188] width 146 height 36
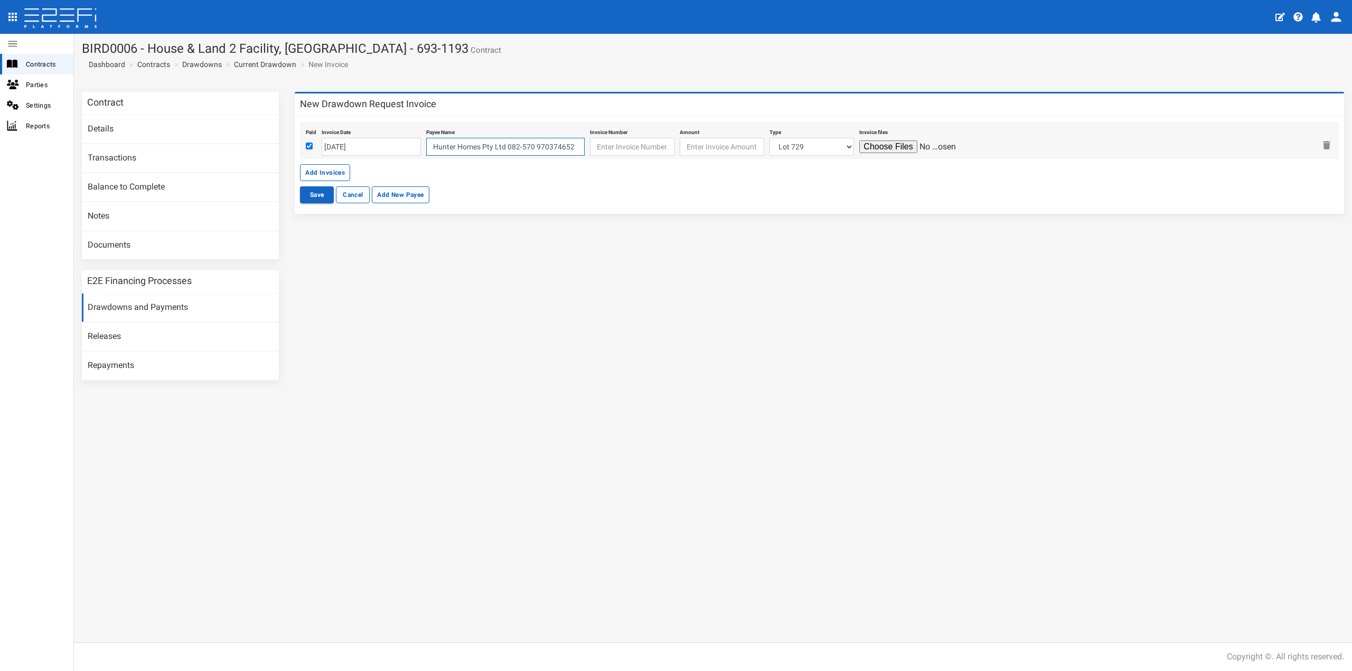
type input "Hunter Homes Pty Ltd 082-570 970374652"
click at [619, 146] on input "text" at bounding box center [632, 147] width 85 height 18
click at [639, 146] on input "text" at bounding box center [632, 147] width 85 height 18
paste input "4735 - Final"
type input "4735 - Final"
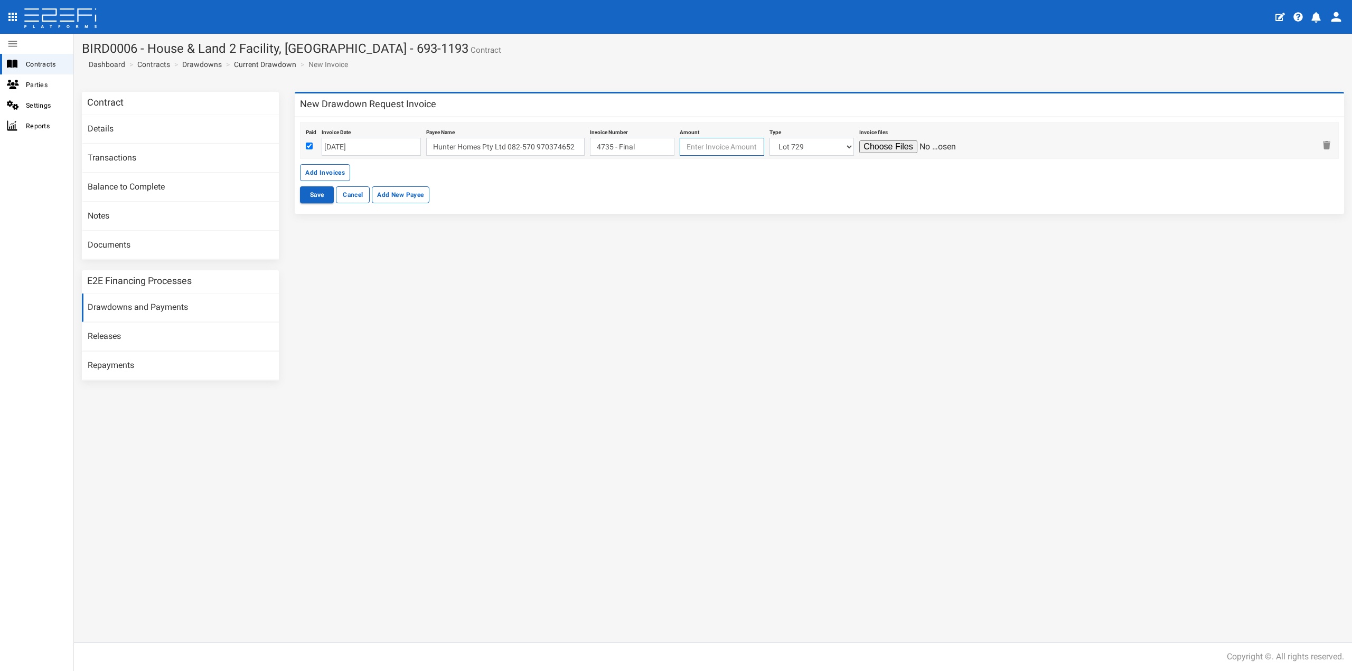
click at [688, 150] on input "number" at bounding box center [722, 147] width 85 height 18
type input "47821.10"
click at [797, 145] on select "Lot 729 Lot 725 Lot 724 Lot 722 Lot 709 Lot 226 Lot 721 Lot 301 Lot 712 Lot 305…" at bounding box center [812, 147] width 85 height 18
select select "Lot 321~85~CIVIL WORKS"
click at [770, 138] on select "Lot 729 Lot 725 Lot 724 Lot 722 Lot 709 Lot 226 Lot 721 Lot 301 Lot 712 Lot 305…" at bounding box center [812, 147] width 85 height 18
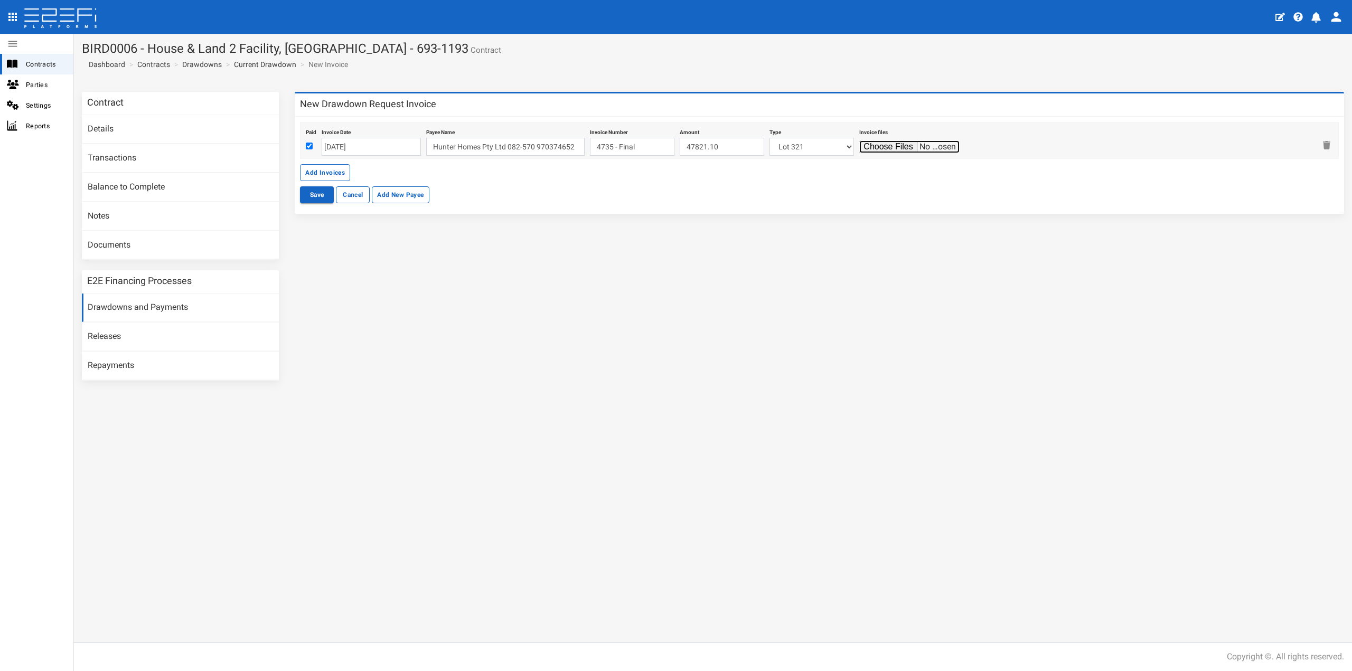
click at [869, 143] on input "file" at bounding box center [910, 147] width 100 height 13
type input "C:\fakepath\Tax Invoice - Claim - 4735 - Final.pdf"
click at [321, 193] on button "Save" at bounding box center [317, 194] width 34 height 17
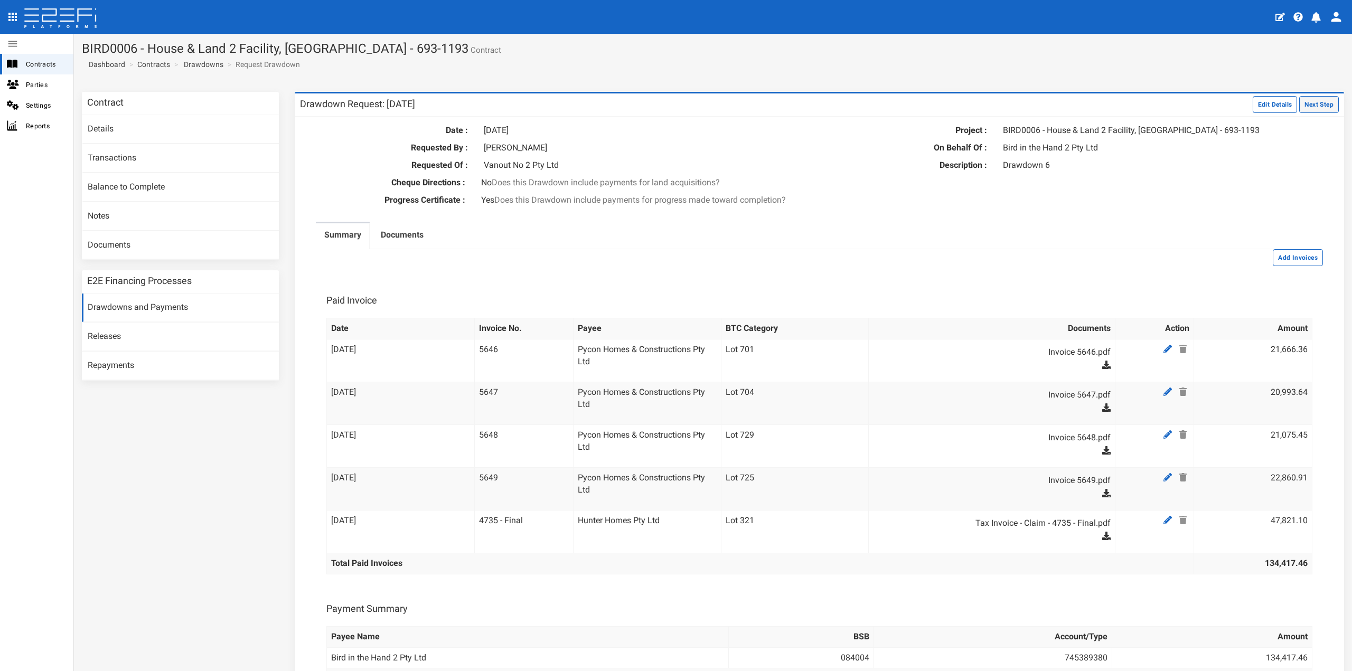
click at [1303, 102] on button "Next Step" at bounding box center [1320, 104] width 40 height 17
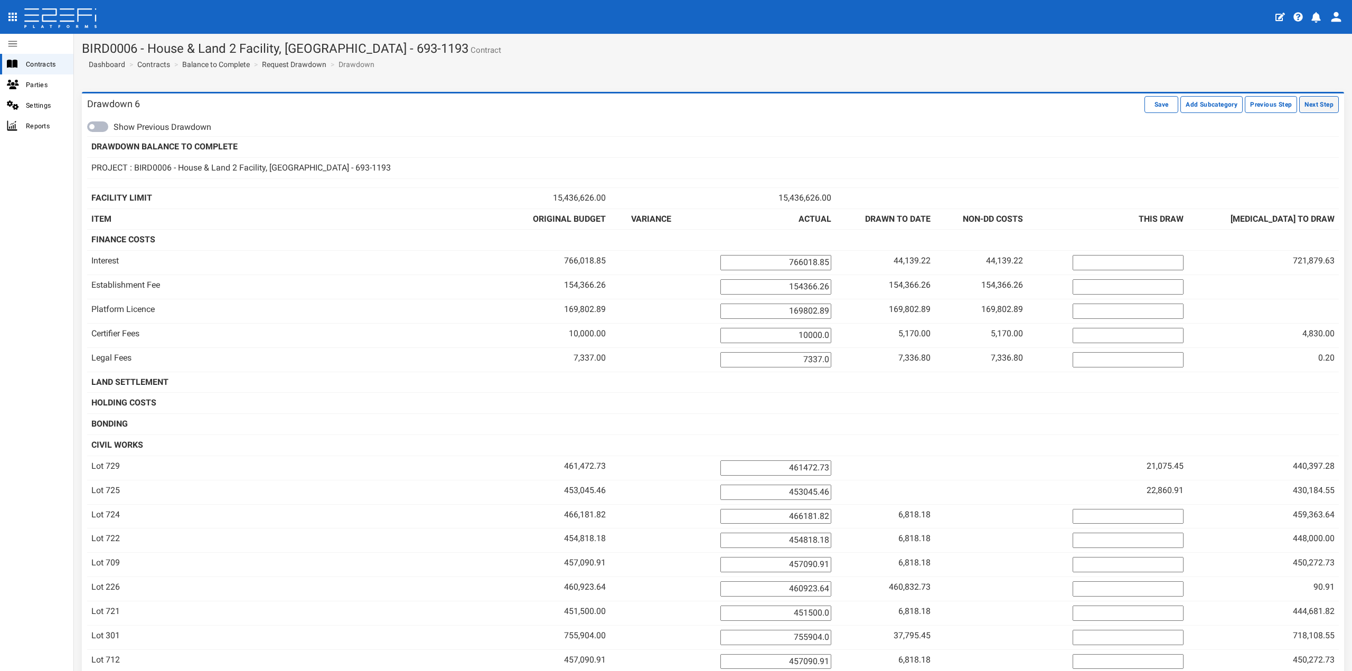
click at [1306, 106] on button "Next Step" at bounding box center [1320, 104] width 40 height 17
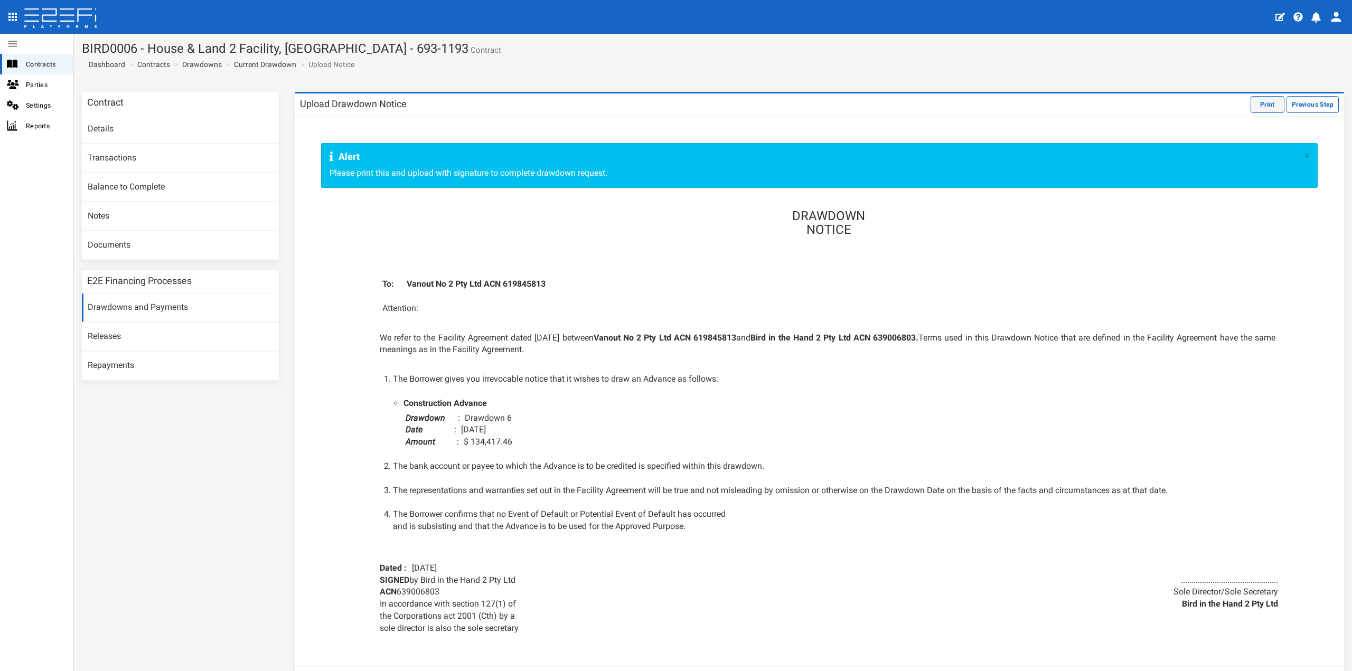
click at [1256, 104] on button "Print" at bounding box center [1268, 104] width 34 height 17
